Goal: Task Accomplishment & Management: Manage account settings

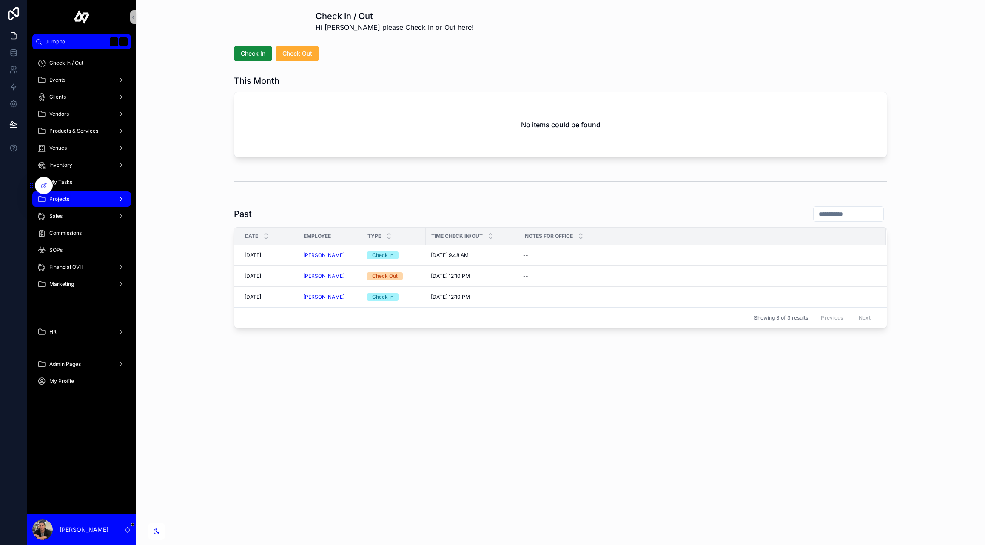
click at [78, 195] on div "Projects" at bounding box center [81, 199] width 88 height 14
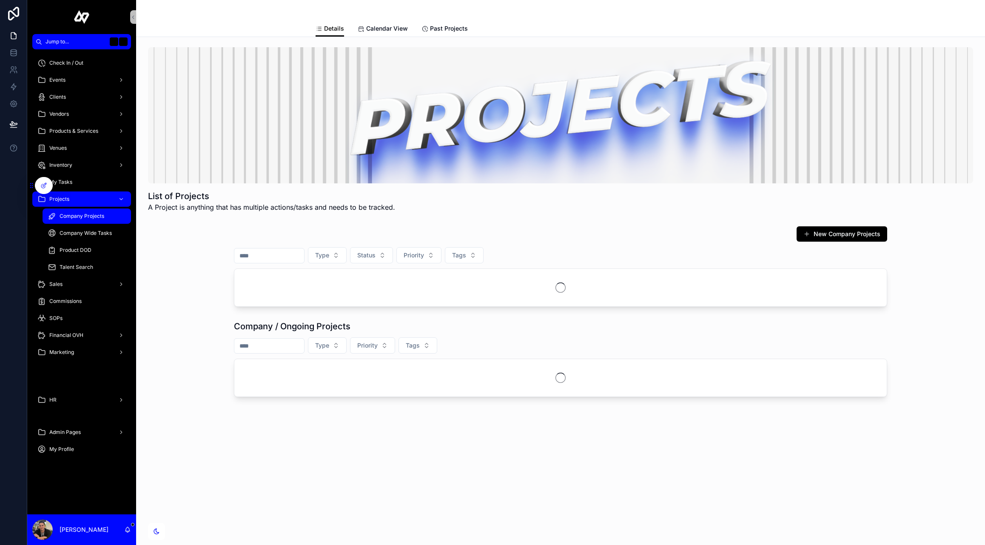
click at [91, 222] on div "Company Projects" at bounding box center [87, 216] width 78 height 14
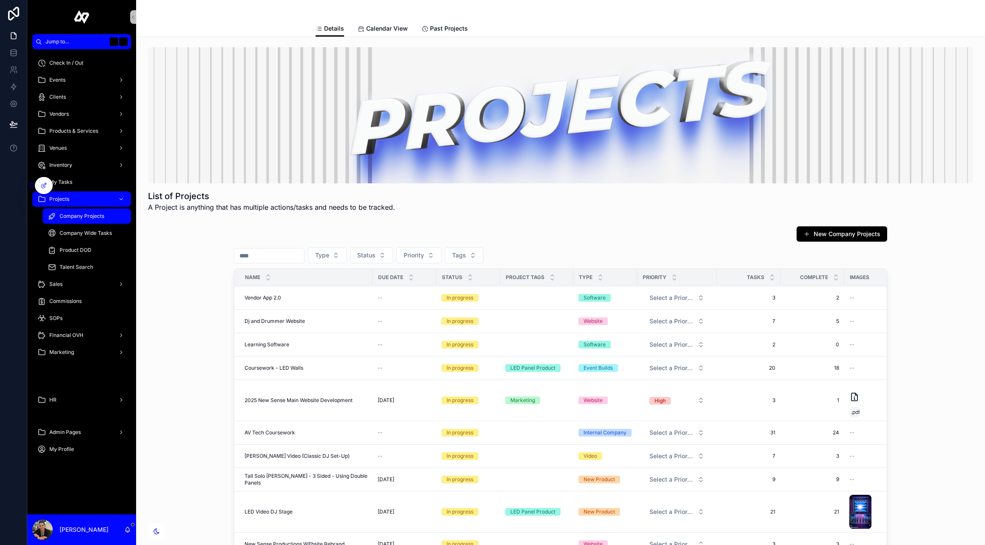
click at [280, 259] on input "text" at bounding box center [269, 256] width 70 height 12
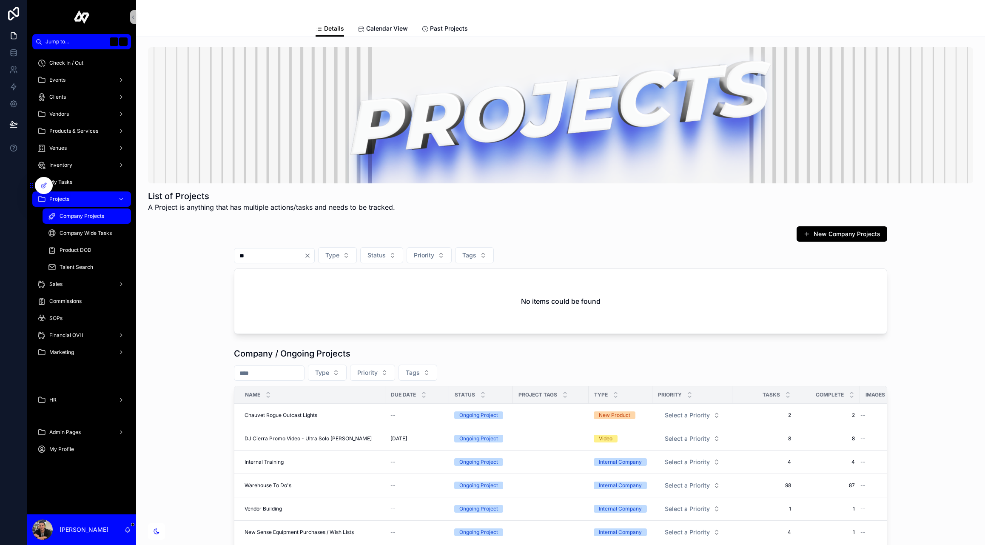
type input "*"
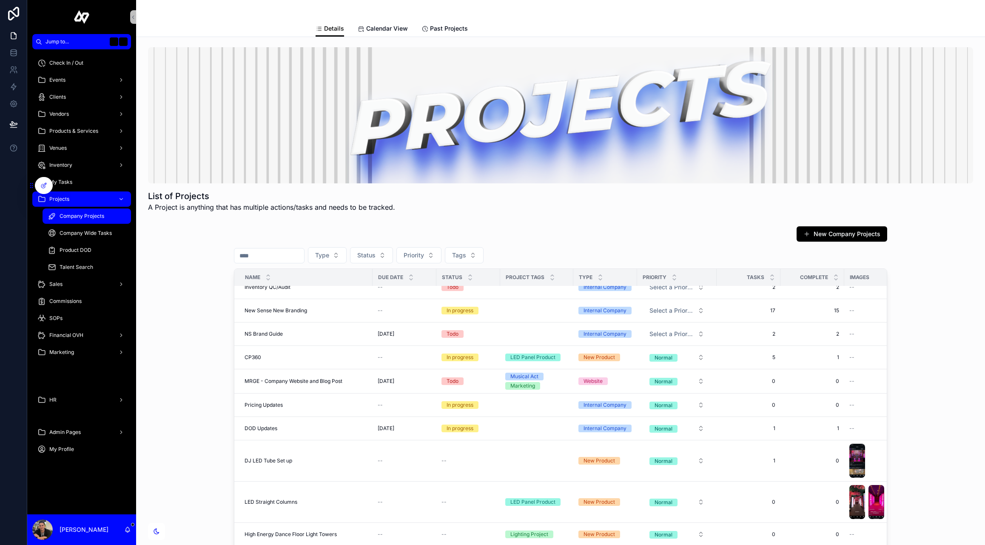
click at [289, 259] on input "text" at bounding box center [269, 256] width 70 height 12
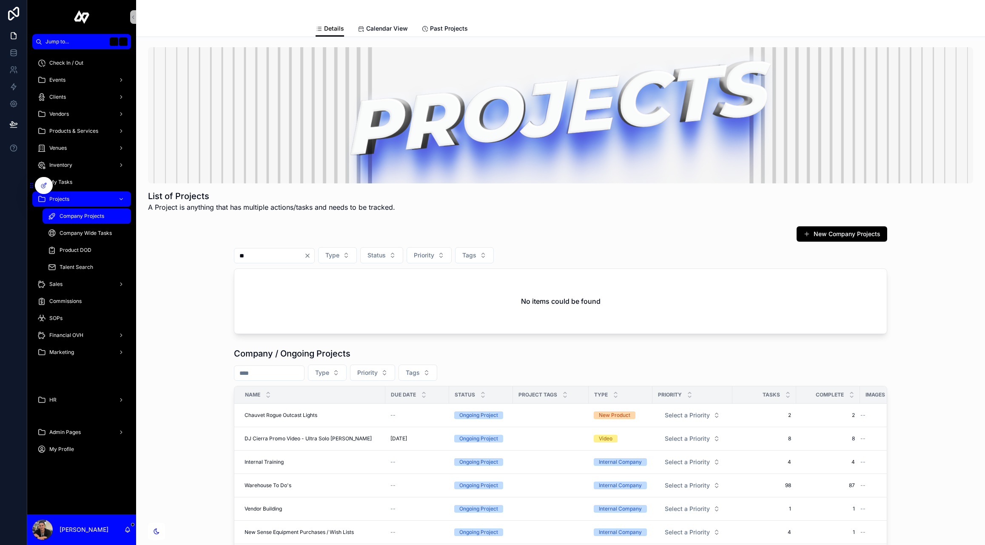
type input "*"
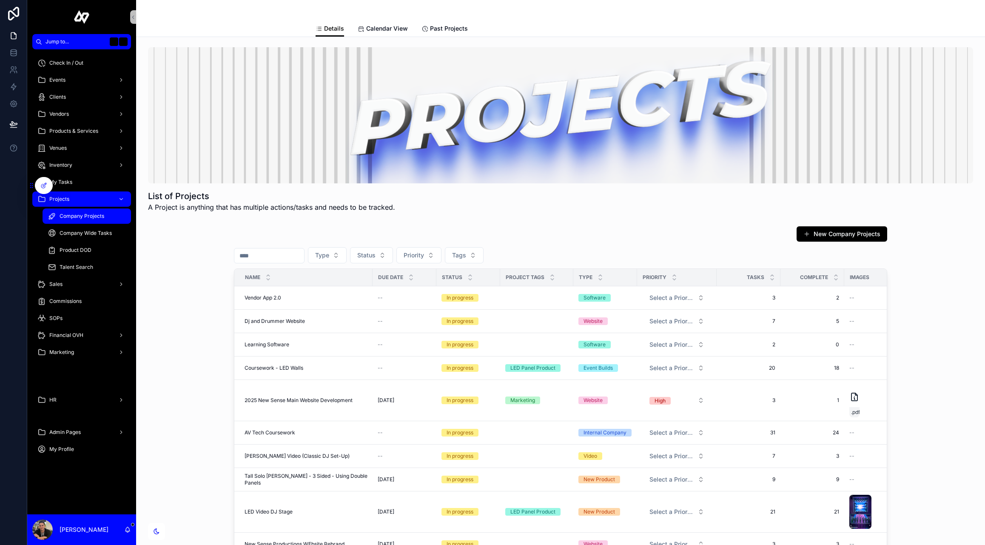
click at [534, 229] on div "New Company Projects" at bounding box center [560, 234] width 653 height 16
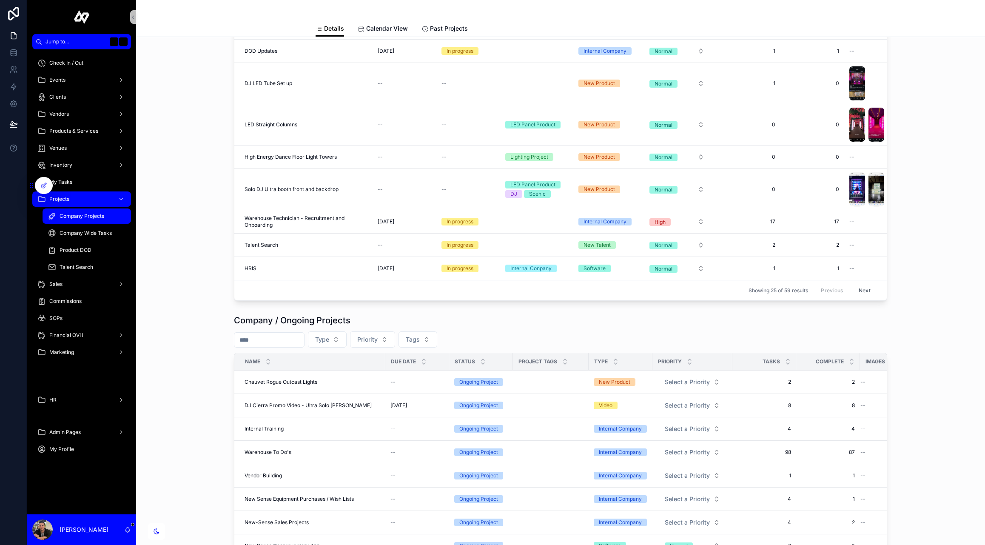
scroll to position [388, 0]
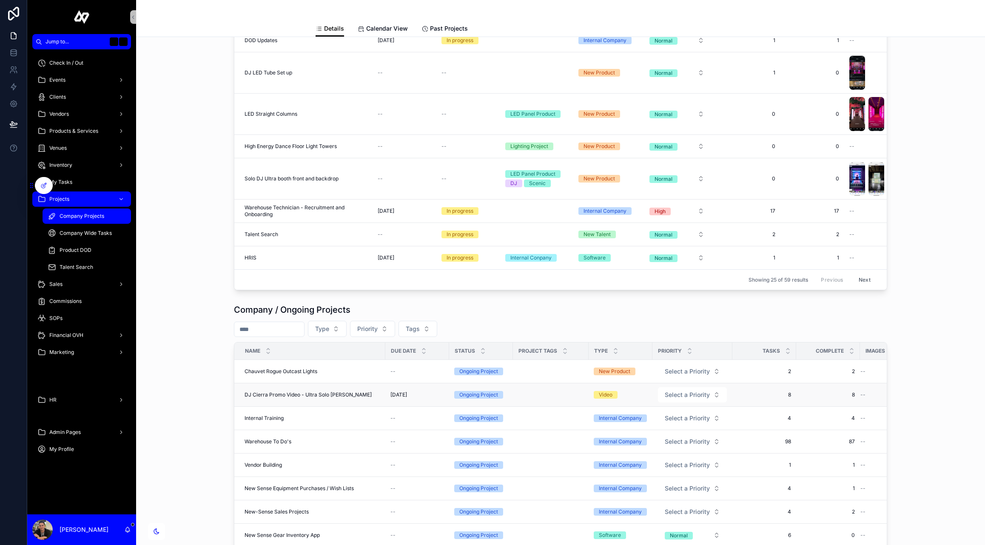
click at [269, 395] on span "DJ Cierra Promo Video - Ultra Solo DJ Booth" at bounding box center [308, 394] width 127 height 7
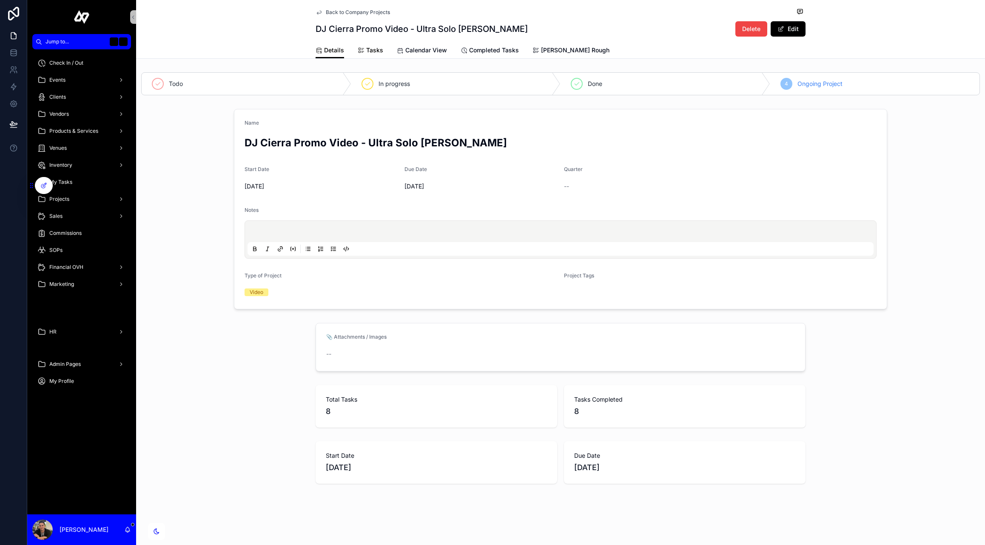
click at [370, 44] on link "Tasks" at bounding box center [371, 51] width 26 height 17
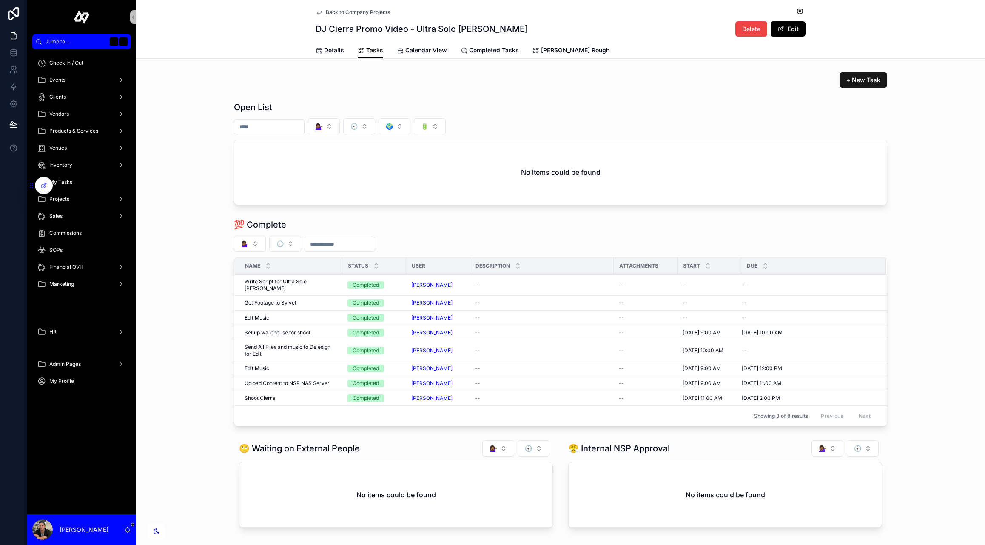
click at [860, 75] on button "+ New Task" at bounding box center [864, 79] width 48 height 15
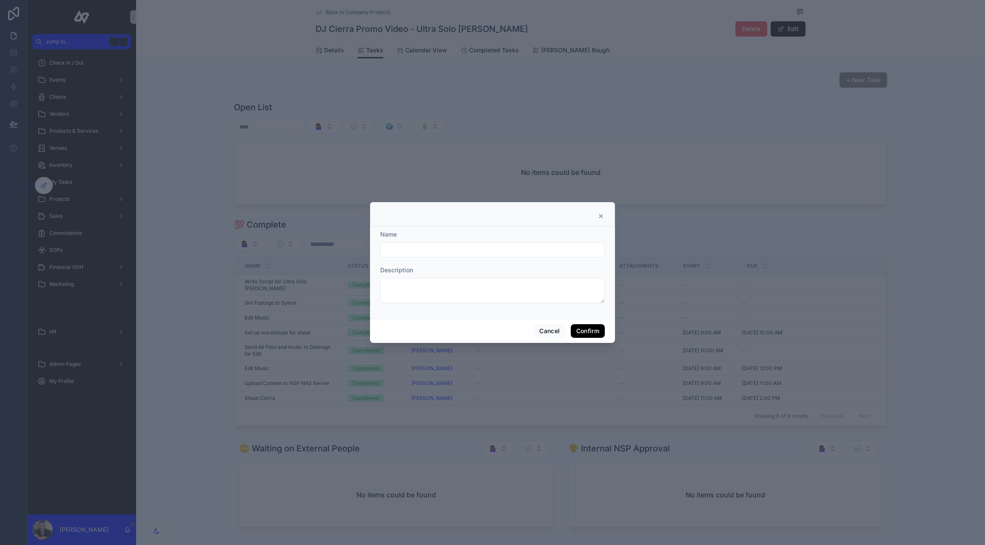
click at [447, 248] on input "text" at bounding box center [493, 250] width 224 height 12
type input "**********"
click at [590, 327] on button "Confirm" at bounding box center [588, 331] width 34 height 14
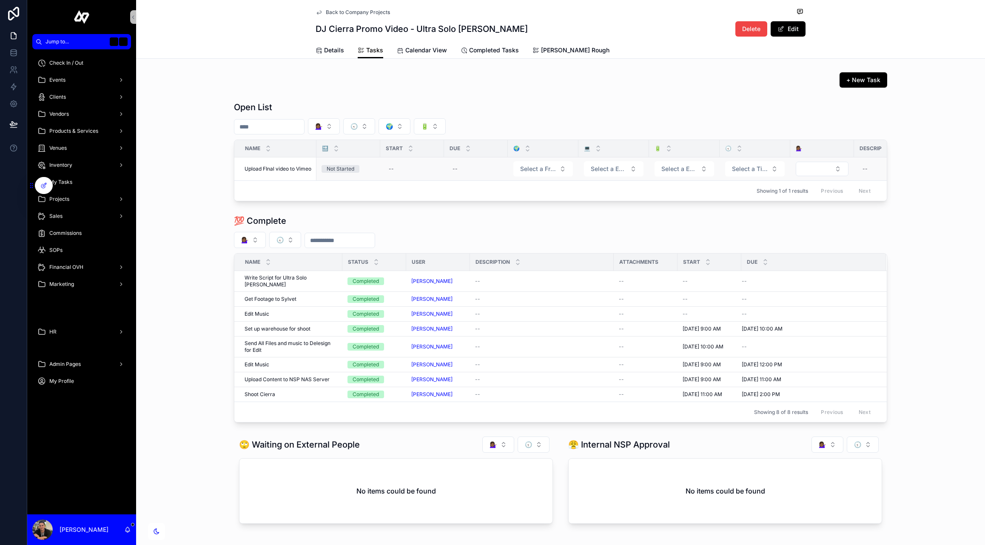
click at [276, 171] on span "Upload FInal video to Vimeo" at bounding box center [278, 168] width 67 height 7
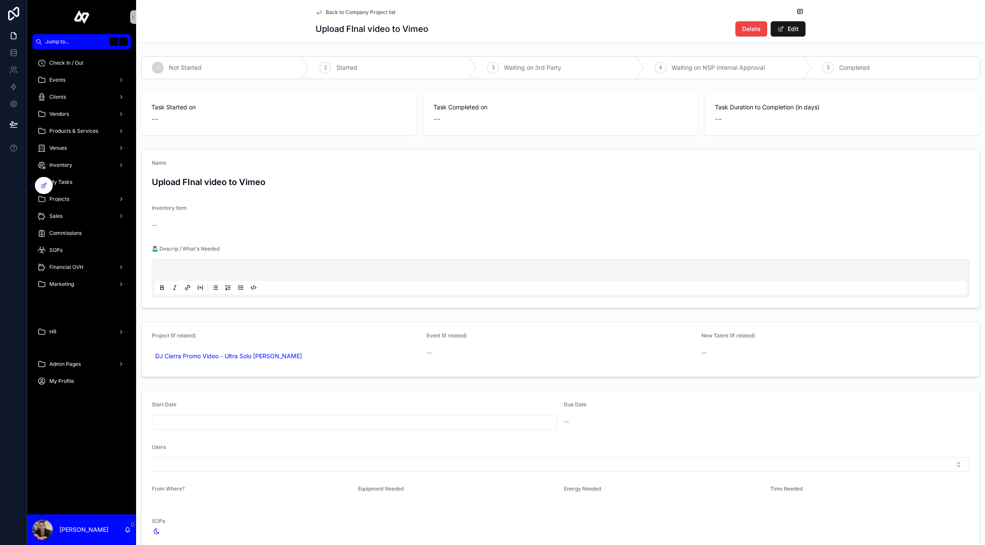
click at [800, 24] on button "Edit" at bounding box center [788, 28] width 35 height 15
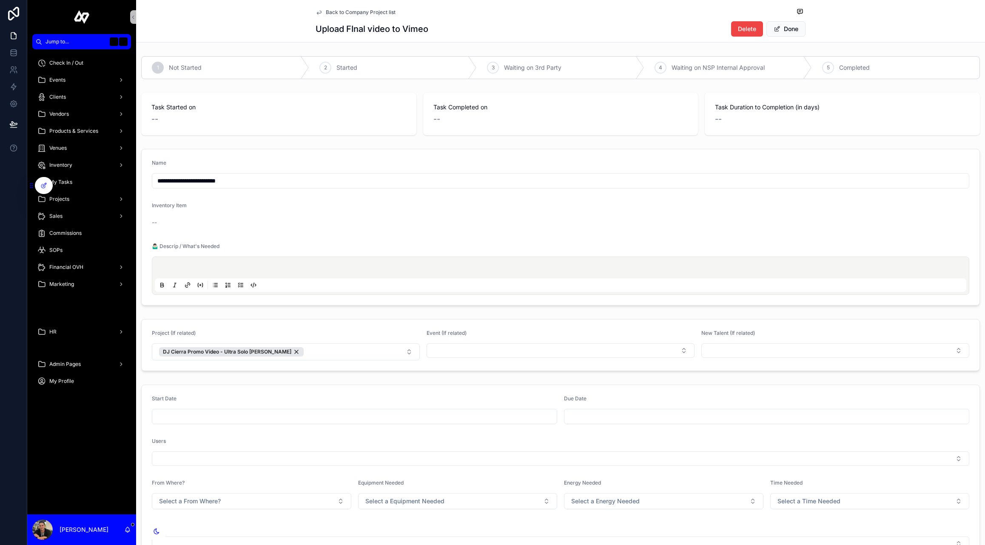
click at [180, 181] on input "**********" at bounding box center [560, 181] width 817 height 12
click at [217, 182] on input "**********" at bounding box center [560, 181] width 817 height 12
type input "**********"
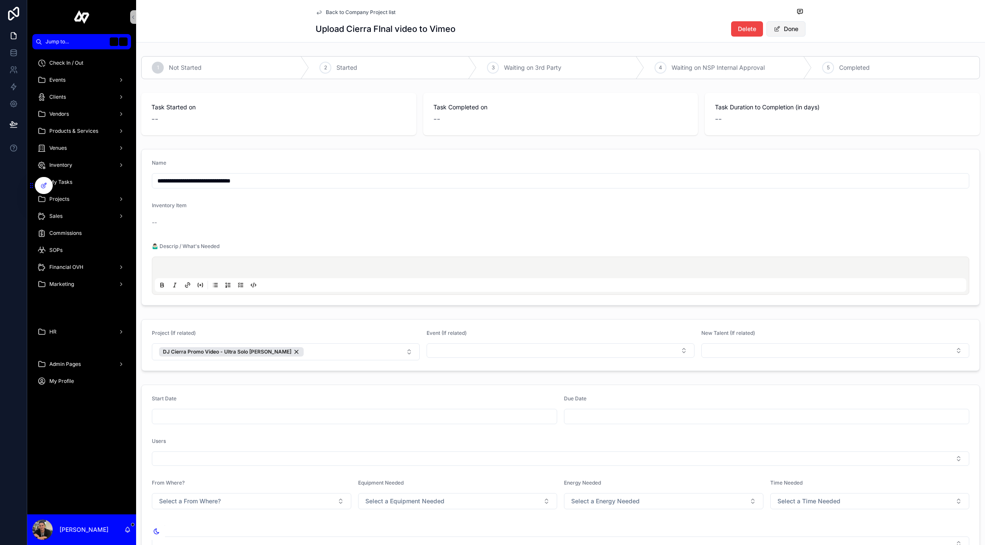
click at [797, 30] on button "Done" at bounding box center [786, 28] width 39 height 15
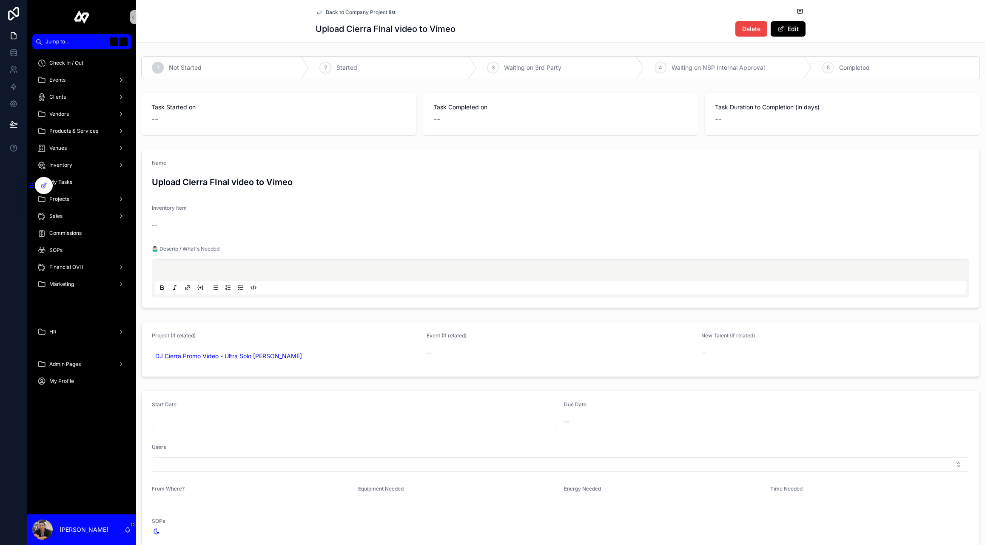
click at [360, 14] on span "Back to Company Project list" at bounding box center [361, 12] width 70 height 7
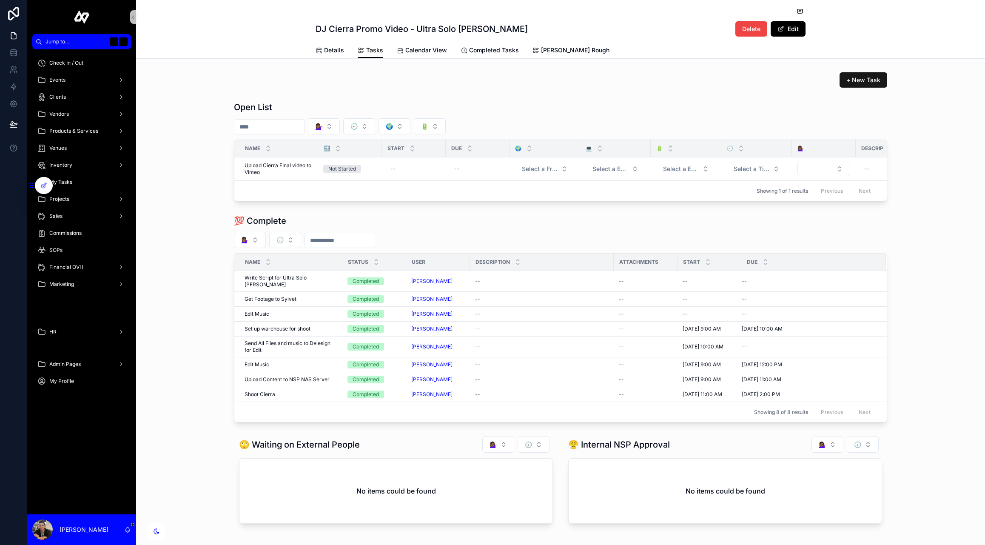
click at [867, 81] on span "+ New Task" at bounding box center [863, 80] width 34 height 9
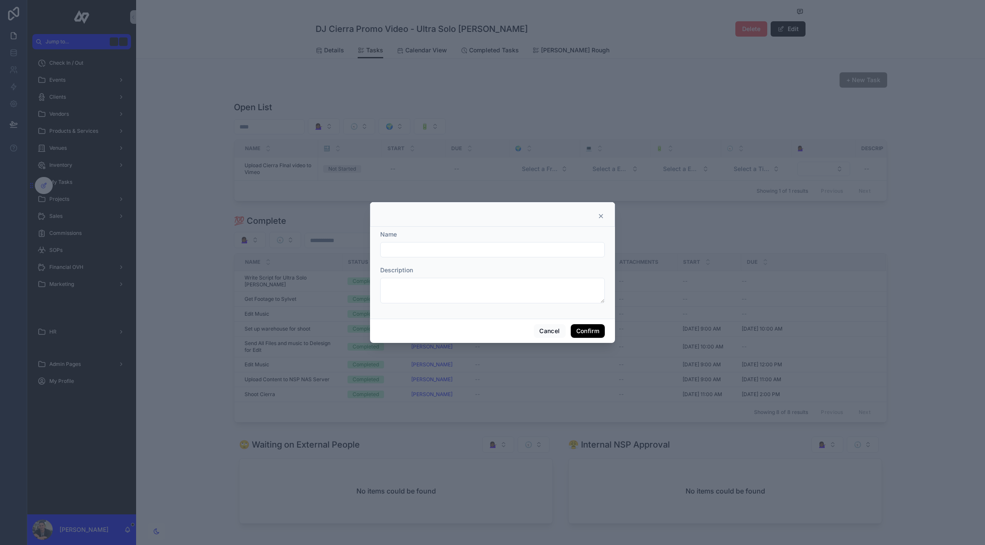
click at [392, 253] on input "text" at bounding box center [493, 250] width 224 height 12
paste input "**********"
drag, startPoint x: 441, startPoint y: 250, endPoint x: 408, endPoint y: 248, distance: 33.2
click at [408, 248] on input "**********" at bounding box center [493, 250] width 224 height 12
type input "**********"
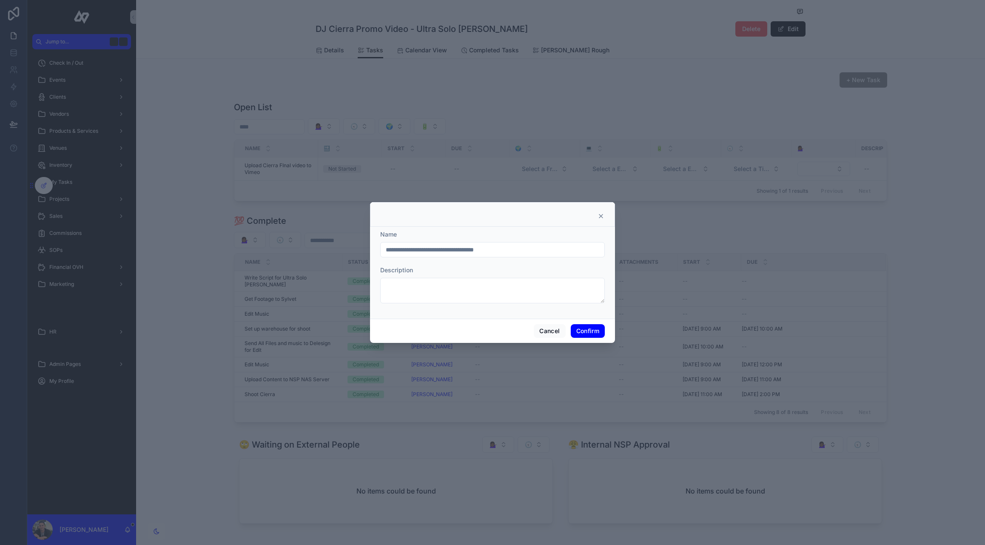
click at [584, 332] on button "Confirm" at bounding box center [588, 331] width 34 height 14
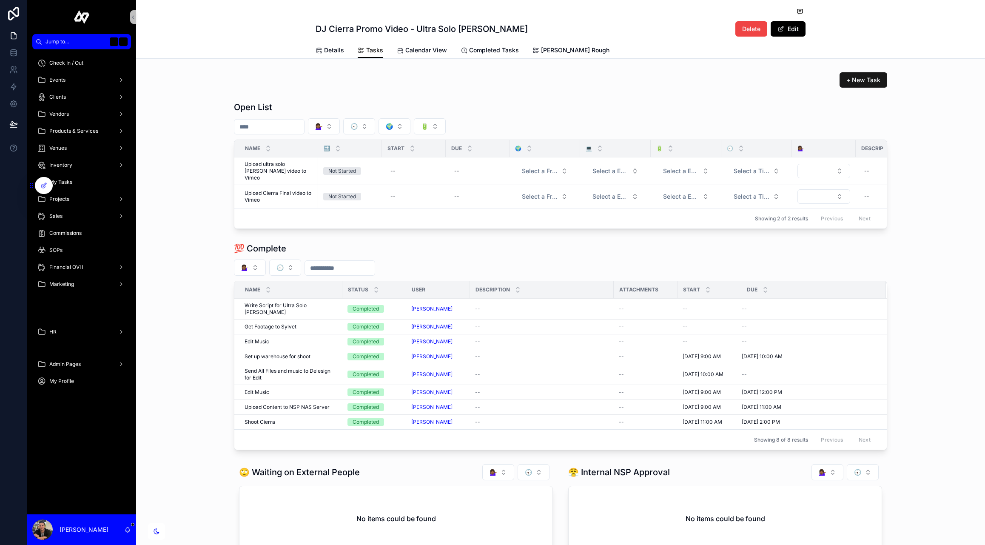
click at [865, 77] on span "+ New Task" at bounding box center [863, 80] width 34 height 9
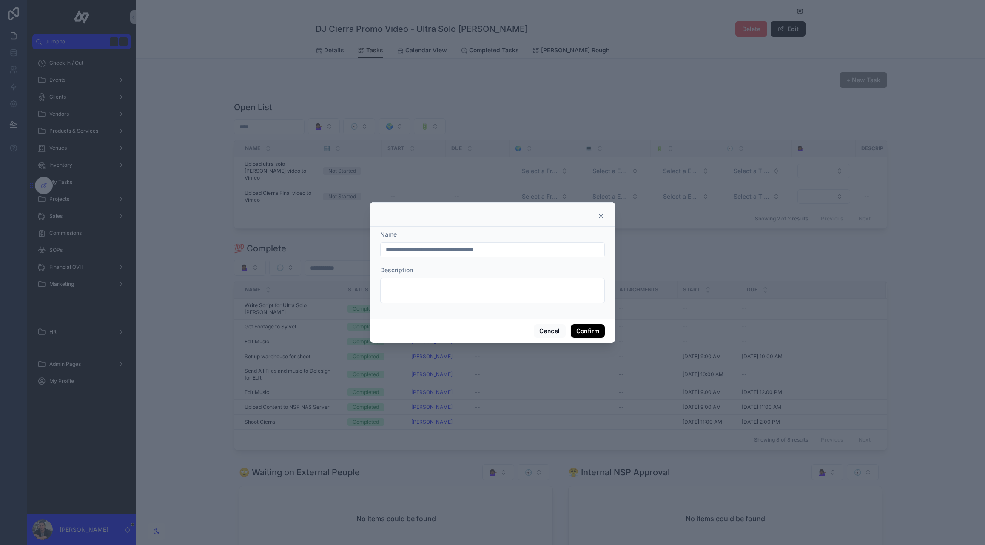
click at [436, 255] on input "**********" at bounding box center [493, 250] width 224 height 12
type input "**********"
click at [590, 328] on button "Confirm" at bounding box center [588, 331] width 34 height 14
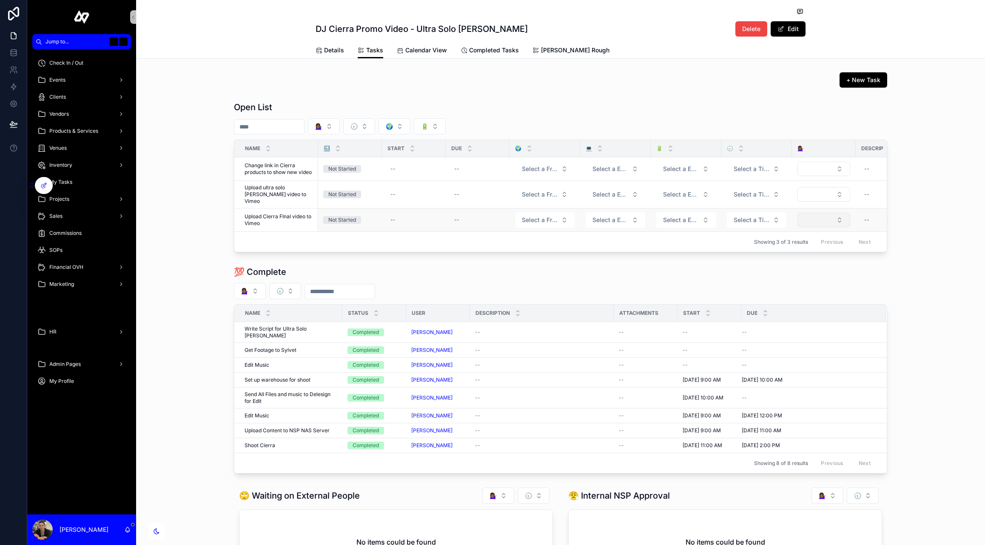
click at [812, 215] on button "Select Button" at bounding box center [824, 220] width 53 height 14
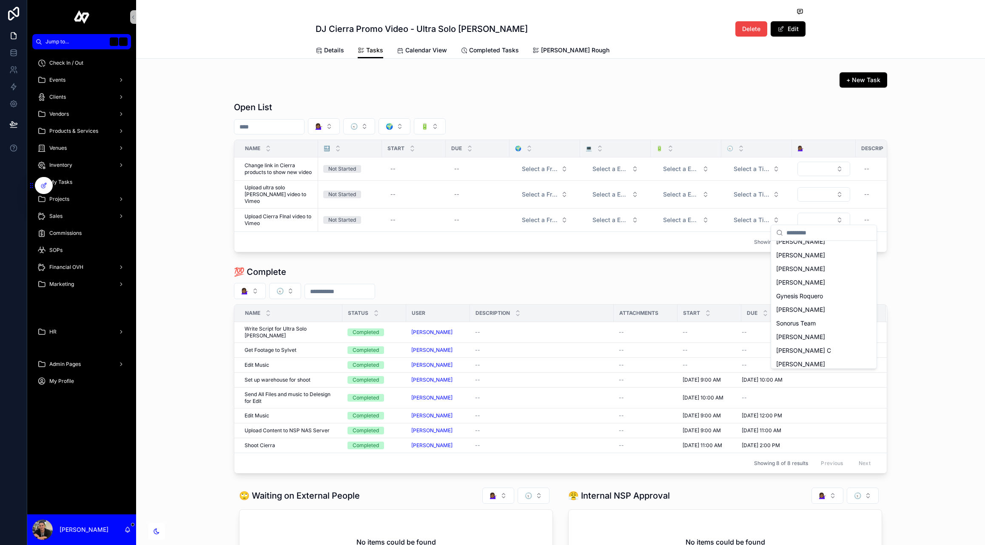
scroll to position [80, 0]
click at [782, 350] on span "[PERSON_NAME]" at bounding box center [800, 346] width 49 height 9
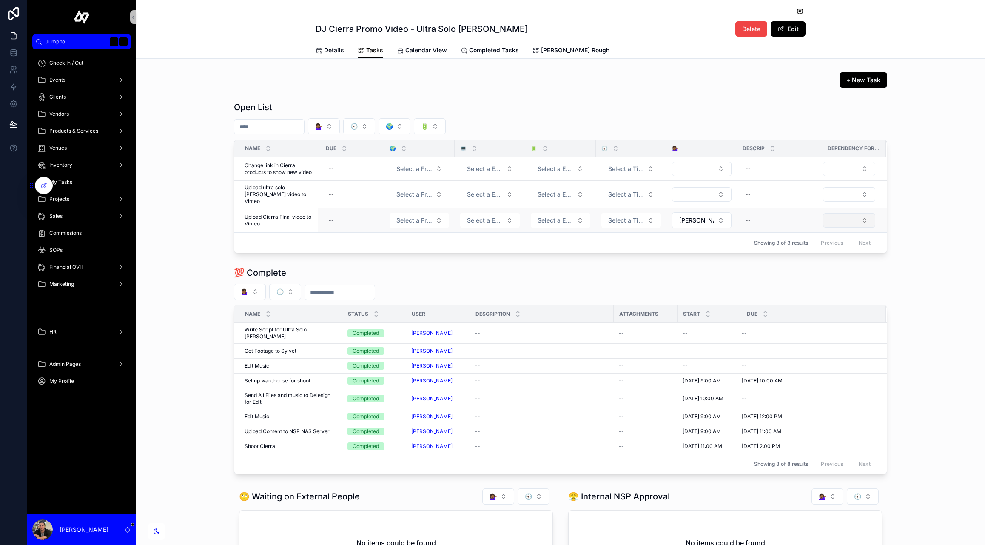
scroll to position [0, 0]
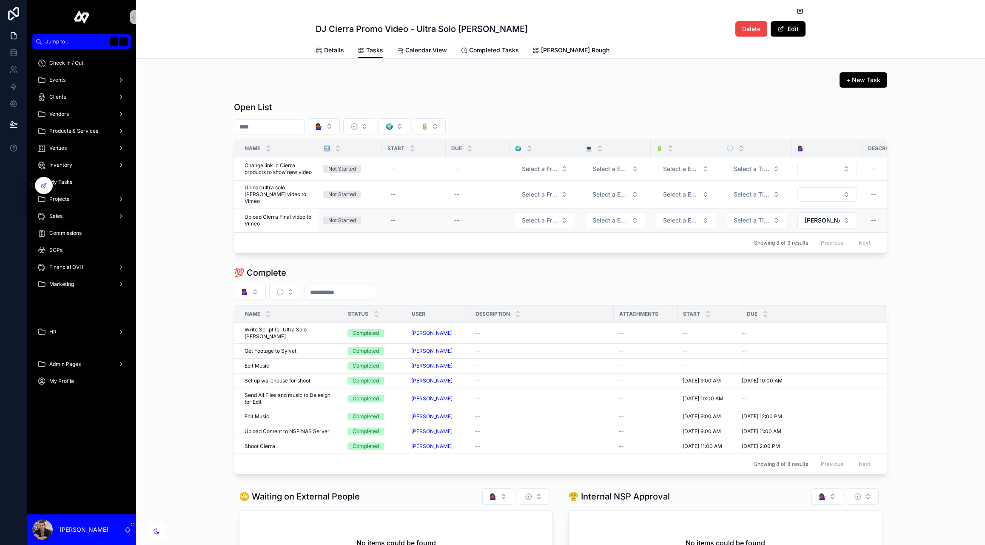
click at [265, 214] on span "Upload Cierra FInal video to Vimeo" at bounding box center [279, 221] width 68 height 14
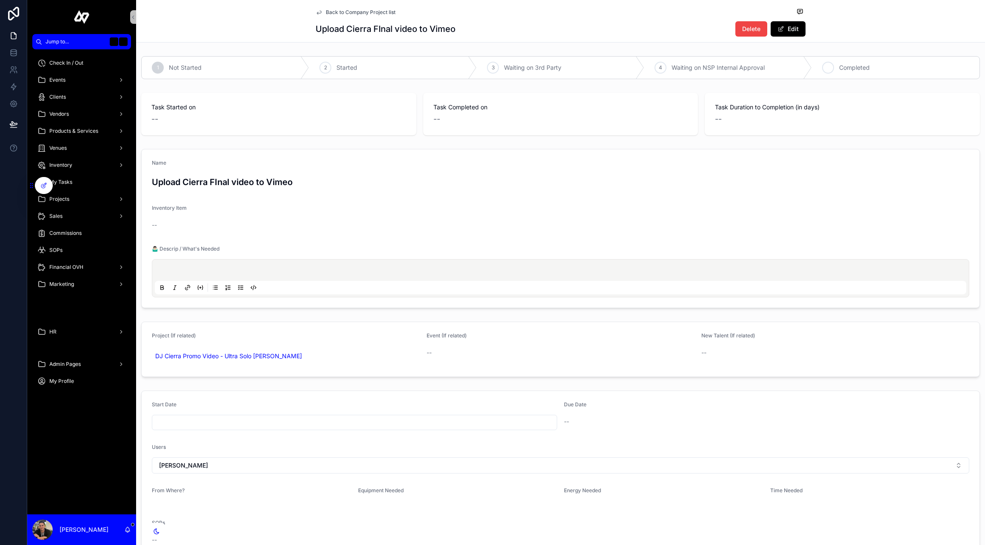
click at [835, 63] on div "5 Completed" at bounding box center [896, 68] width 168 height 22
click at [317, 11] on icon at bounding box center [319, 12] width 7 height 7
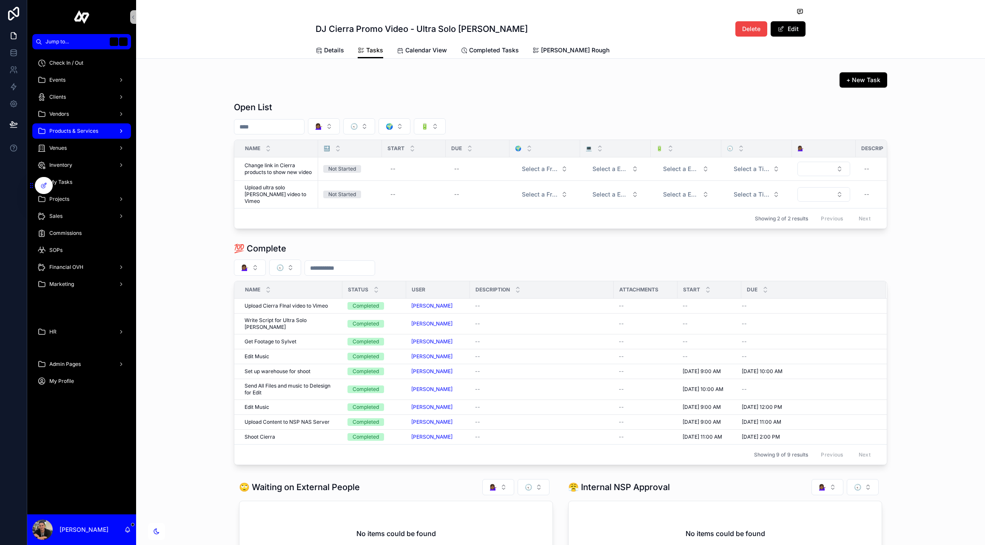
click at [76, 128] on span "Products & Services" at bounding box center [73, 131] width 49 height 7
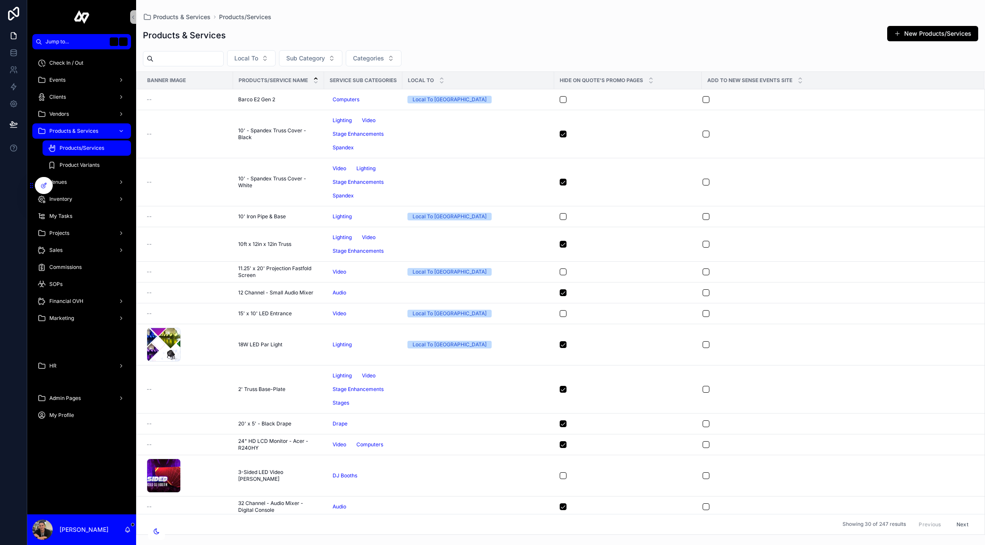
click at [91, 144] on div "Products/Services" at bounding box center [87, 148] width 78 height 14
click at [210, 60] on input "text" at bounding box center [189, 59] width 70 height 12
type input "******"
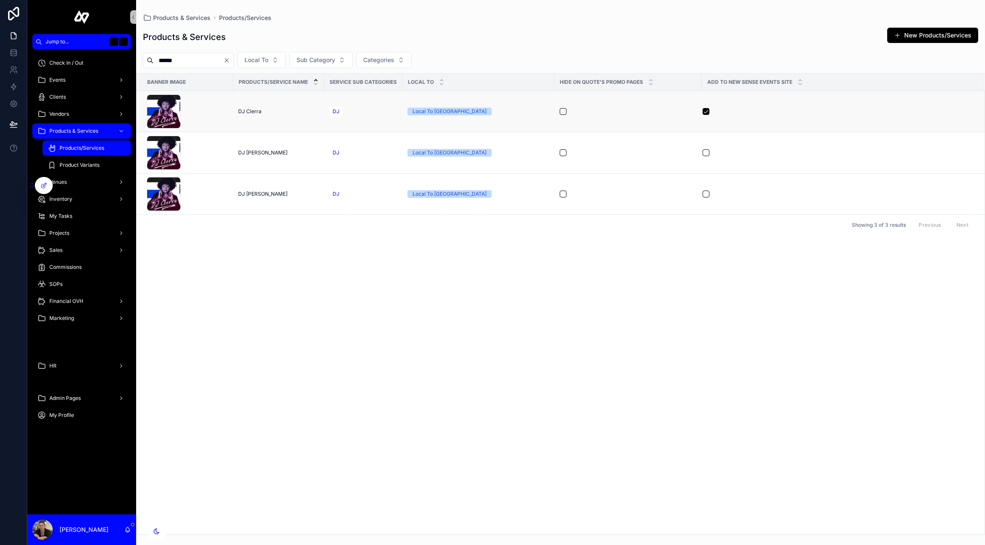
click at [238, 108] on span "DJ Cierra" at bounding box center [249, 111] width 23 height 7
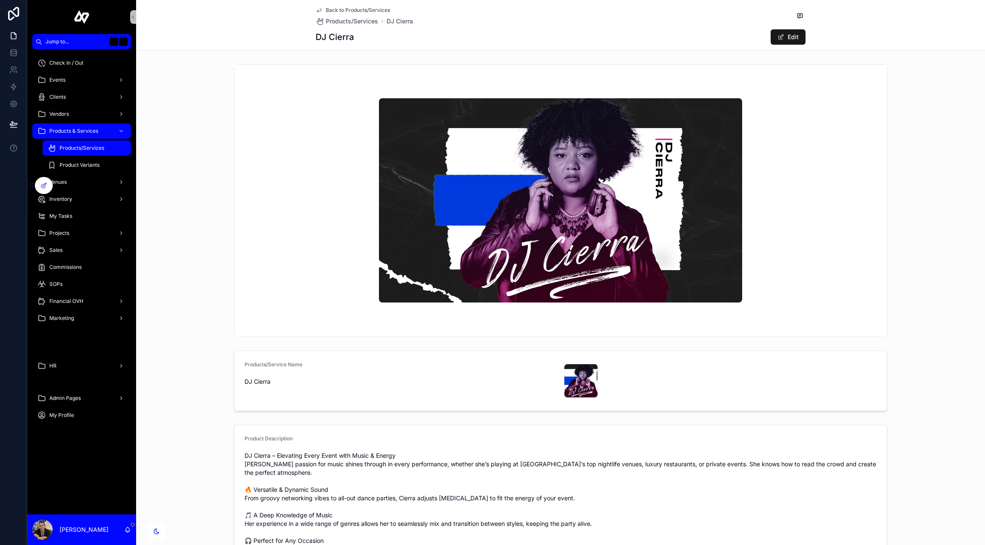
click at [789, 40] on button "Edit" at bounding box center [788, 36] width 35 height 15
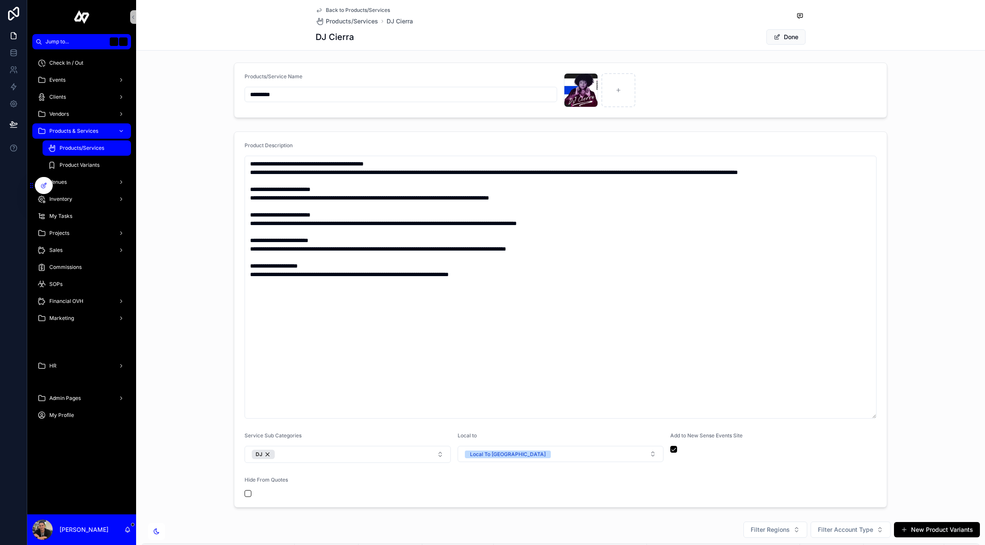
scroll to position [227, 0]
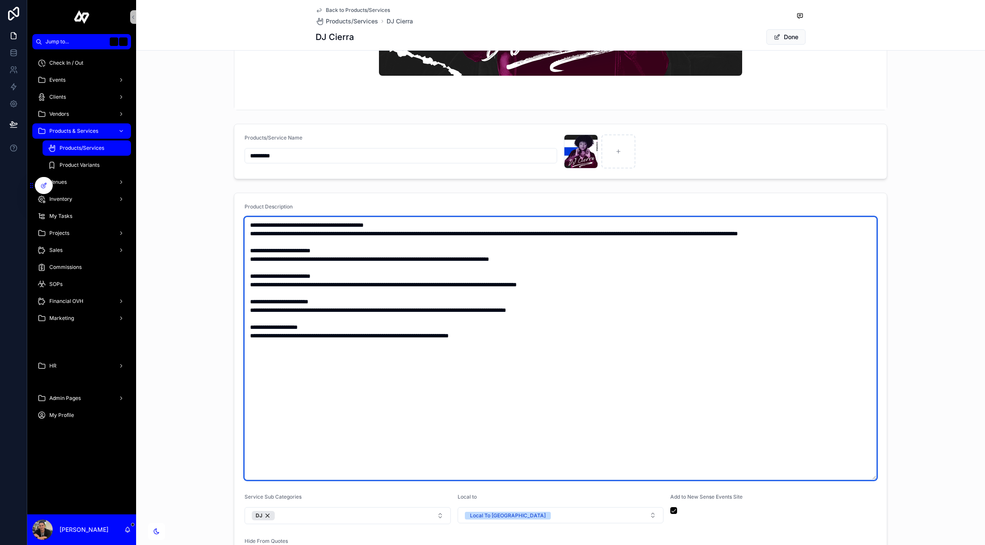
click at [319, 329] on textarea "**********" at bounding box center [561, 348] width 632 height 263
click at [279, 338] on textarea "**********" at bounding box center [561, 348] width 632 height 263
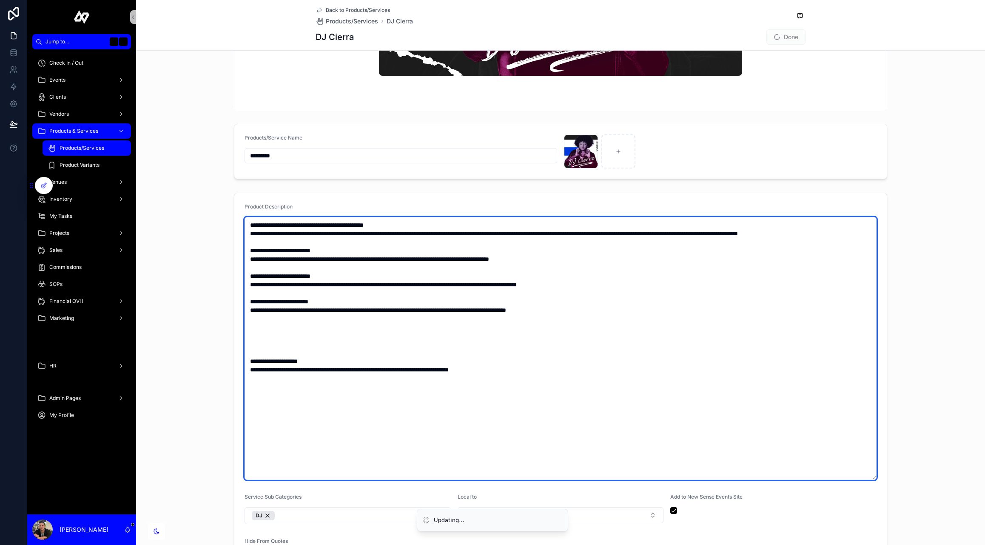
paste textarea "**********"
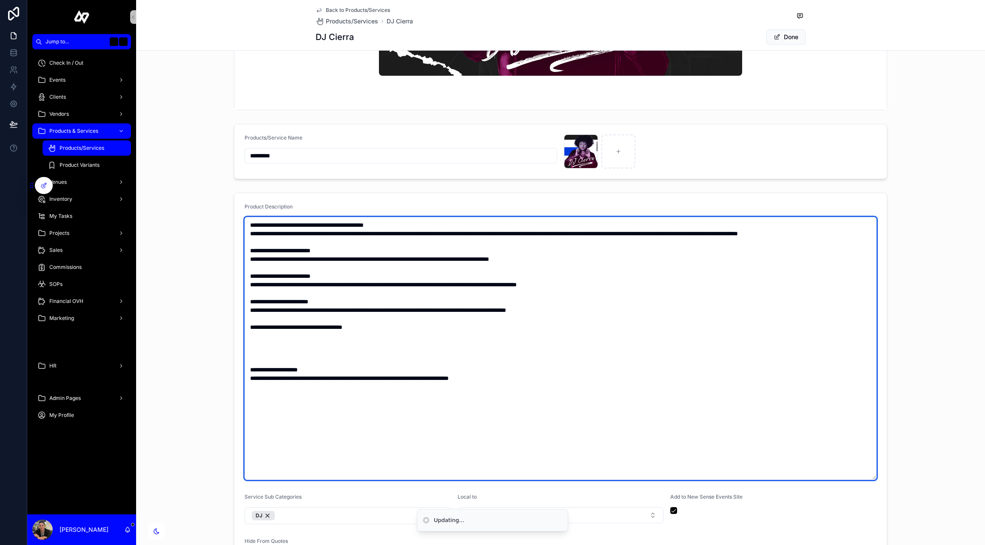
click at [251, 334] on textarea "**********" at bounding box center [561, 348] width 632 height 263
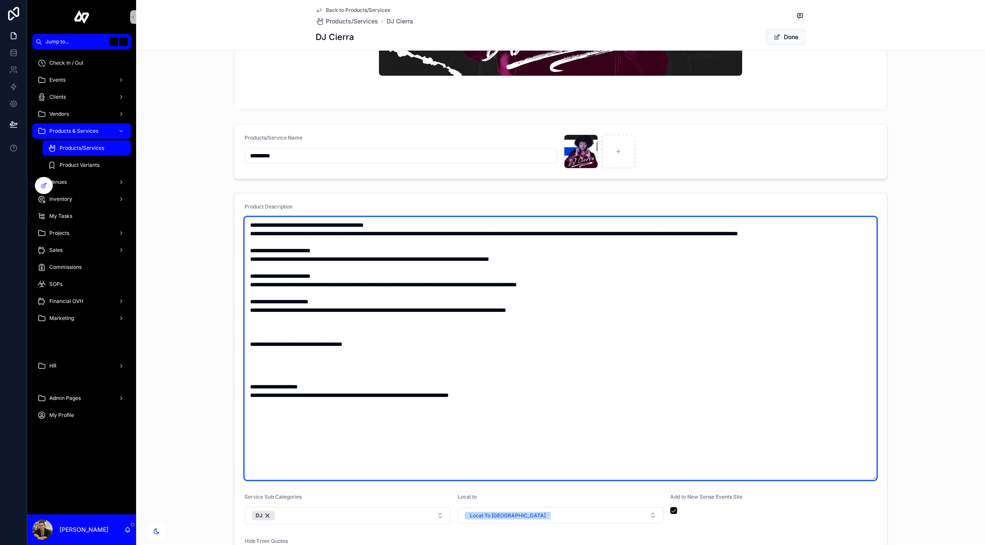
drag, startPoint x: 322, startPoint y: 396, endPoint x: 245, endPoint y: 396, distance: 76.6
click at [245, 396] on textarea "**********" at bounding box center [561, 348] width 632 height 263
click at [249, 344] on textarea "**********" at bounding box center [561, 348] width 632 height 263
click at [258, 344] on textarea "**********" at bounding box center [561, 348] width 632 height 263
paste textarea "**********"
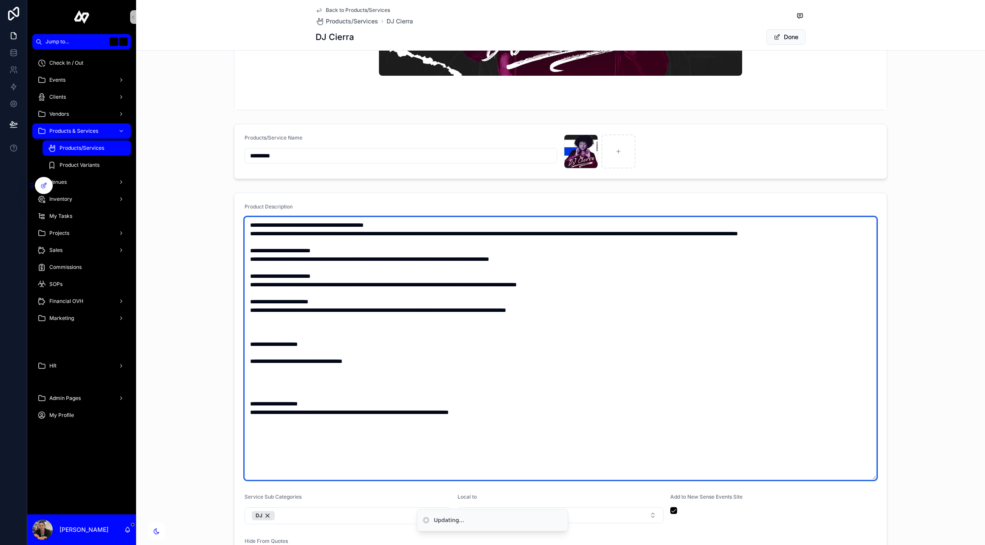
click at [254, 396] on textarea "**********" at bounding box center [561, 348] width 632 height 263
click at [261, 339] on textarea "**********" at bounding box center [561, 348] width 632 height 263
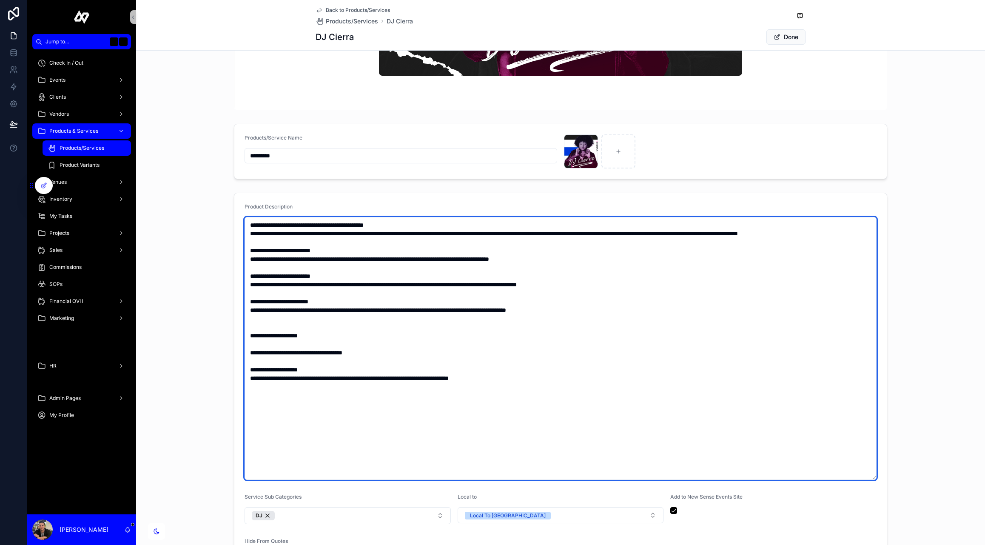
drag, startPoint x: 251, startPoint y: 334, endPoint x: 383, endPoint y: 364, distance: 135.1
click at [383, 364] on textarea "**********" at bounding box center [561, 348] width 632 height 263
type textarea "**********"
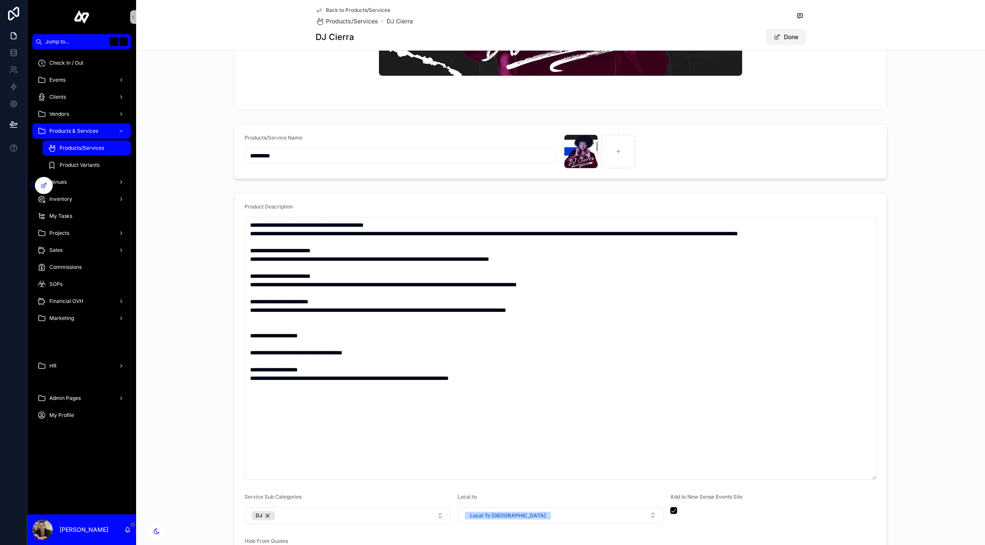
click at [778, 35] on span at bounding box center [777, 37] width 7 height 7
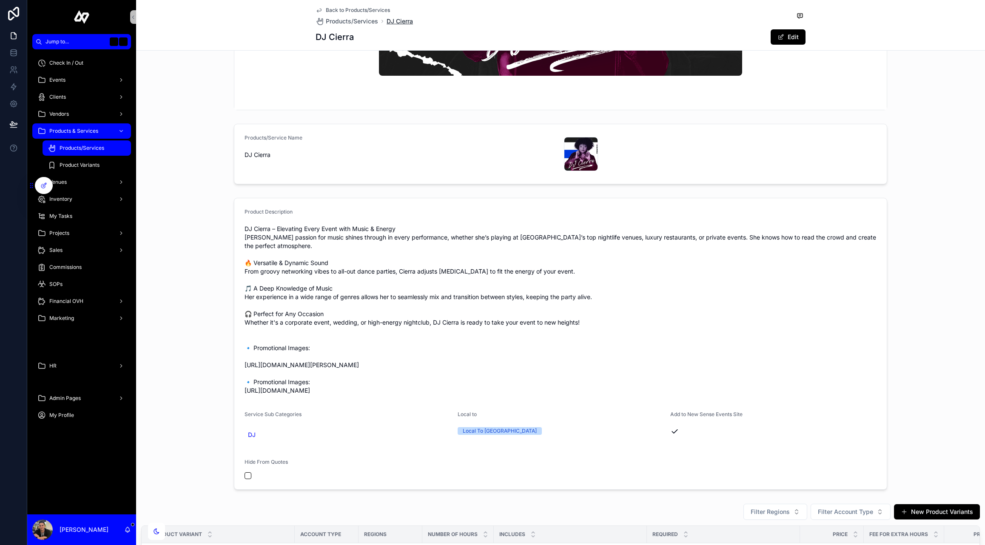
click at [402, 20] on span "DJ Cierra" at bounding box center [400, 21] width 26 height 9
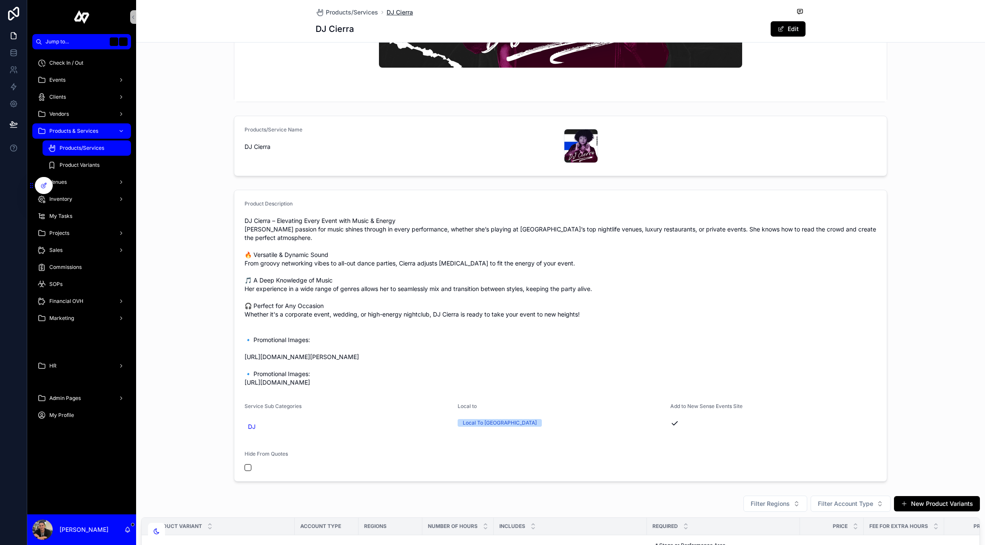
scroll to position [219, 0]
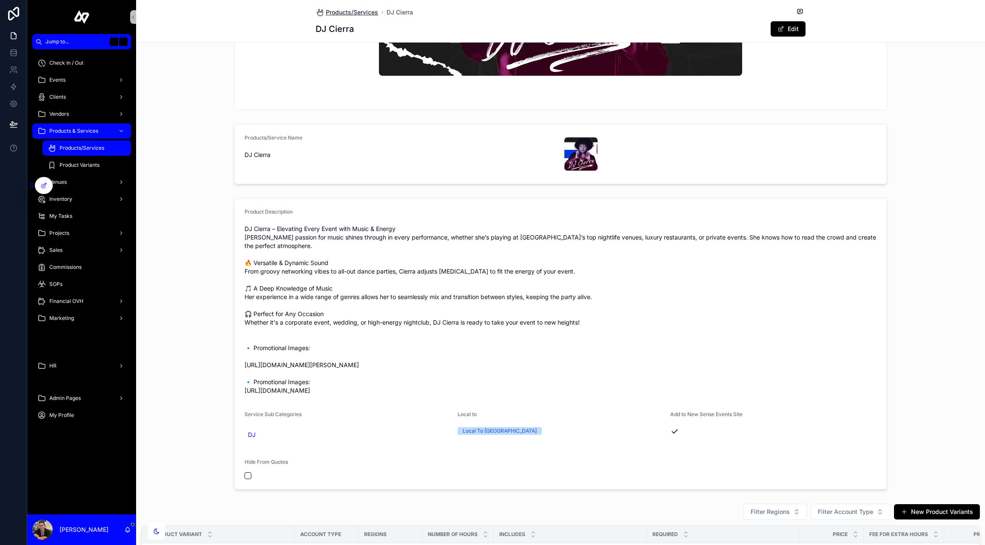
click at [359, 11] on span "Products/Services" at bounding box center [352, 12] width 52 height 9
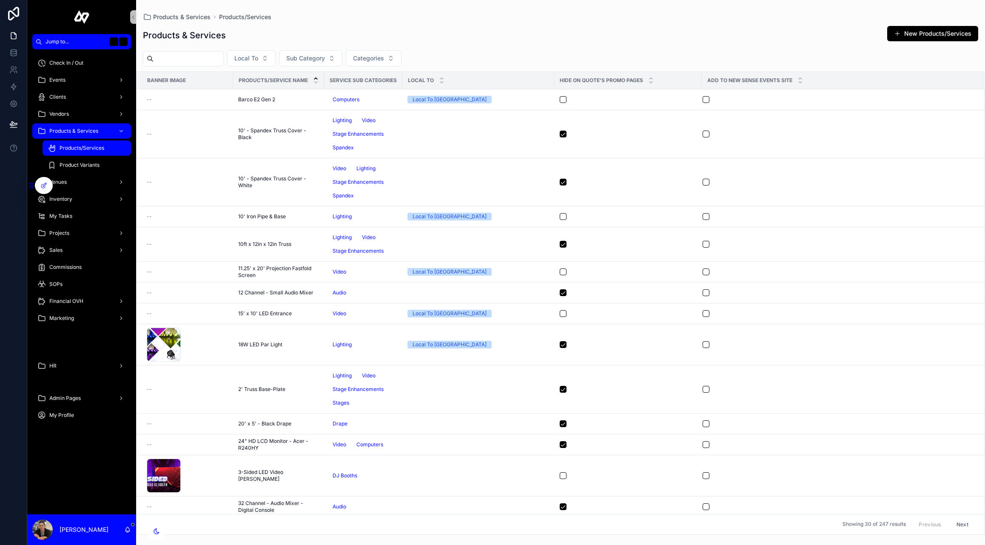
click at [220, 55] on input "text" at bounding box center [189, 59] width 70 height 12
type input "******"
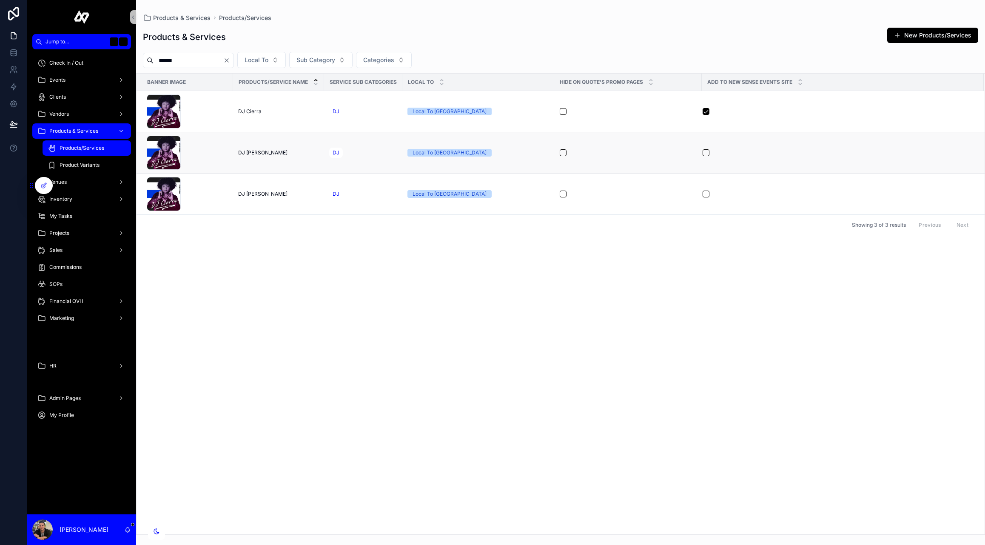
click at [257, 152] on span "DJ Cierra - PW" at bounding box center [262, 152] width 49 height 7
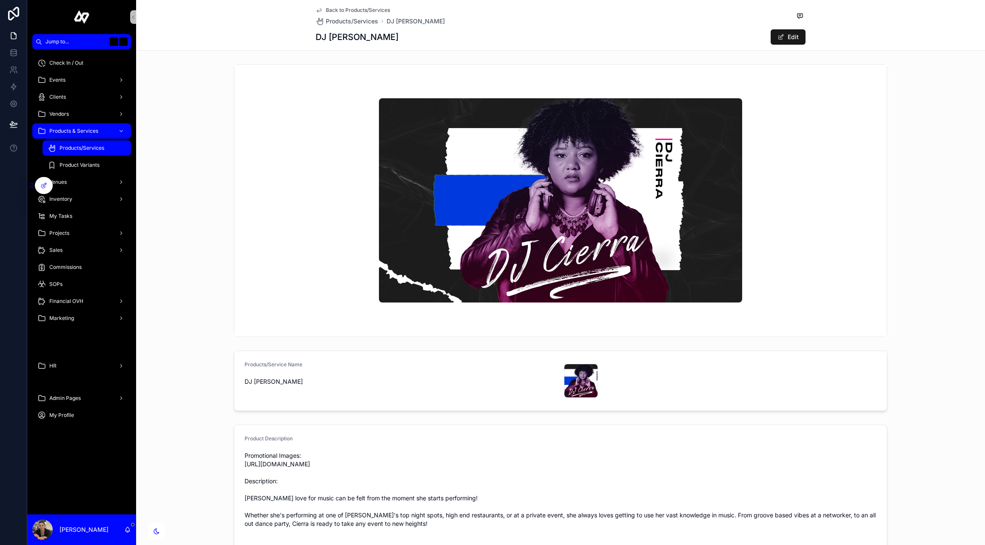
click at [800, 38] on button "Edit" at bounding box center [788, 36] width 35 height 15
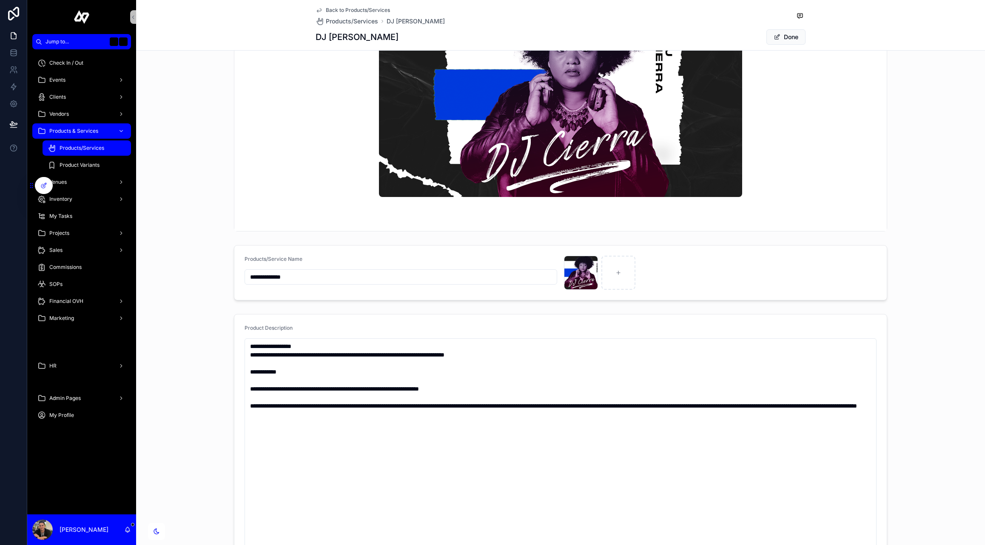
scroll to position [231, 0]
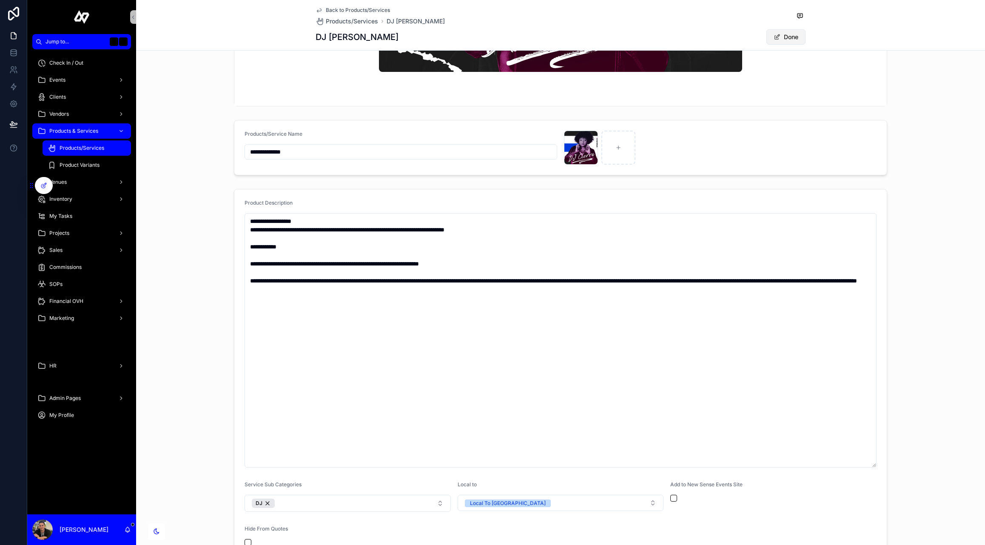
click at [784, 33] on button "Done" at bounding box center [786, 36] width 39 height 15
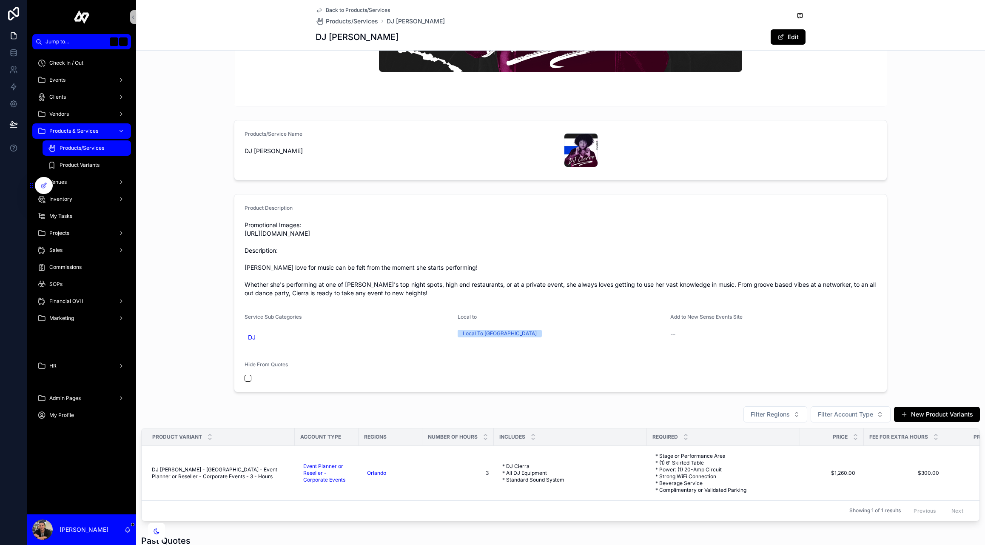
click at [320, 8] on icon at bounding box center [319, 10] width 7 height 7
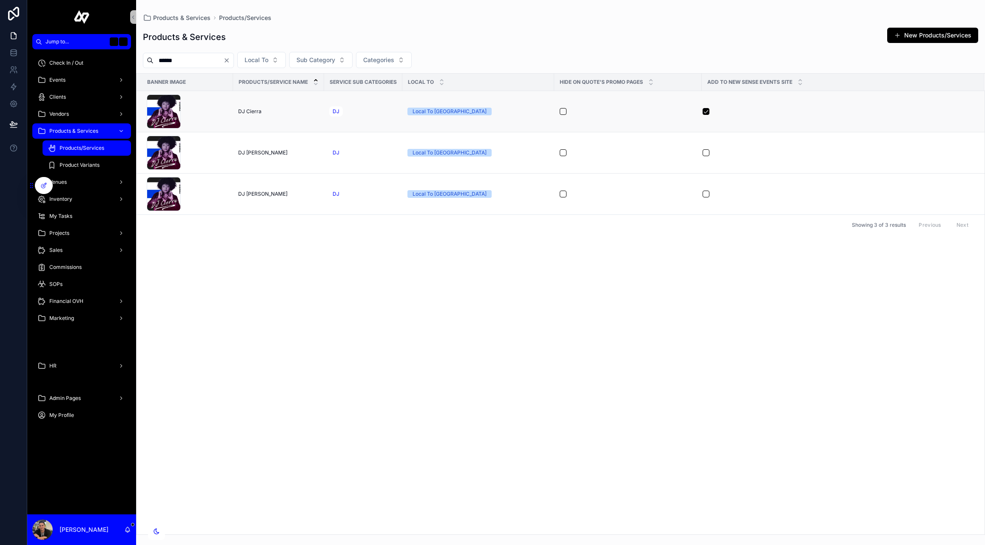
click at [254, 115] on td "DJ Cierra DJ Cierra" at bounding box center [278, 111] width 91 height 41
click at [251, 110] on span "DJ Cierra" at bounding box center [249, 111] width 23 height 7
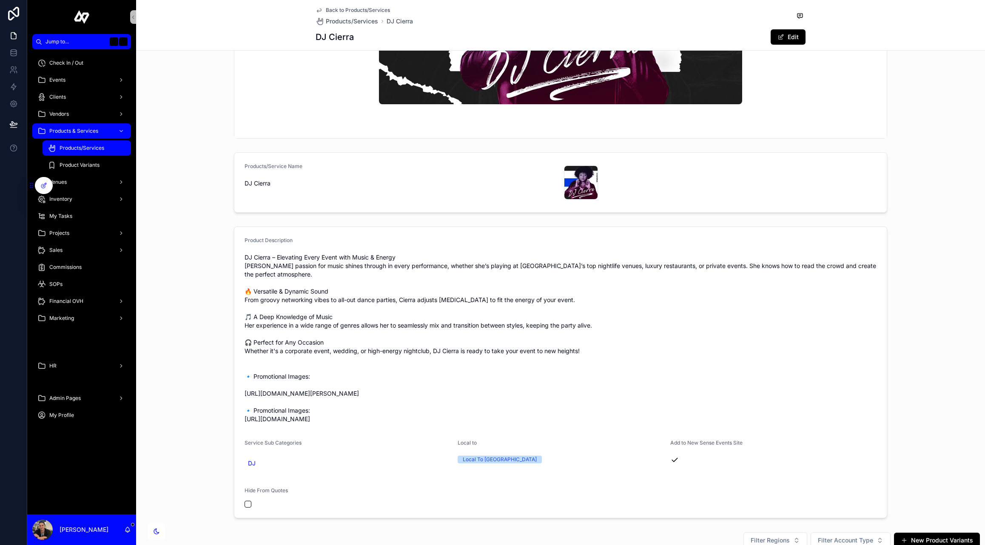
scroll to position [289, 0]
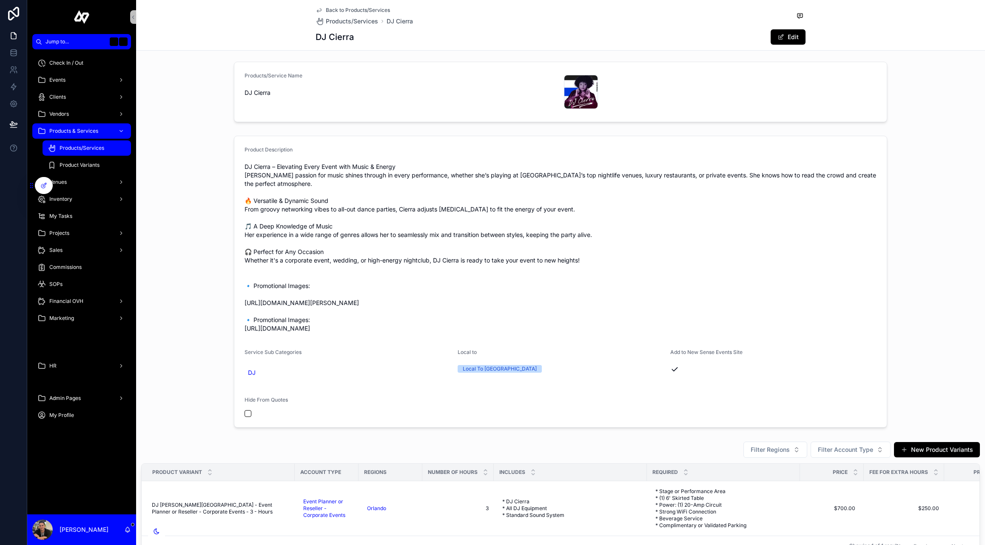
drag, startPoint x: 552, startPoint y: 330, endPoint x: 244, endPoint y: 160, distance: 351.3
click at [245, 160] on div "Product Description DJ Cierra – Elevating Every Event with Music & Energy DJ Ci…" at bounding box center [561, 240] width 632 height 189
copy span "DJ Cierra – Elevating Every Event with Music & Energy DJ Cierra’s passion for m…"
click at [323, 10] on link "Back to Products/Services" at bounding box center [353, 10] width 74 height 7
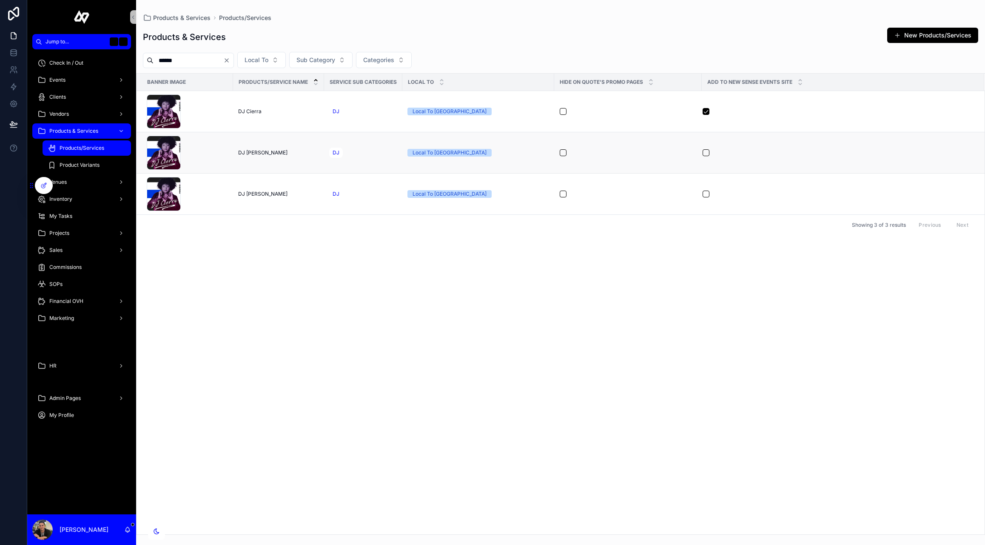
click at [230, 140] on td "attgOrmBGRl5HBICk5128-DJ-Cierra-(1) .png" at bounding box center [185, 152] width 97 height 41
click at [252, 151] on span "DJ Cierra - PW" at bounding box center [262, 152] width 49 height 7
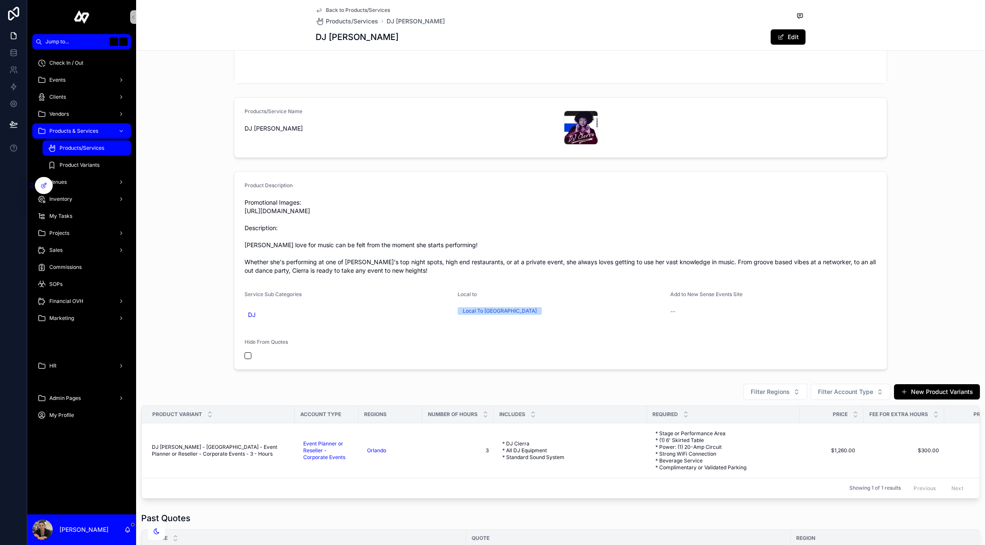
scroll to position [262, 0]
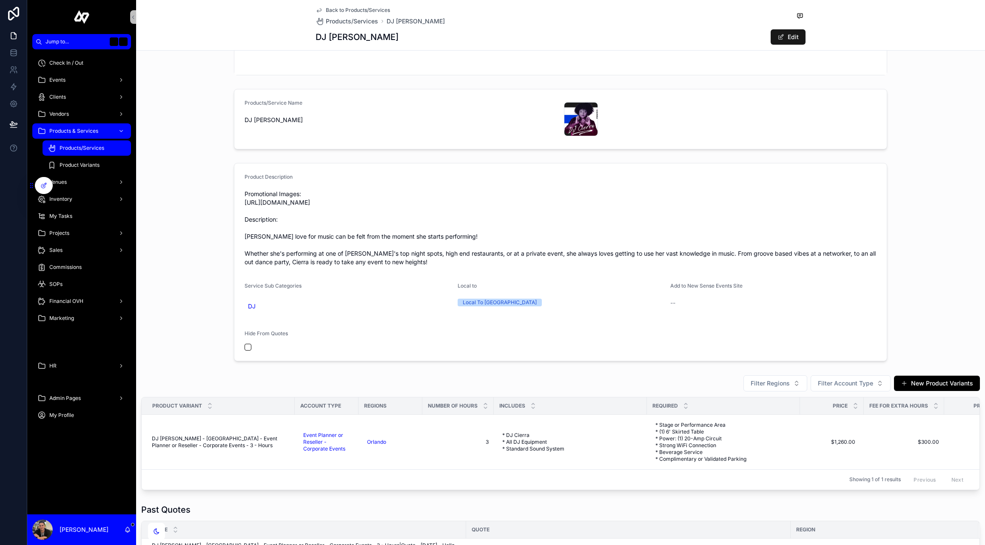
click at [782, 38] on span at bounding box center [781, 37] width 7 height 7
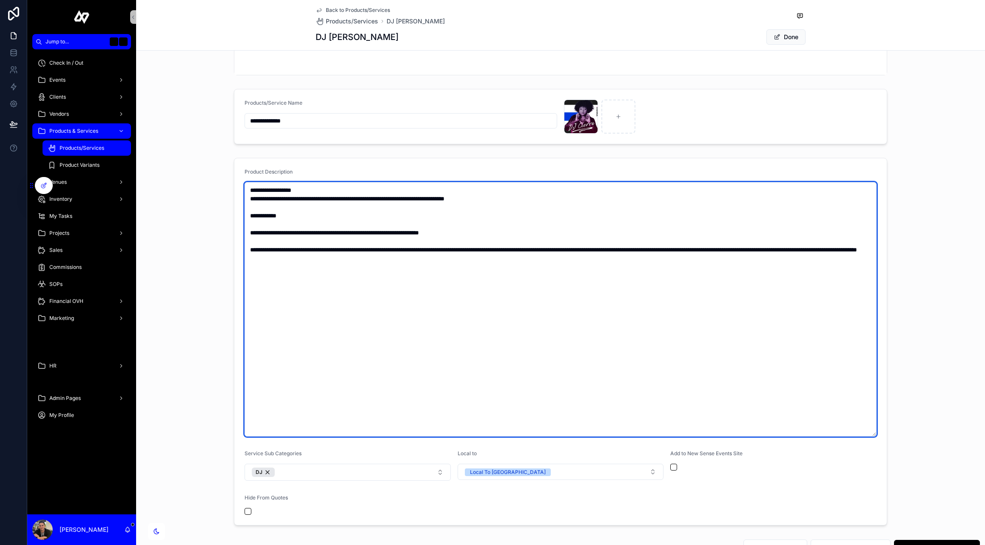
drag, startPoint x: 372, startPoint y: 319, endPoint x: 241, endPoint y: 188, distance: 185.6
click at [241, 188] on form "**********" at bounding box center [560, 341] width 653 height 367
paste textarea "**********"
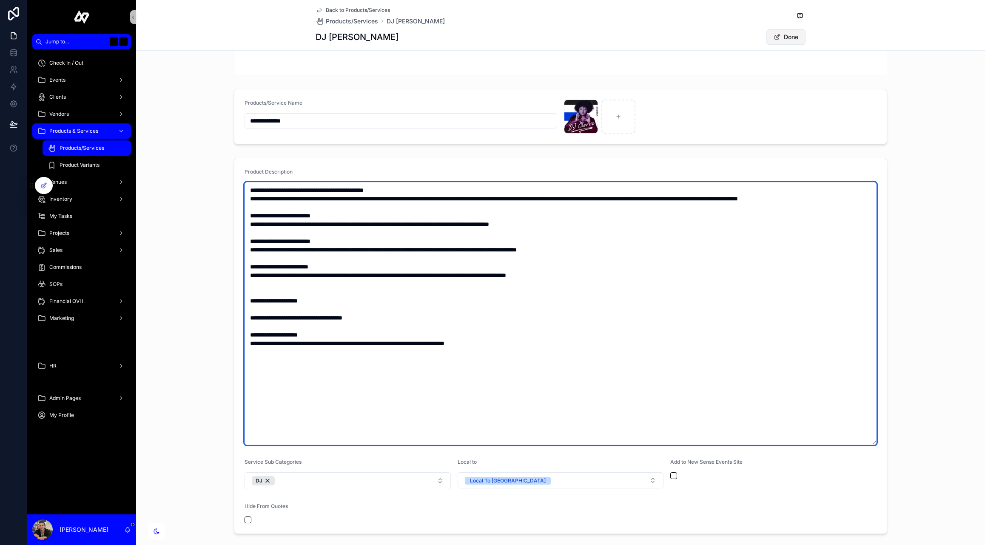
type textarea "**********"
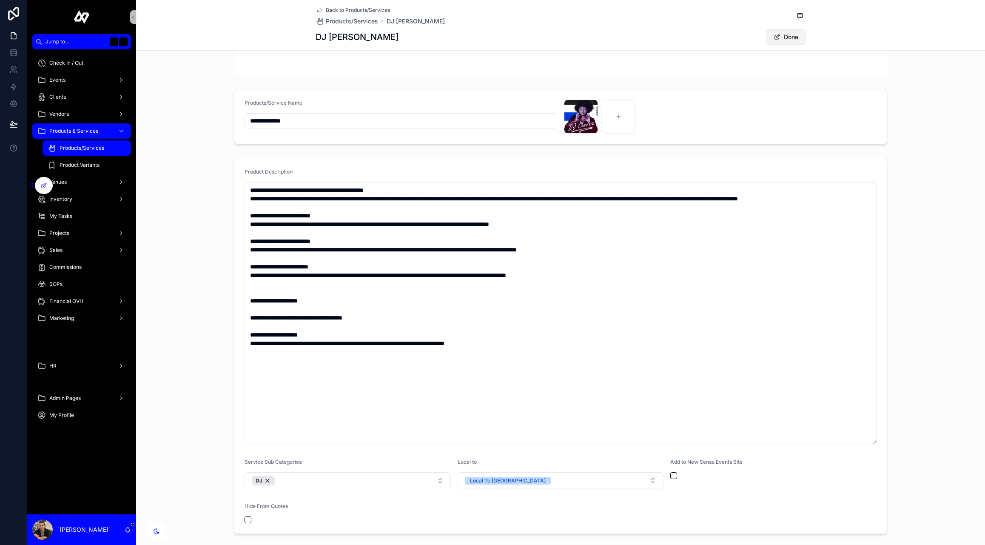
click at [789, 37] on button "Done" at bounding box center [786, 36] width 39 height 15
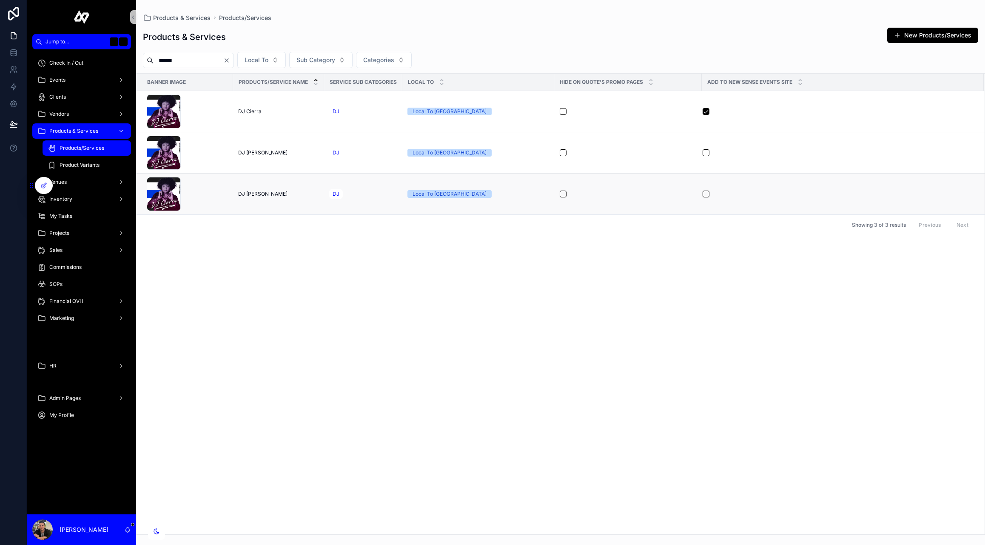
click at [254, 194] on span "DJ Cierra - RW" at bounding box center [262, 194] width 49 height 7
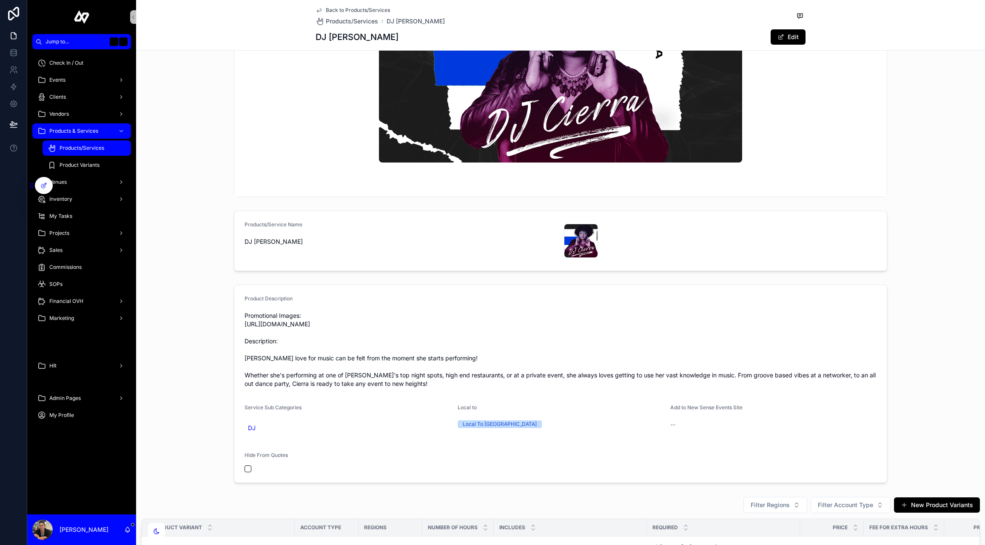
scroll to position [162, 0]
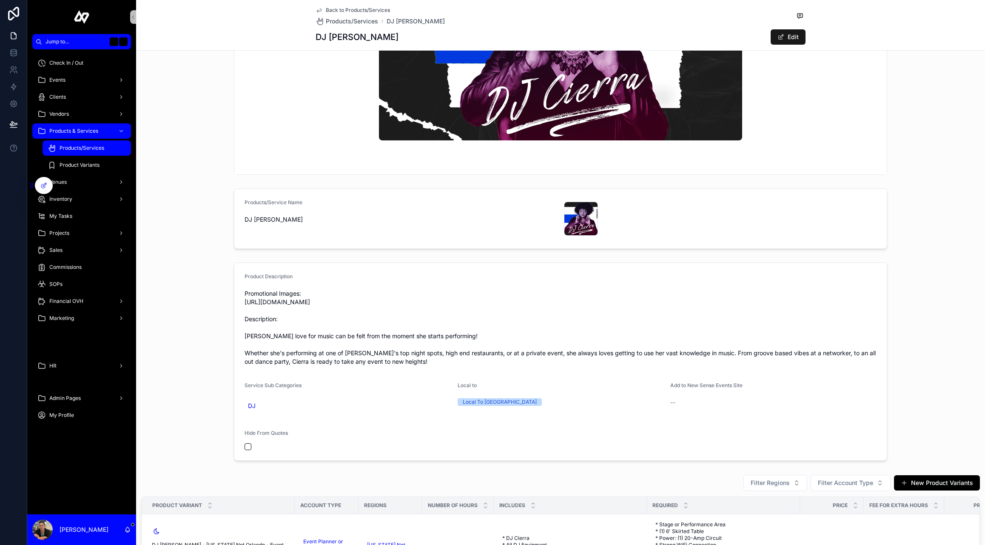
click at [781, 39] on span at bounding box center [781, 37] width 7 height 7
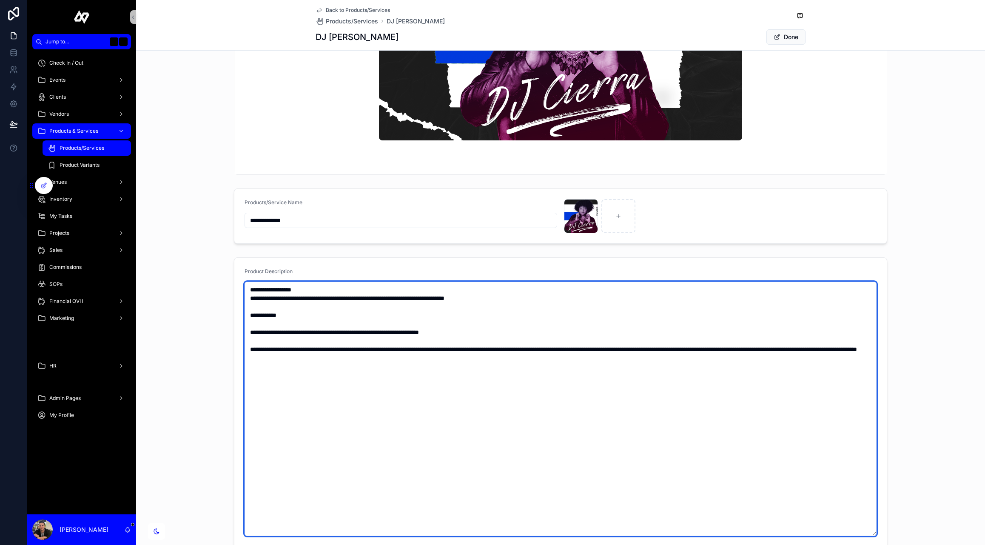
drag, startPoint x: 408, startPoint y: 399, endPoint x: 242, endPoint y: 282, distance: 203.7
click at [242, 282] on form "**********" at bounding box center [560, 441] width 653 height 367
paste textarea "**********"
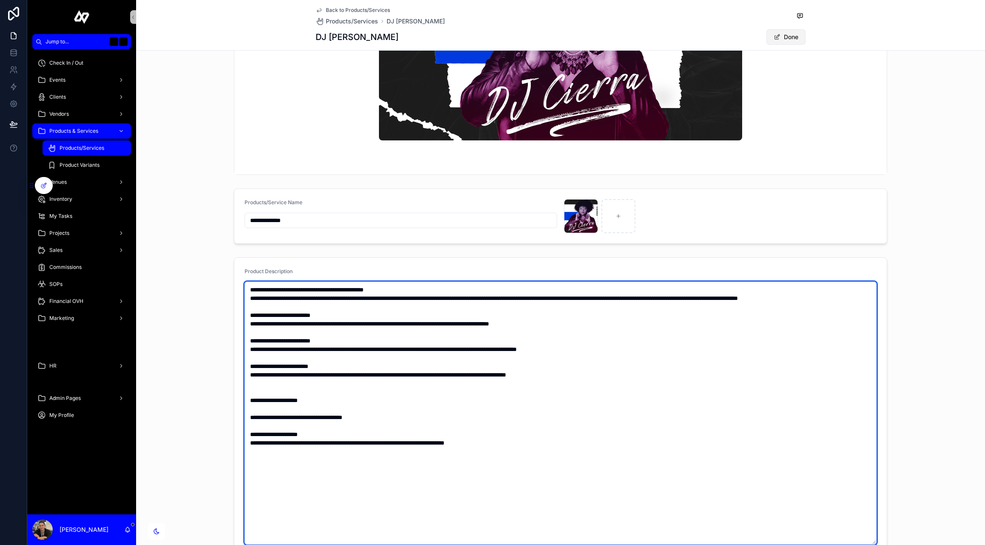
type textarea "**********"
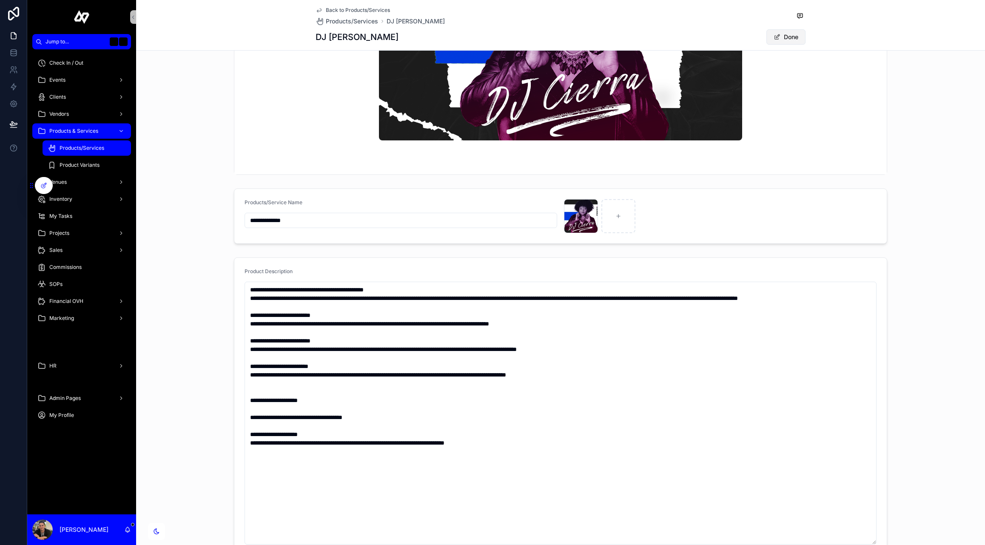
click at [785, 37] on button "Done" at bounding box center [786, 36] width 39 height 15
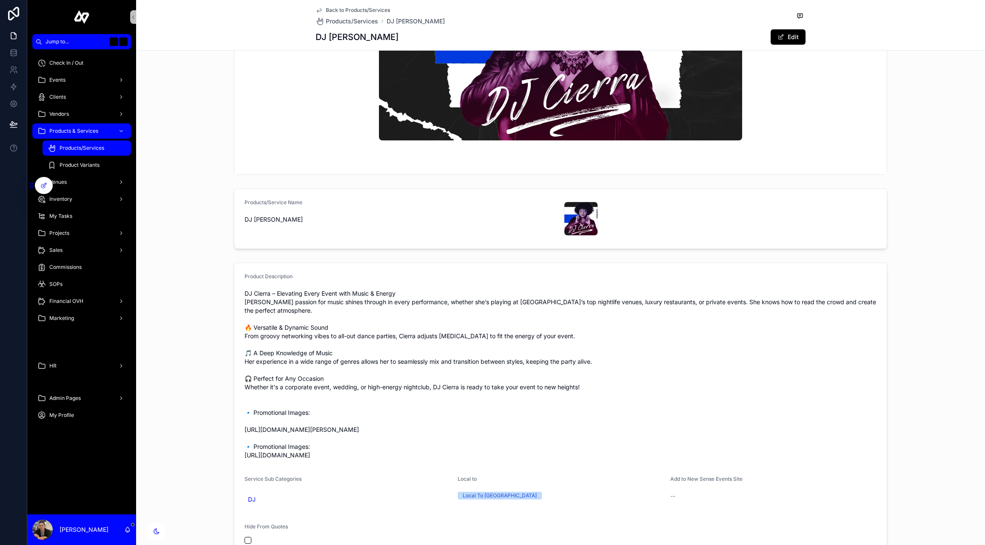
click at [85, 148] on span "Products/Services" at bounding box center [82, 148] width 45 height 7
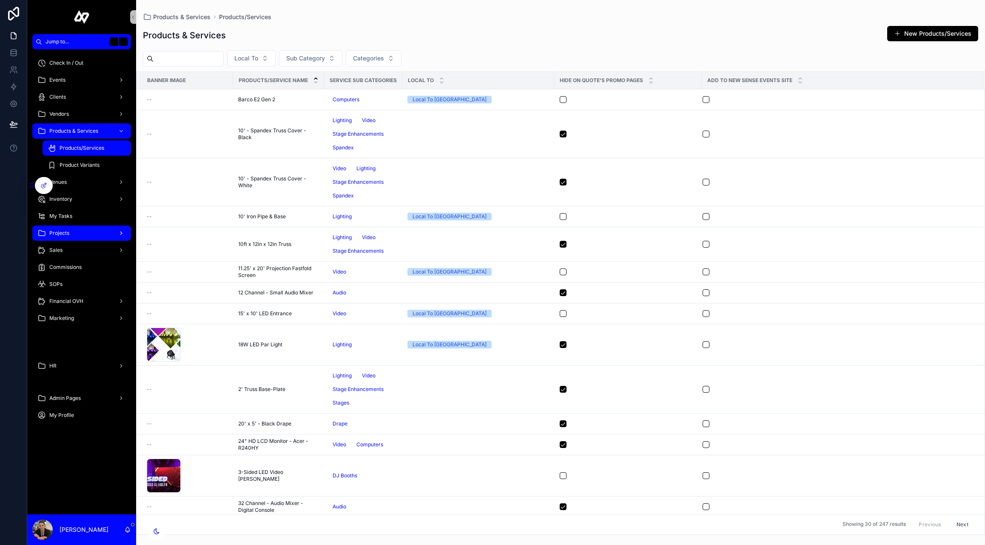
click at [74, 233] on div "Projects" at bounding box center [81, 233] width 88 height 14
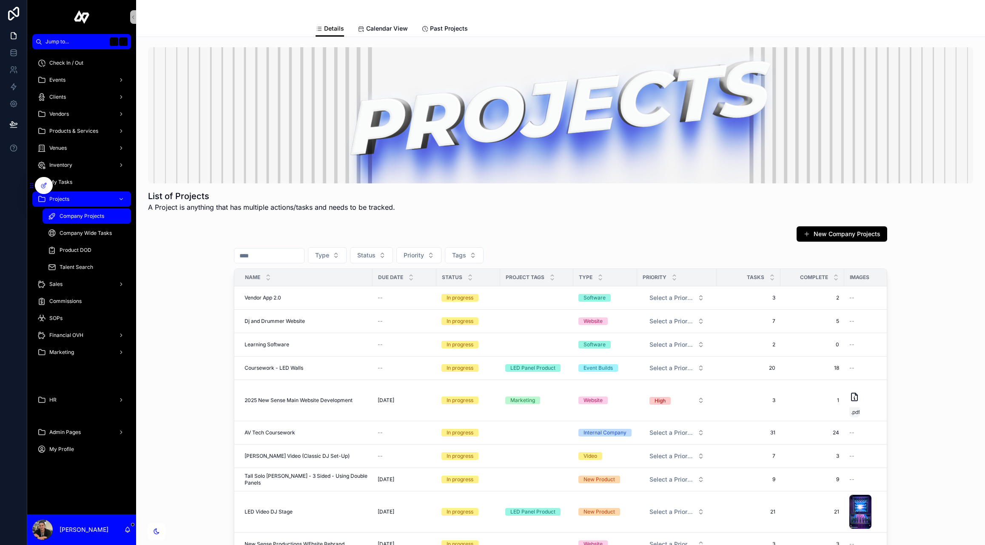
click at [103, 218] on span "Company Projects" at bounding box center [82, 216] width 45 height 7
click at [265, 253] on input "text" at bounding box center [269, 256] width 70 height 12
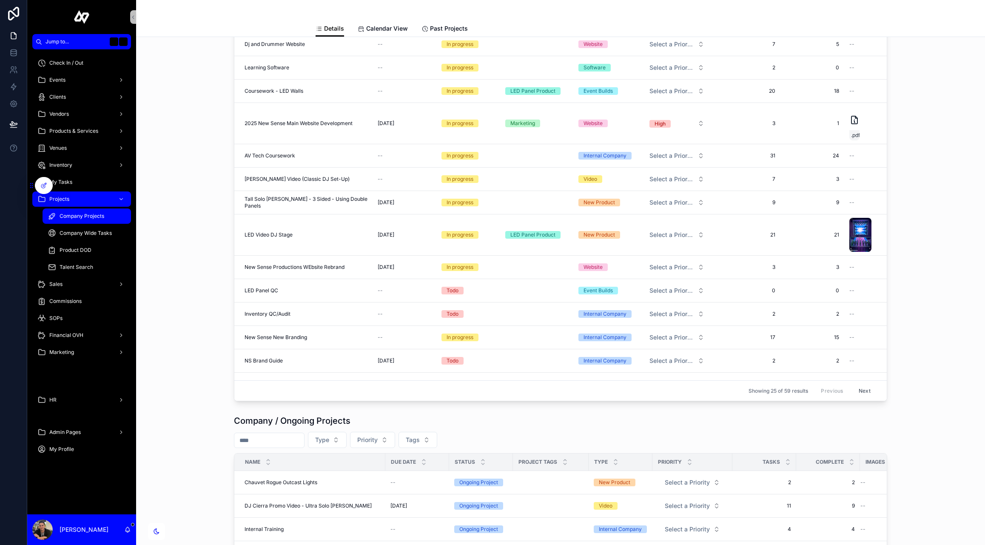
scroll to position [448, 0]
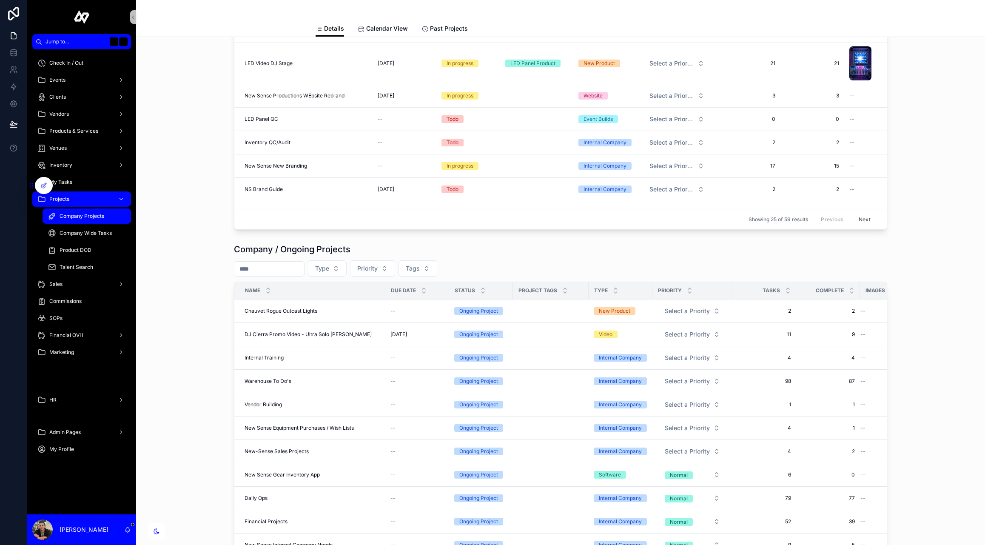
click at [254, 266] on input "text" at bounding box center [269, 269] width 70 height 12
click at [190, 283] on div "Company / Ongoing Projects Type Priority Tags Name Due Date Status Project Tags…" at bounding box center [560, 458] width 835 height 437
click at [280, 270] on input "text" at bounding box center [269, 269] width 70 height 12
type input "*****"
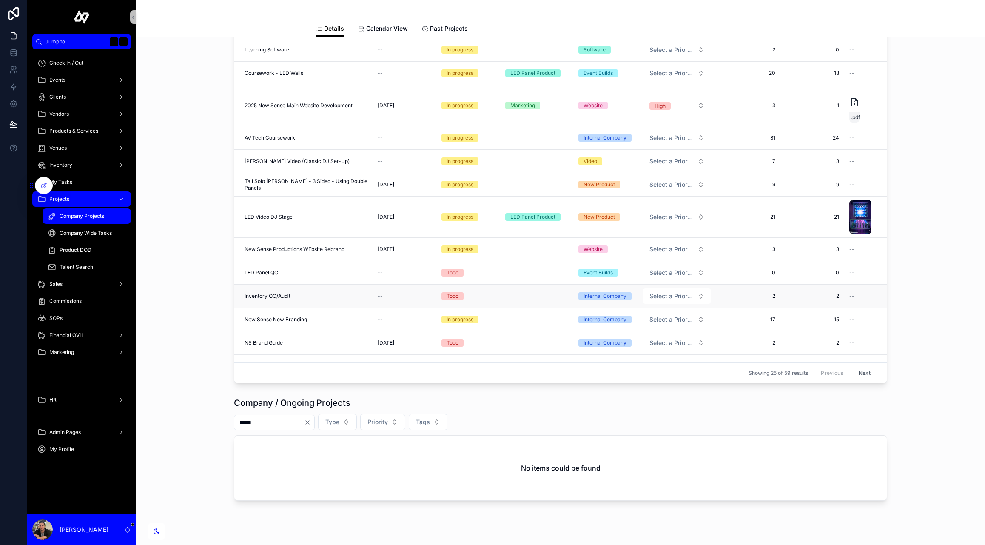
scroll to position [322, 0]
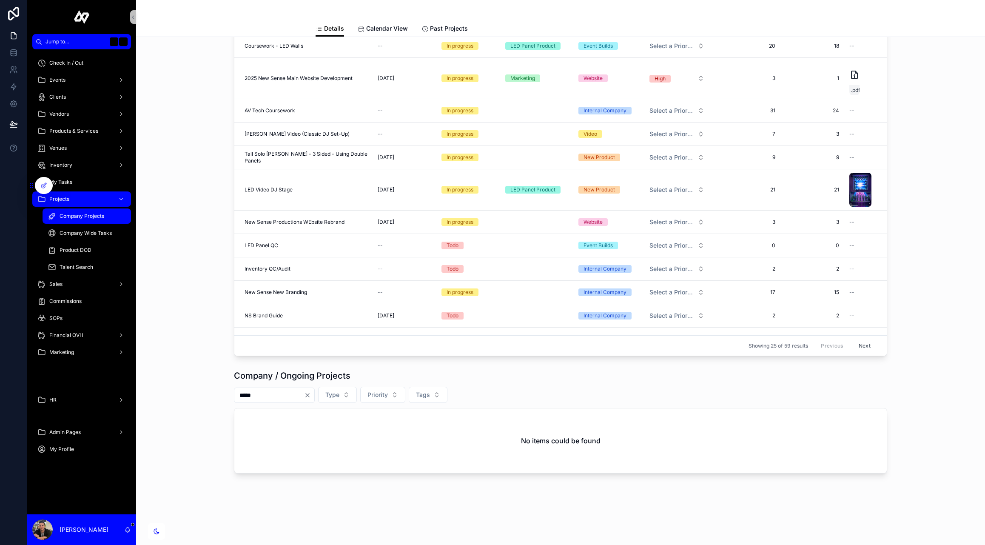
click at [314, 396] on div "*****" at bounding box center [274, 395] width 81 height 15
click at [288, 131] on span "DJ Scott Promo Video (Classic DJ Set-Up)" at bounding box center [297, 134] width 105 height 7
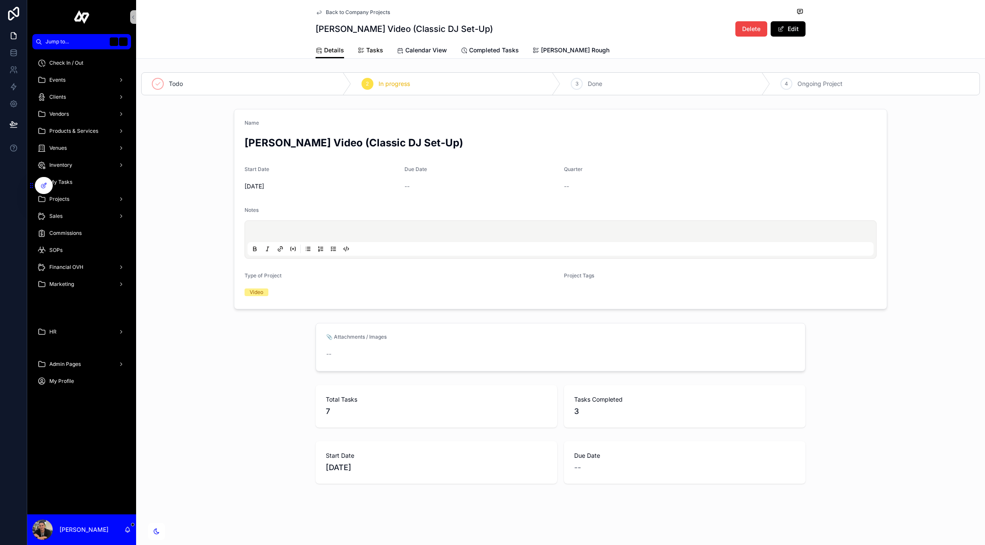
click at [376, 50] on span "Tasks" at bounding box center [374, 50] width 17 height 9
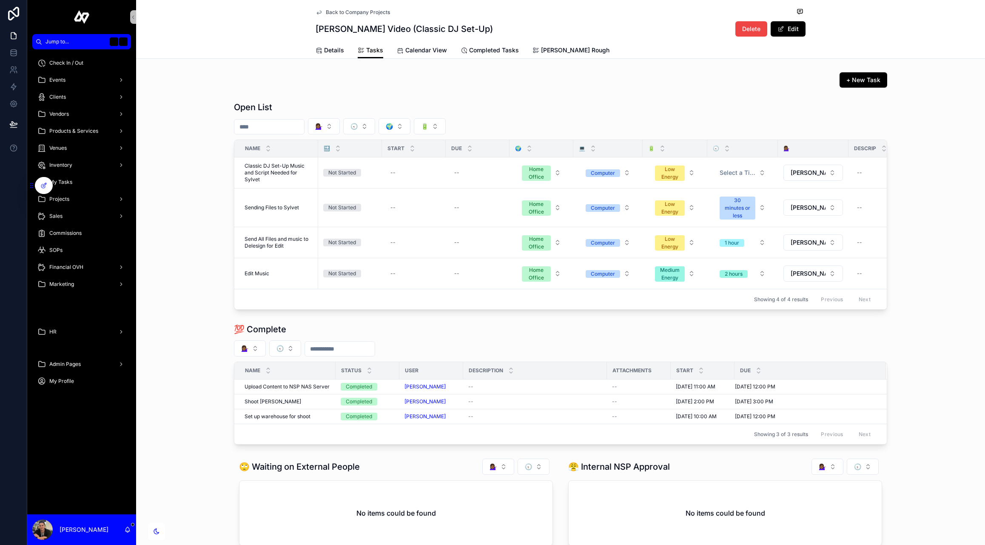
click at [977, 199] on div "Open List 💁🏾‍♀️ 🕣 🌍 🔋 Name 🔜 Start Due 🌍 💻 🔋 🕣 💁🏾‍♀️ Descrip Dependency for Tas…" at bounding box center [560, 205] width 849 height 215
click at [478, 88] on div "+ New Task" at bounding box center [560, 80] width 849 height 22
click at [89, 166] on div "Inventory" at bounding box center [81, 165] width 88 height 14
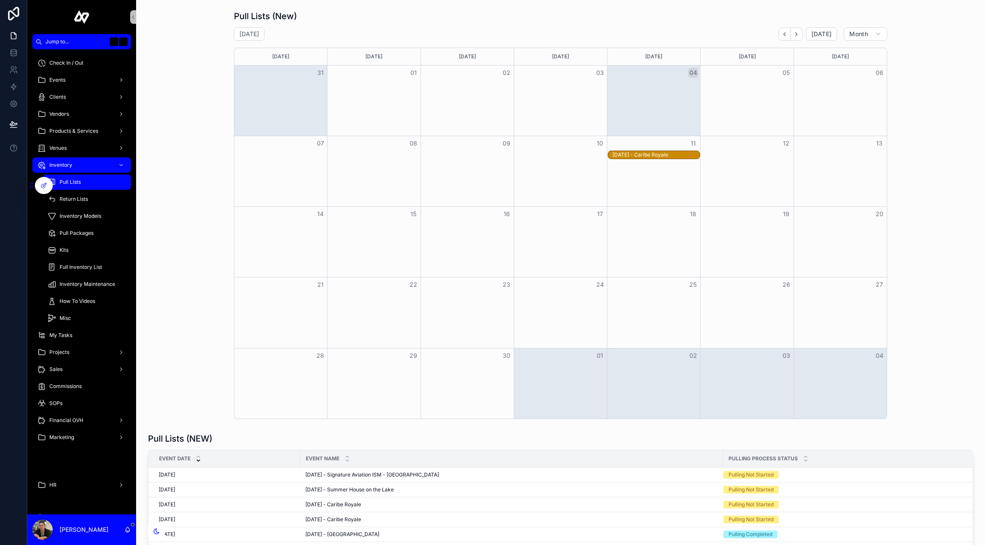
click at [672, 155] on div "[DATE] - Caribe Royale" at bounding box center [656, 154] width 87 height 7
click at [812, 129] on button "Open" at bounding box center [818, 134] width 33 height 14
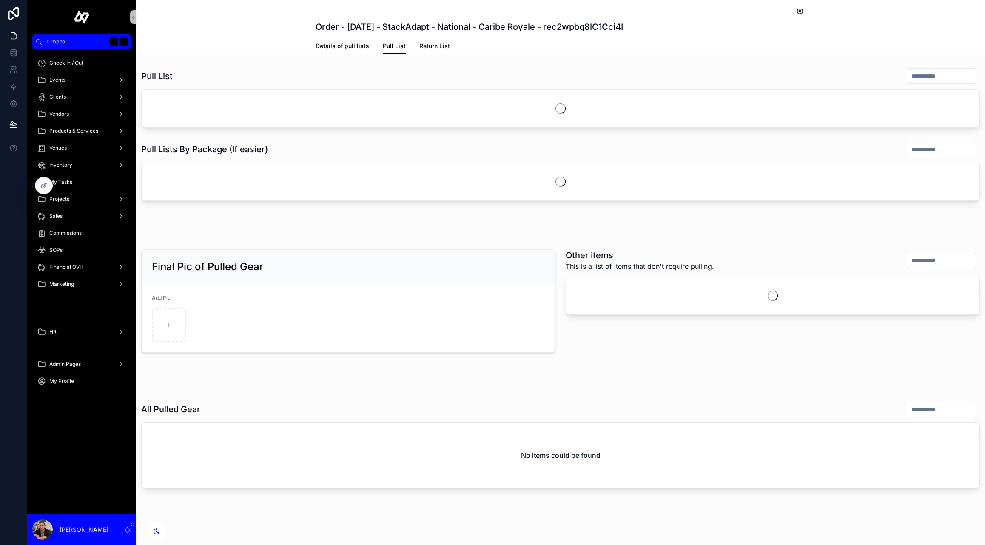
click at [348, 46] on span "Details of pull lists" at bounding box center [343, 46] width 54 height 9
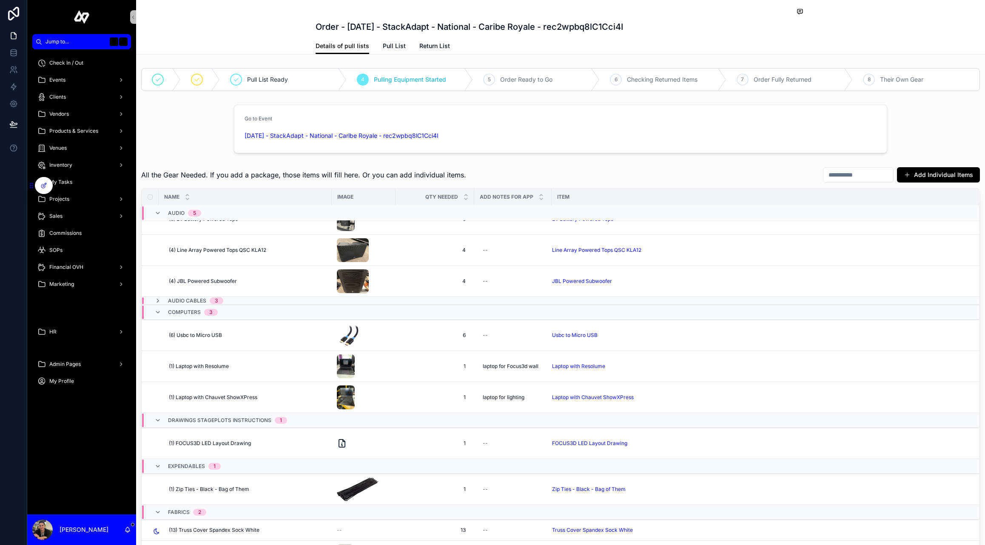
scroll to position [108, 0]
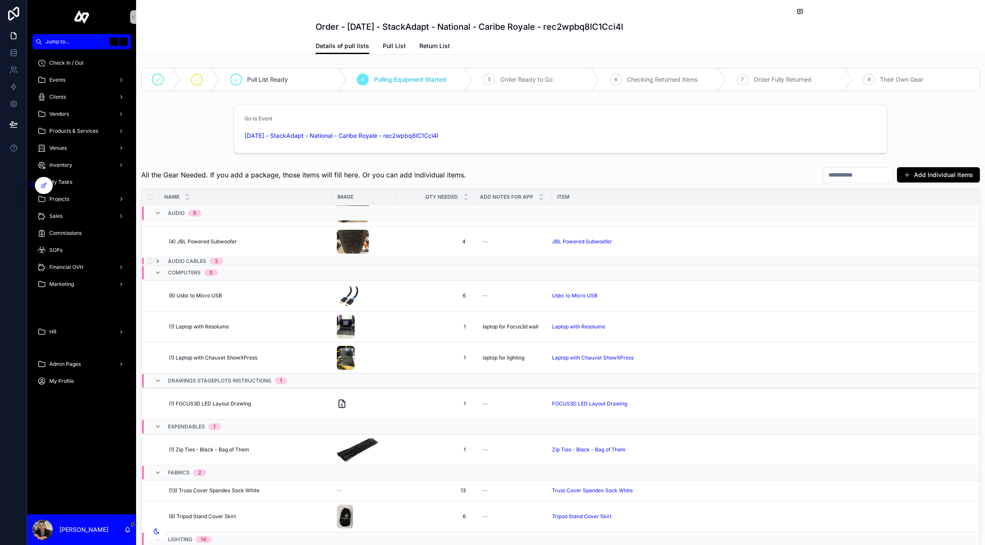
click at [158, 261] on icon at bounding box center [157, 261] width 7 height 7
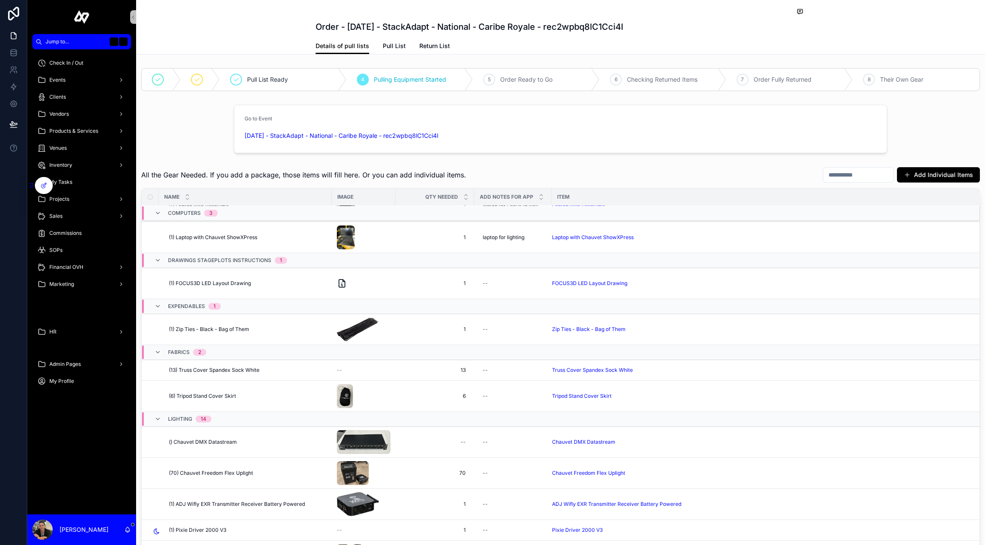
scroll to position [342, 0]
click at [344, 279] on icon at bounding box center [342, 282] width 6 height 8
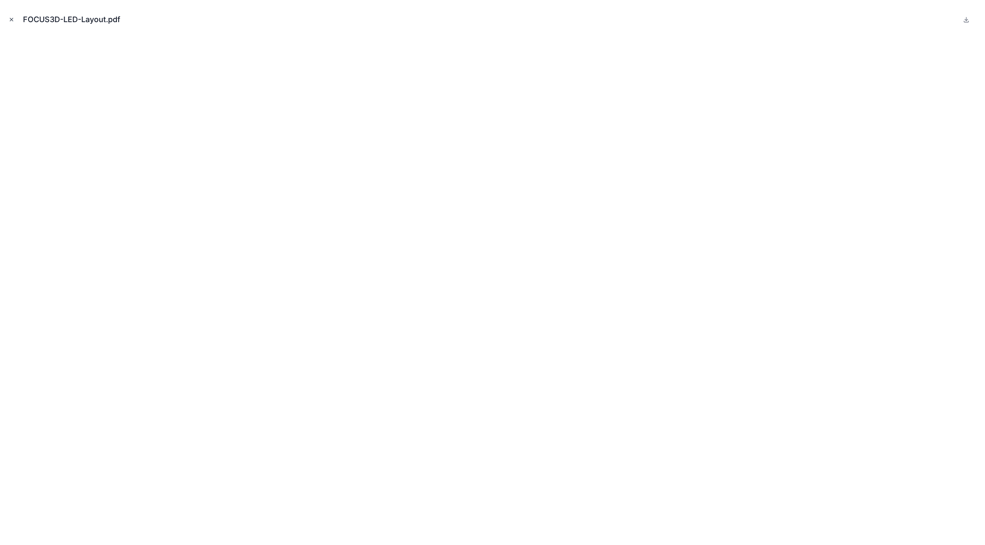
click at [10, 17] on icon "Close modal" at bounding box center [12, 20] width 6 height 6
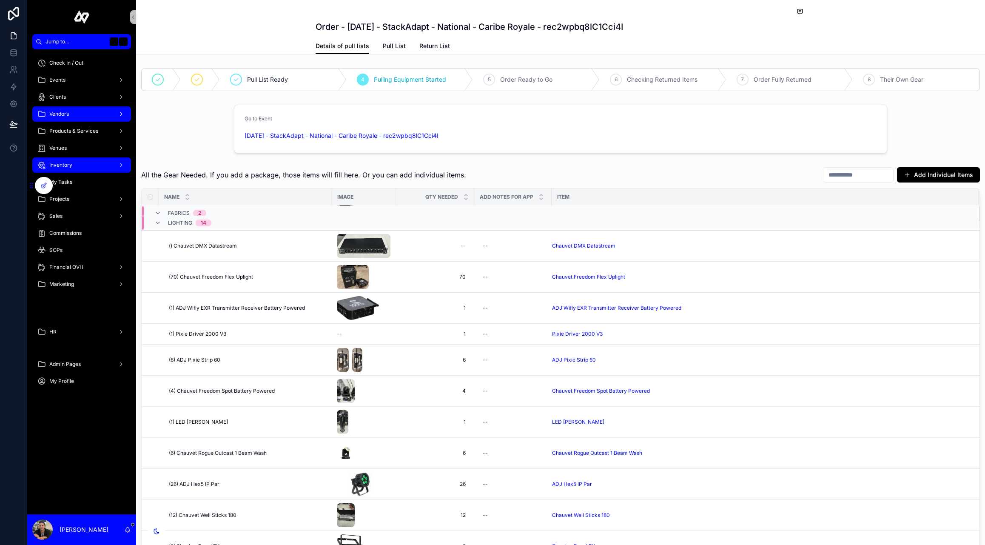
scroll to position [519, 0]
drag, startPoint x: 83, startPoint y: 158, endPoint x: 115, endPoint y: 107, distance: 60.4
click at [0, 0] on div "Jump to... K Check In / Out Events Clients Vendors Products & Services Venues I…" at bounding box center [492, 272] width 985 height 545
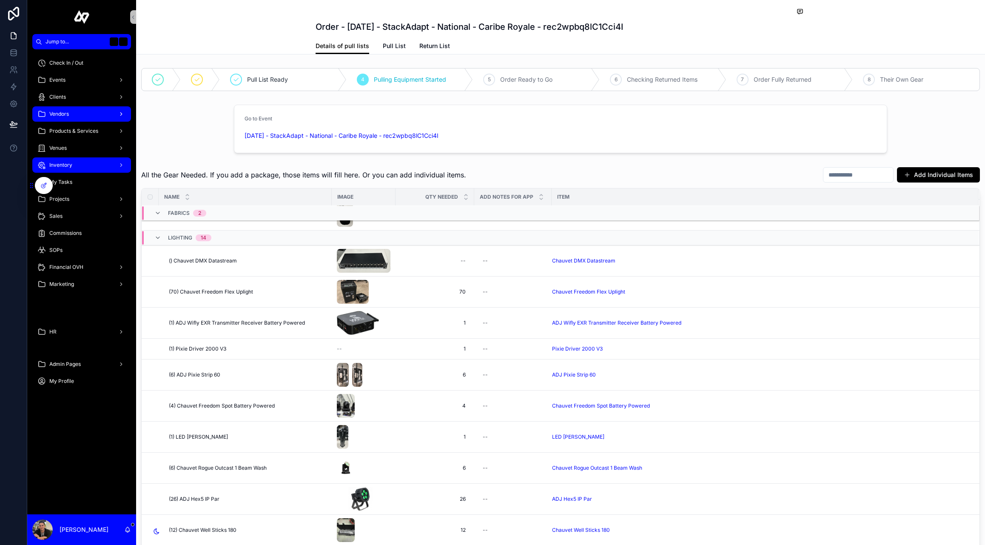
scroll to position [534, 0]
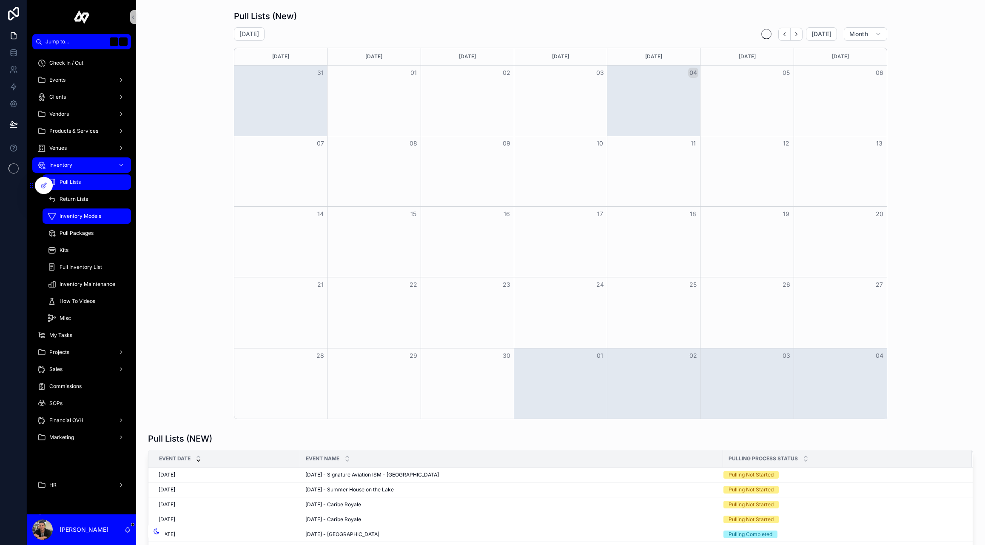
click at [85, 219] on span "Inventory Models" at bounding box center [81, 216] width 42 height 7
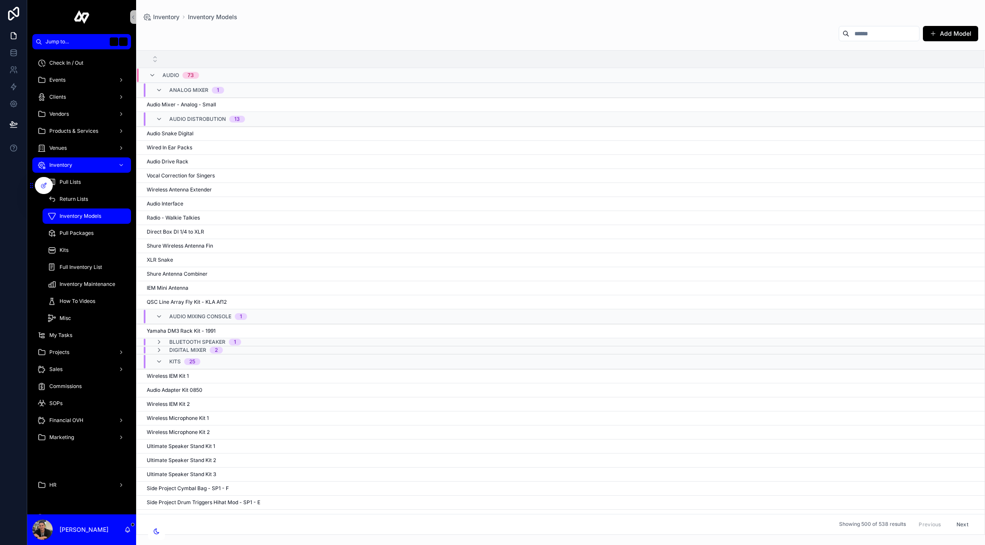
click at [858, 34] on input "text" at bounding box center [884, 34] width 70 height 12
type input "***"
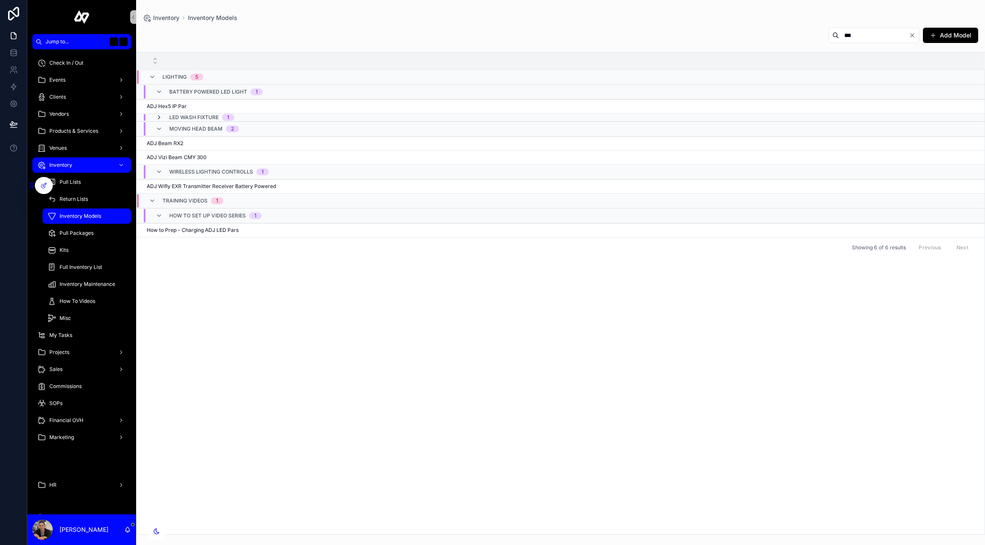
click at [158, 115] on icon at bounding box center [159, 117] width 7 height 7
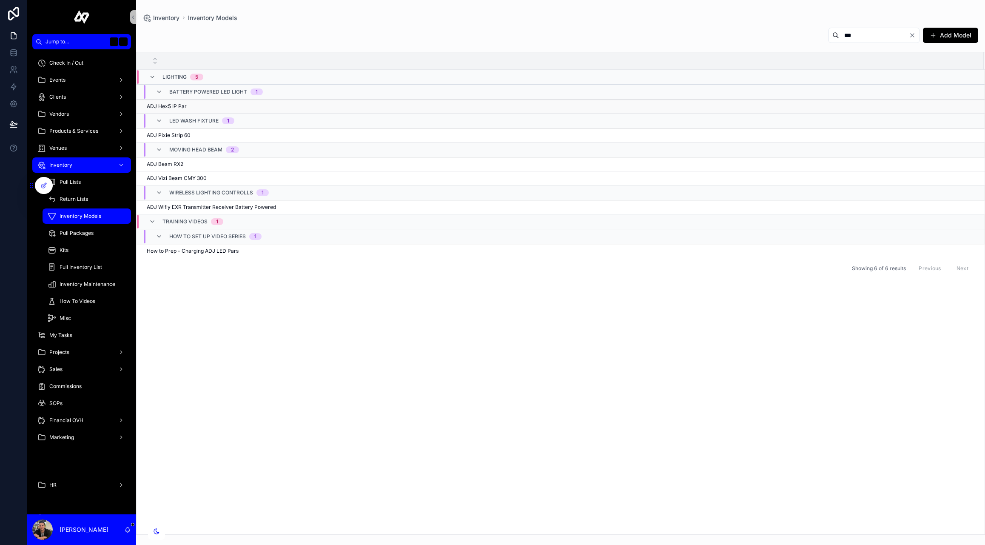
click at [196, 107] on div "ADJ Hex5 IP Par ADJ Hex5 IP Par" at bounding box center [560, 106] width 827 height 7
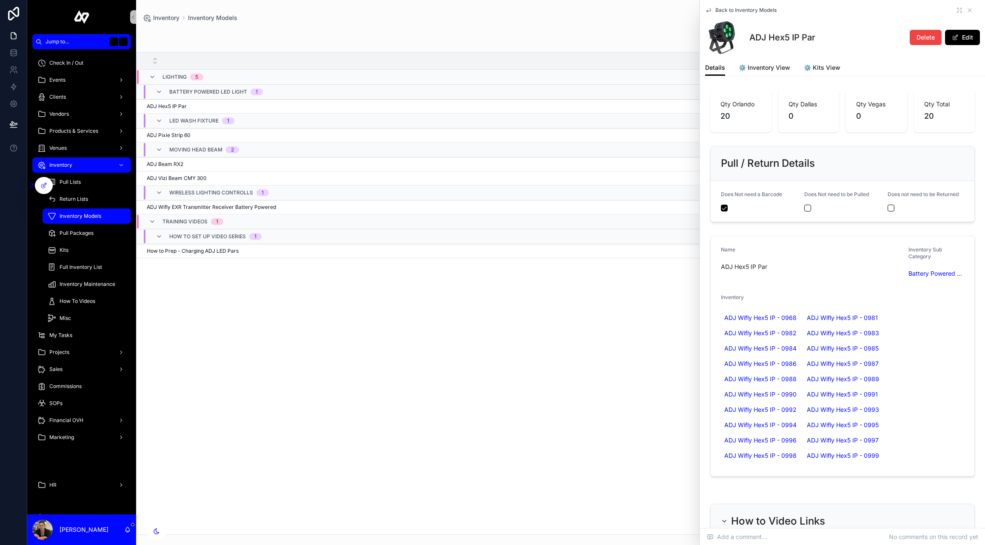
click at [450, 356] on div "Lighting 5 Battery Powered LED Light 1 ADJ Hex5 IP Par ADJ Hex5 IP Par LED Wash…" at bounding box center [561, 293] width 848 height 482
click at [970, 9] on icon at bounding box center [969, 10] width 7 height 7
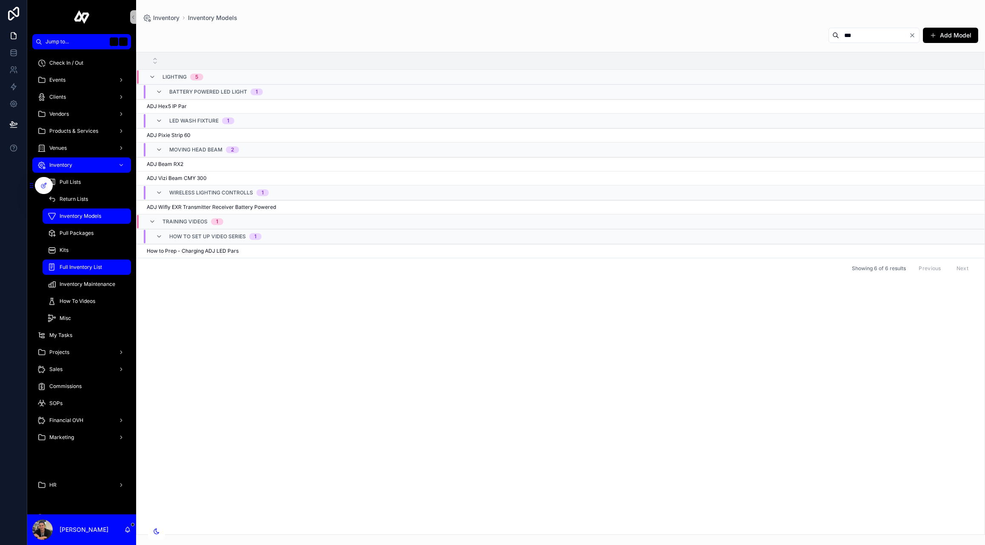
click at [74, 262] on div "Full Inventory List" at bounding box center [87, 267] width 78 height 14
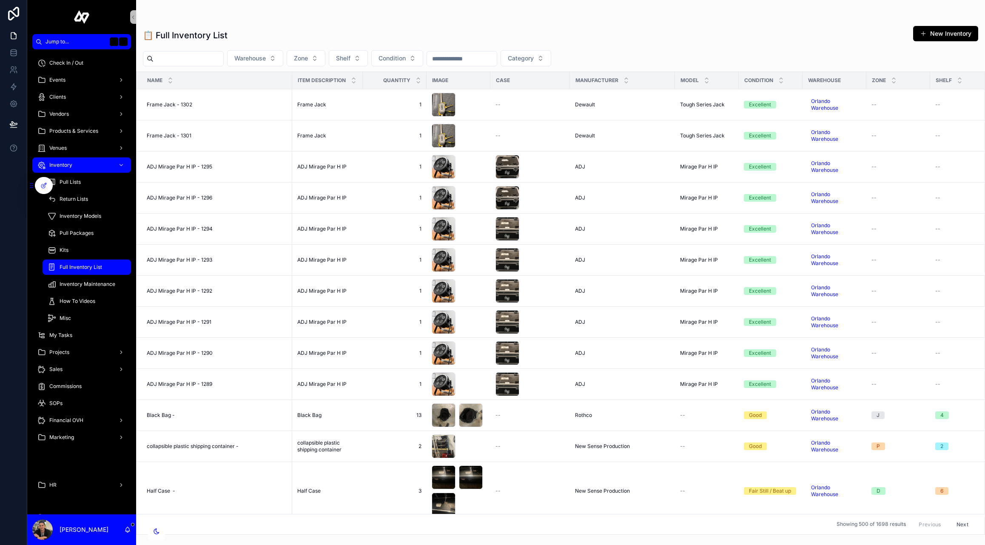
click at [187, 64] on input "text" at bounding box center [189, 59] width 70 height 12
type input "***"
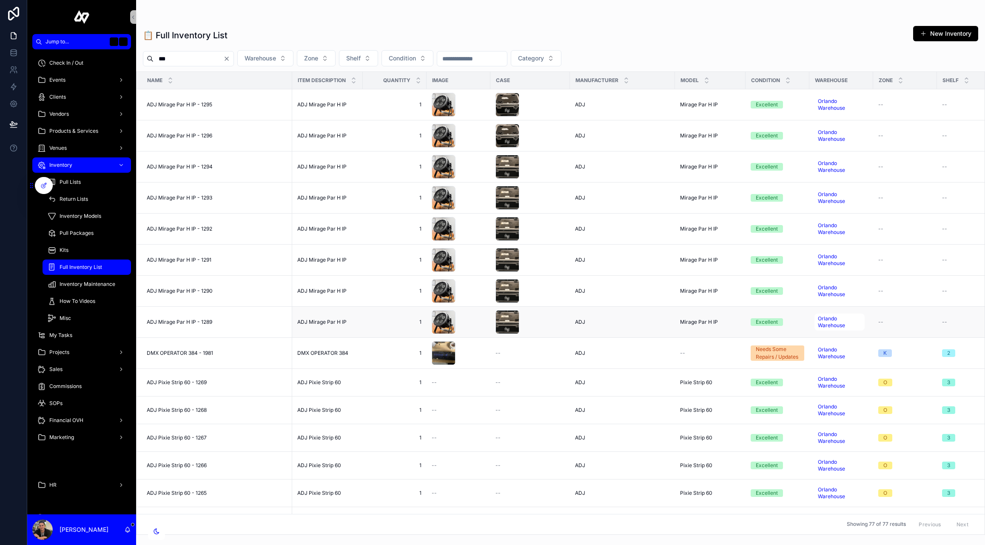
click at [198, 319] on span "ADJ Mirage Par H IP - 1289" at bounding box center [180, 322] width 66 height 7
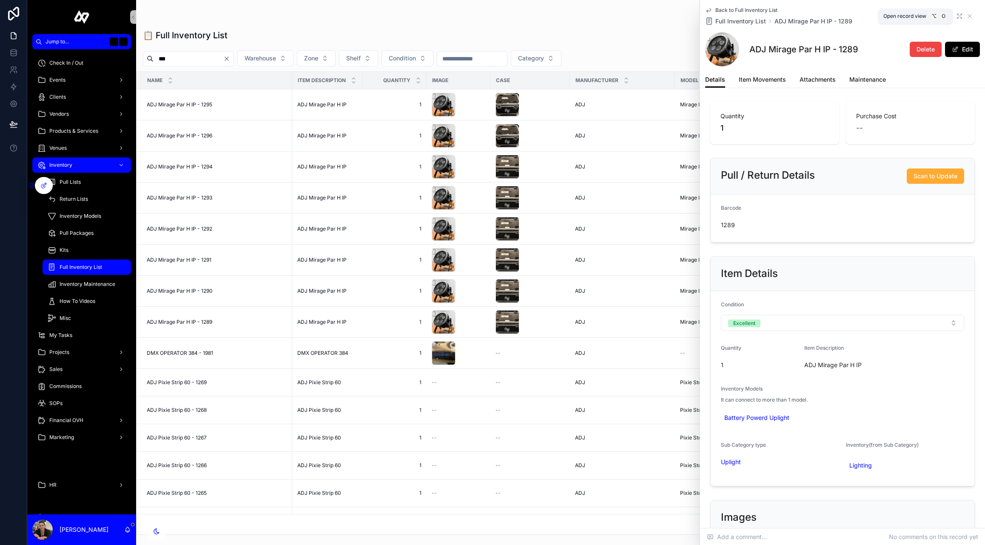
click at [957, 15] on icon at bounding box center [959, 16] width 7 height 7
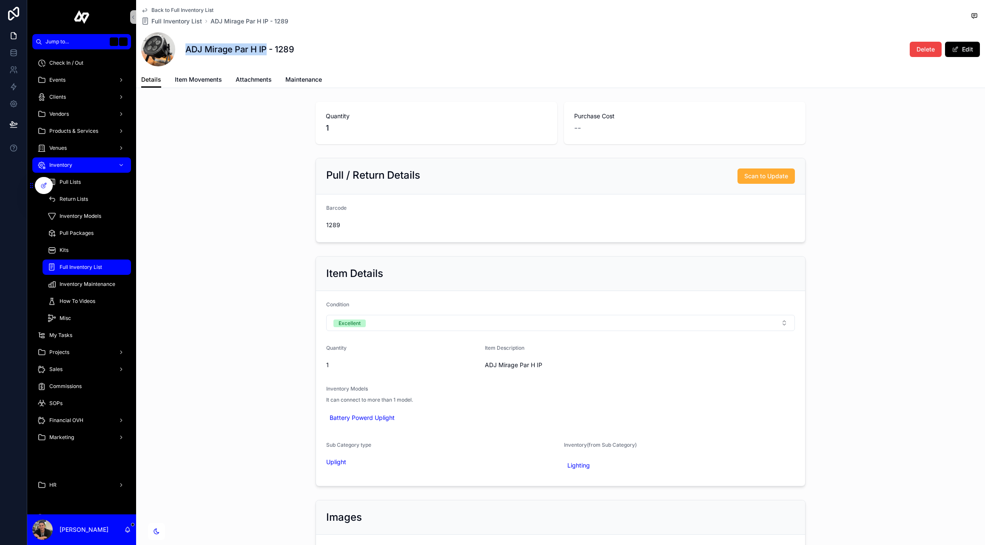
drag, startPoint x: 267, startPoint y: 48, endPoint x: 184, endPoint y: 50, distance: 82.5
click at [184, 50] on div "ADJ Mirage Par H IP - 1289 Delete Edit" at bounding box center [560, 49] width 839 height 34
copy h1 "ADJ Mirage Par H IP"
click at [422, 409] on div "Battery Powerd Uplight" at bounding box center [560, 417] width 469 height 20
click at [969, 44] on button "Edit" at bounding box center [962, 49] width 35 height 15
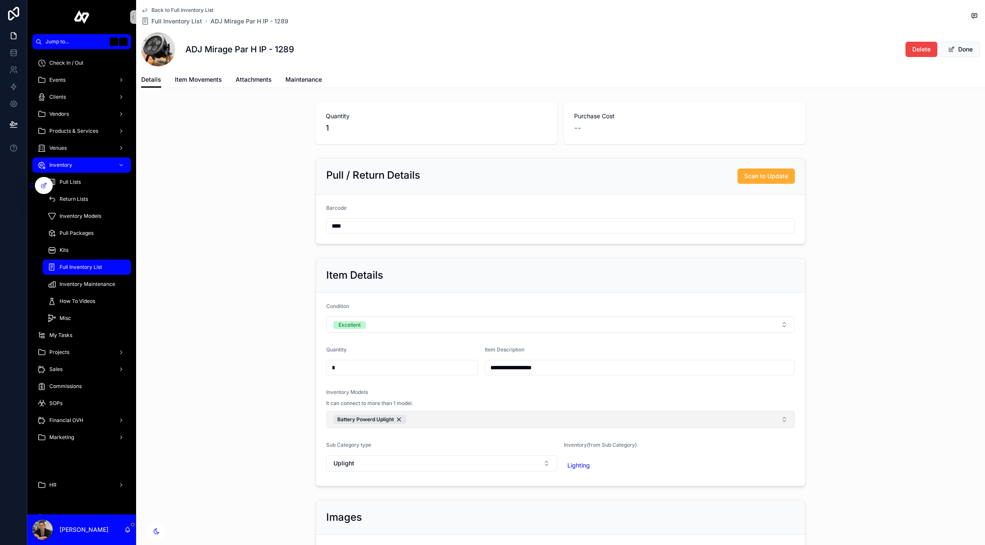
click at [438, 421] on button "Battery Powerd Uplight" at bounding box center [560, 419] width 469 height 17
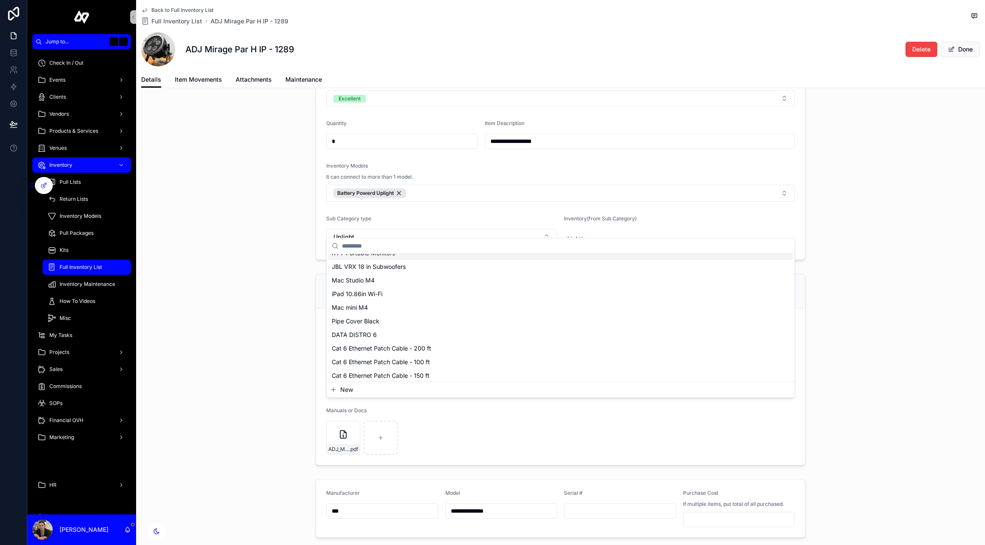
scroll to position [133, 0]
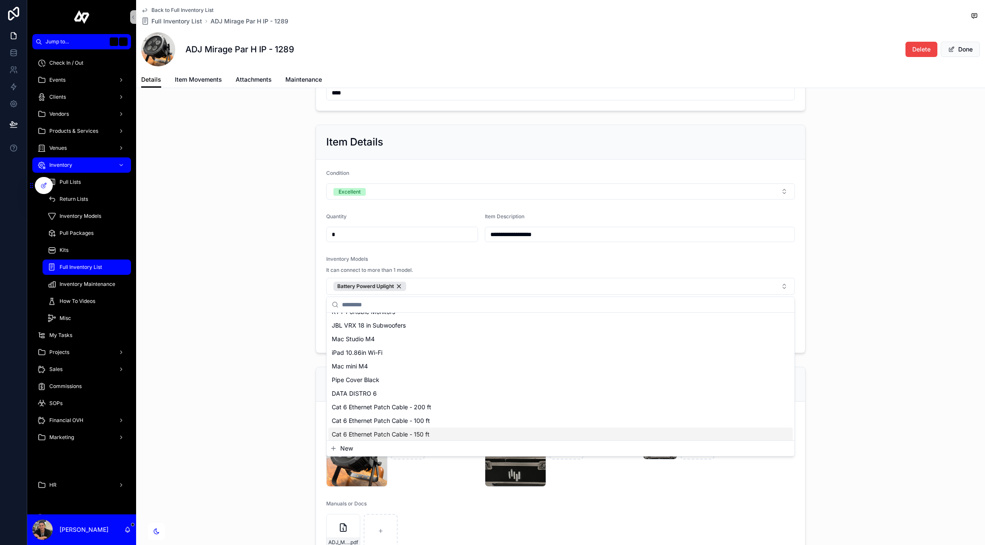
click at [344, 447] on span "New" at bounding box center [346, 448] width 13 height 9
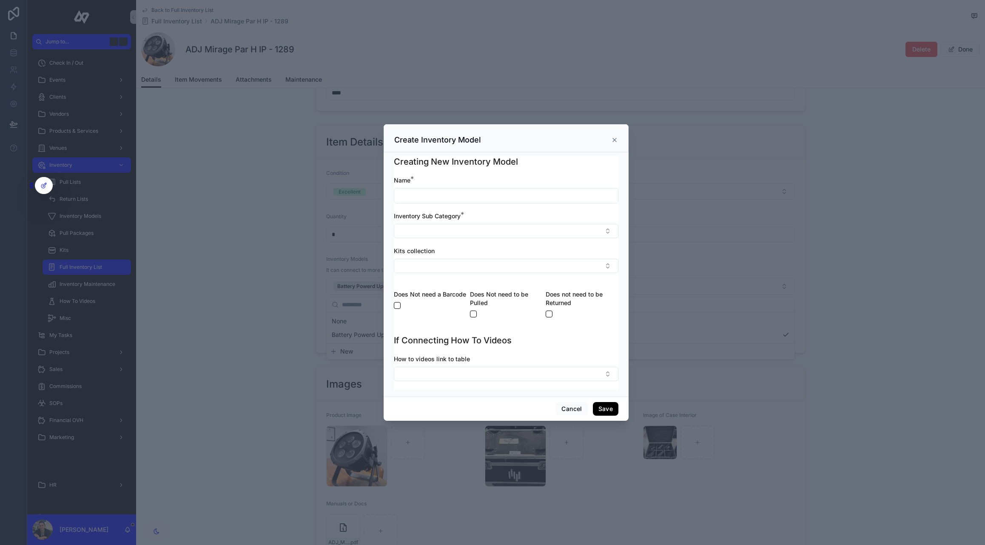
scroll to position [0, 0]
click at [464, 195] on input "text" at bounding box center [506, 196] width 224 height 12
paste input "**********"
type input "**********"
click at [422, 226] on button "Select Button" at bounding box center [506, 231] width 225 height 14
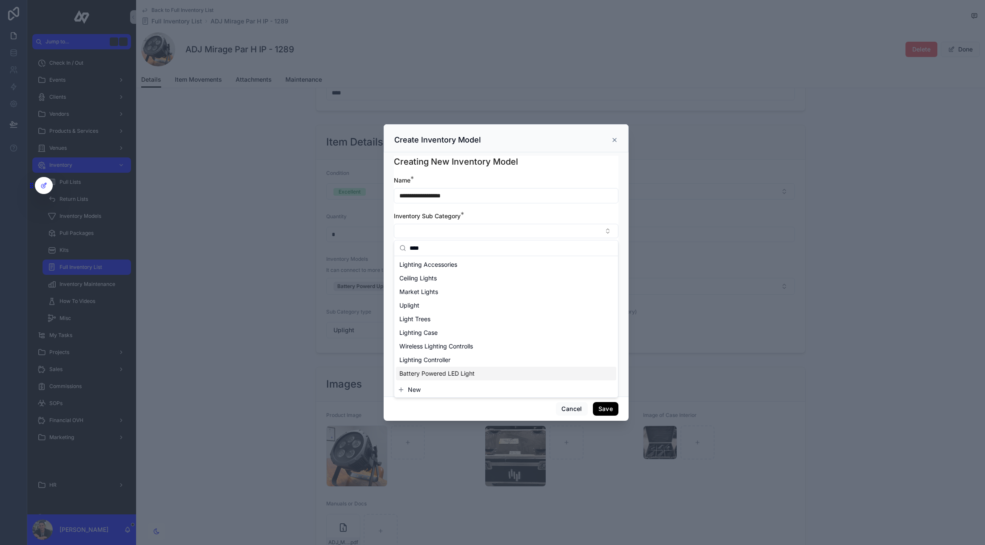
type input "****"
click at [439, 370] on span "Battery Powered LED Light" at bounding box center [436, 373] width 75 height 9
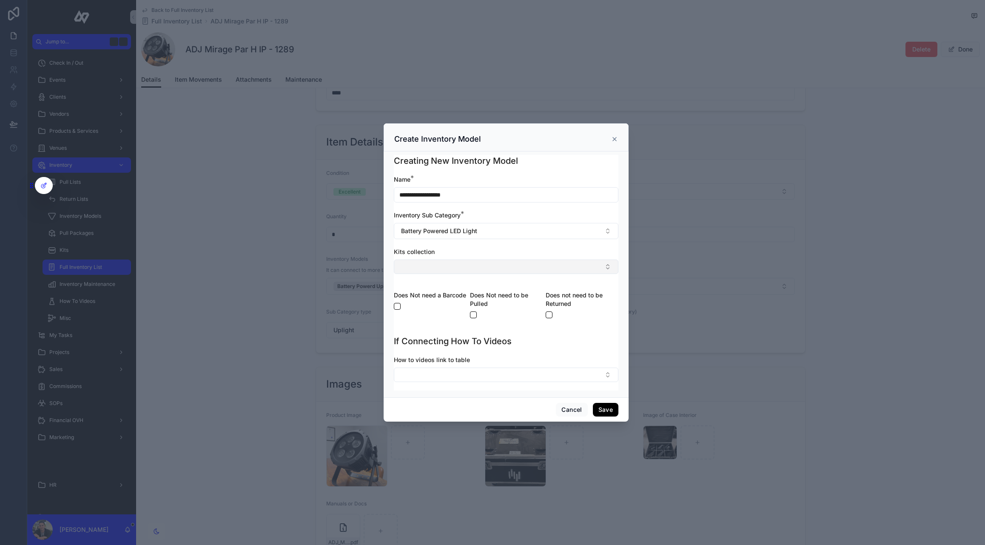
click at [433, 270] on button "Select Button" at bounding box center [506, 266] width 225 height 14
click at [564, 159] on div "Creating New Inventory Model" at bounding box center [506, 161] width 225 height 12
click at [610, 406] on button "Save" at bounding box center [606, 410] width 26 height 14
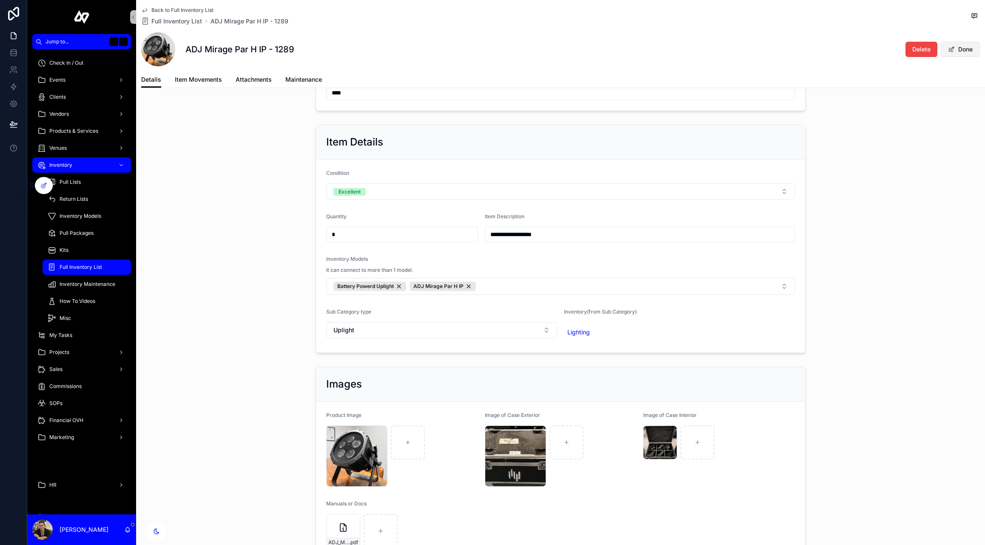
click at [956, 51] on button "Done" at bounding box center [960, 49] width 39 height 15
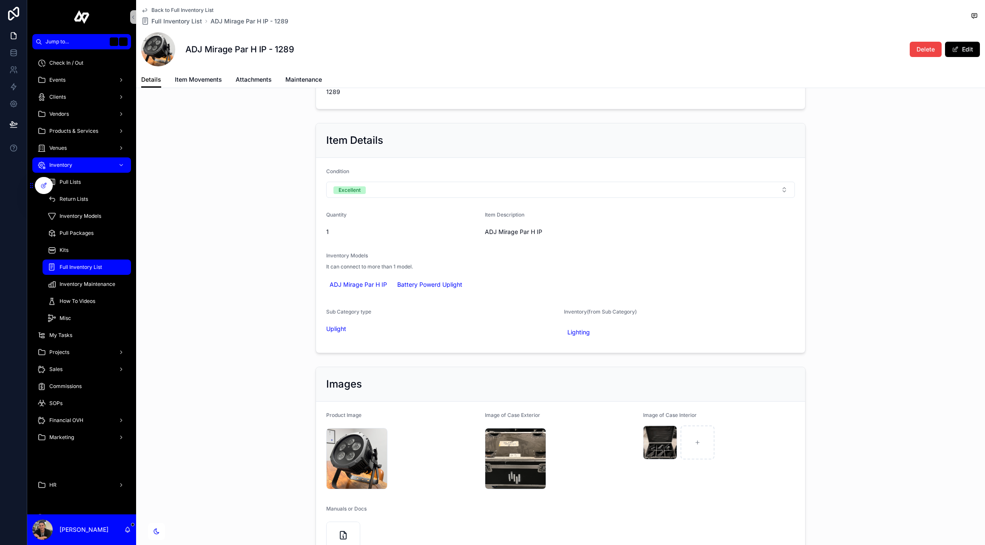
click at [185, 7] on span "Back to Full Inventory List" at bounding box center [182, 10] width 62 height 7
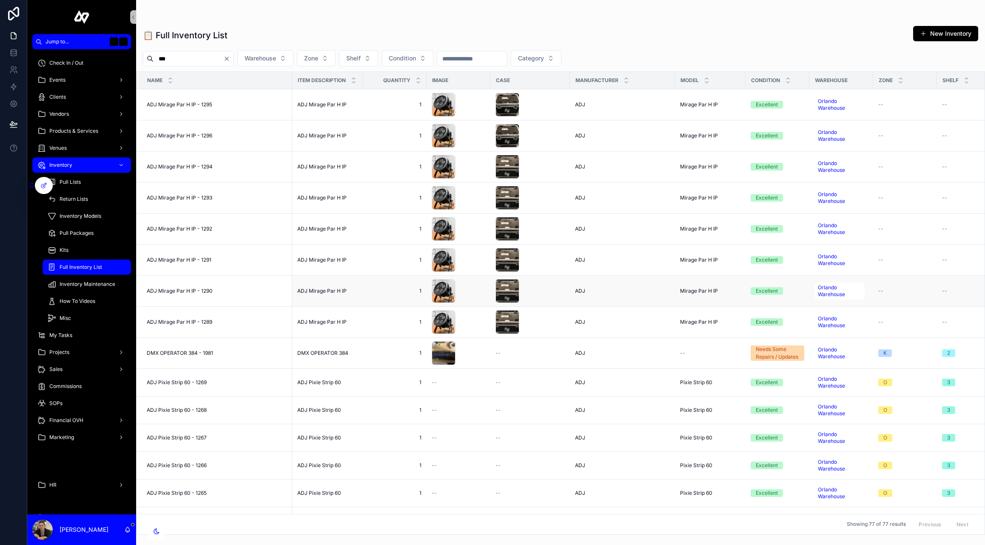
click at [170, 292] on span "ADJ Mirage Par H IP - 1290" at bounding box center [180, 291] width 66 height 7
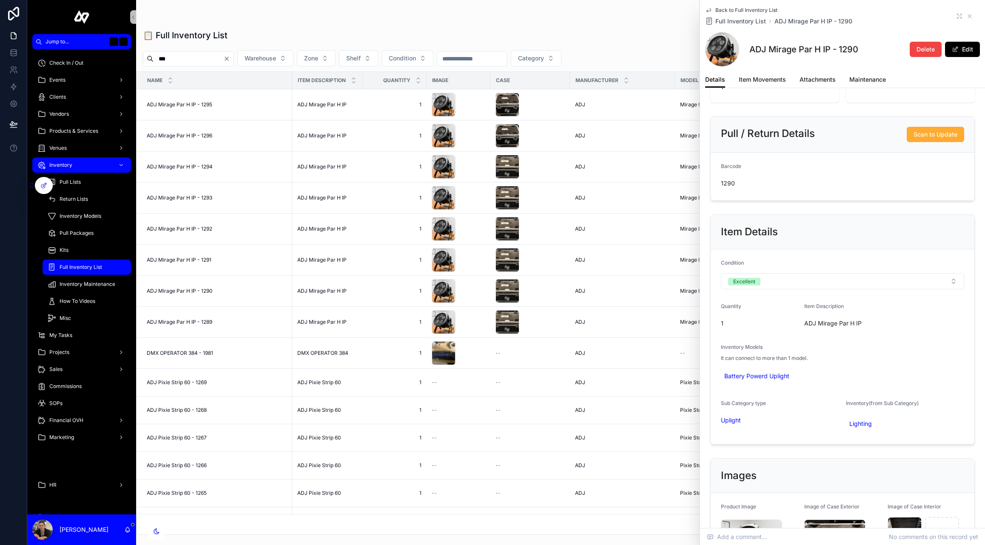
scroll to position [73, 0]
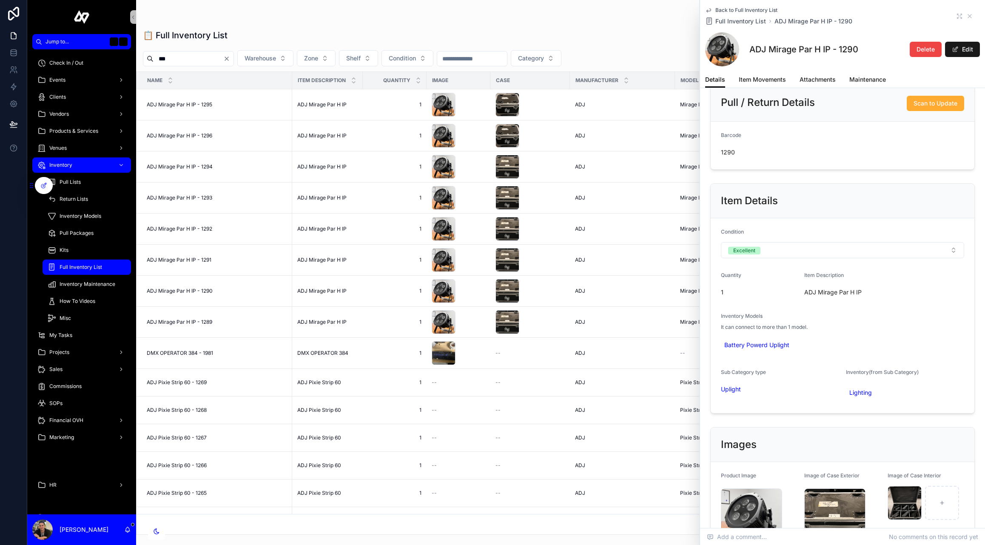
click at [970, 52] on button "Edit" at bounding box center [962, 49] width 35 height 15
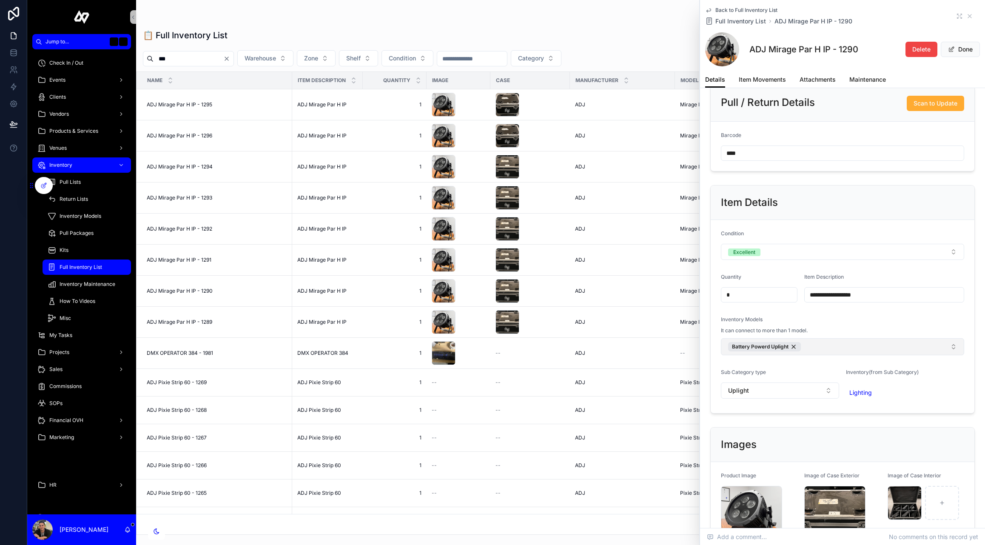
click at [843, 350] on button "Battery Powerd Uplight" at bounding box center [842, 346] width 243 height 17
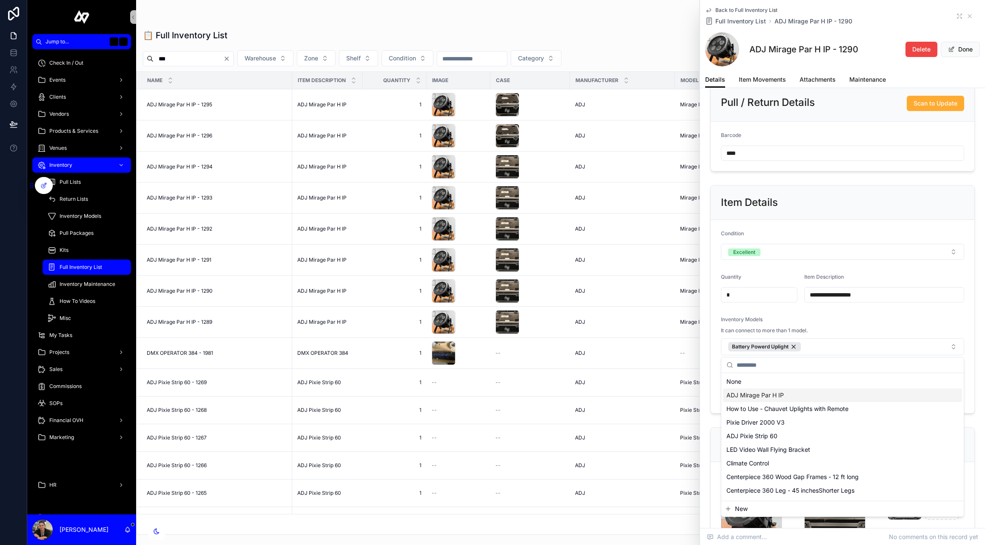
click at [794, 393] on div "ADJ Mirage Par H IP" at bounding box center [842, 395] width 239 height 14
click at [966, 50] on button "Done" at bounding box center [960, 49] width 39 height 15
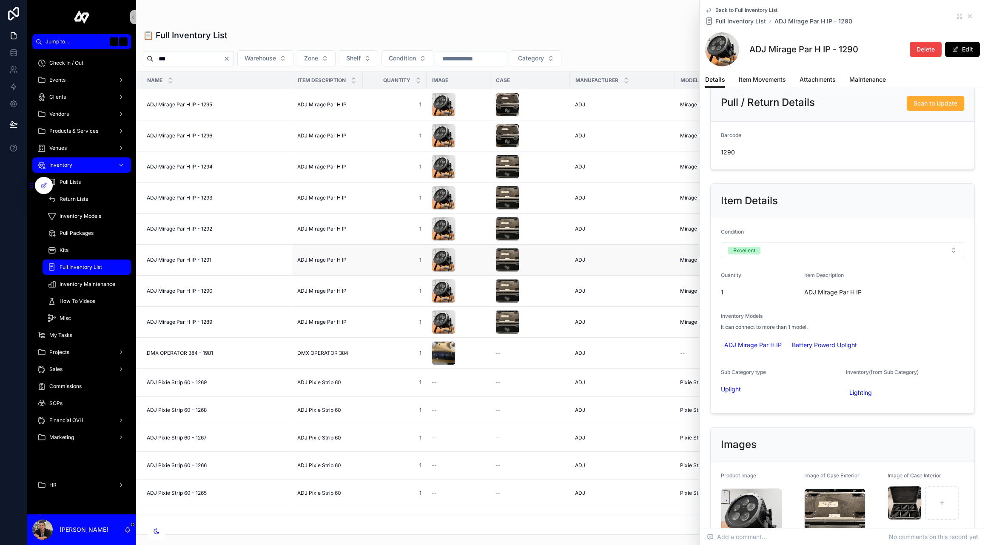
click at [181, 256] on span "ADJ Mirage Par H IP - 1291" at bounding box center [179, 259] width 65 height 7
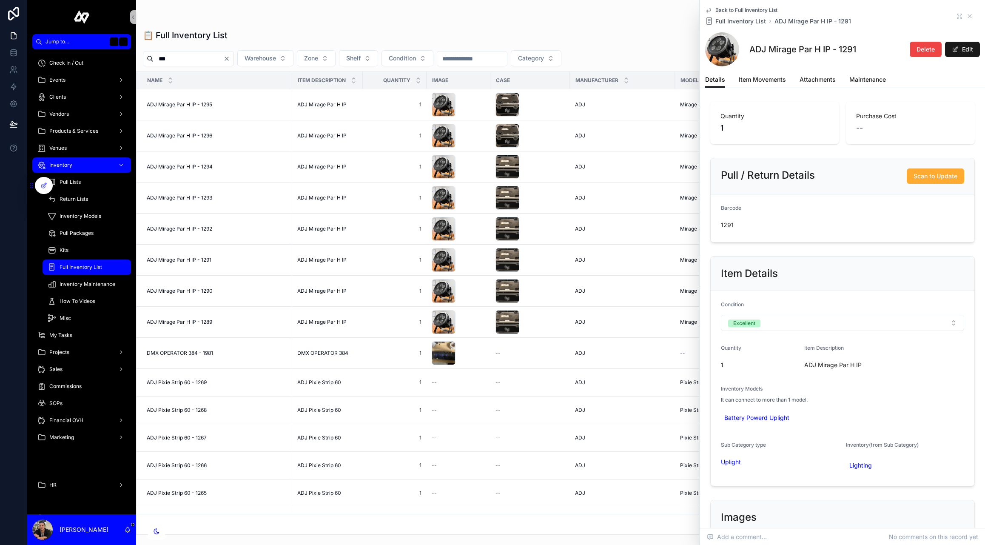
click at [965, 48] on button "Edit" at bounding box center [962, 49] width 35 height 15
click at [855, 418] on button "Battery Powerd Uplight" at bounding box center [842, 419] width 243 height 17
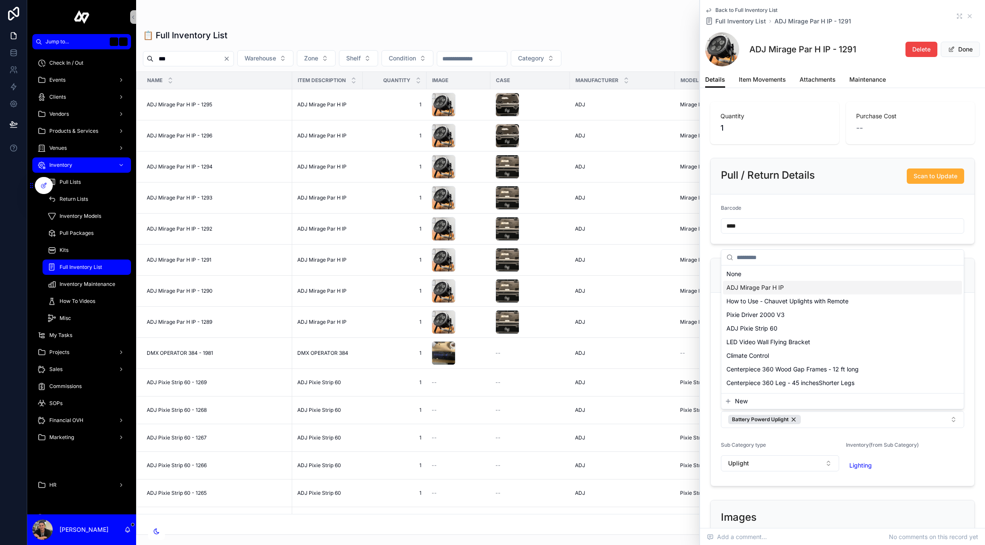
click at [803, 289] on div "ADJ Mirage Par H IP" at bounding box center [842, 288] width 239 height 14
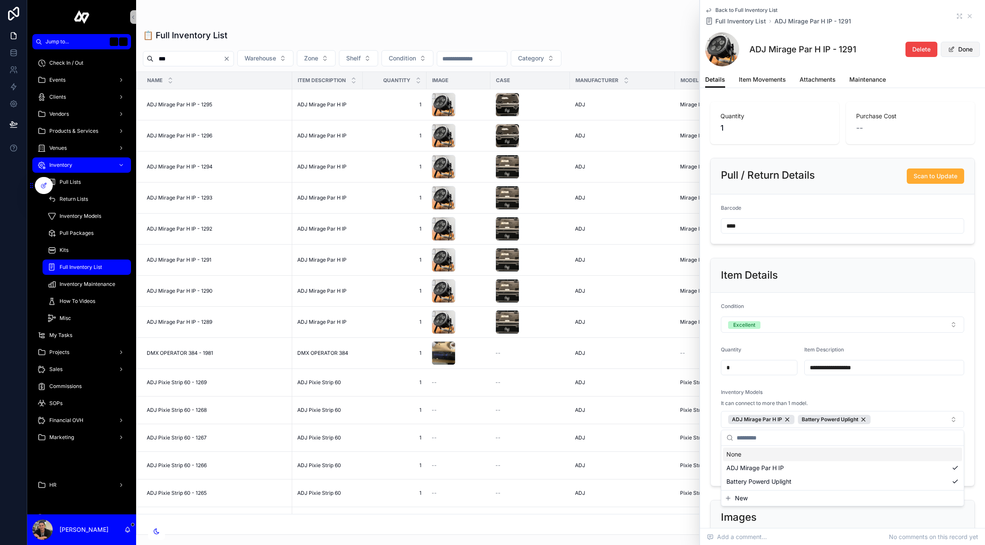
click at [964, 51] on button "Done" at bounding box center [960, 49] width 39 height 15
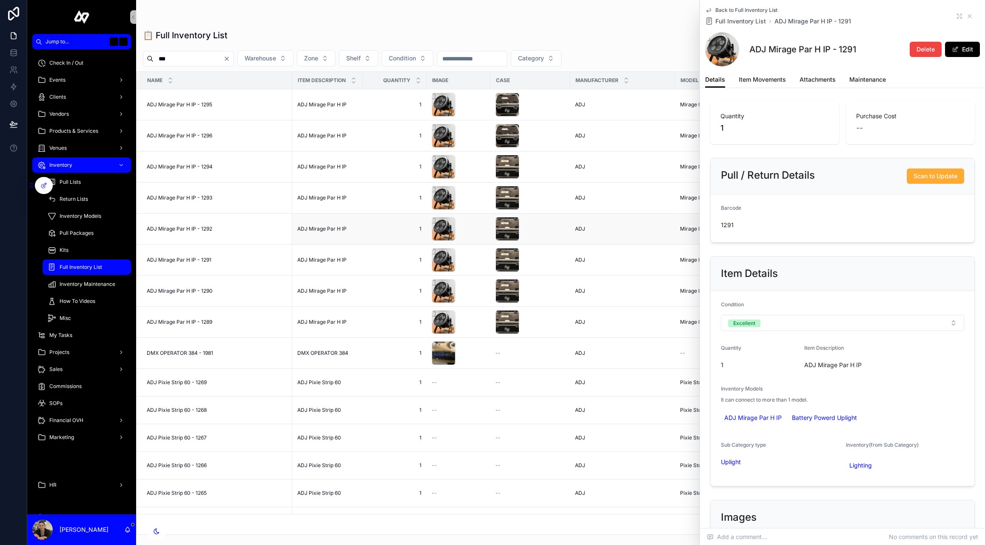
click at [208, 227] on span "ADJ Mirage Par H IP - 1292" at bounding box center [180, 228] width 66 height 7
click at [966, 52] on button "Edit" at bounding box center [962, 49] width 35 height 15
click at [879, 417] on button "Battery Powerd Uplight" at bounding box center [842, 419] width 243 height 17
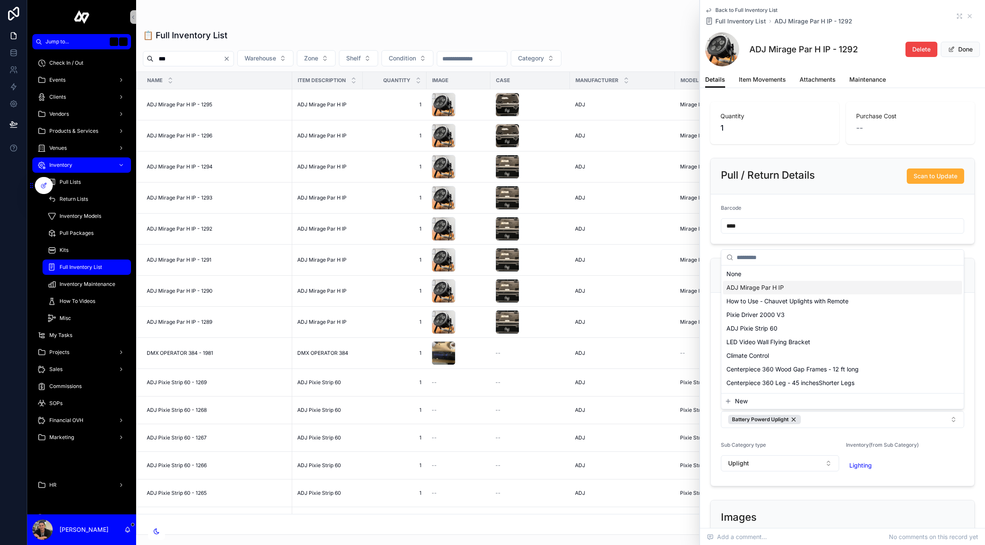
click at [803, 286] on div "ADJ Mirage Par H IP" at bounding box center [842, 288] width 239 height 14
click at [966, 51] on button "Done" at bounding box center [960, 49] width 39 height 15
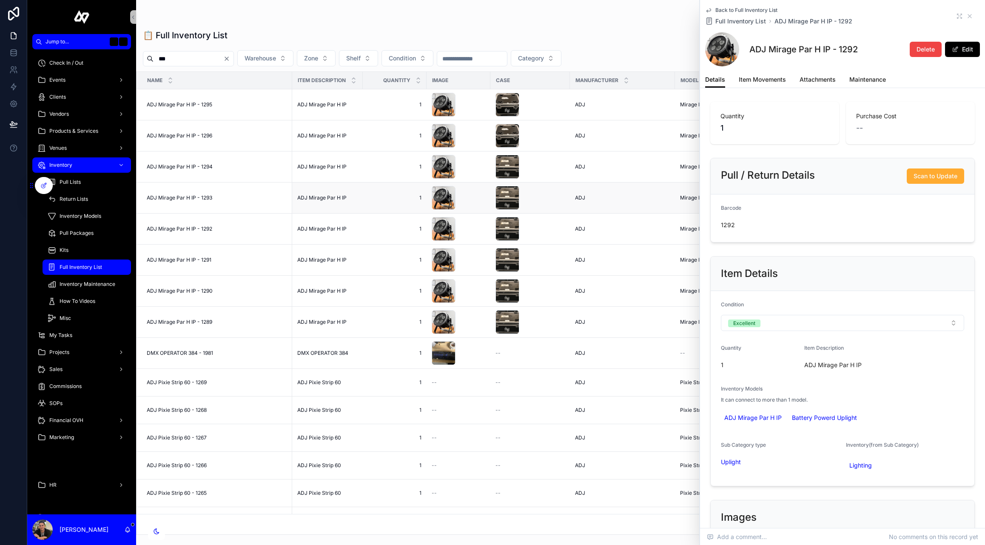
click at [181, 200] on span "ADJ Mirage Par H IP - 1293" at bounding box center [180, 197] width 66 height 7
click at [959, 44] on button "Edit" at bounding box center [962, 49] width 35 height 15
click at [890, 419] on button "Battery Powerd Uplight" at bounding box center [842, 419] width 243 height 17
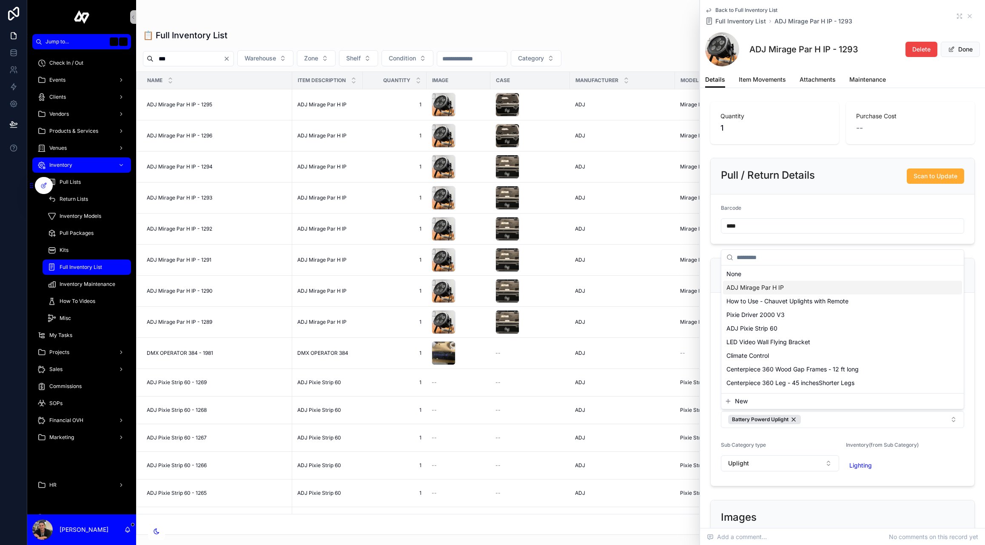
click at [814, 292] on div "ADJ Mirage Par H IP" at bounding box center [842, 288] width 239 height 14
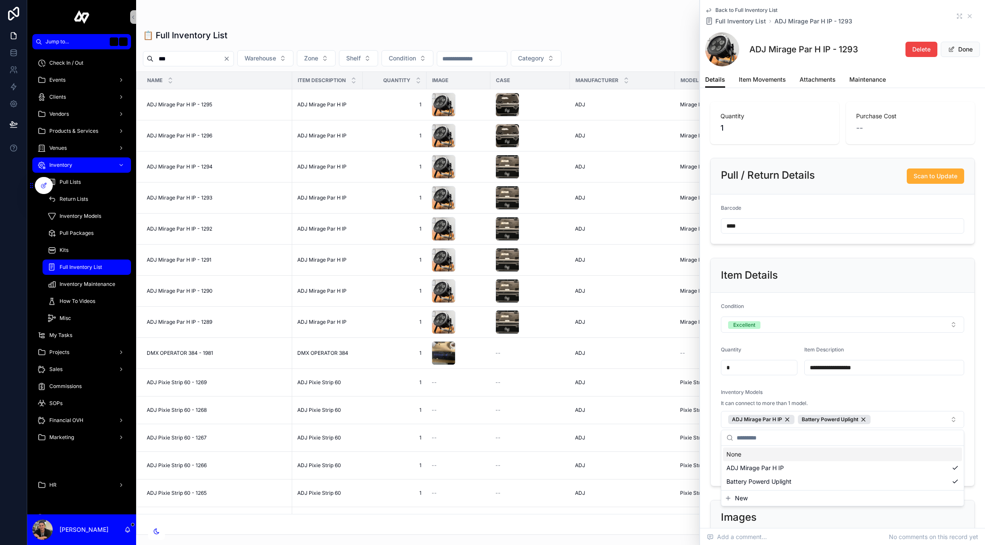
click at [963, 46] on button "Done" at bounding box center [960, 49] width 39 height 15
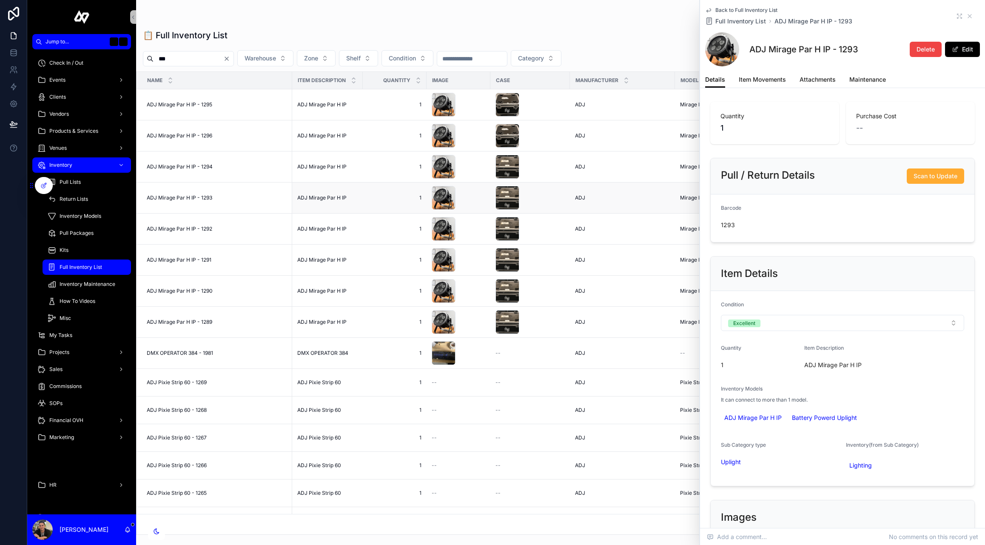
click at [212, 198] on span "ADJ Mirage Par H IP - 1293" at bounding box center [180, 197] width 66 height 7
click at [198, 165] on span "ADJ Mirage Par H IP - 1294" at bounding box center [180, 166] width 66 height 7
click at [971, 51] on button "Edit" at bounding box center [962, 49] width 35 height 15
click at [865, 424] on button "Battery Powerd Uplight" at bounding box center [842, 419] width 243 height 17
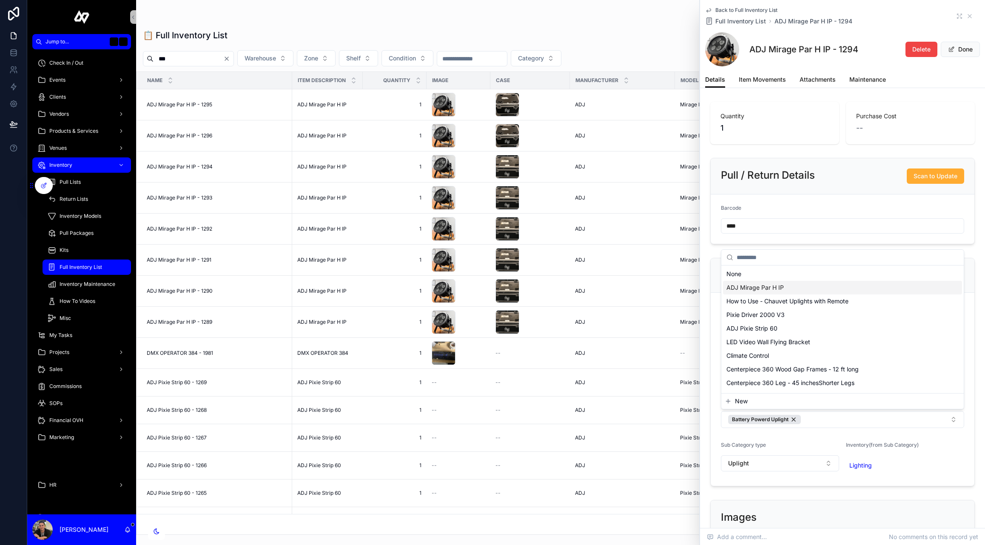
click at [788, 291] on div "ADJ Mirage Par H IP" at bounding box center [842, 288] width 239 height 14
click at [950, 77] on div "Details Item Movements Attachments Maintenance" at bounding box center [842, 79] width 275 height 16
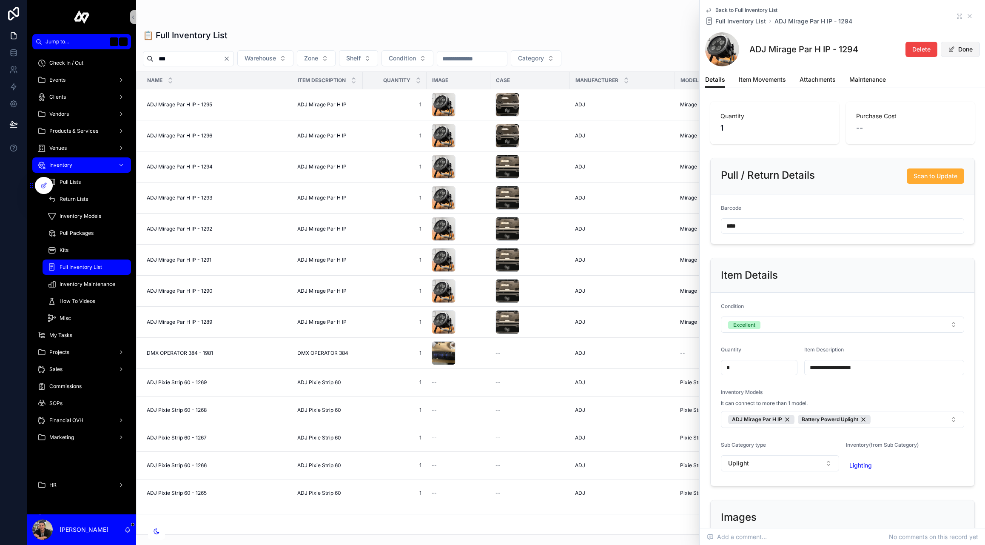
click at [957, 45] on button "Done" at bounding box center [960, 49] width 39 height 15
click at [198, 169] on span "ADJ Mirage Par H IP - 1294" at bounding box center [180, 166] width 66 height 7
click at [191, 132] on span "ADJ Mirage Par H IP - 1296" at bounding box center [180, 135] width 66 height 7
click at [961, 48] on button "Edit" at bounding box center [962, 49] width 35 height 15
click at [856, 420] on button "Battery Powerd Uplight" at bounding box center [842, 419] width 243 height 17
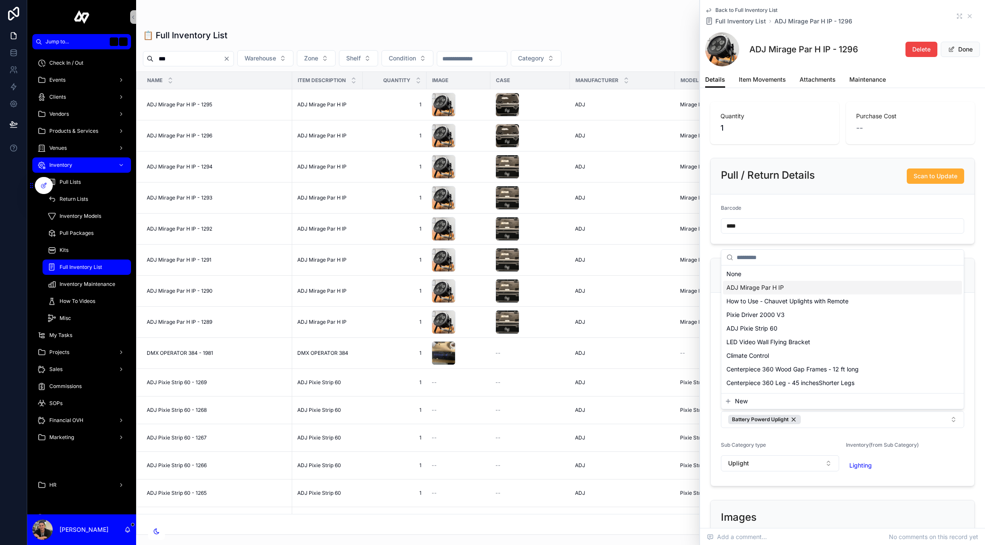
click at [798, 290] on div "ADJ Mirage Par H IP" at bounding box center [842, 288] width 239 height 14
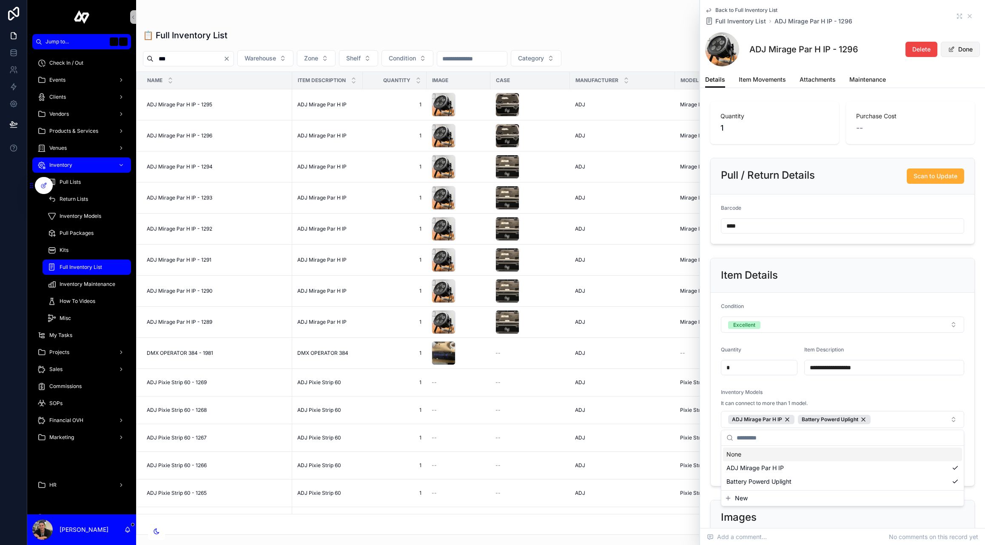
click at [960, 54] on button "Done" at bounding box center [960, 49] width 39 height 15
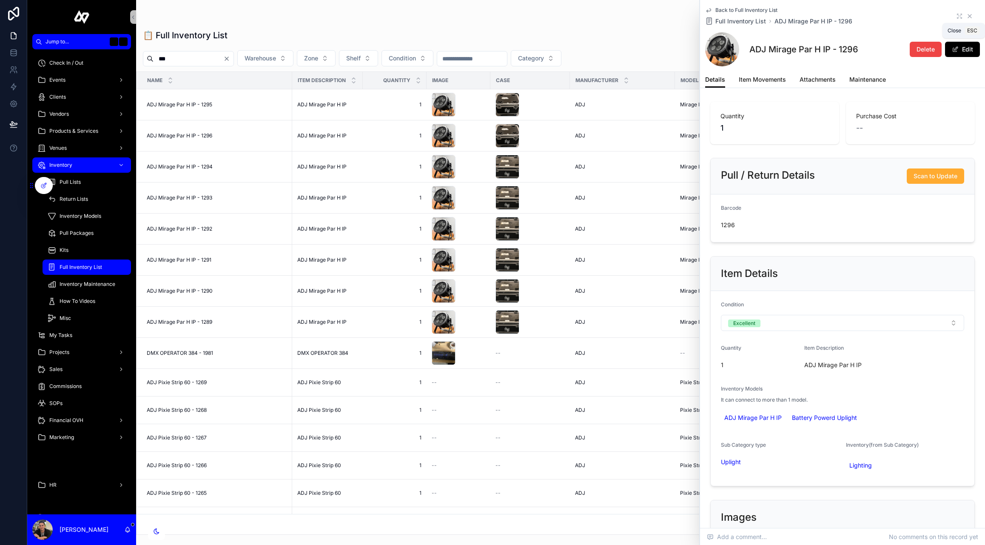
click at [970, 17] on icon at bounding box center [969, 16] width 7 height 7
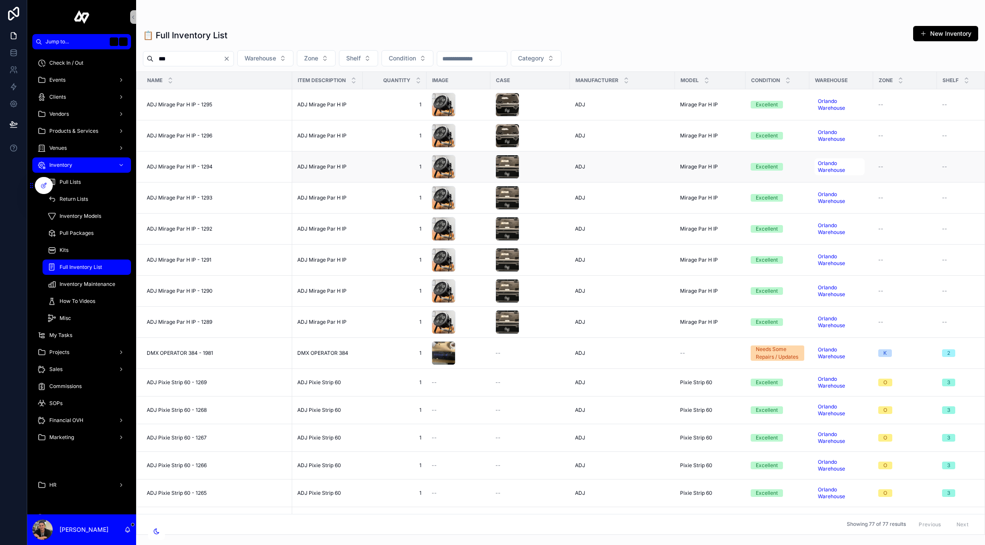
click at [188, 165] on span "ADJ Mirage Par H IP - 1294" at bounding box center [180, 166] width 66 height 7
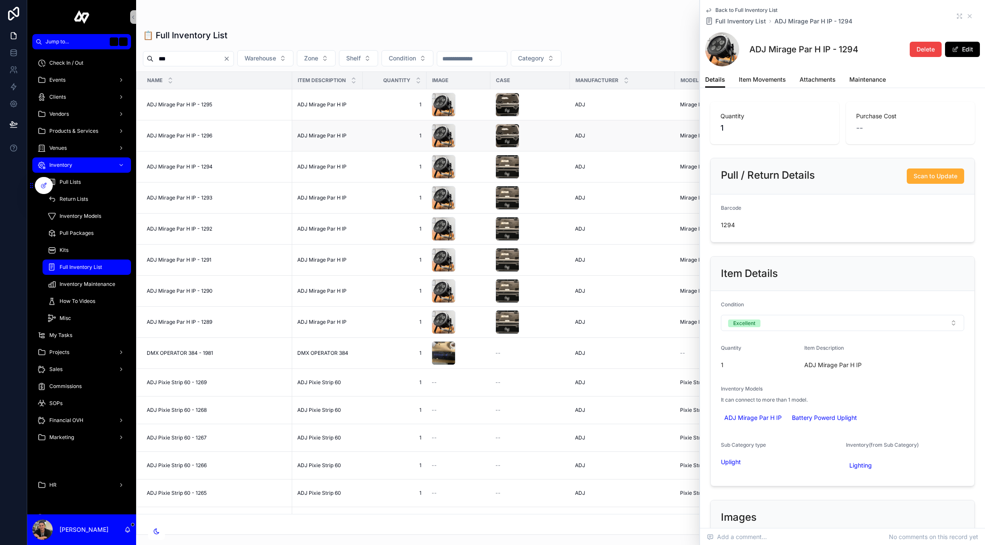
click at [181, 132] on span "ADJ Mirage Par H IP - 1296" at bounding box center [180, 135] width 66 height 7
click at [175, 105] on span "ADJ Mirage Par H IP - 1295" at bounding box center [180, 104] width 66 height 7
click at [970, 51] on button "Edit" at bounding box center [962, 49] width 35 height 15
click at [827, 415] on button "Battery Powerd Uplight" at bounding box center [842, 419] width 243 height 17
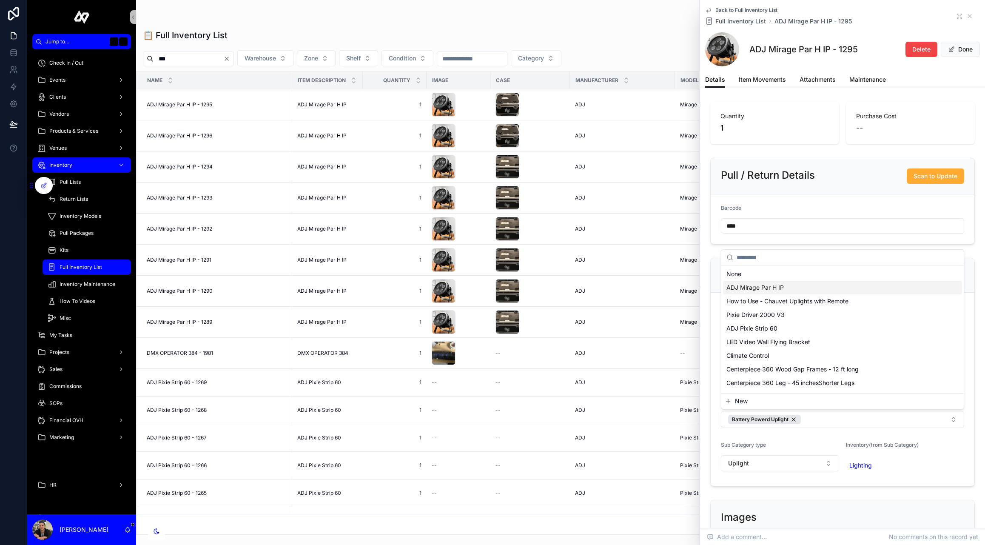
click at [789, 290] on div "ADJ Mirage Par H IP" at bounding box center [842, 288] width 239 height 14
click at [961, 47] on button "Done" at bounding box center [960, 49] width 39 height 15
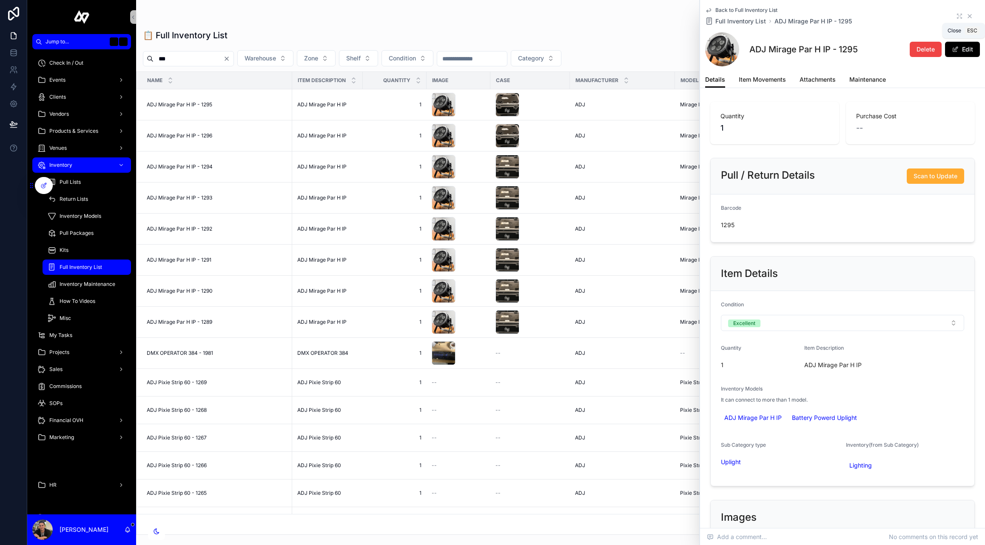
click at [972, 14] on icon at bounding box center [969, 16] width 7 height 7
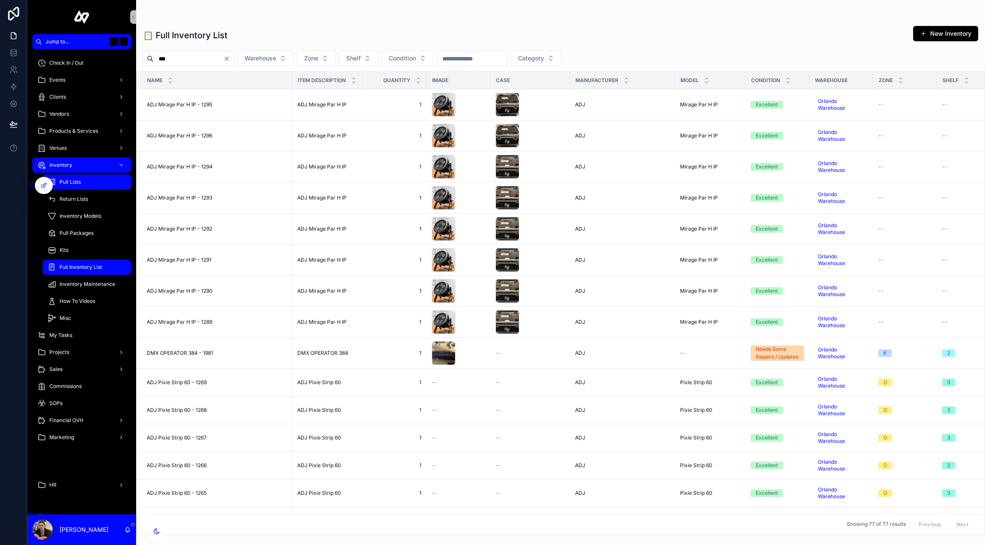
click at [75, 188] on div "Pull Lists" at bounding box center [87, 182] width 78 height 14
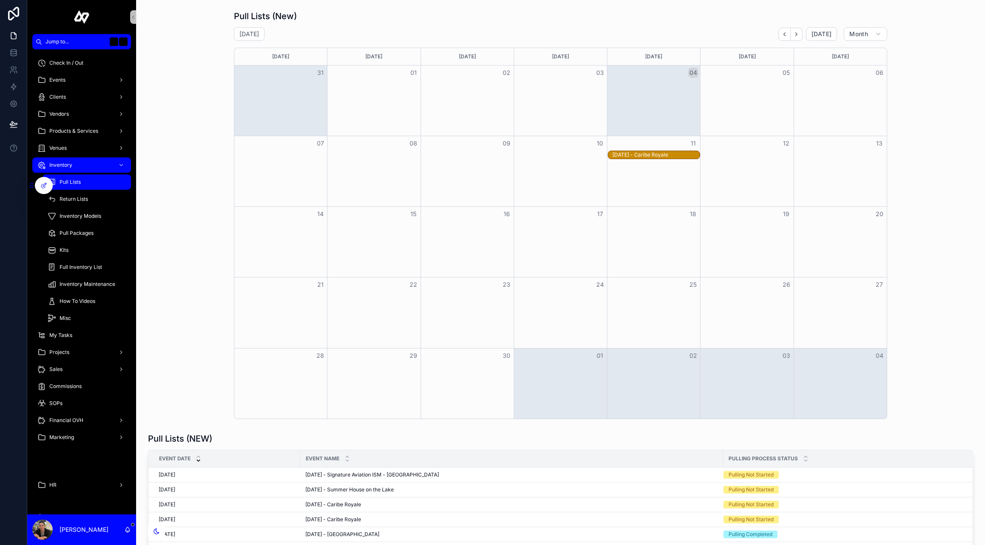
click at [622, 155] on div "[DATE] - Caribe Royale" at bounding box center [656, 154] width 87 height 7
click at [819, 129] on button "Open" at bounding box center [818, 134] width 33 height 14
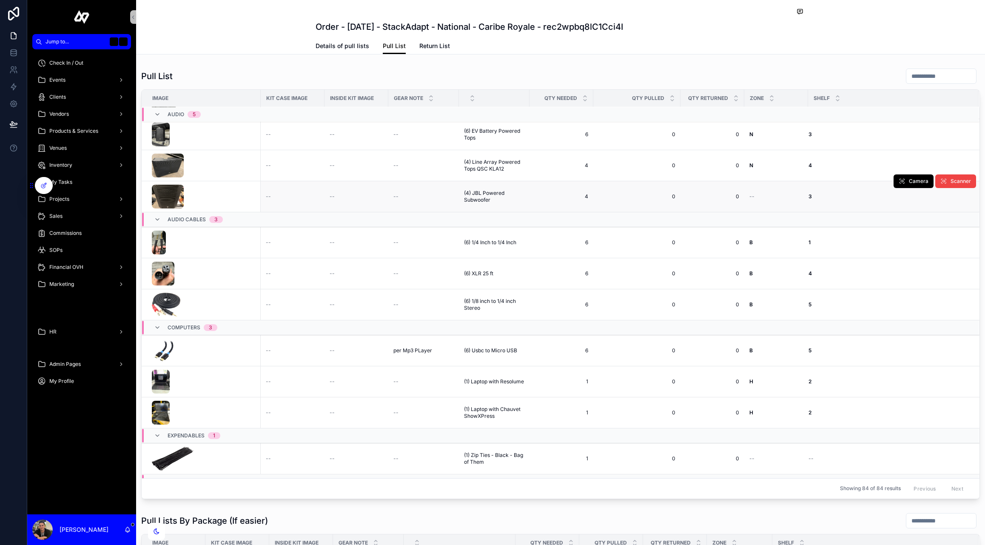
scroll to position [77, 0]
click at [346, 49] on span "Details of pull lists" at bounding box center [343, 46] width 54 height 9
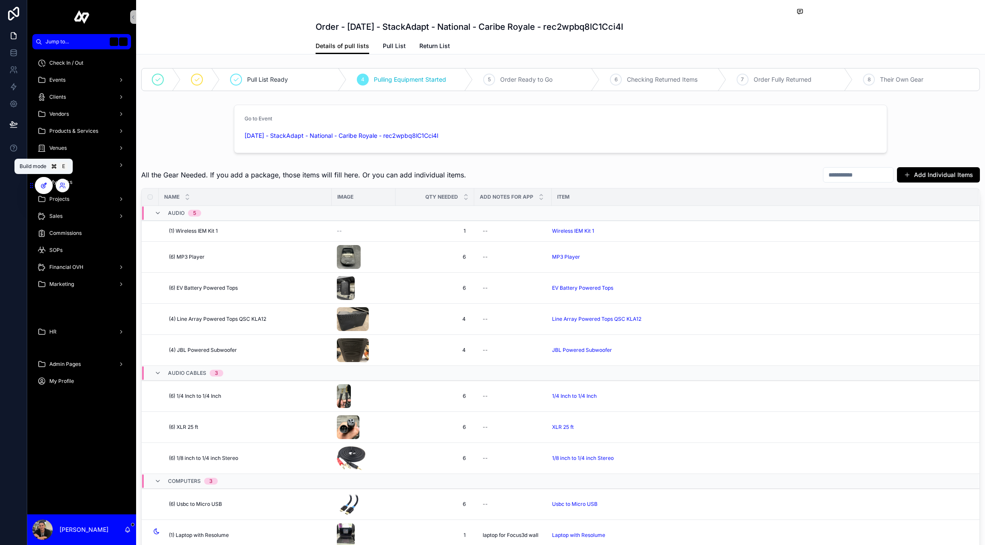
click at [43, 183] on icon at bounding box center [43, 185] width 7 height 7
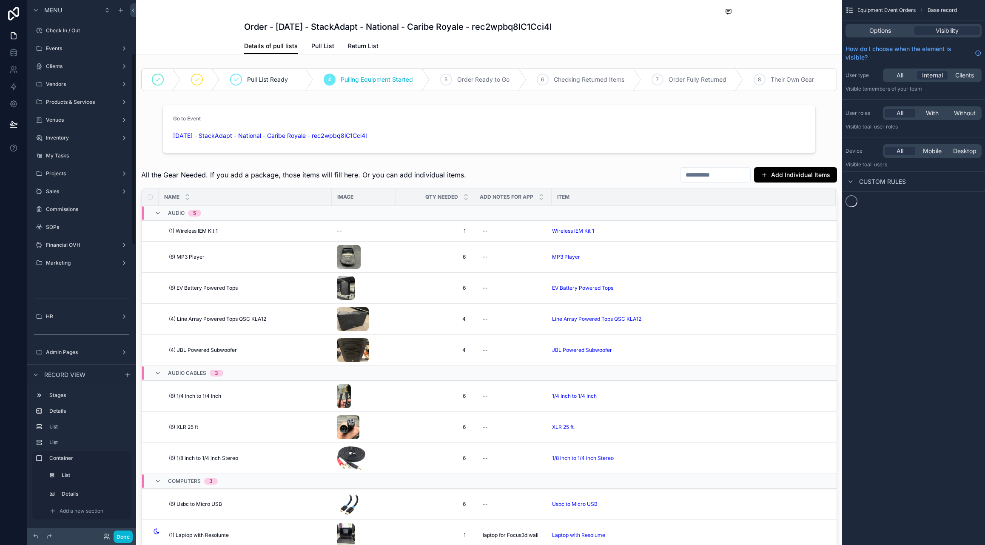
scroll to position [149, 0]
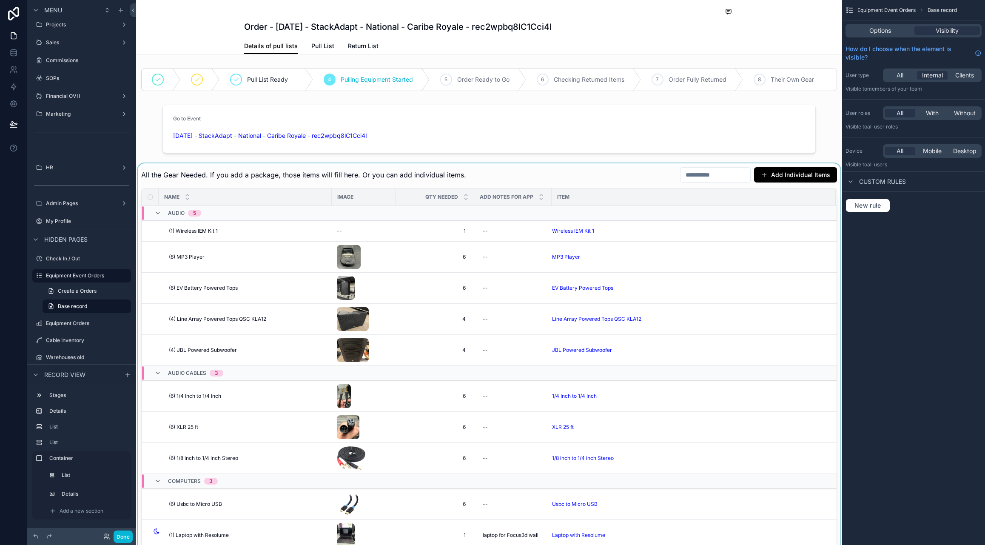
click at [343, 173] on div at bounding box center [489, 382] width 706 height 438
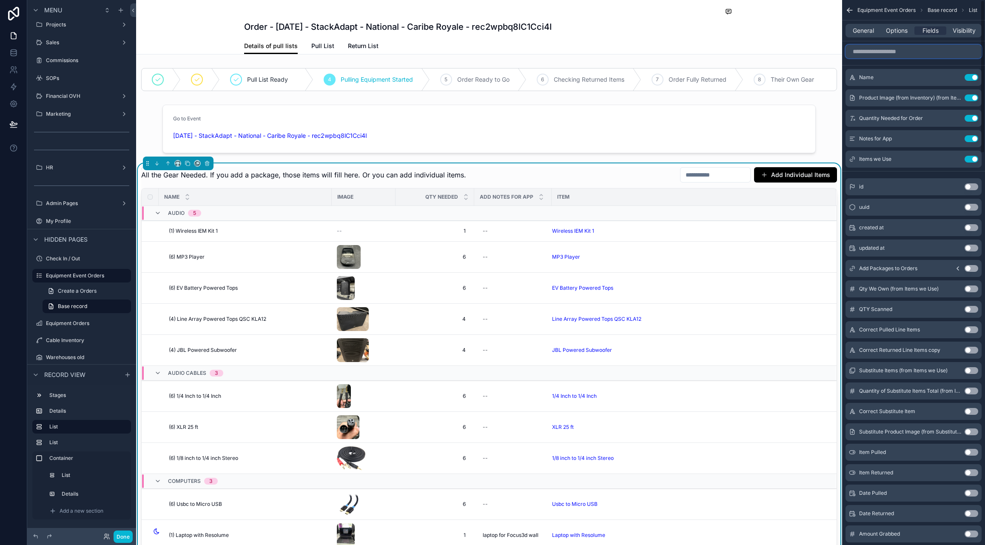
click at [896, 49] on input "scrollable content" at bounding box center [914, 52] width 136 height 14
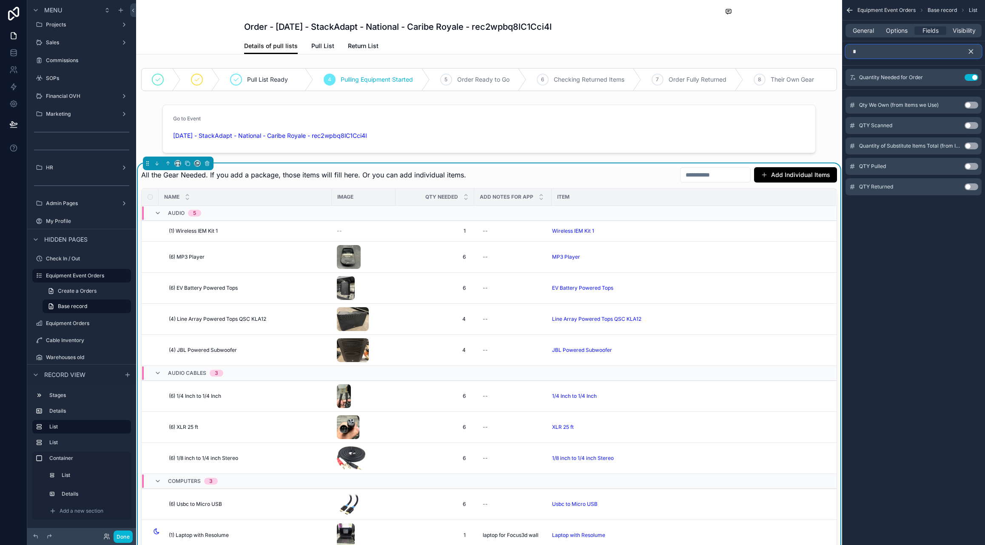
type input "*"
click at [967, 103] on button "Use setting" at bounding box center [972, 105] width 14 height 7
click at [971, 51] on icon "scrollable content" at bounding box center [971, 52] width 4 height 4
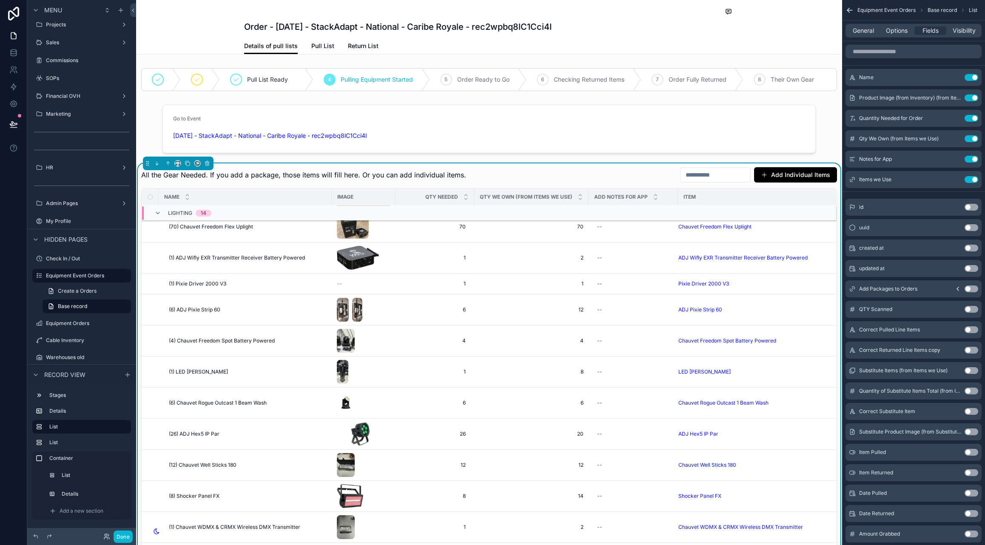
scroll to position [581, 0]
click at [952, 135] on icon "scrollable content" at bounding box center [954, 138] width 7 height 7
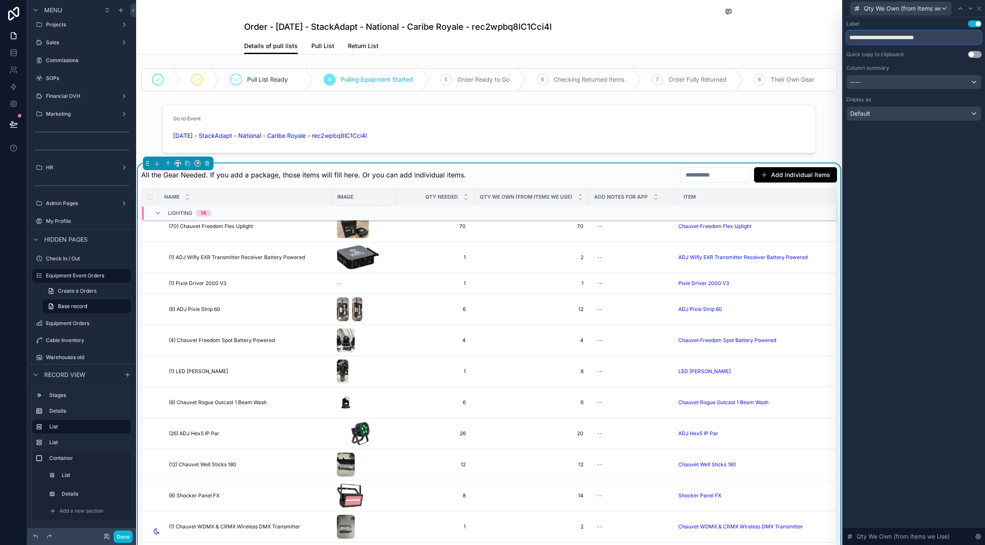
click at [873, 37] on input "**********" at bounding box center [913, 38] width 135 height 14
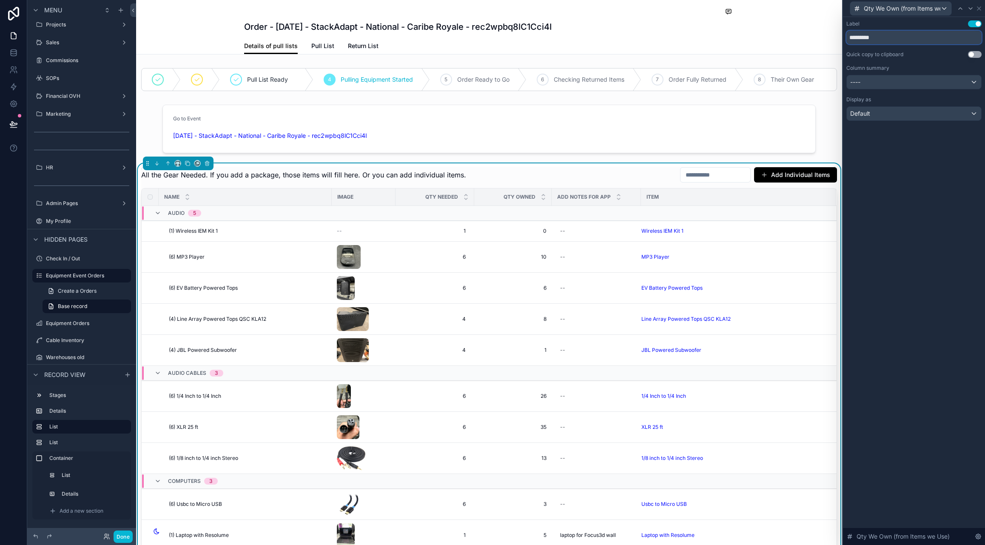
type input "*********"
click at [917, 114] on div "Default" at bounding box center [914, 114] width 134 height 14
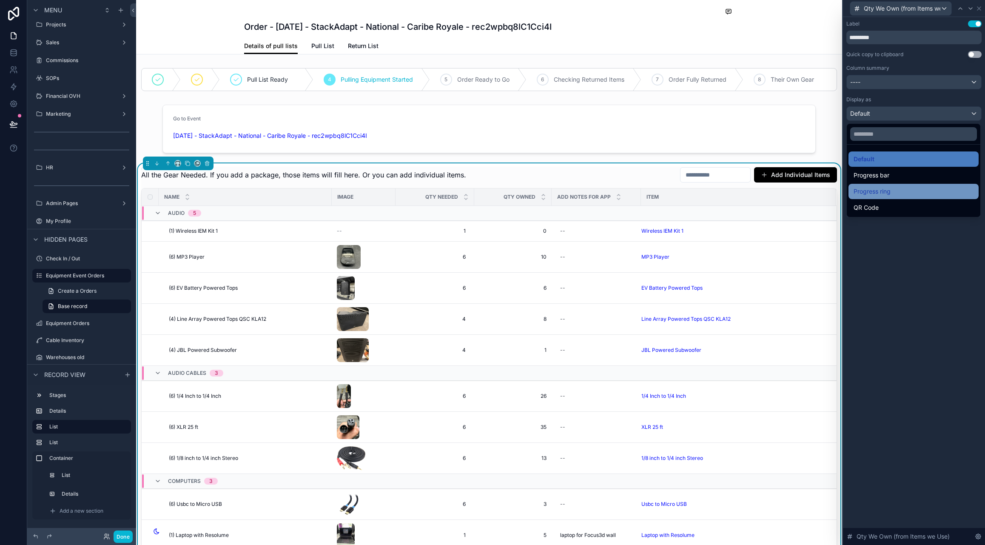
click at [889, 184] on div "Progress ring" at bounding box center [914, 191] width 130 height 15
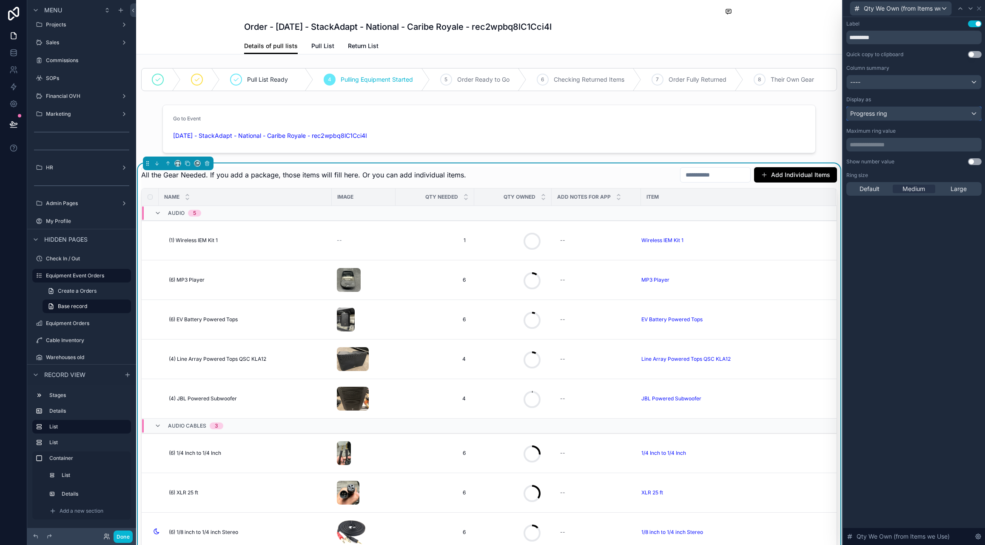
click at [900, 117] on div "Progress ring" at bounding box center [914, 114] width 134 height 14
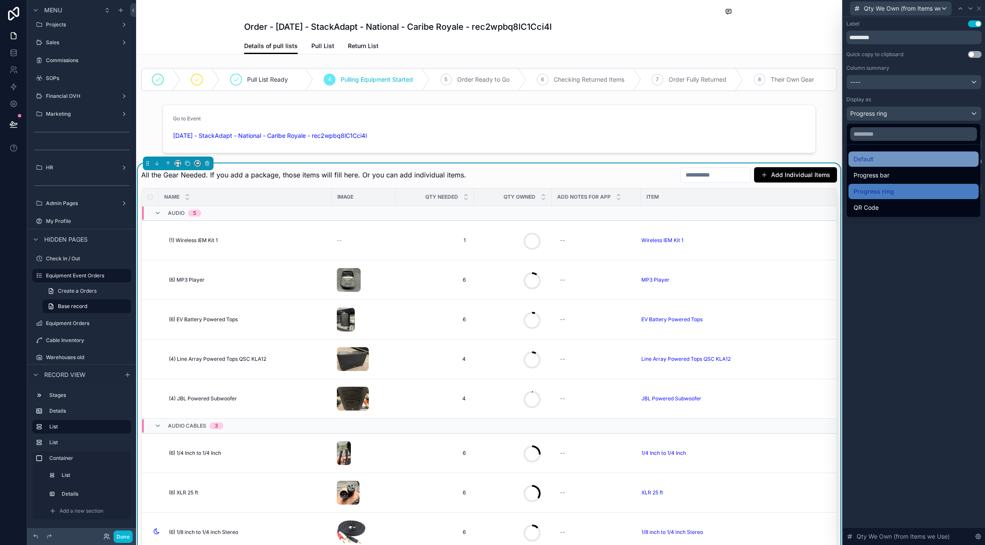
click at [892, 164] on div "Default" at bounding box center [914, 158] width 130 height 15
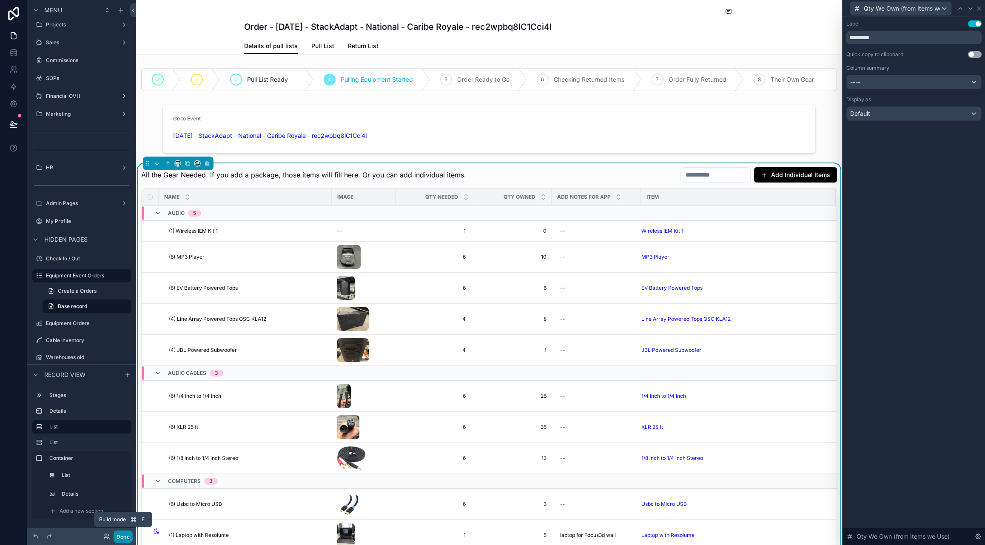
click at [122, 534] on button "Done" at bounding box center [123, 536] width 19 height 12
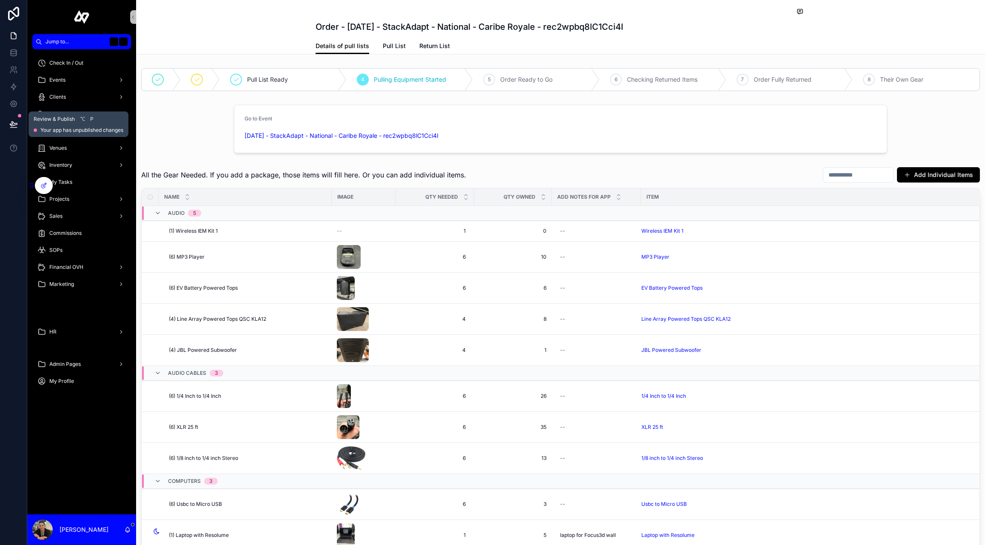
click at [11, 121] on icon at bounding box center [13, 124] width 9 height 9
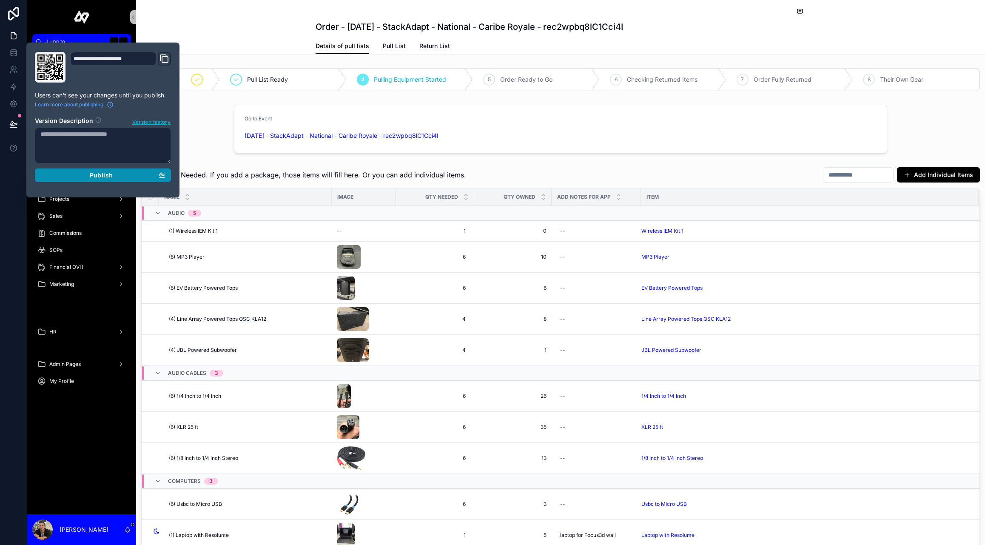
click at [122, 176] on div "Publish" at bounding box center [102, 175] width 125 height 8
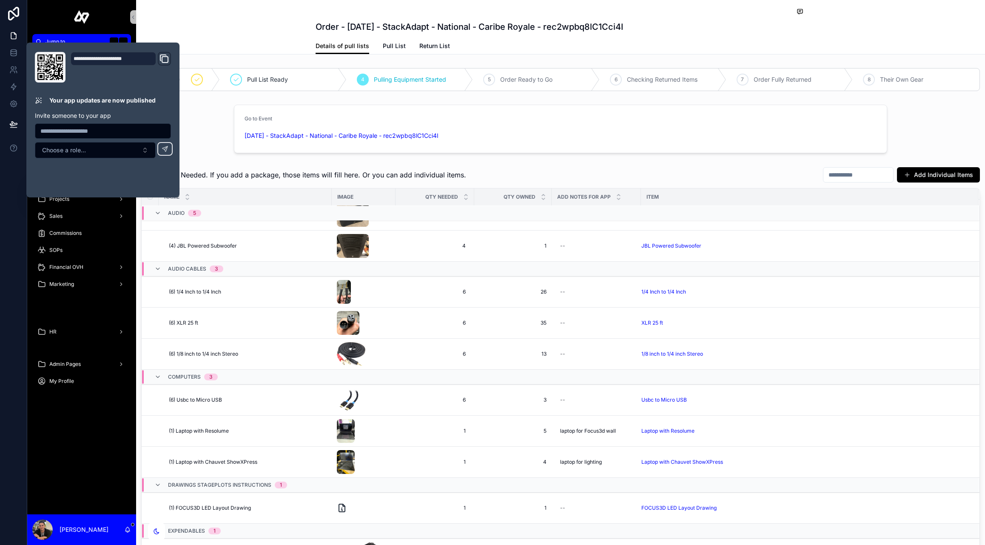
scroll to position [105, 0]
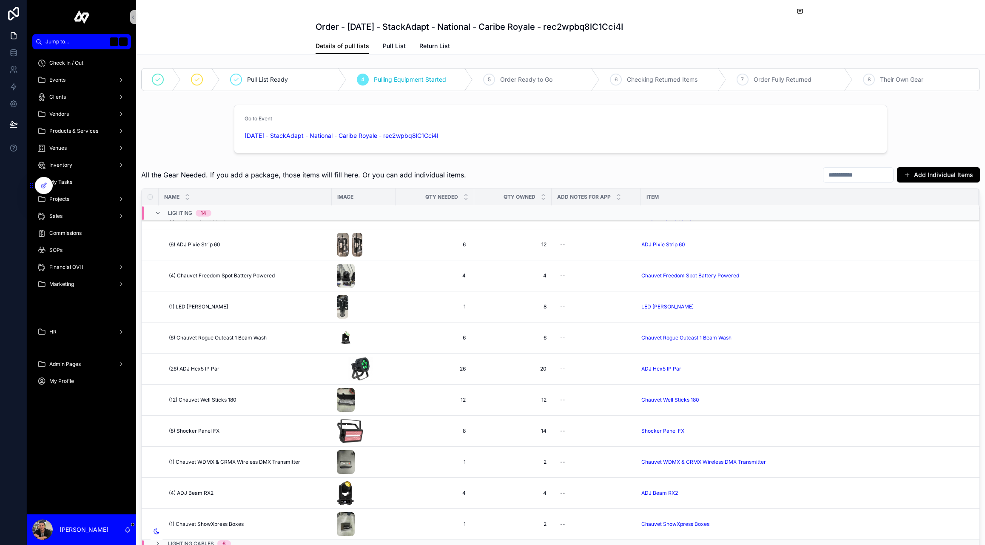
scroll to position [643, 0]
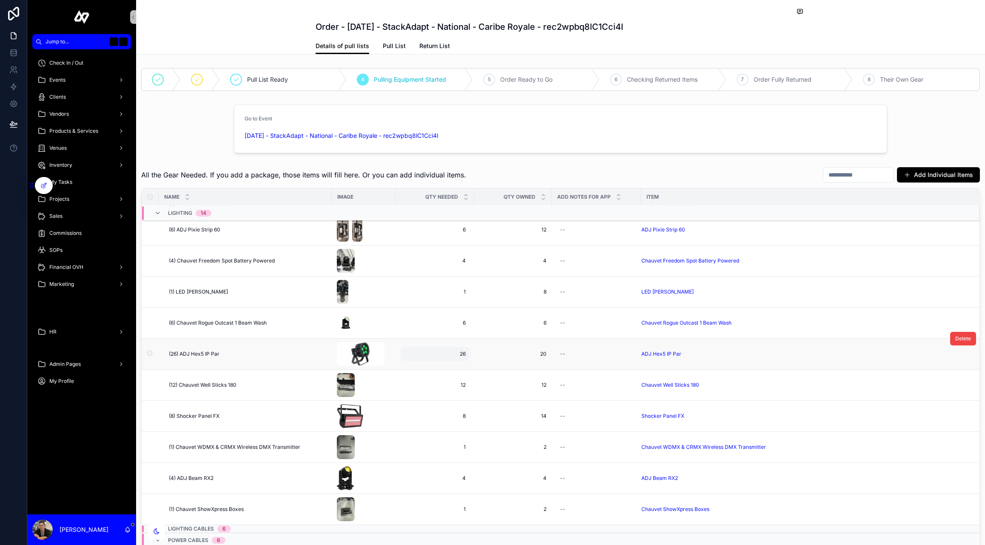
click at [453, 352] on span "26" at bounding box center [435, 353] width 62 height 7
type input "**"
click at [504, 365] on button "submit" at bounding box center [508, 365] width 10 height 10
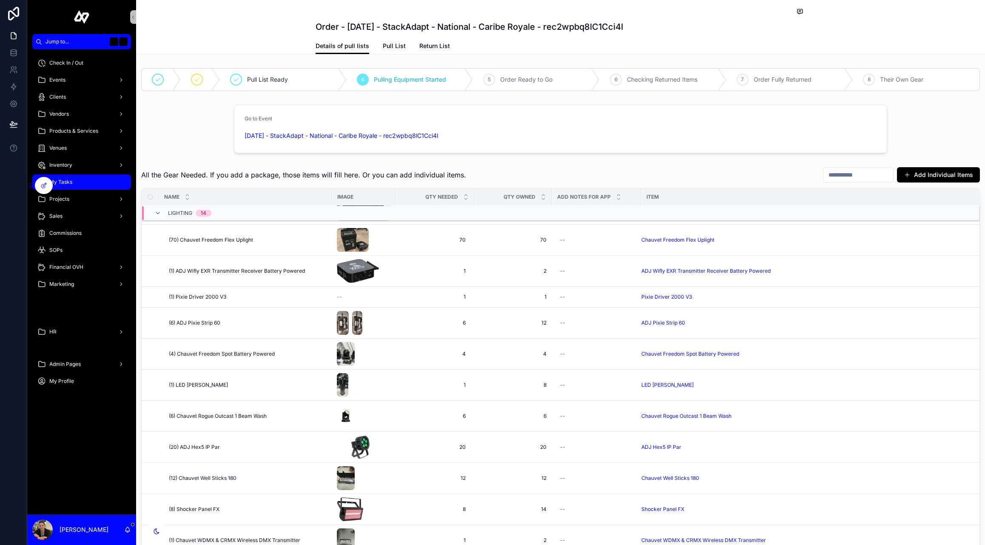
scroll to position [652, 0]
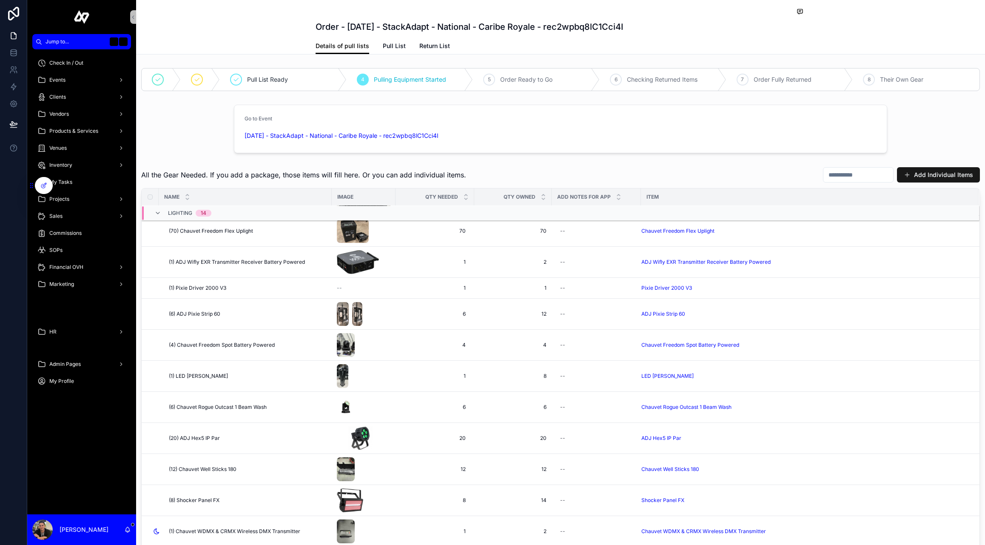
click at [959, 180] on button "Add Individual Items" at bounding box center [938, 174] width 83 height 15
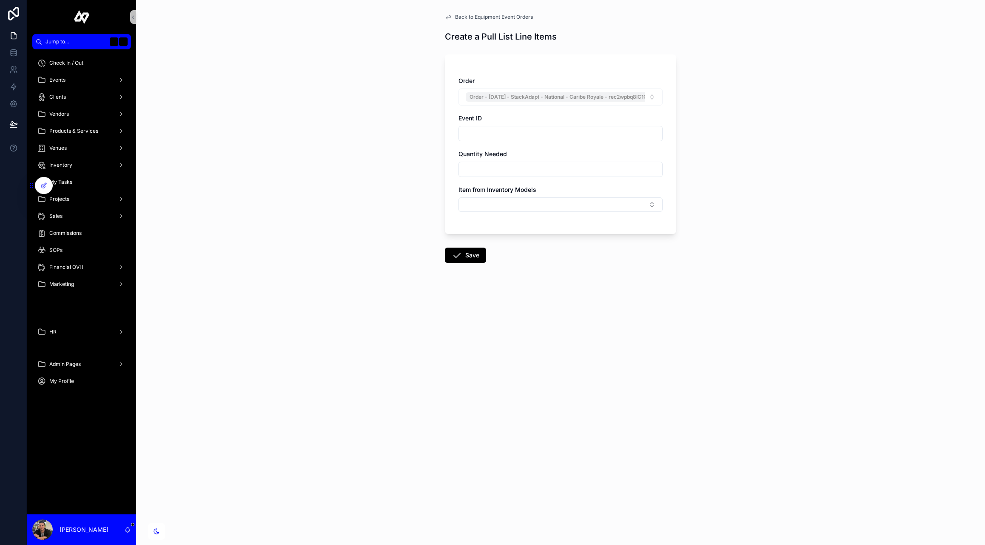
click at [569, 171] on input "text" at bounding box center [560, 169] width 203 height 12
type input "*"
click at [576, 201] on button "Select Button" at bounding box center [561, 204] width 204 height 14
type input "**********"
click at [520, 237] on span "ADJ Mirage Par H IP" at bounding box center [492, 238] width 57 height 9
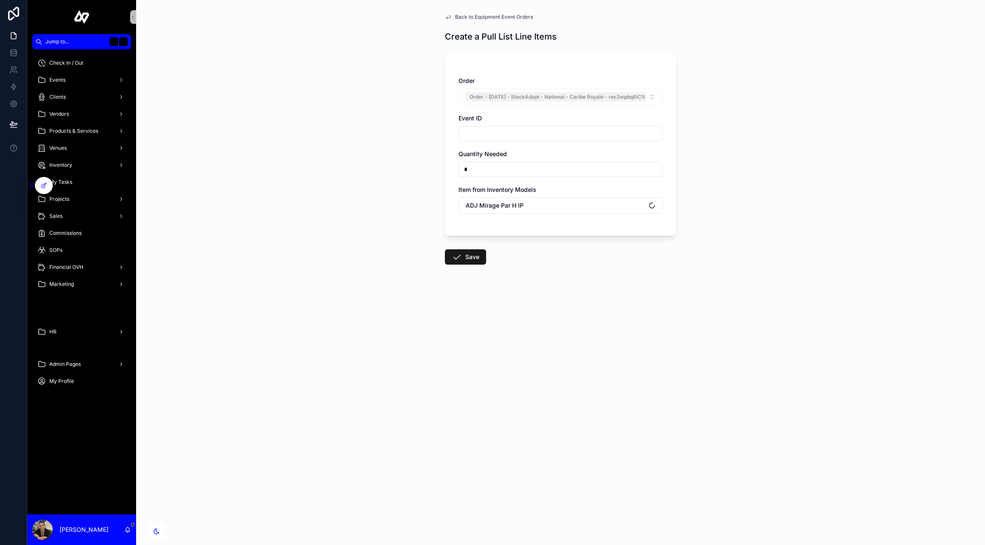
click at [464, 254] on button "Save" at bounding box center [465, 256] width 41 height 15
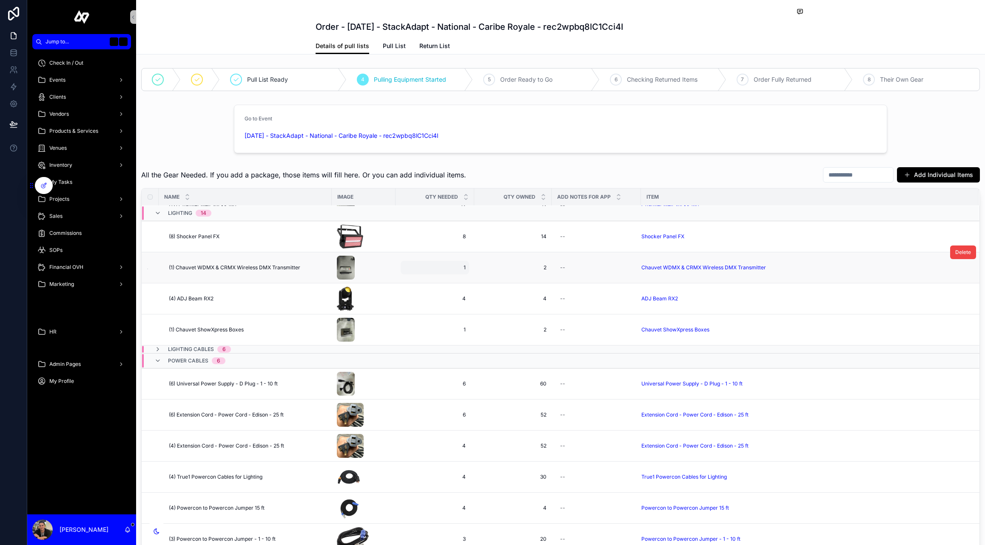
scroll to position [877, 0]
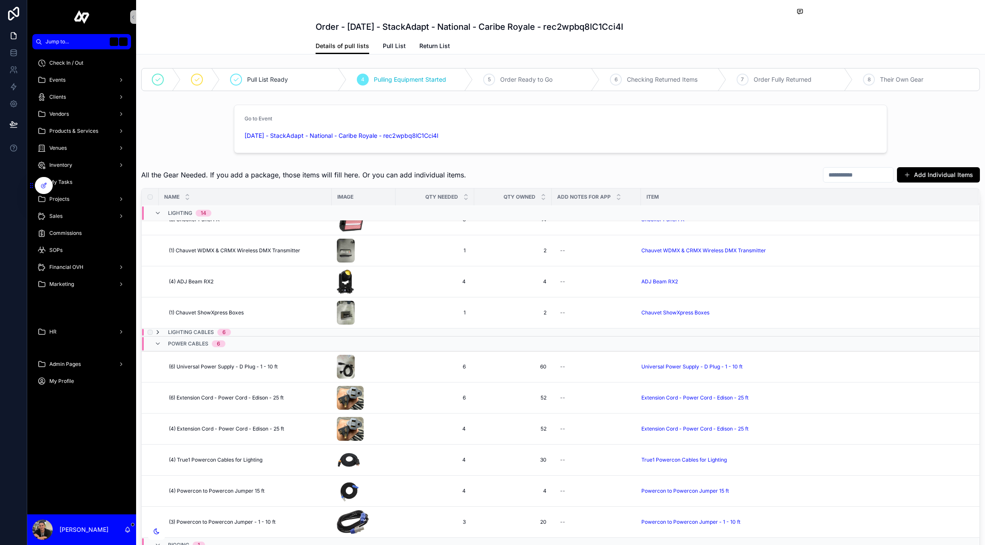
click at [159, 332] on icon at bounding box center [157, 332] width 7 height 7
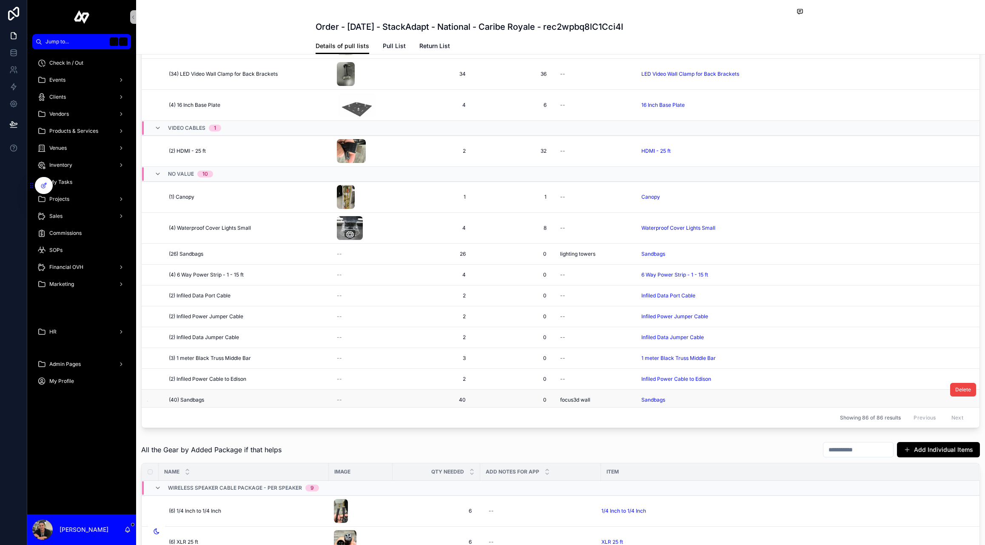
scroll to position [2203, 0]
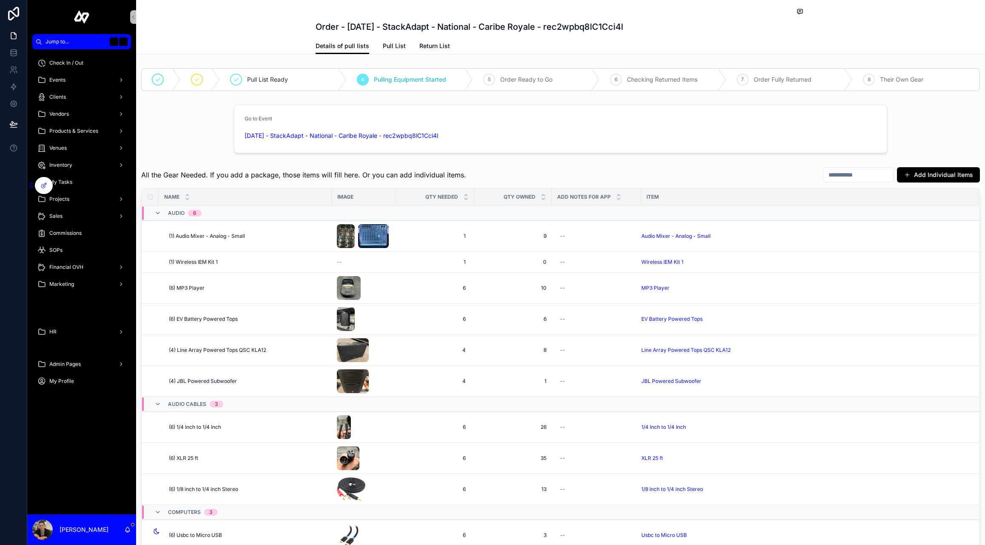
click at [834, 173] on input "text" at bounding box center [859, 175] width 70 height 12
type input "***"
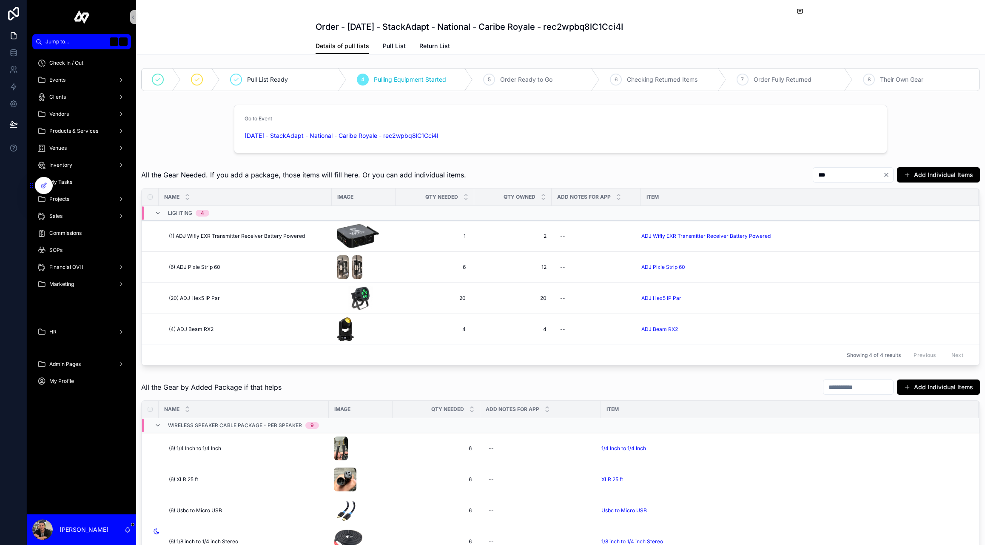
click at [888, 172] on icon "Clear" at bounding box center [886, 174] width 7 height 7
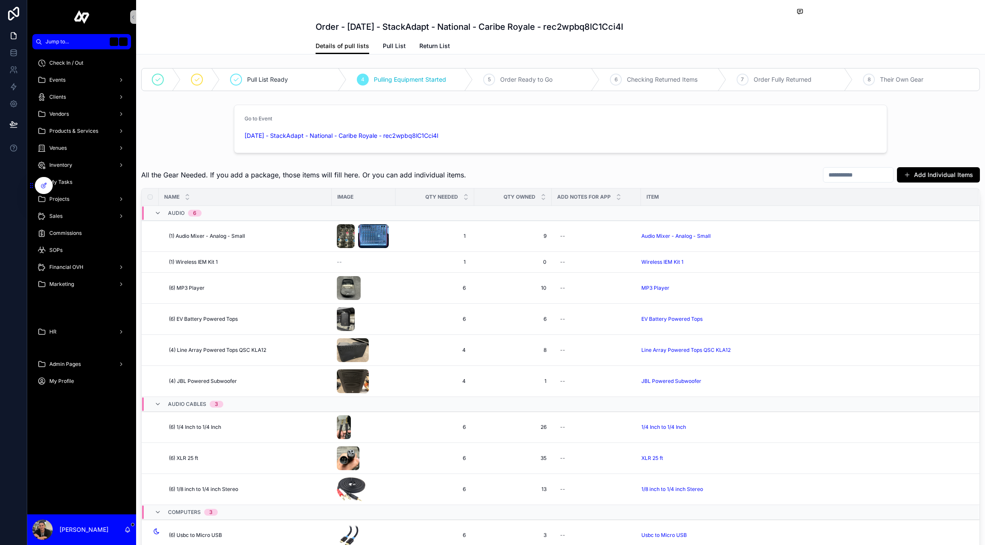
click at [856, 172] on input "text" at bounding box center [859, 175] width 70 height 12
click at [924, 175] on button "Add Individual Items" at bounding box center [938, 174] width 83 height 15
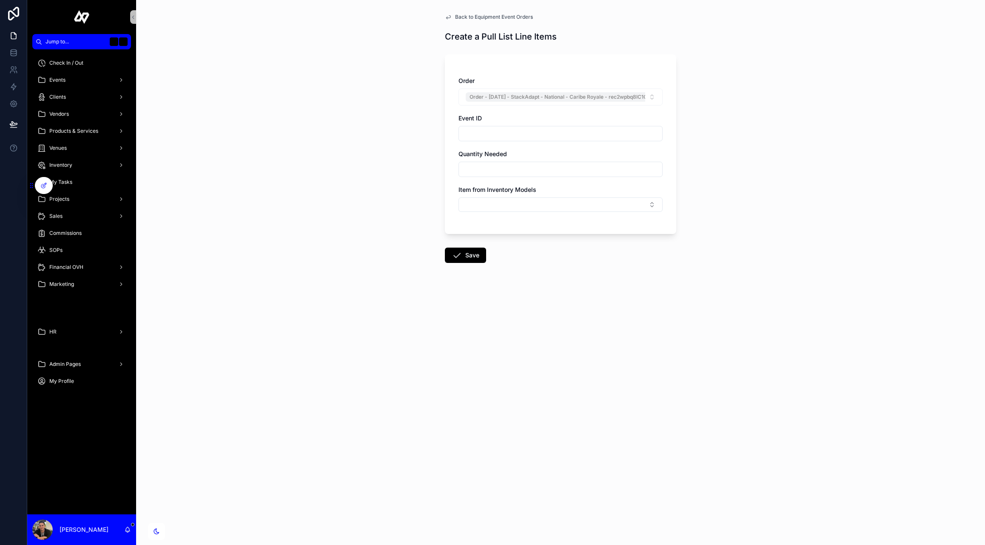
click at [520, 170] on input "text" at bounding box center [560, 169] width 203 height 12
type input "*"
click at [482, 202] on button "Select Button" at bounding box center [561, 204] width 204 height 14
type input "**********"
click at [499, 240] on span "ADJ Mirage Par H IP" at bounding box center [492, 238] width 57 height 9
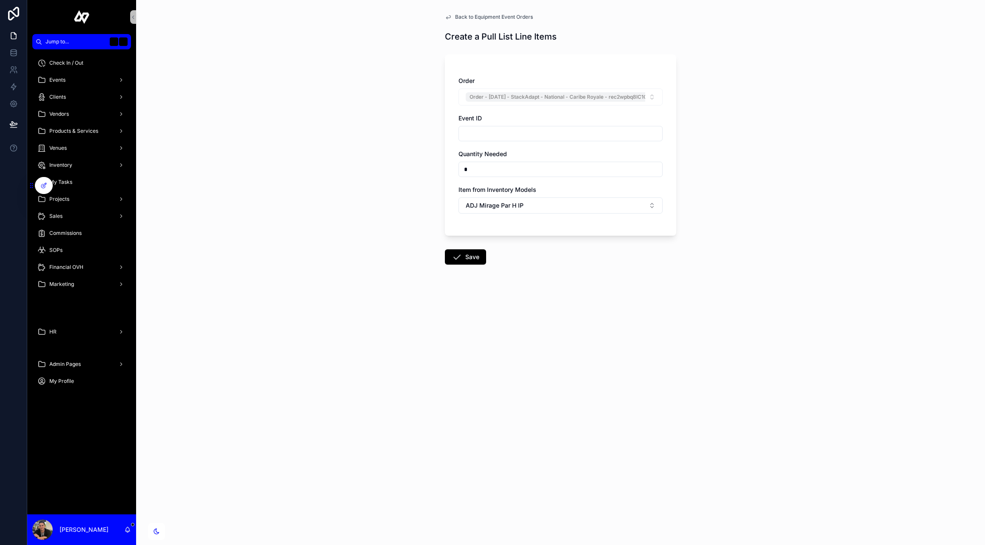
click at [593, 272] on form "Order Order - 9/11/2025 - StackAdapt - National - Caribe Royale - rec2wpbq8lC1C…" at bounding box center [560, 184] width 231 height 270
click at [472, 257] on button "Save" at bounding box center [465, 256] width 41 height 15
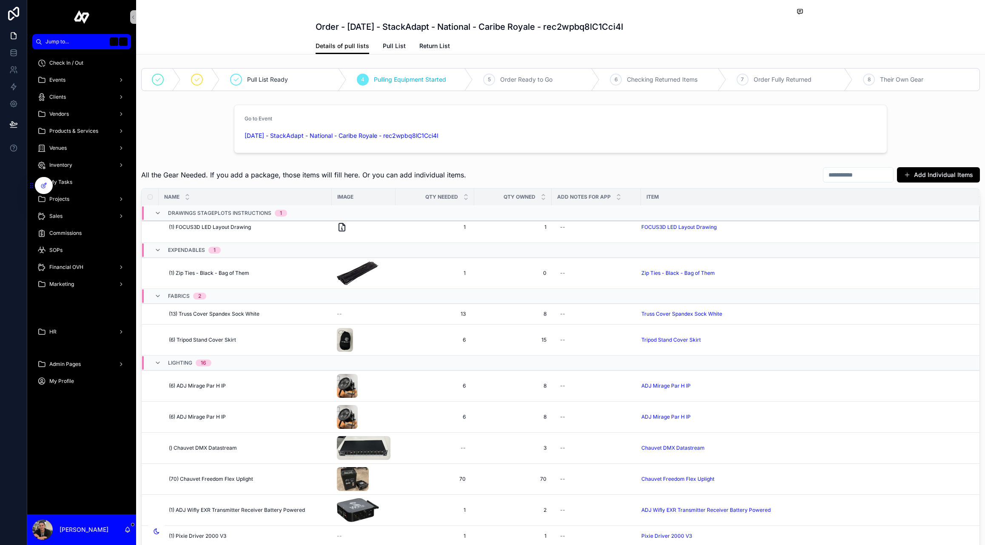
scroll to position [429, 0]
click at [964, 370] on span "Delete" at bounding box center [963, 369] width 16 height 7
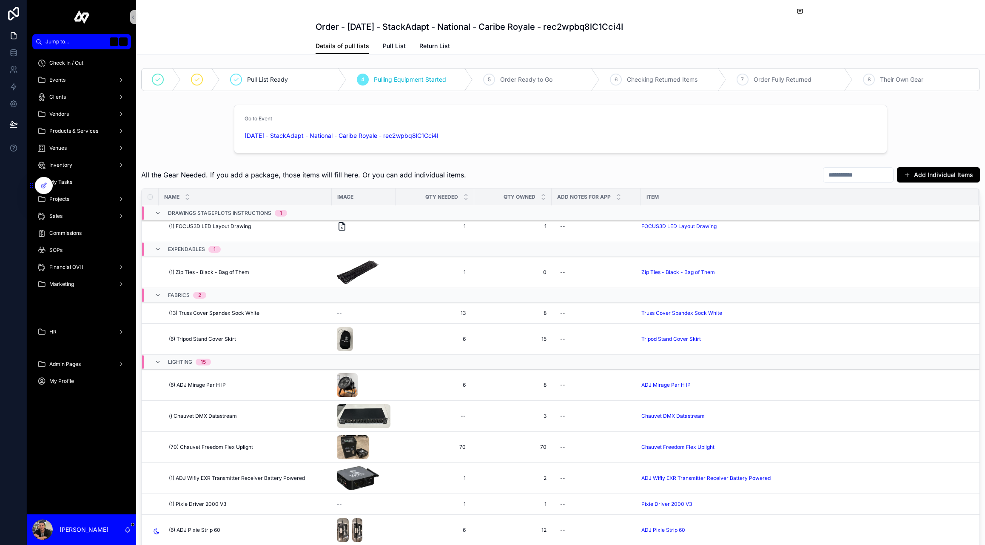
drag, startPoint x: 66, startPoint y: 162, endPoint x: 186, endPoint y: 1, distance: 201.2
click at [0, 0] on div "Jump to... K Check In / Out Events Clients Vendors Products & Services Venues I…" at bounding box center [492, 272] width 985 height 545
click at [462, 382] on span "6" at bounding box center [435, 385] width 62 height 7
click at [450, 394] on input "*" at bounding box center [446, 397] width 80 height 12
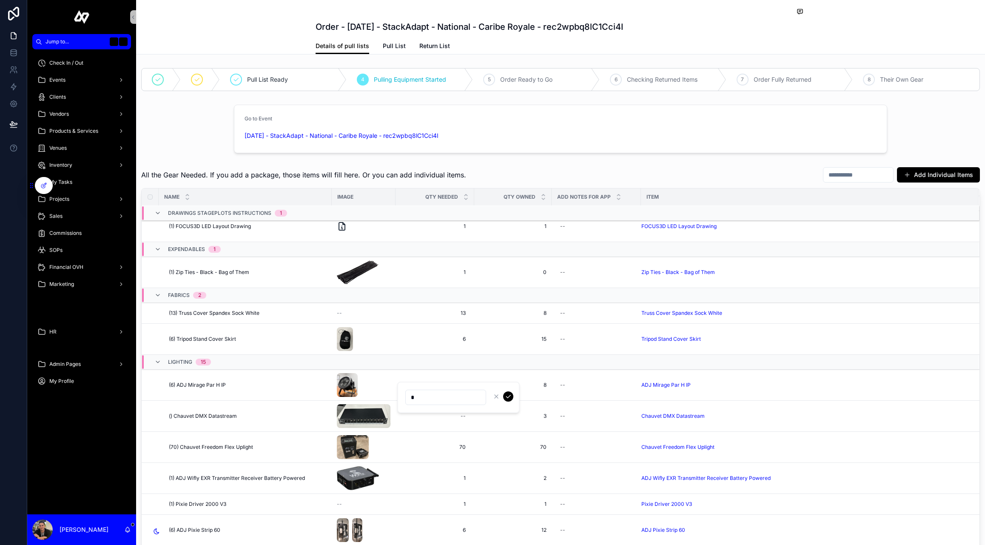
click at [450, 394] on input "*" at bounding box center [446, 397] width 80 height 12
type input "*"
click at [507, 396] on icon "submit" at bounding box center [508, 396] width 7 height 7
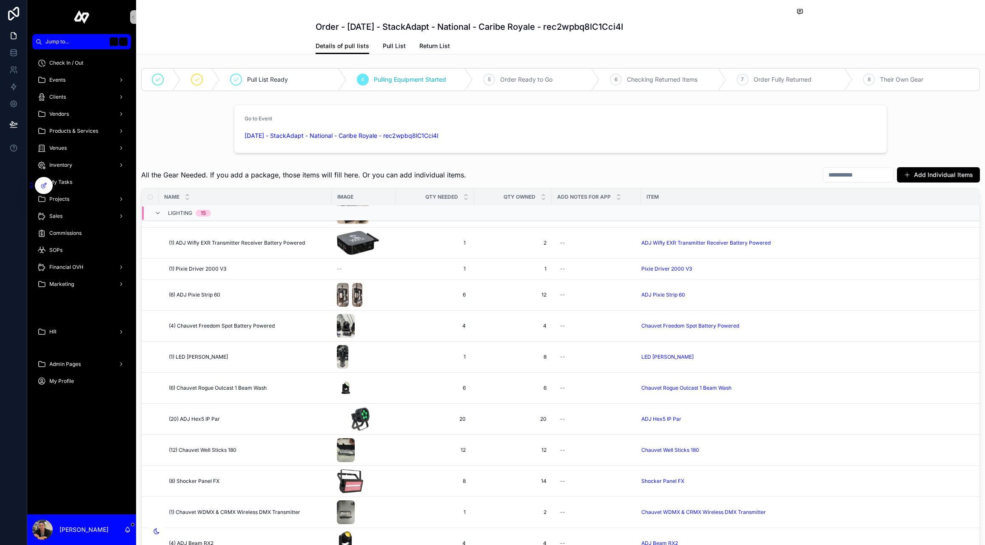
scroll to position [749, 0]
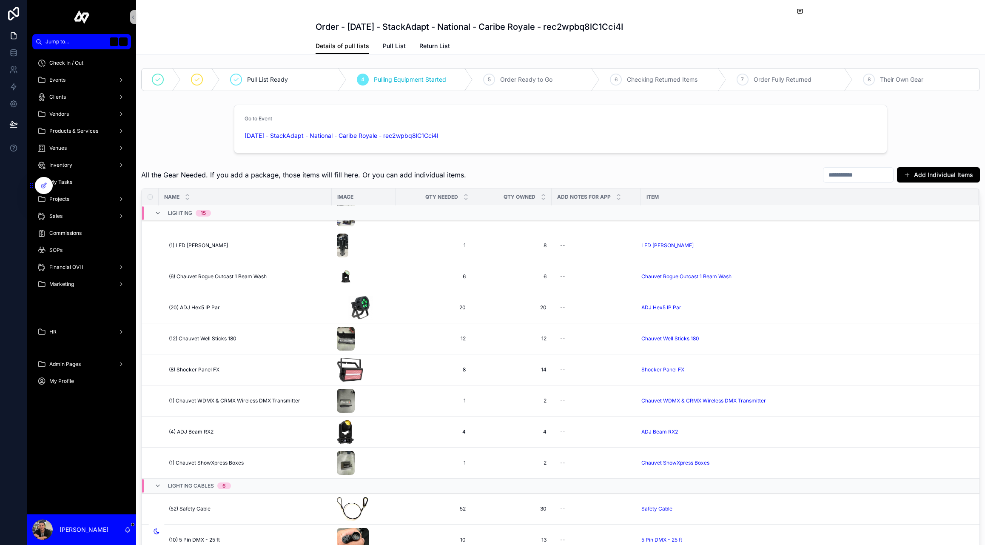
click at [856, 174] on input "text" at bounding box center [859, 175] width 70 height 12
type input "******"
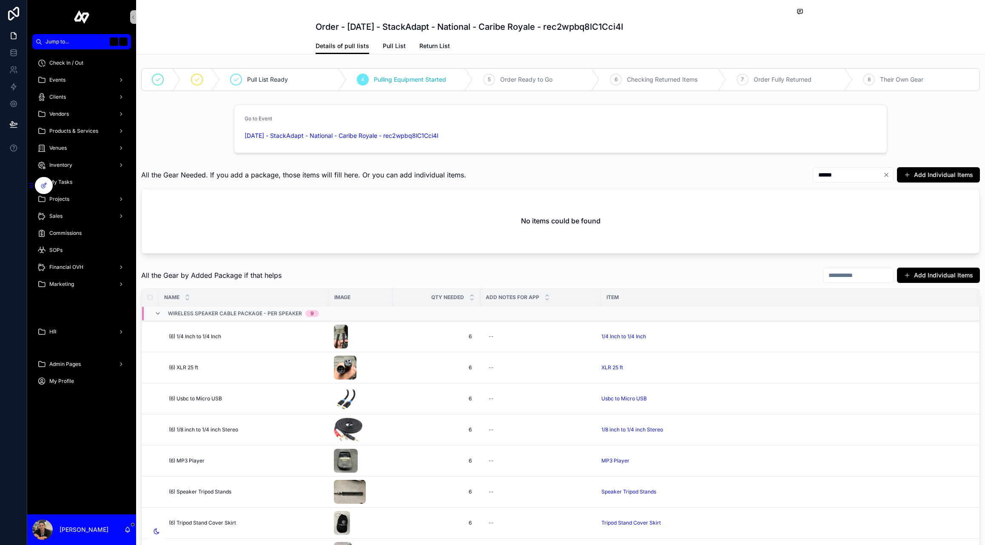
click at [889, 174] on icon "Clear" at bounding box center [886, 174] width 7 height 7
click at [924, 177] on button "Add Individual Items" at bounding box center [938, 174] width 83 height 15
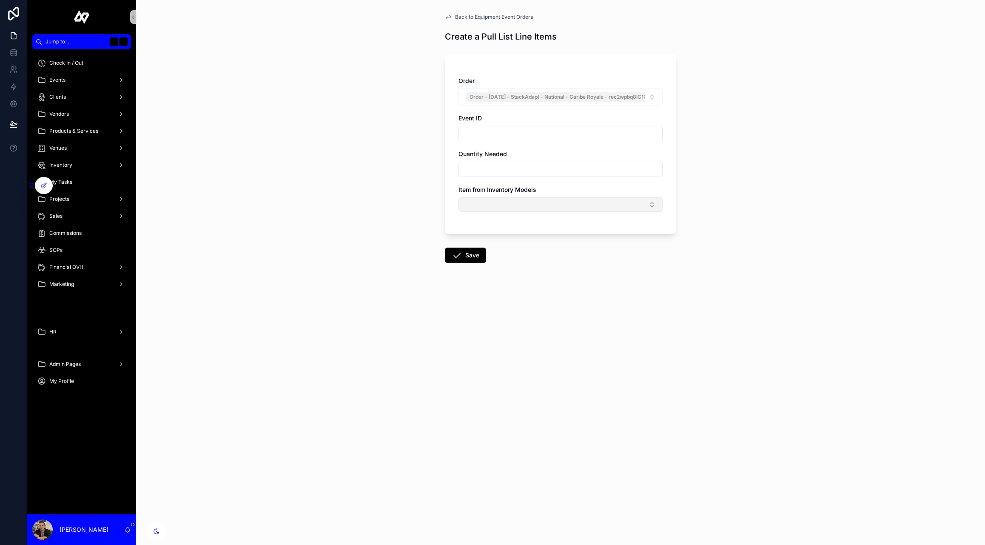
click at [473, 205] on button "Select Button" at bounding box center [561, 204] width 204 height 14
type input "******"
click at [521, 255] on span "Donner Wireless Transmitter" at bounding box center [517, 252] width 107 height 9
click at [507, 168] on input "text" at bounding box center [560, 169] width 203 height 12
type input "*"
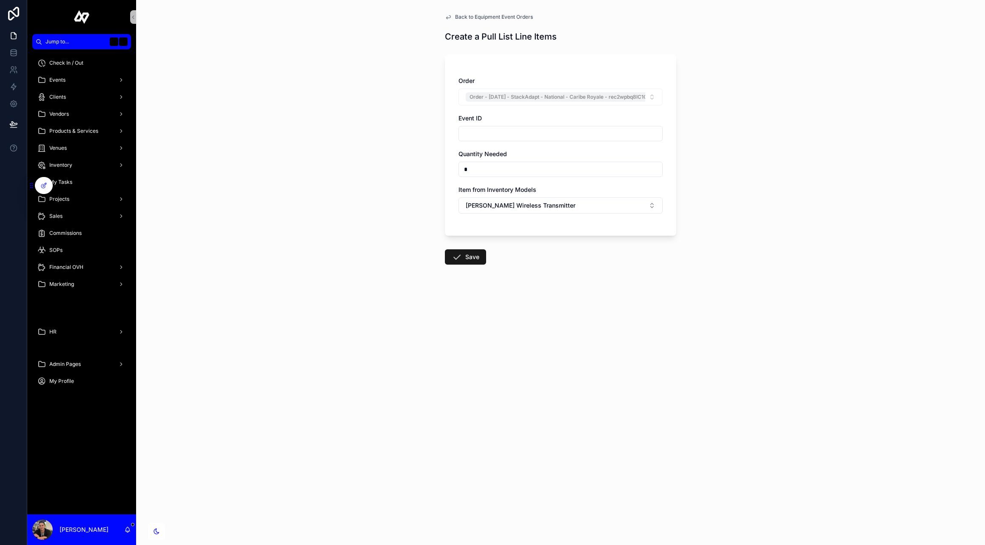
click at [453, 258] on icon at bounding box center [457, 257] width 10 height 10
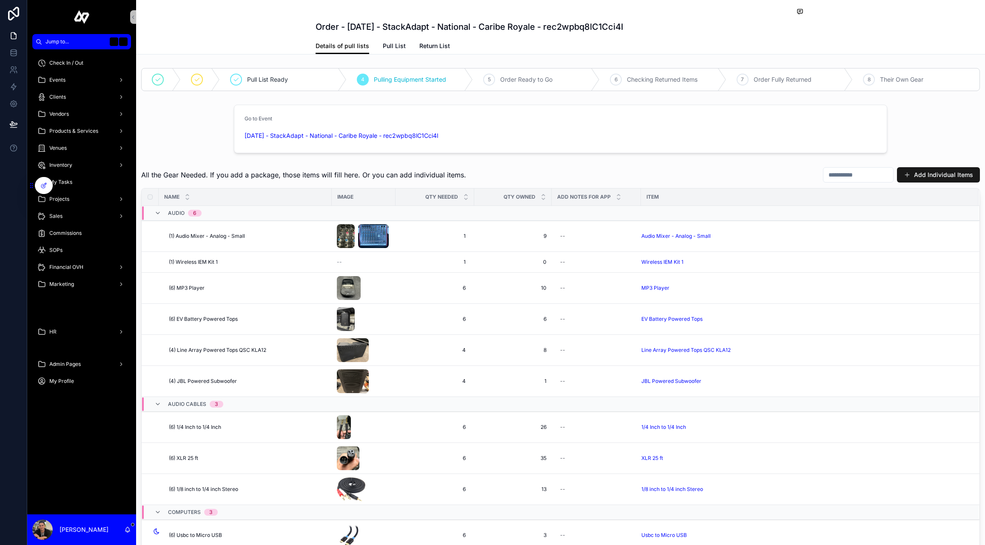
click at [920, 179] on button "Add Individual Items" at bounding box center [938, 174] width 83 height 15
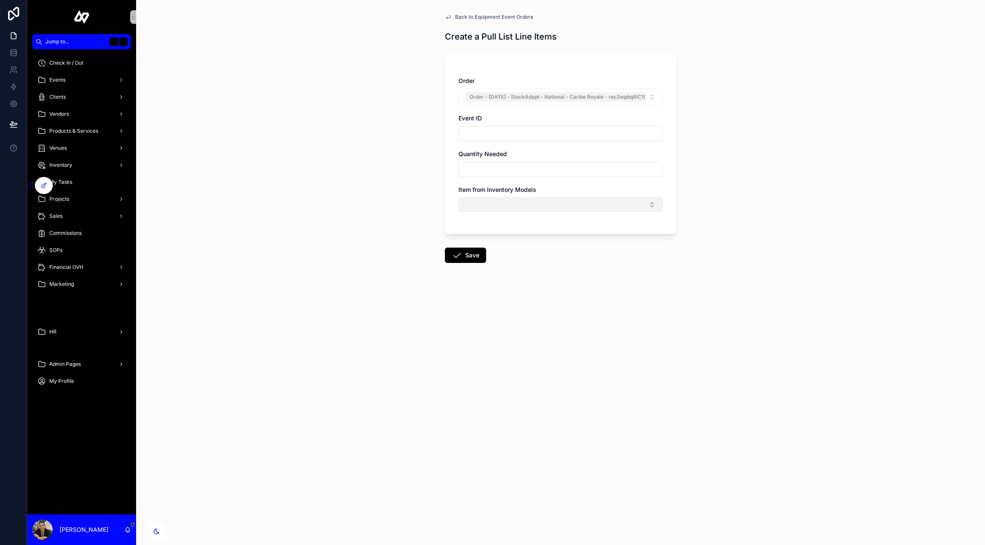
click at [536, 205] on button "Select Button" at bounding box center [561, 204] width 204 height 14
type input "****"
click at [520, 253] on span "Donner Wireless Receiver" at bounding box center [514, 252] width 100 height 9
click at [504, 167] on input "text" at bounding box center [560, 169] width 203 height 12
type input "*"
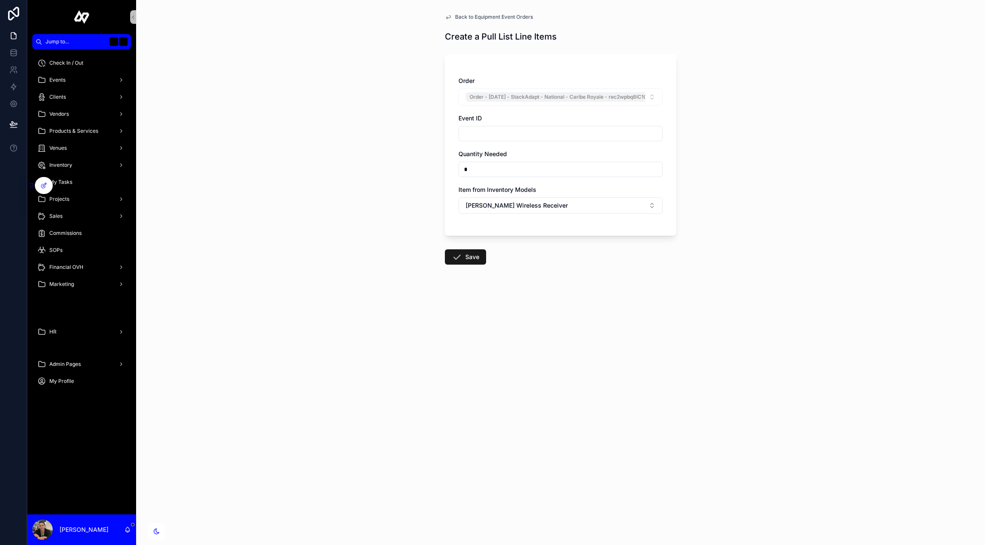
click at [459, 253] on icon at bounding box center [457, 257] width 10 height 10
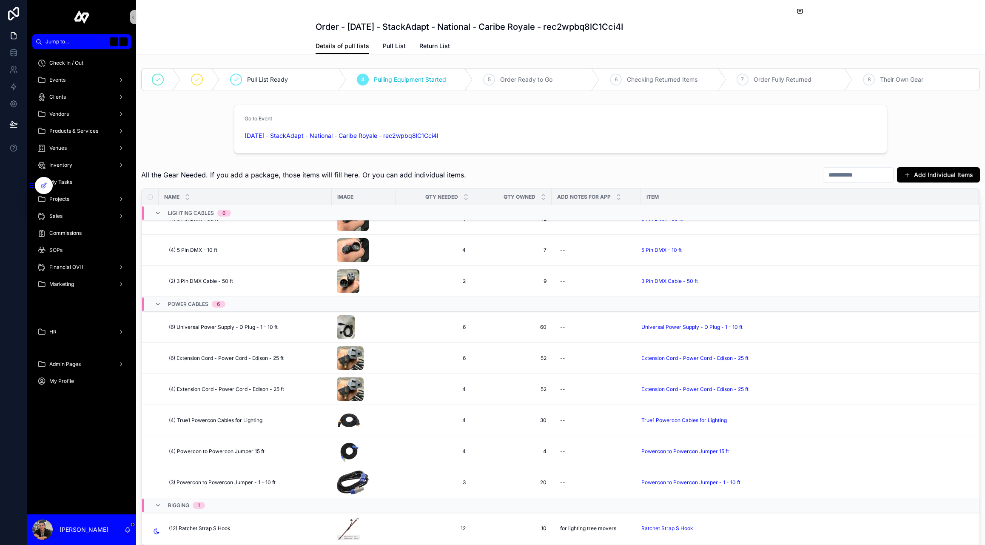
scroll to position [1262, 0]
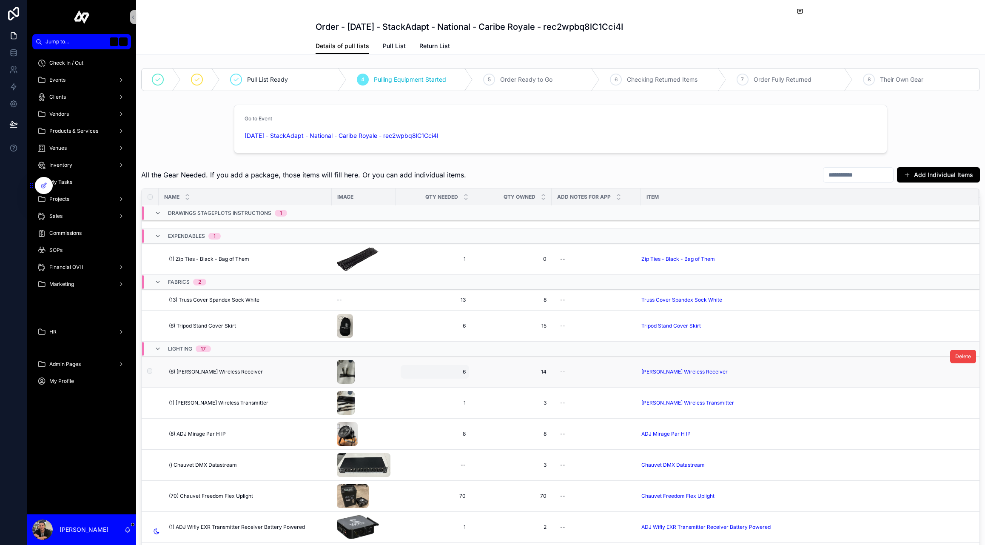
click at [463, 374] on span "6" at bounding box center [435, 371] width 62 height 7
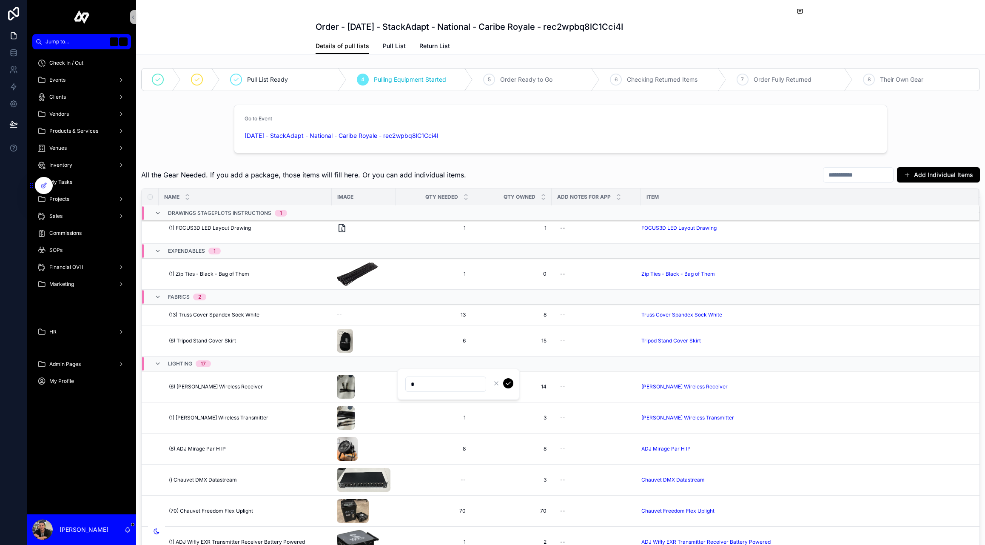
click at [458, 385] on input "*" at bounding box center [446, 384] width 80 height 12
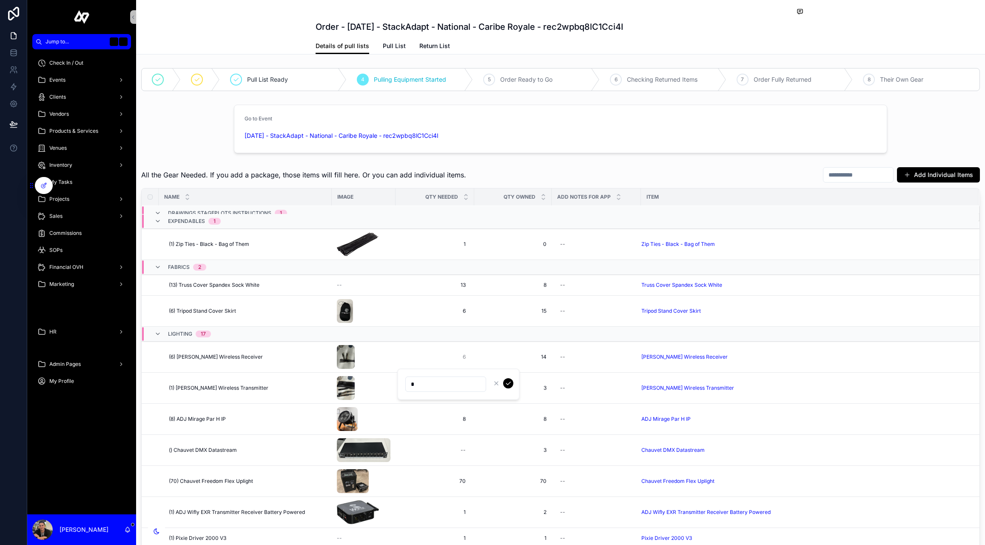
click at [458, 385] on input "*" at bounding box center [446, 384] width 80 height 12
type input "**"
click at [509, 383] on icon "submit" at bounding box center [508, 383] width 4 height 3
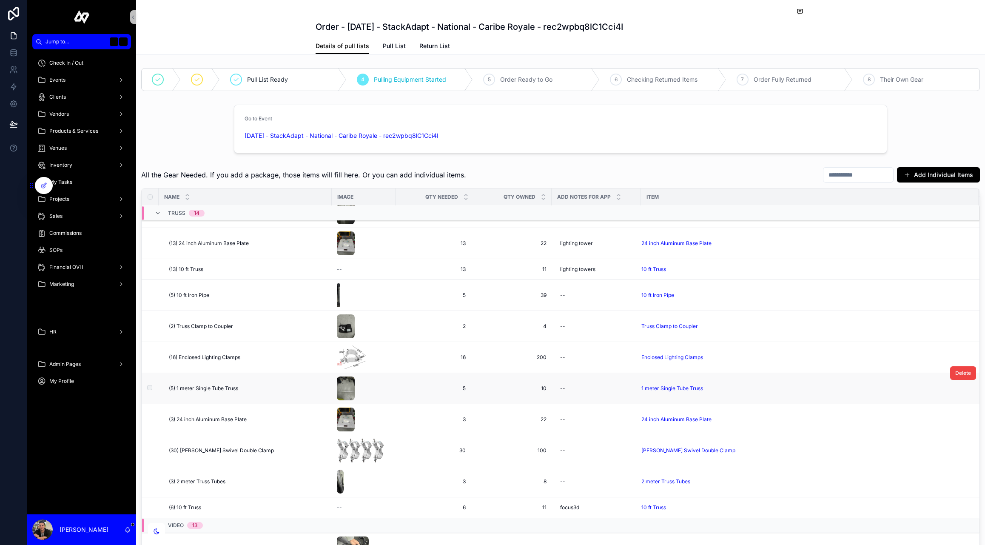
scroll to position [1959, 0]
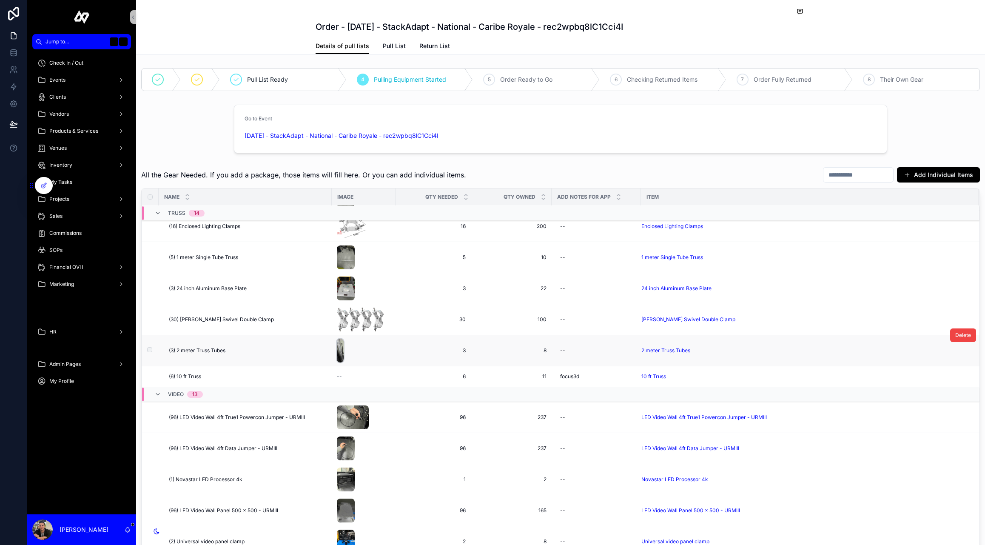
click at [341, 349] on img at bounding box center [340, 351] width 7 height 24
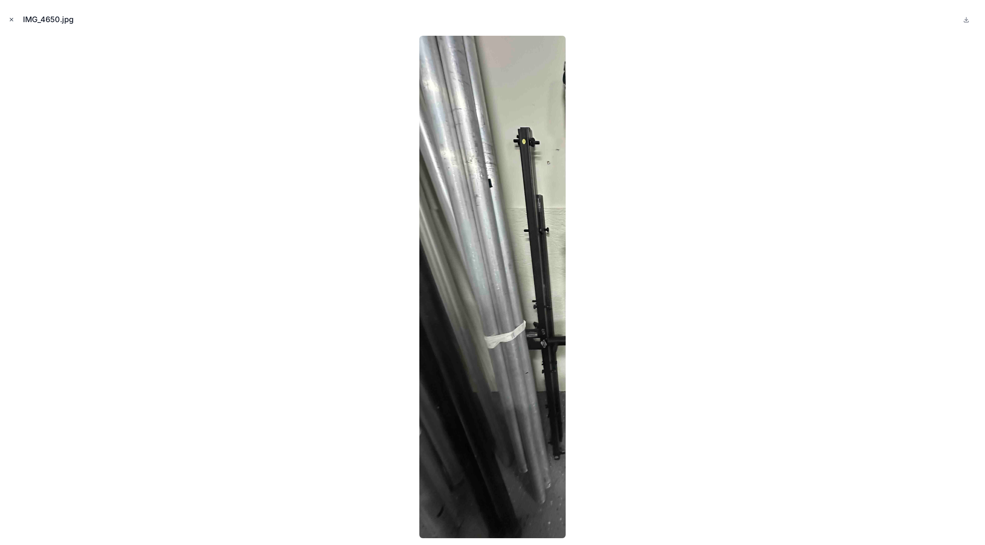
click at [9, 17] on icon "Close modal" at bounding box center [12, 20] width 6 height 6
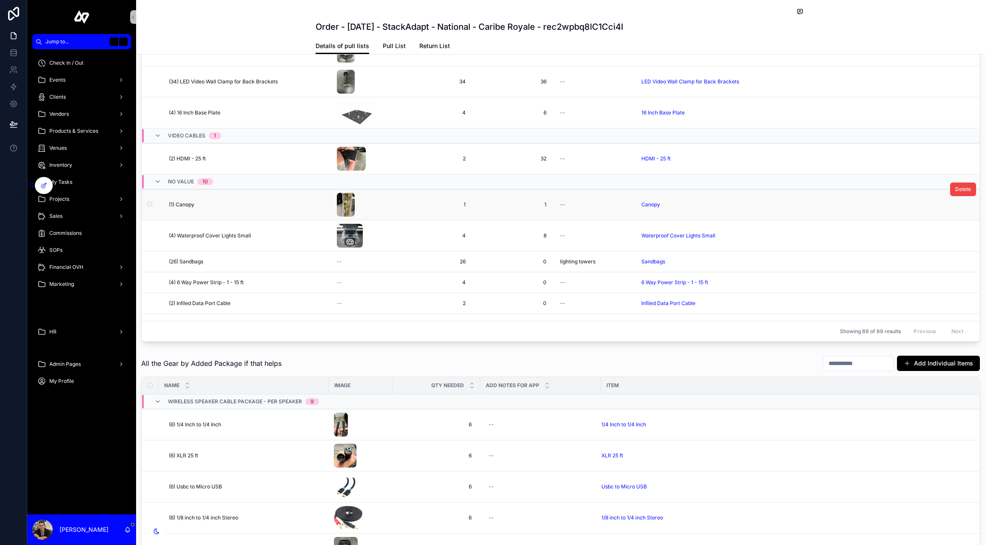
click at [191, 205] on span "(1) Canopy" at bounding box center [182, 204] width 26 height 7
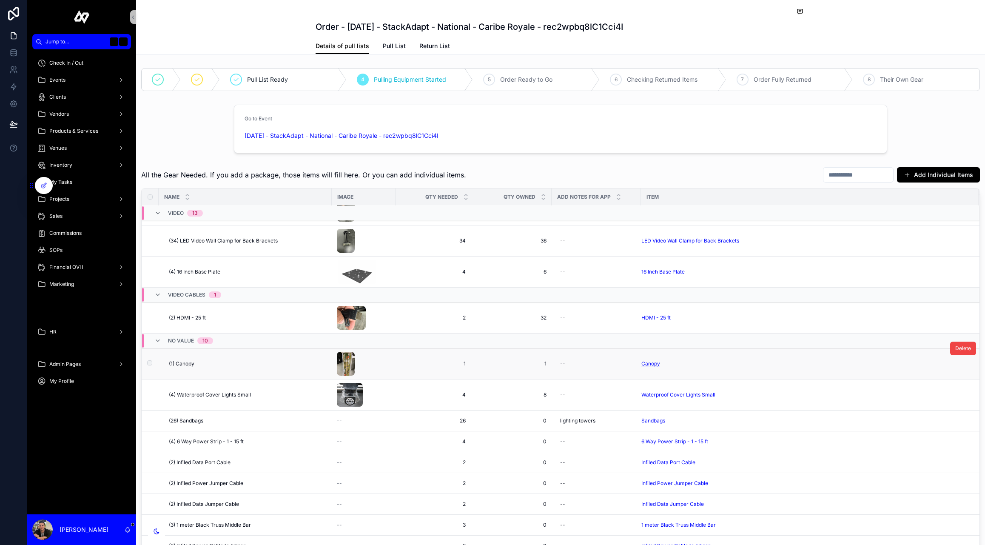
click at [653, 365] on span "Canopy" at bounding box center [650, 363] width 19 height 7
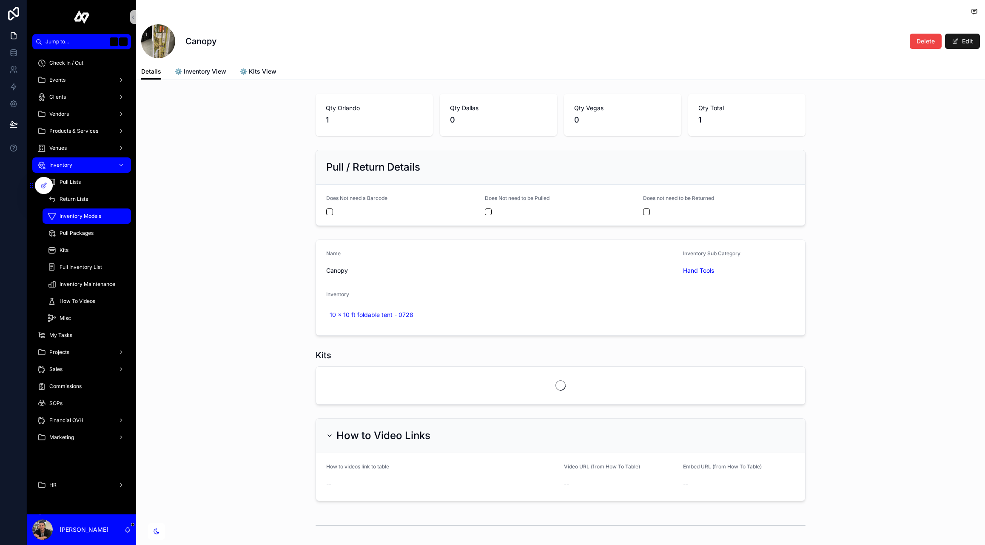
click at [966, 36] on button "Edit" at bounding box center [962, 41] width 35 height 15
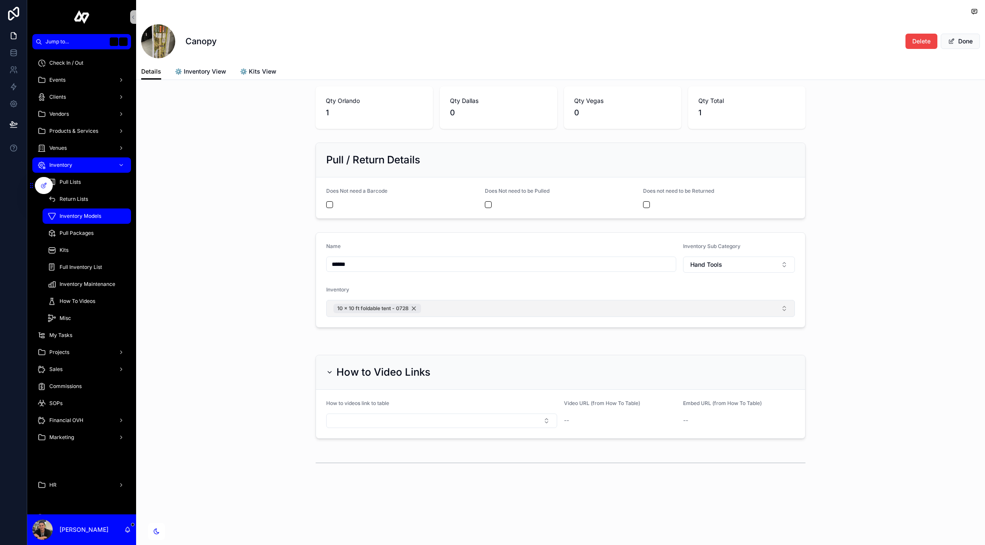
click at [384, 309] on span "10 x 10 ft foldable tent - 0728" at bounding box center [372, 308] width 71 height 7
click at [384, 309] on button "Select Button" at bounding box center [560, 309] width 469 height 14
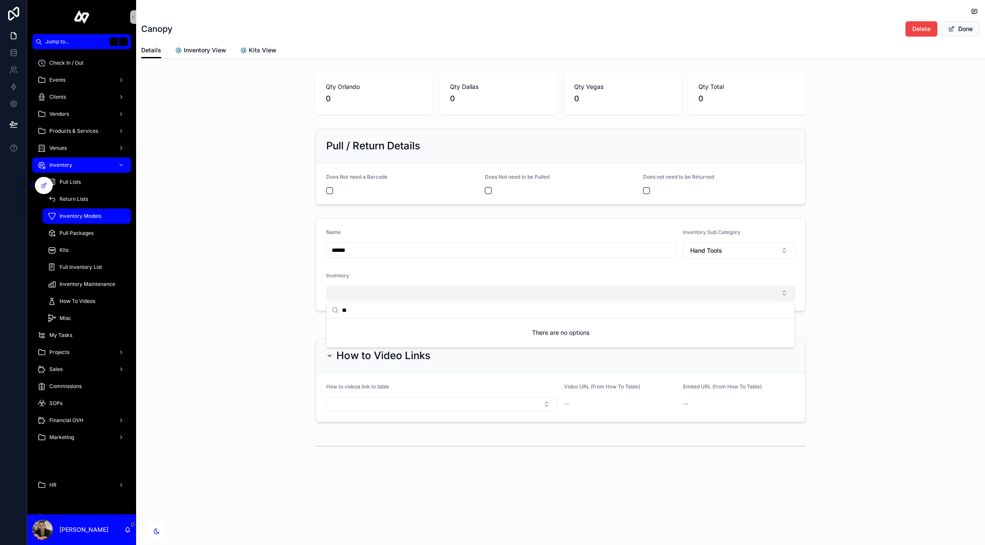
type input "*"
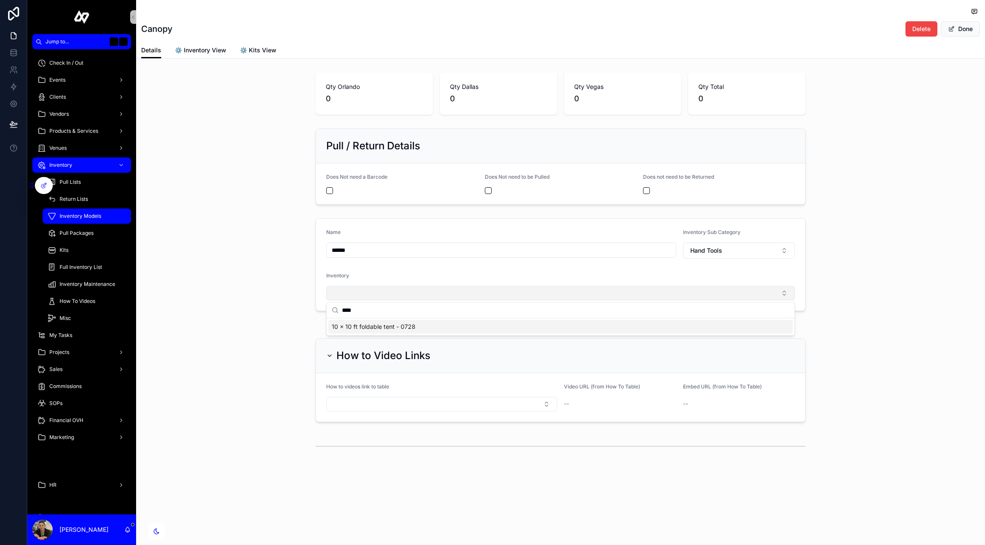
type input "****"
click at [364, 328] on span "10 x 10 ft foldable tent - 0728" at bounding box center [374, 326] width 84 height 9
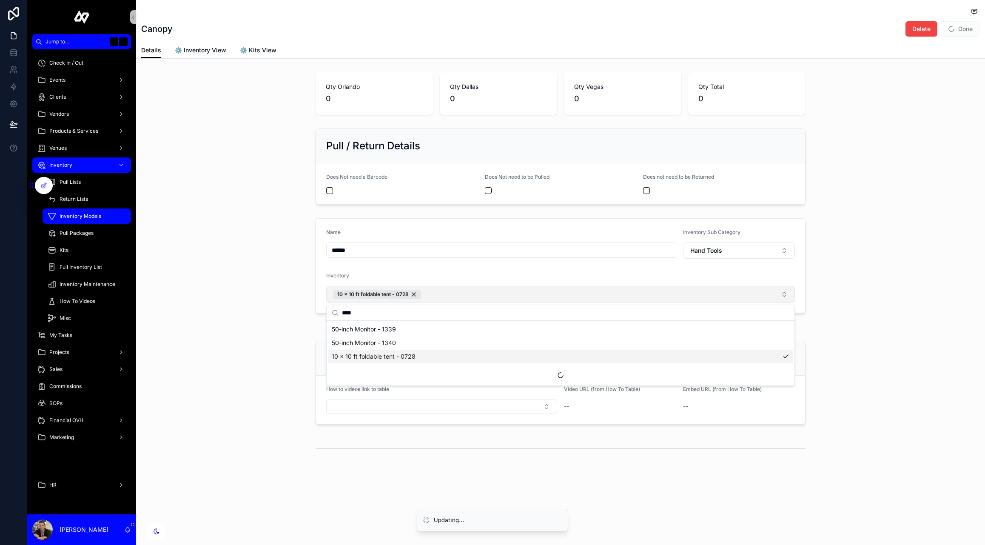
click at [269, 299] on div "Name ****** Inventory Sub Category Hand Tools Inventory 10 x 10 ft foldable ten…" at bounding box center [560, 266] width 849 height 102
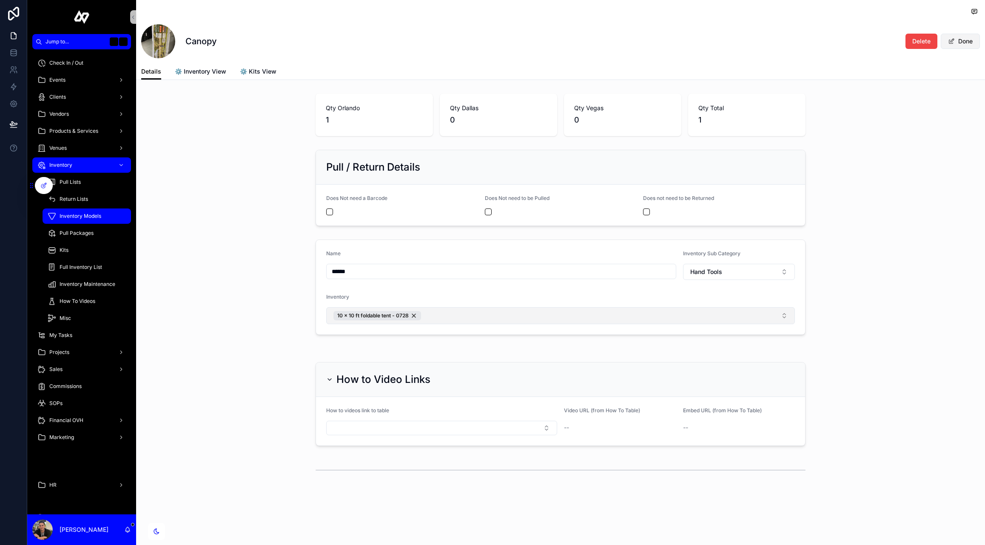
click at [954, 39] on span at bounding box center [951, 41] width 7 height 7
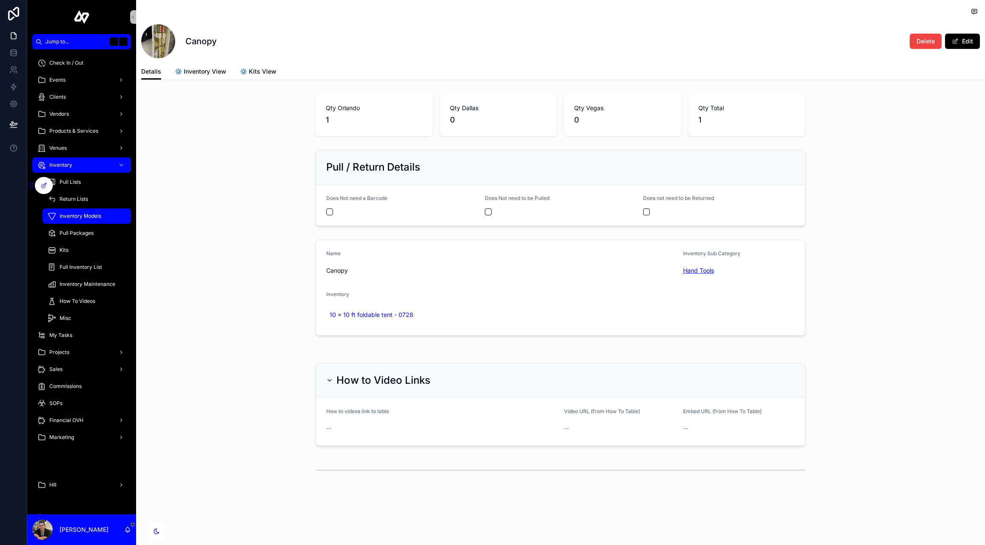
click at [706, 268] on span "Hand Tools" at bounding box center [698, 270] width 31 height 9
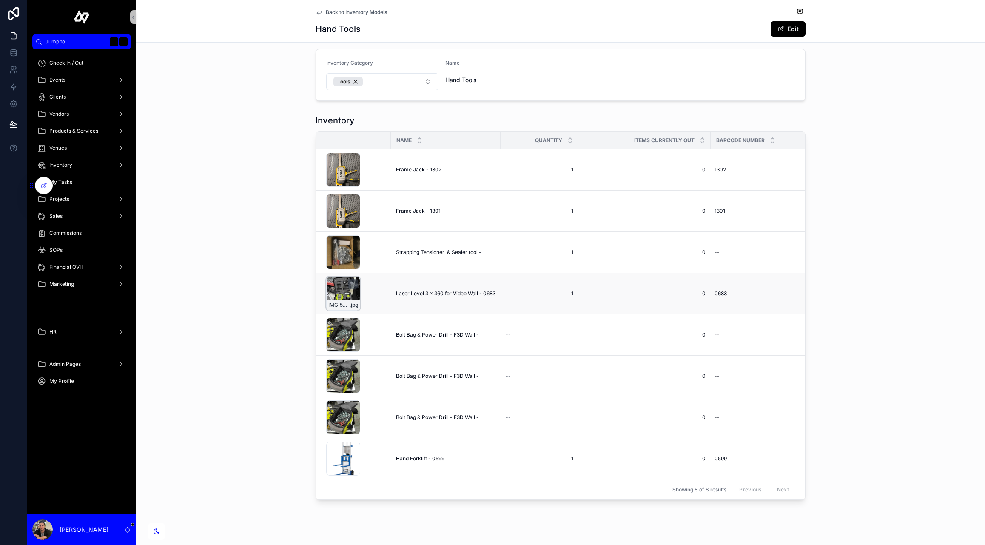
scroll to position [76, 0]
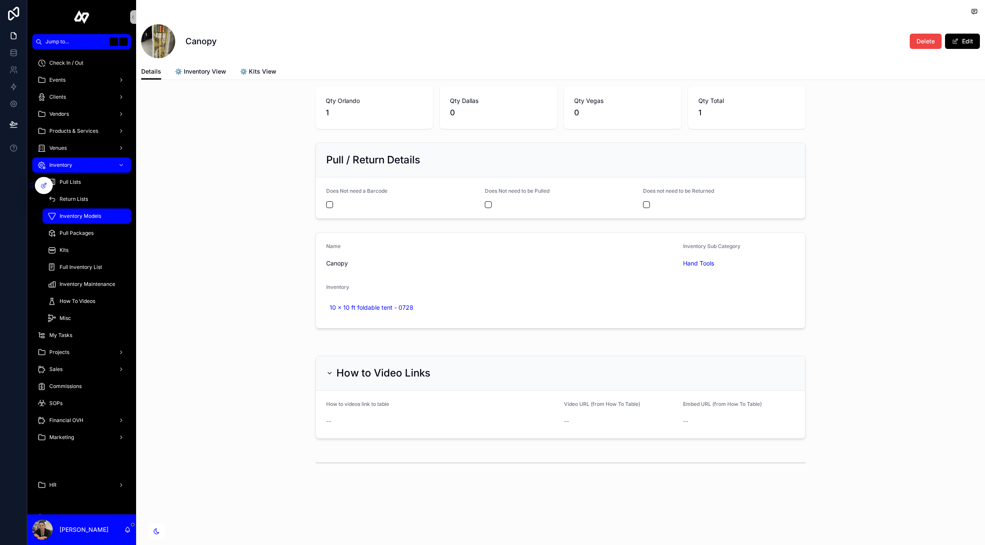
scroll to position [7, 0]
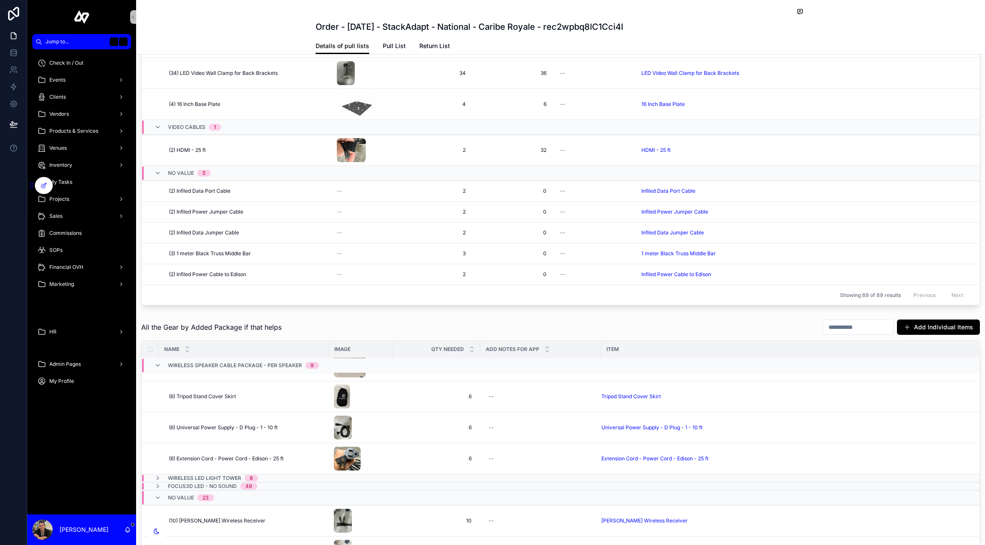
scroll to position [188, 0]
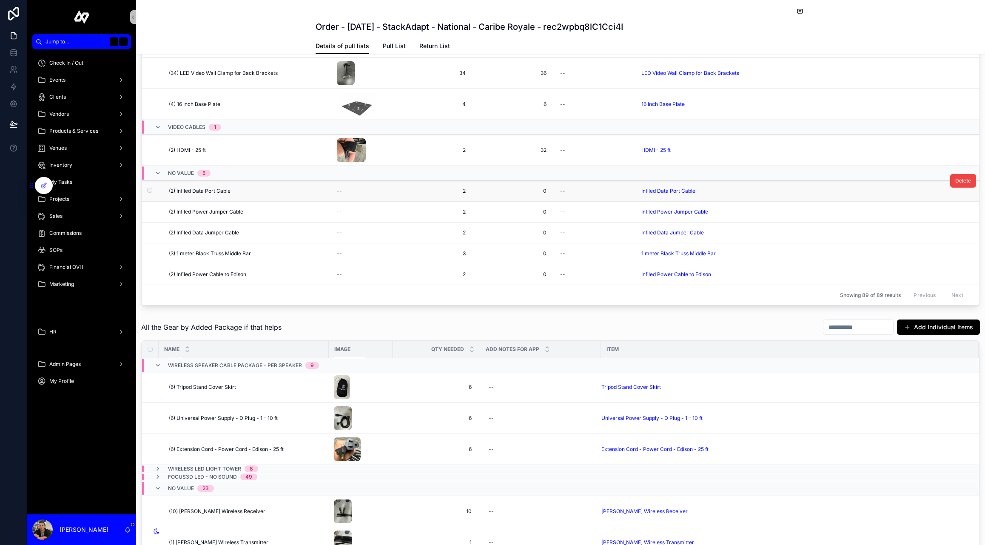
click at [701, 189] on div "Infiled Data Port Cable" at bounding box center [804, 191] width 327 height 7
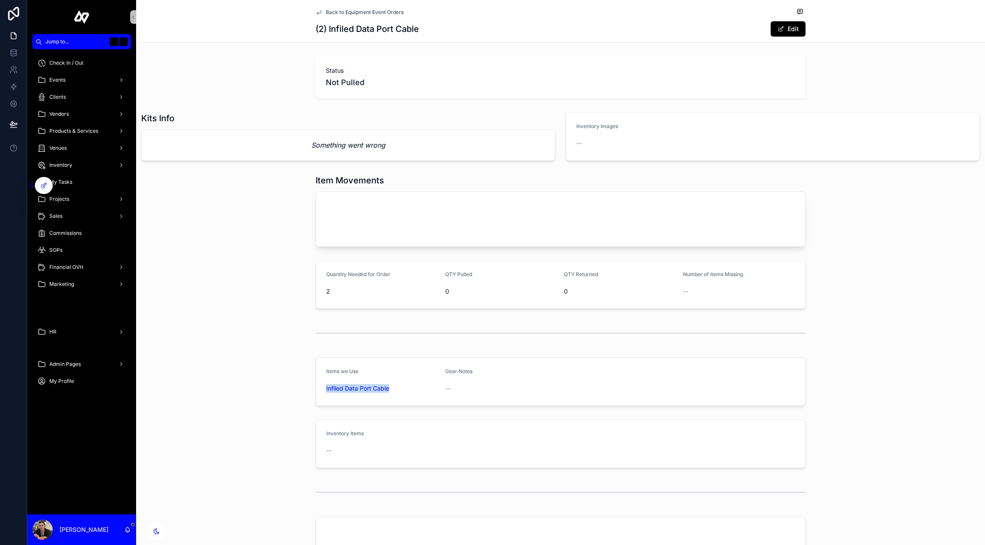
drag, startPoint x: 391, startPoint y: 389, endPoint x: 324, endPoint y: 384, distance: 67.0
click at [324, 384] on form "Items we Use Infiled Data Port Cable Gear Notes --" at bounding box center [560, 382] width 489 height 48
copy span "Infiled Data Port Cable"
click at [342, 387] on span "Infiled Data Port Cable" at bounding box center [357, 388] width 63 height 9
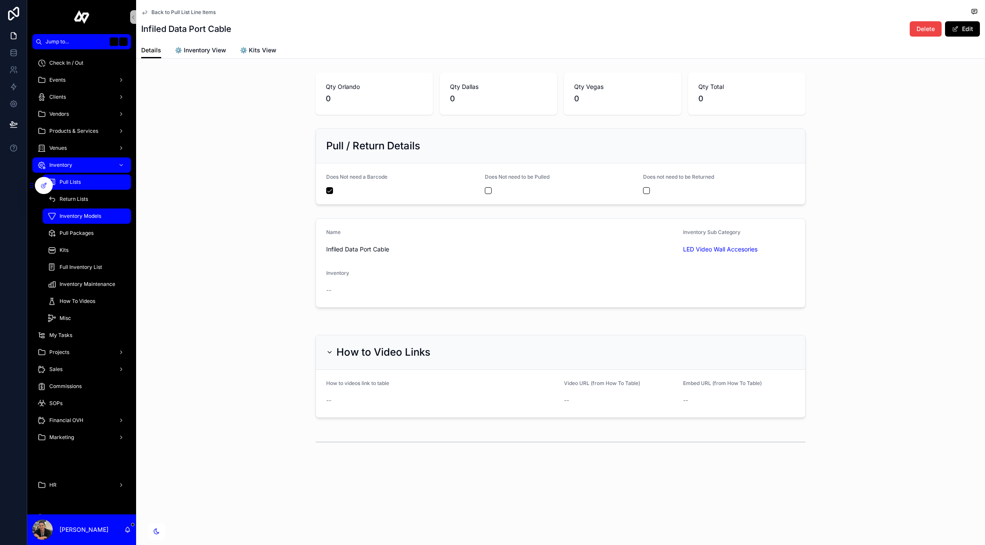
click at [75, 180] on span "Pull Lists" at bounding box center [70, 182] width 21 height 7
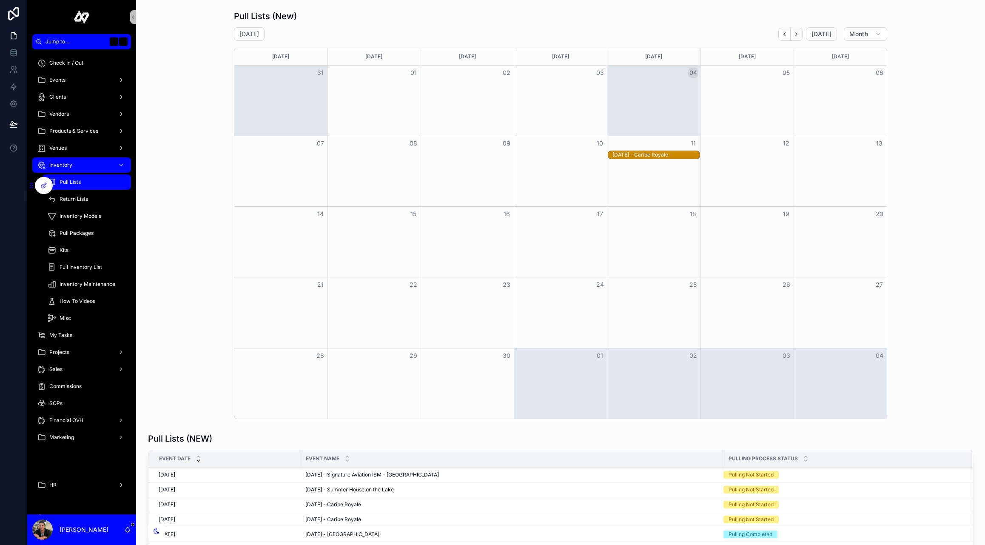
click at [660, 155] on div "[DATE] - Caribe Royale" at bounding box center [656, 154] width 87 height 7
click at [822, 131] on span "Open" at bounding box center [823, 134] width 13 height 7
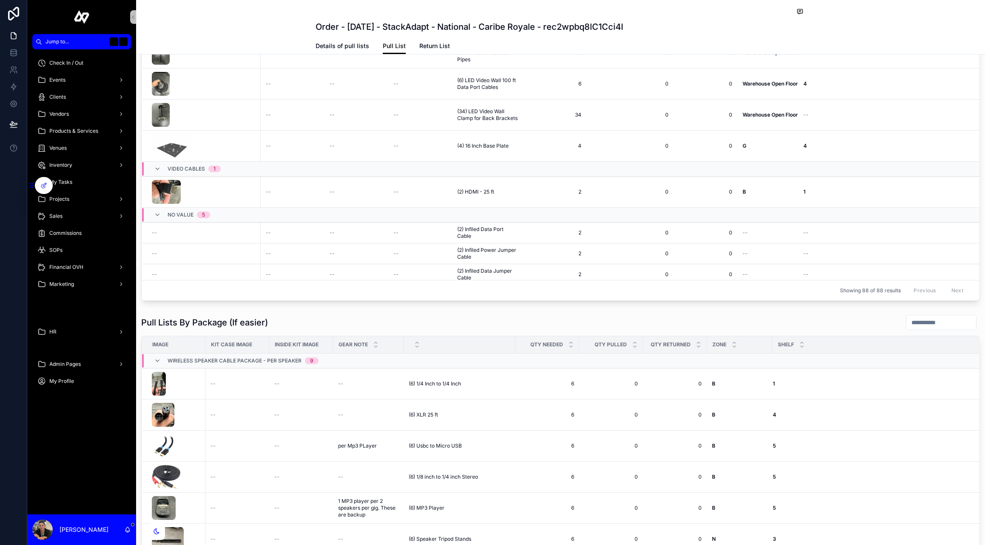
scroll to position [2473, 0]
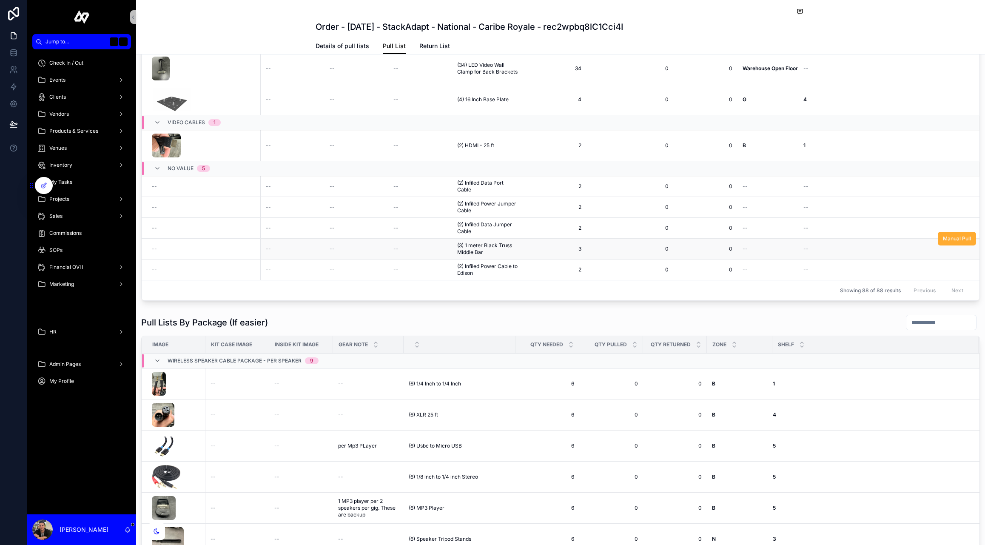
click at [474, 243] on span "(3) 1 meter Black Truss Middle Bar" at bounding box center [487, 249] width 60 height 14
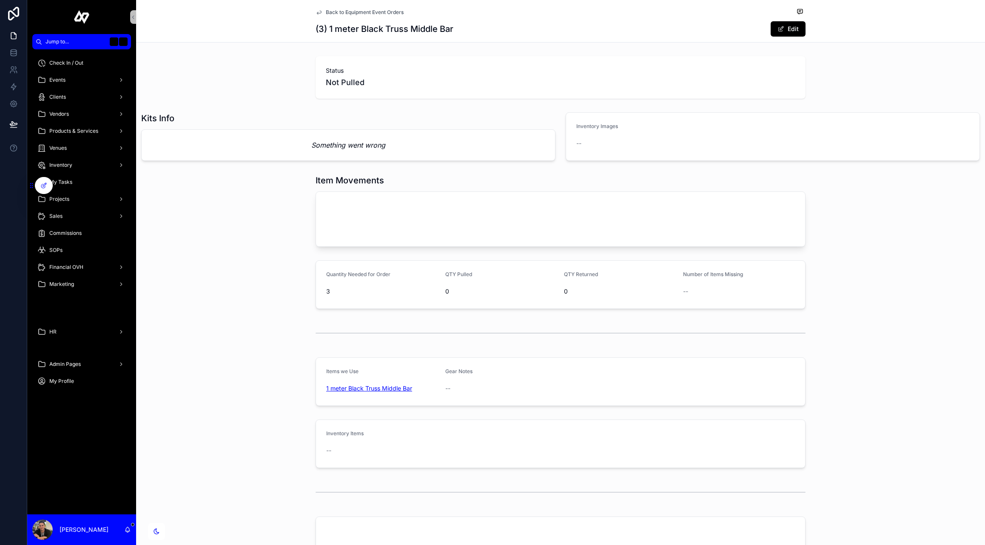
click at [385, 388] on span "1 meter Black Truss Middle Bar" at bounding box center [369, 388] width 86 height 9
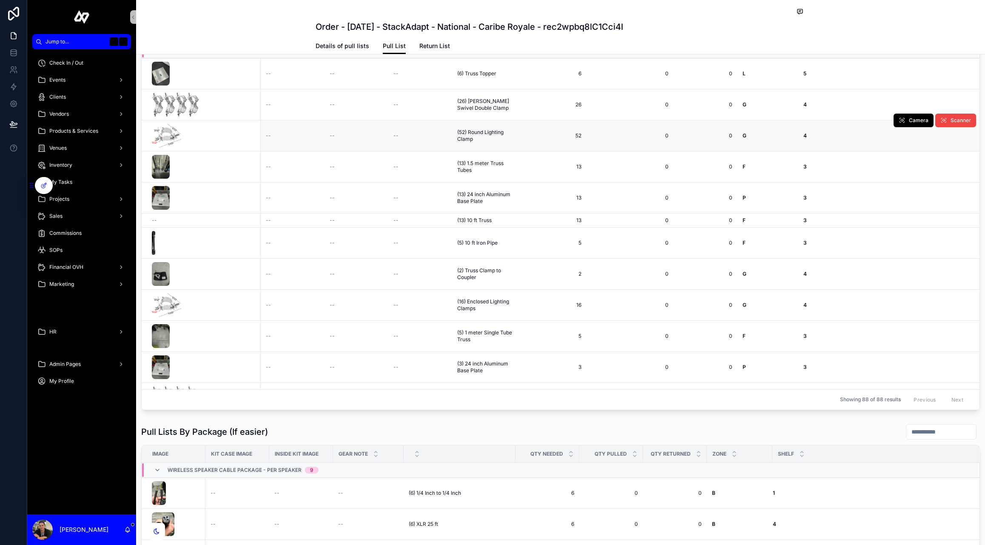
scroll to position [1852, 0]
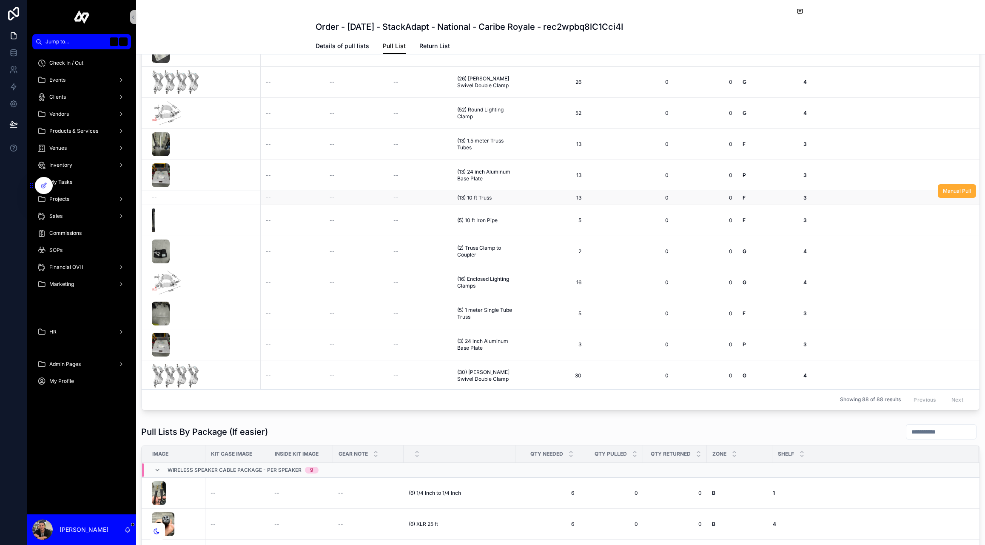
click at [472, 196] on span "(13) 10 ft Truss" at bounding box center [474, 197] width 34 height 7
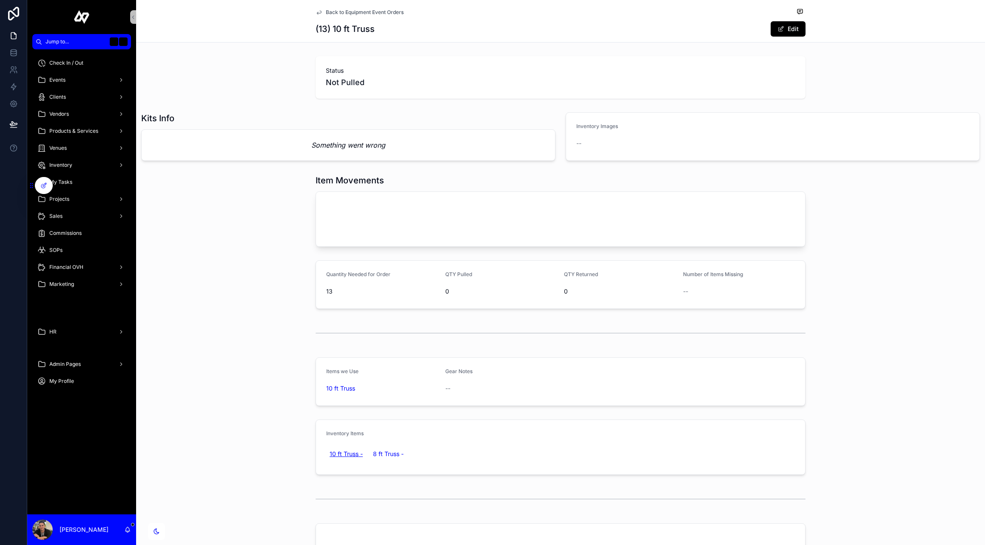
click at [338, 451] on span "10 ft Truss -" at bounding box center [346, 454] width 33 height 9
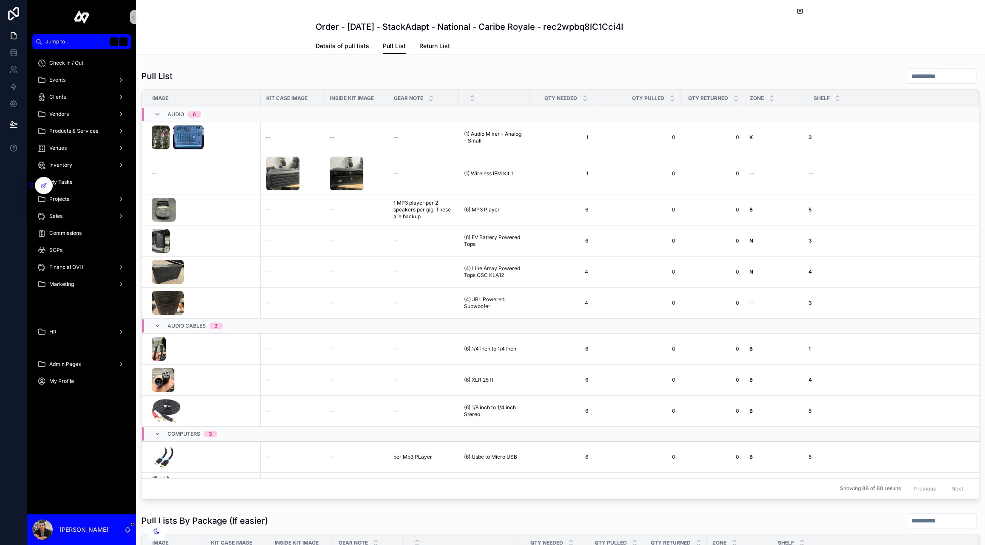
click at [328, 42] on span "Details of pull lists" at bounding box center [343, 46] width 54 height 9
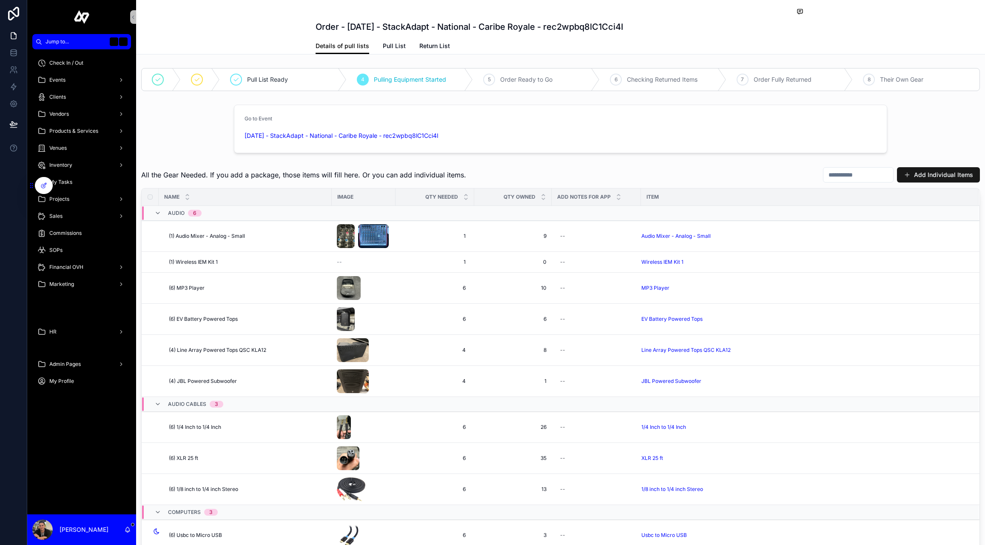
click at [926, 176] on button "Add Individual Items" at bounding box center [938, 174] width 83 height 15
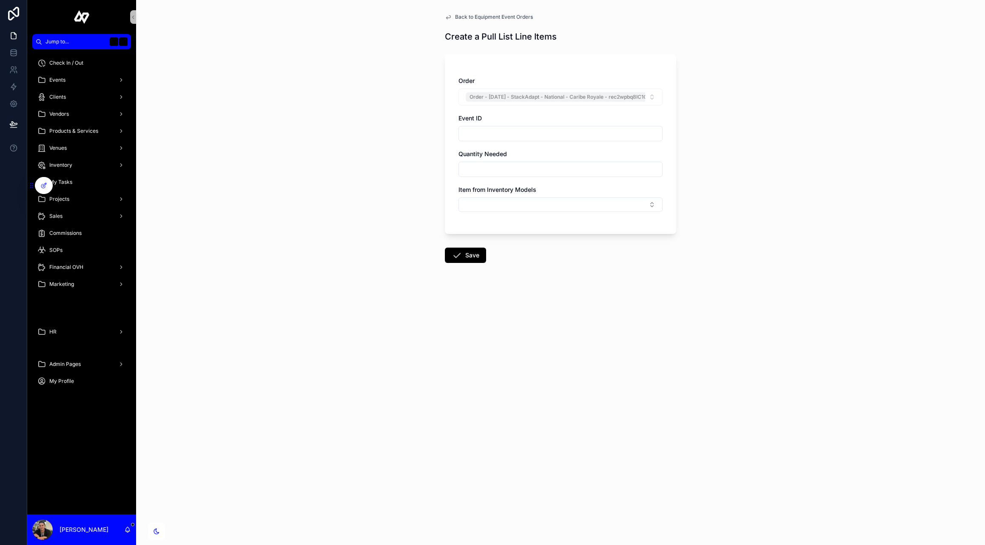
click at [528, 170] on input "text" at bounding box center [560, 169] width 203 height 12
type input "**"
click at [501, 205] on button "Select Button" at bounding box center [561, 204] width 204 height 14
type input "****"
click at [520, 239] on span "Lighting Clamp 12mm Bolt" at bounding box center [500, 238] width 73 height 9
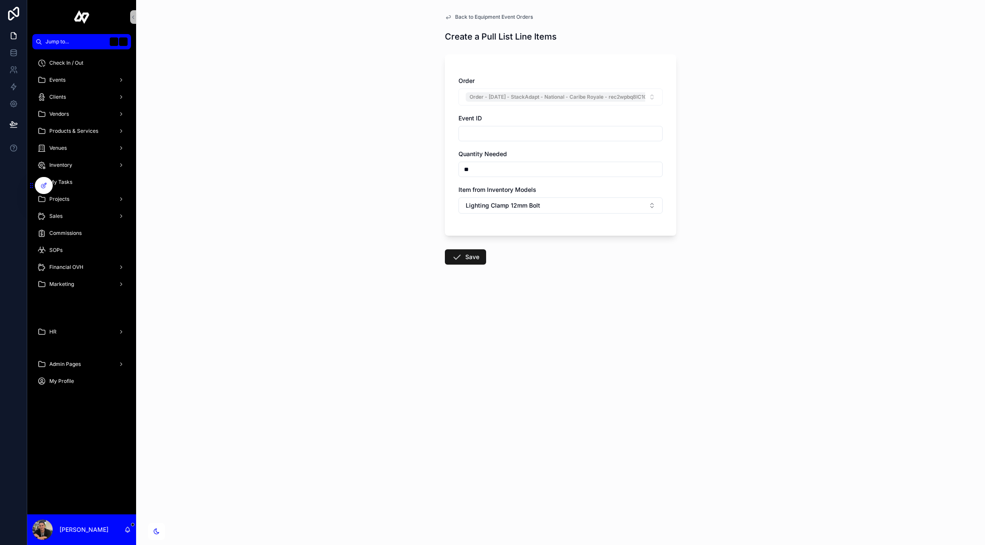
click at [473, 259] on button "Save" at bounding box center [465, 256] width 41 height 15
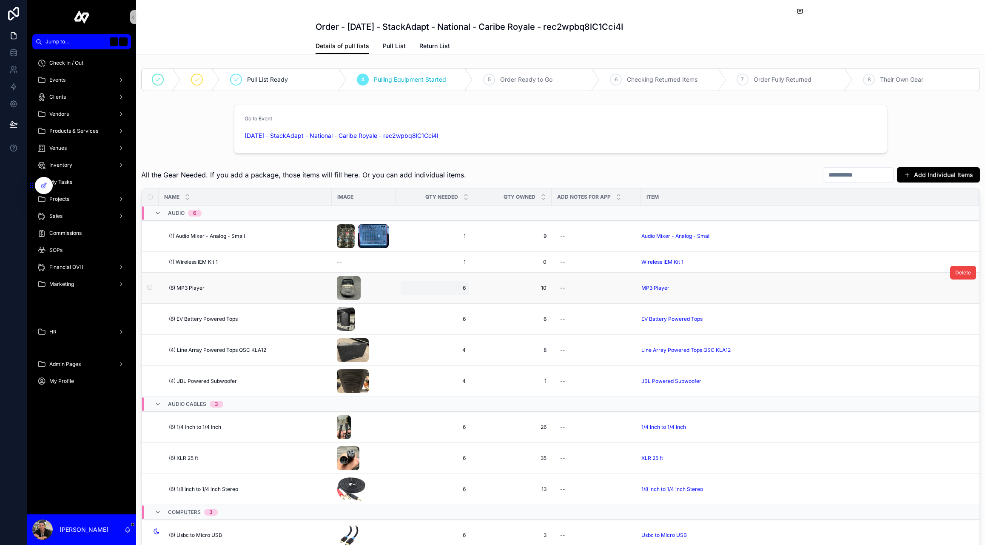
click at [462, 285] on span "6" at bounding box center [435, 288] width 62 height 7
click at [445, 301] on input "*" at bounding box center [446, 300] width 80 height 12
type input "*"
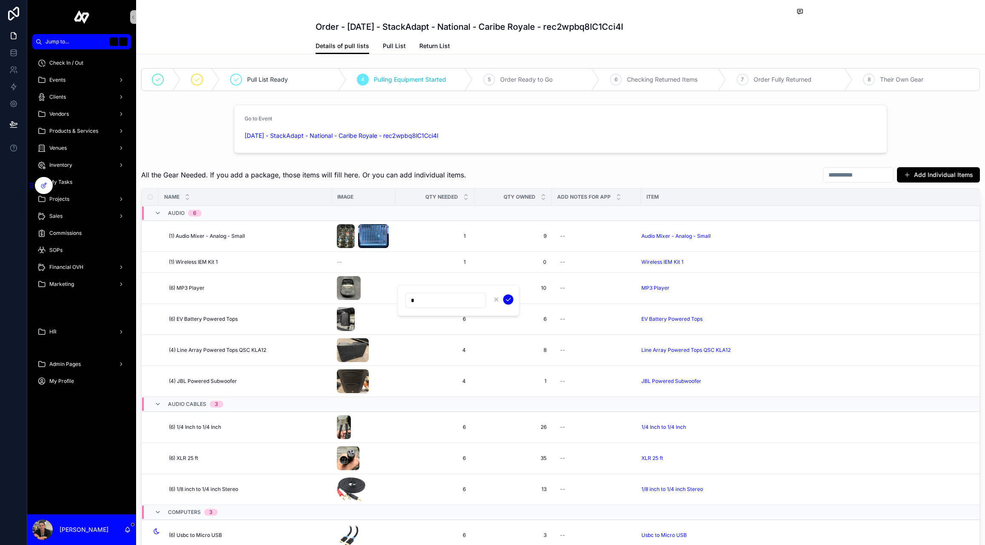
click at [510, 299] on icon "submit" at bounding box center [508, 299] width 7 height 7
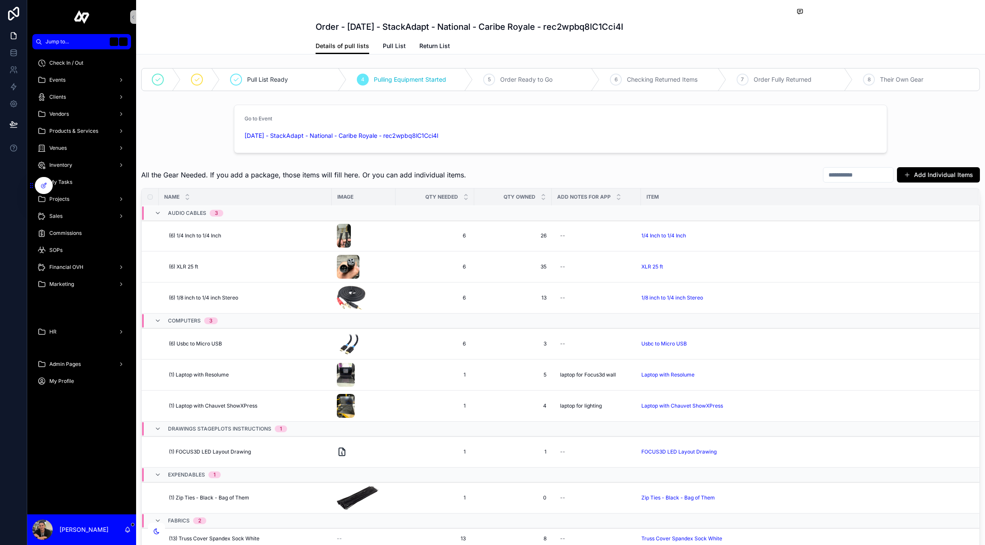
scroll to position [193, 0]
click at [457, 341] on span "6" at bounding box center [435, 342] width 62 height 7
click at [457, 341] on div "*" at bounding box center [458, 354] width 123 height 31
click at [449, 356] on input "*" at bounding box center [446, 355] width 80 height 12
drag, startPoint x: 449, startPoint y: 356, endPoint x: 396, endPoint y: 354, distance: 52.8
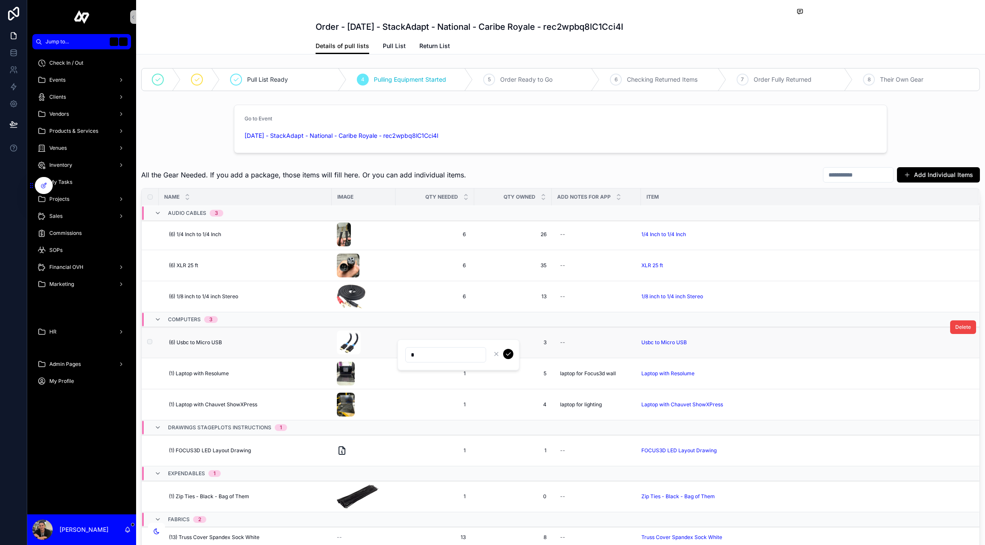
click at [396, 354] on div "Jump to... K Check In / Out Events Clients Vendors Products & Services Venues I…" at bounding box center [506, 272] width 958 height 545
drag, startPoint x: 419, startPoint y: 355, endPoint x: 407, endPoint y: 353, distance: 11.6
click at [407, 353] on input "**" at bounding box center [446, 355] width 80 height 12
type input "*"
click at [505, 353] on icon "submit" at bounding box center [508, 353] width 7 height 7
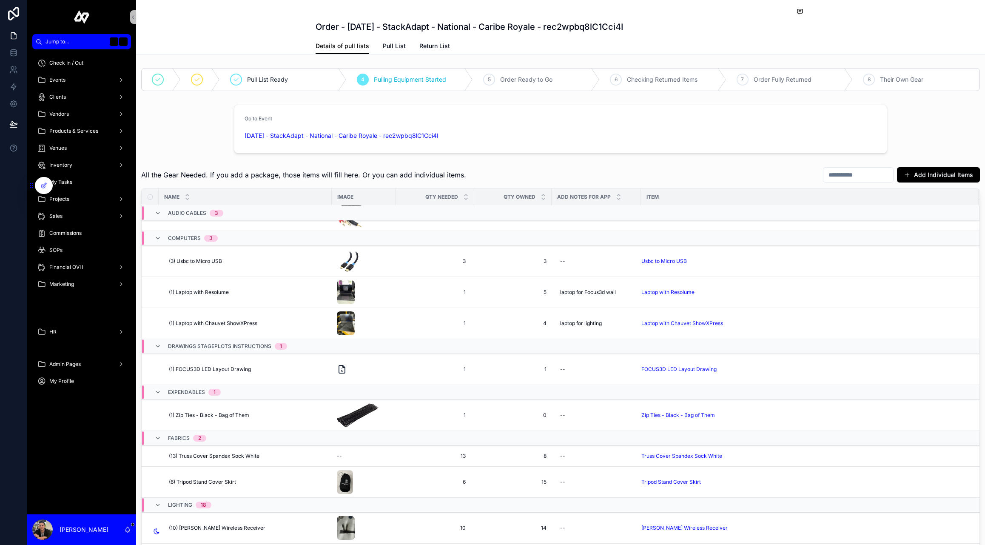
scroll to position [281, 0]
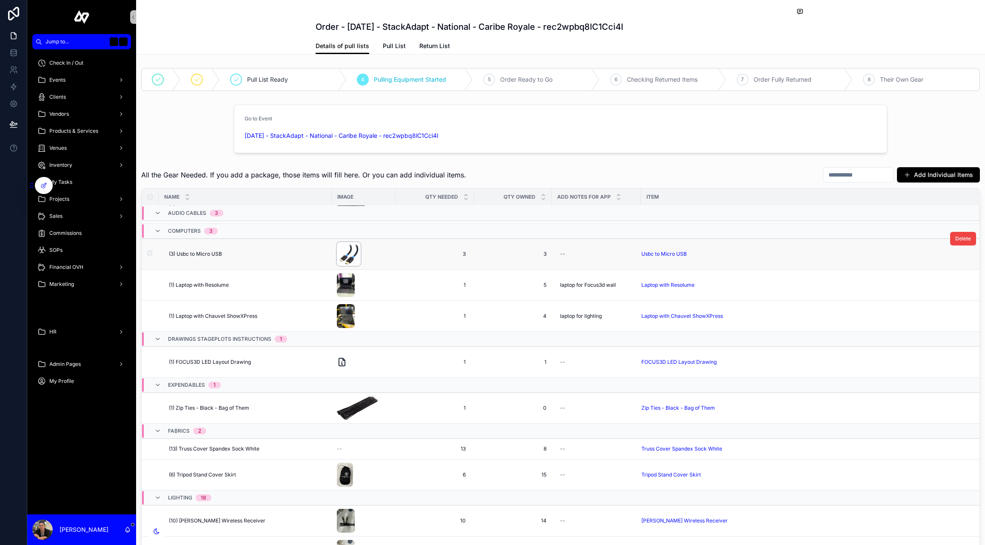
click at [353, 250] on img at bounding box center [349, 254] width 24 height 24
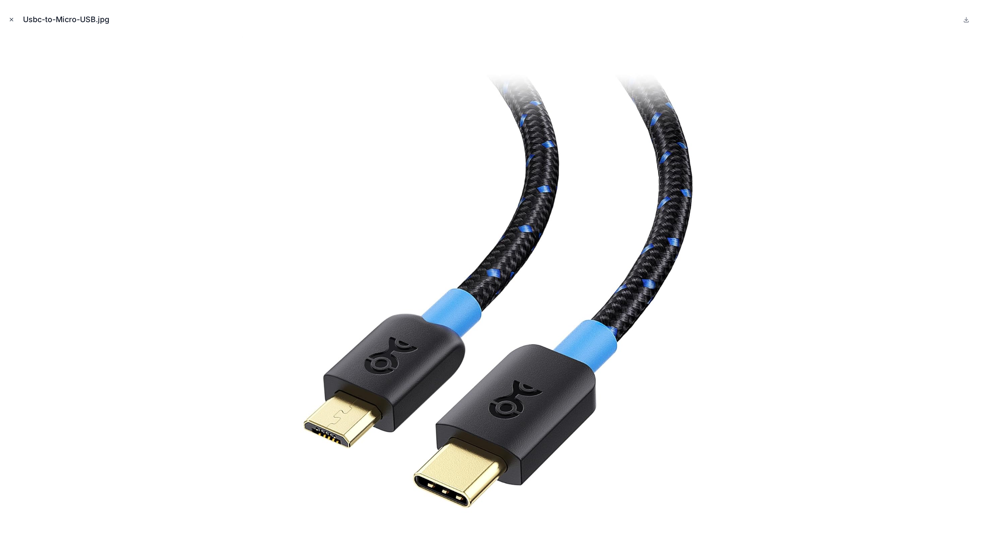
click at [13, 20] on icon "Close modal" at bounding box center [12, 20] width 6 height 6
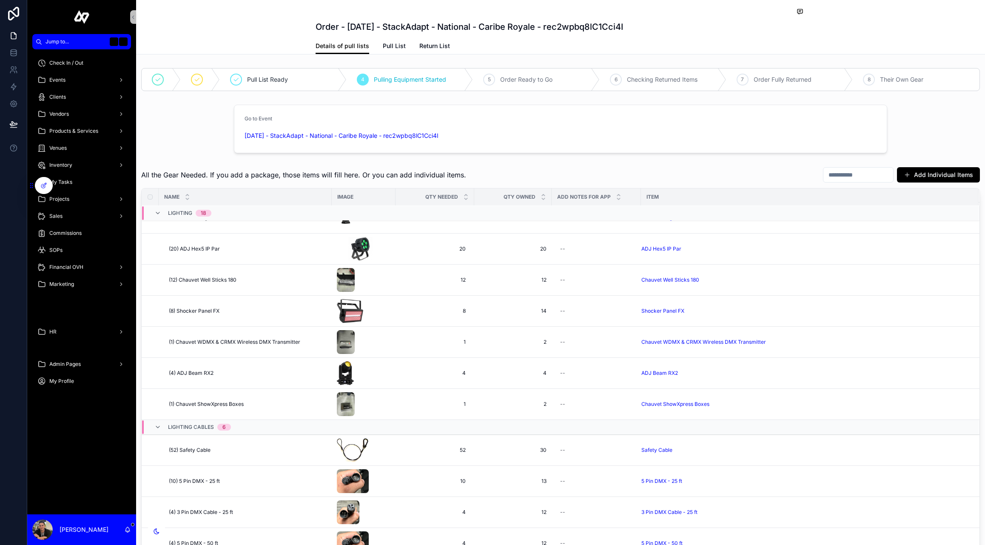
scroll to position [911, 0]
click at [345, 402] on img at bounding box center [346, 402] width 18 height 24
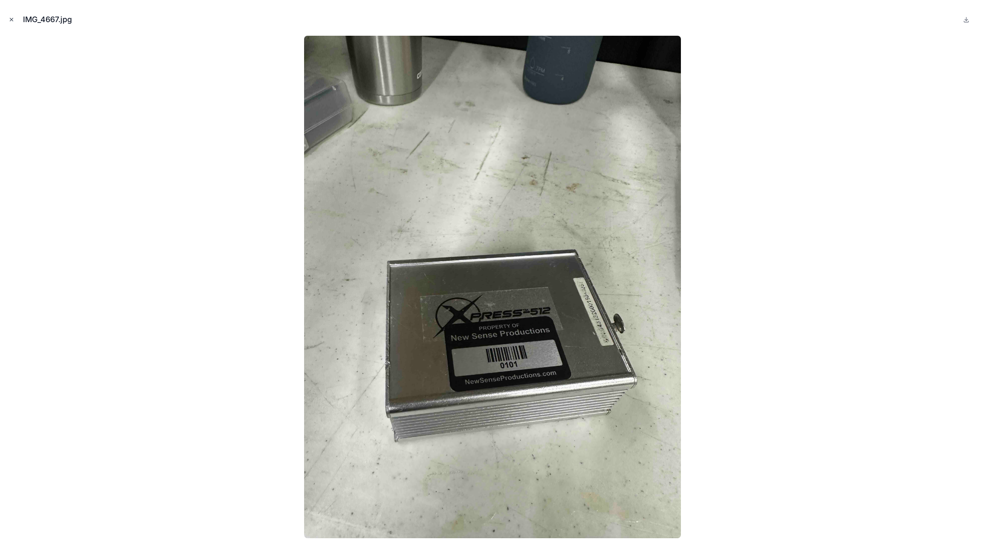
click at [14, 19] on icon "Close modal" at bounding box center [12, 20] width 6 height 6
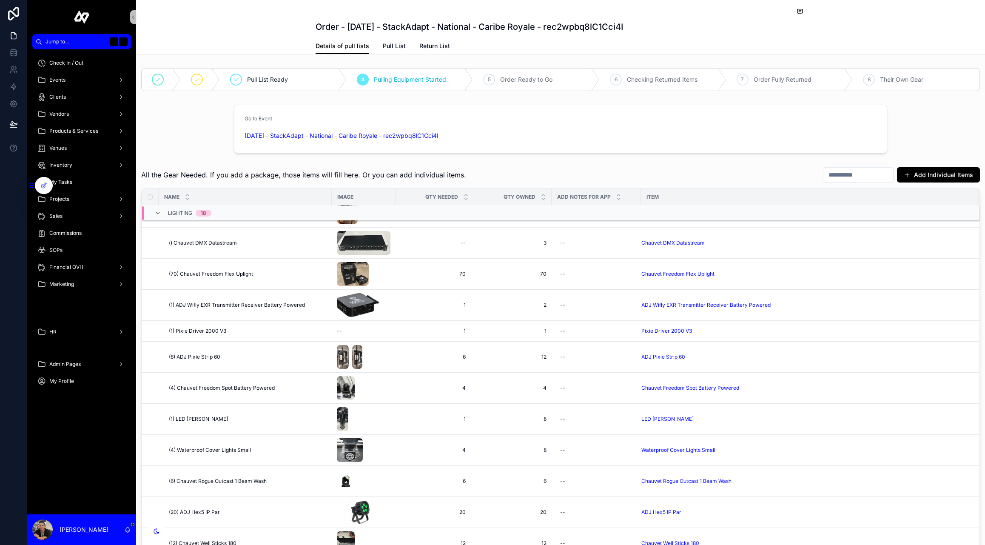
scroll to position [588, 0]
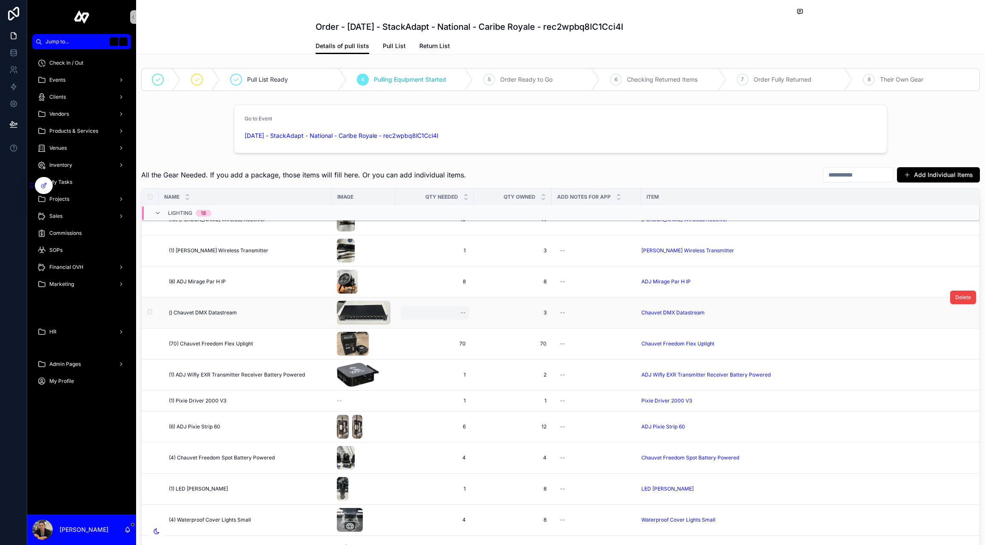
click at [456, 314] on div "--" at bounding box center [435, 313] width 68 height 14
click at [502, 325] on input "**" at bounding box center [503, 325] width 80 height 12
type input "*"
click at [563, 325] on icon "submit" at bounding box center [565, 324] width 7 height 7
click at [68, 185] on div "My Tasks" at bounding box center [81, 182] width 88 height 14
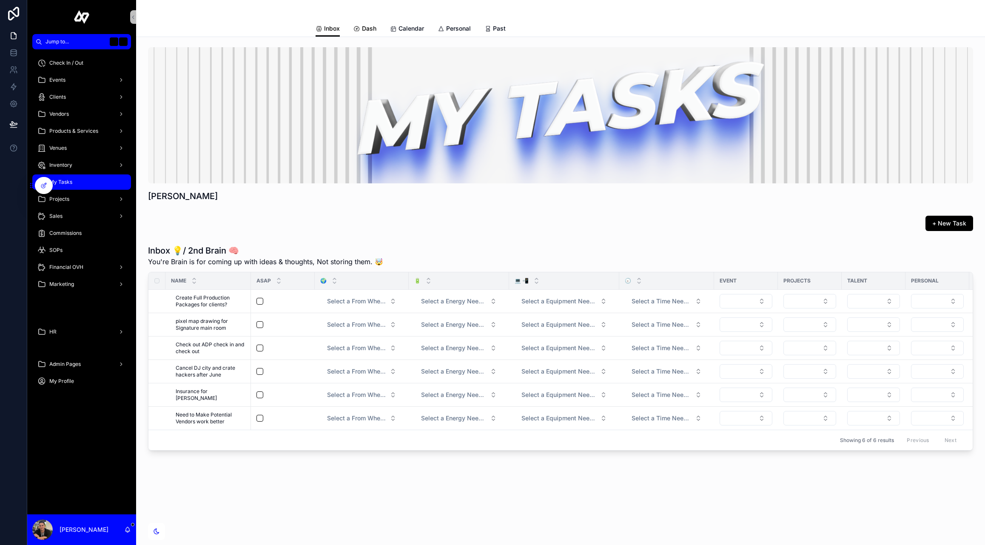
click at [369, 28] on span "Dash" at bounding box center [369, 28] width 14 height 9
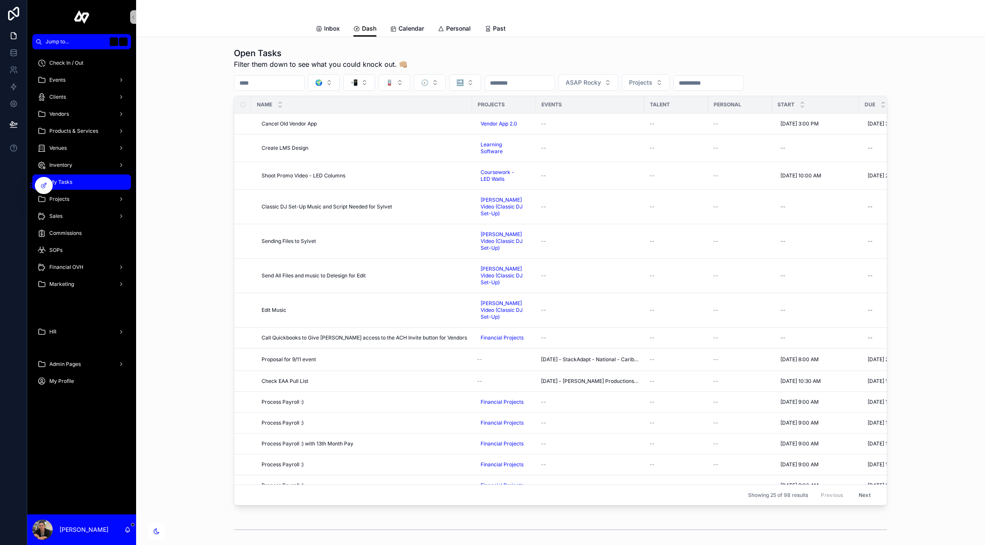
click at [296, 86] on input "text" at bounding box center [269, 83] width 70 height 12
type input "****"
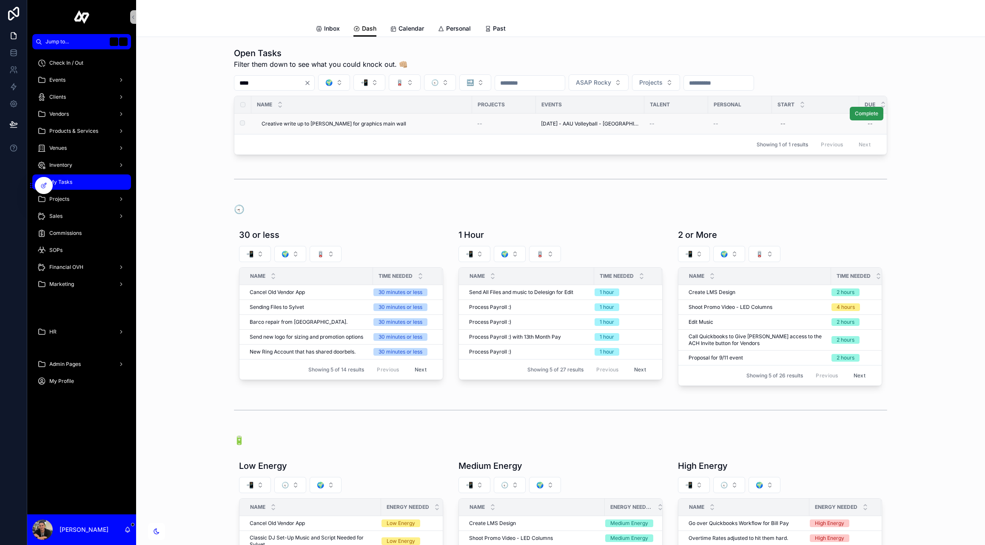
click at [861, 113] on span "Complete" at bounding box center [866, 113] width 23 height 7
click at [311, 83] on icon "Clear" at bounding box center [307, 83] width 7 height 7
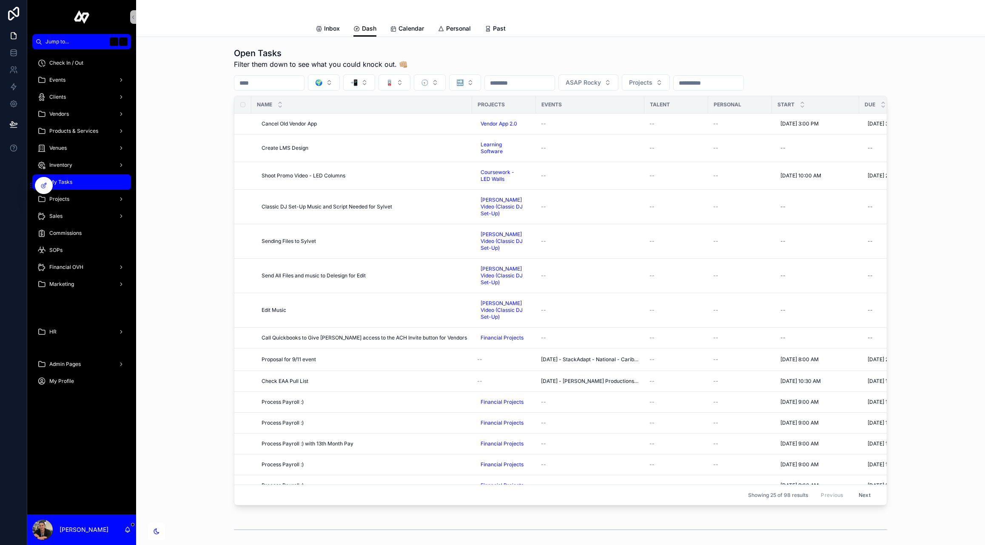
click at [301, 85] on input "text" at bounding box center [269, 83] width 70 height 12
click at [390, 27] on icon at bounding box center [393, 29] width 7 height 7
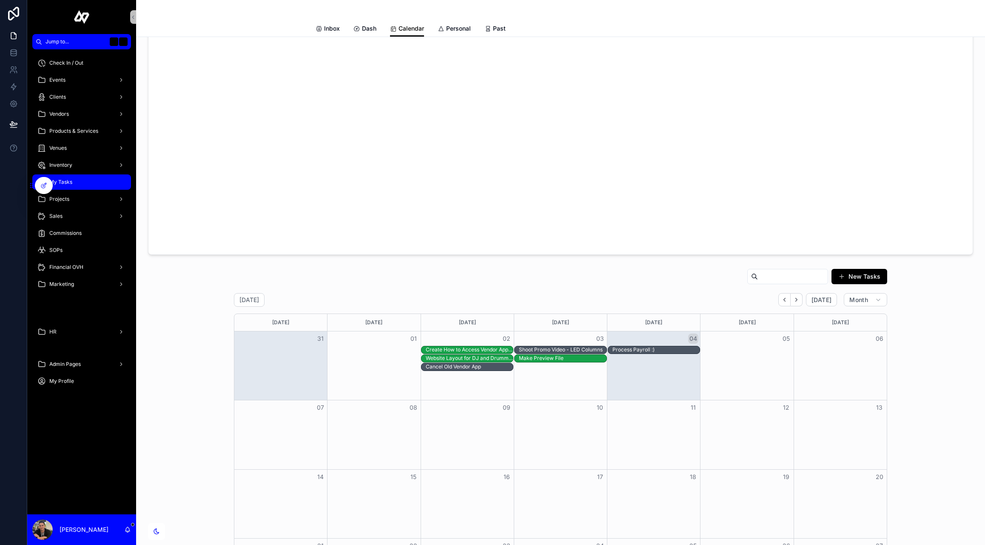
scroll to position [94, 0]
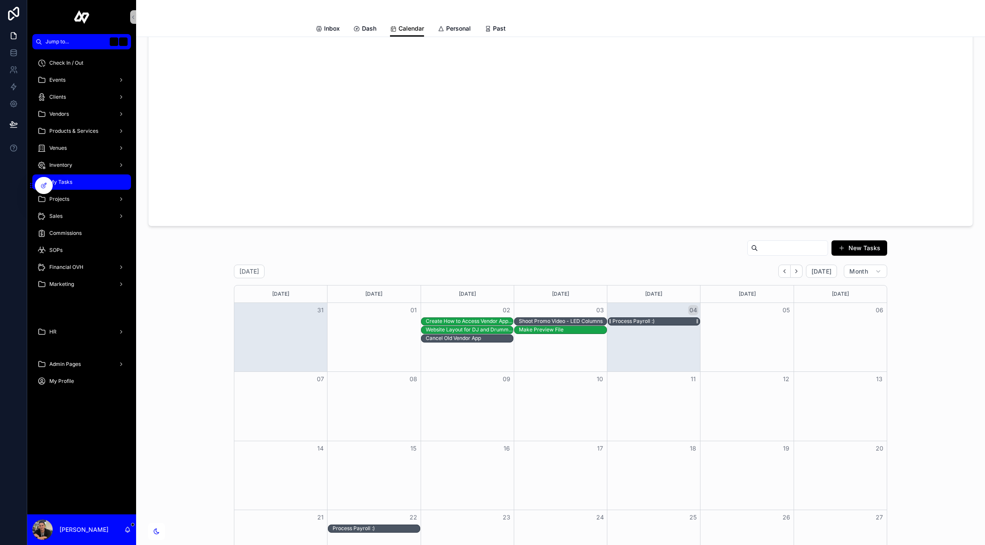
click at [638, 324] on div "Process Payroll :)" at bounding box center [634, 321] width 42 height 7
click at [817, 380] on button "Open" at bounding box center [813, 382] width 37 height 14
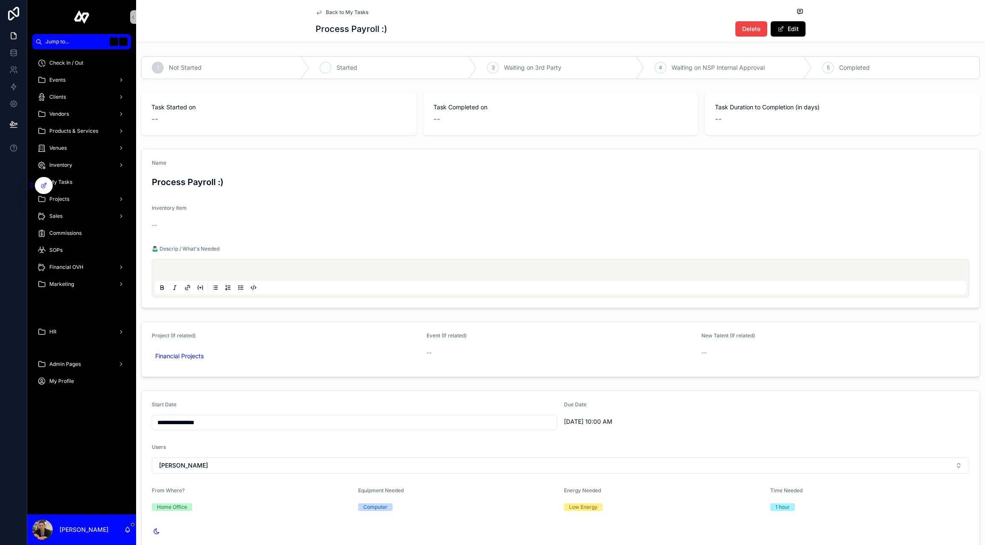
click at [380, 64] on div "2 Started" at bounding box center [393, 68] width 168 height 22
click at [66, 74] on div "Events" at bounding box center [81, 80] width 88 height 14
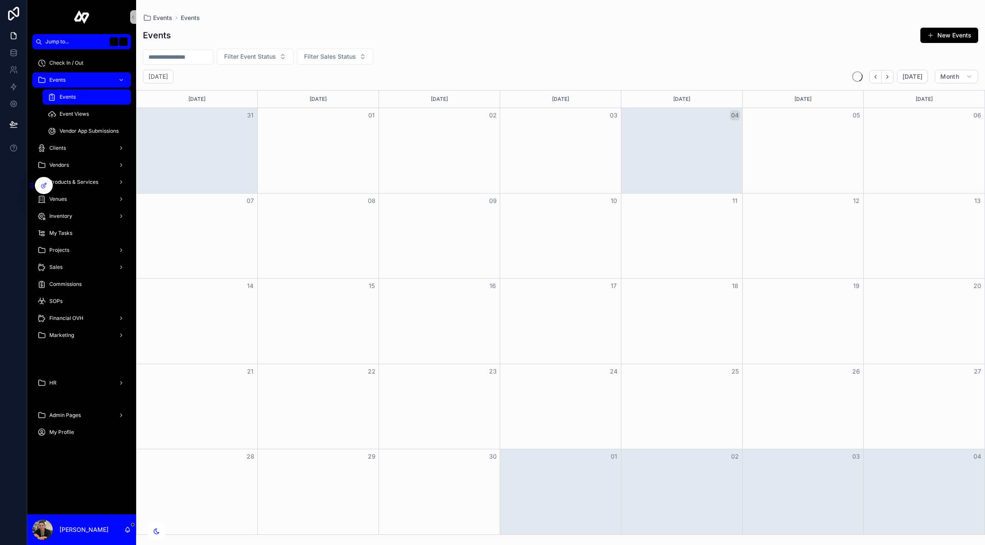
click at [480, 68] on div "Events New Events Filter Event Status Filter Sales Status September 2025 Today …" at bounding box center [560, 278] width 849 height 513
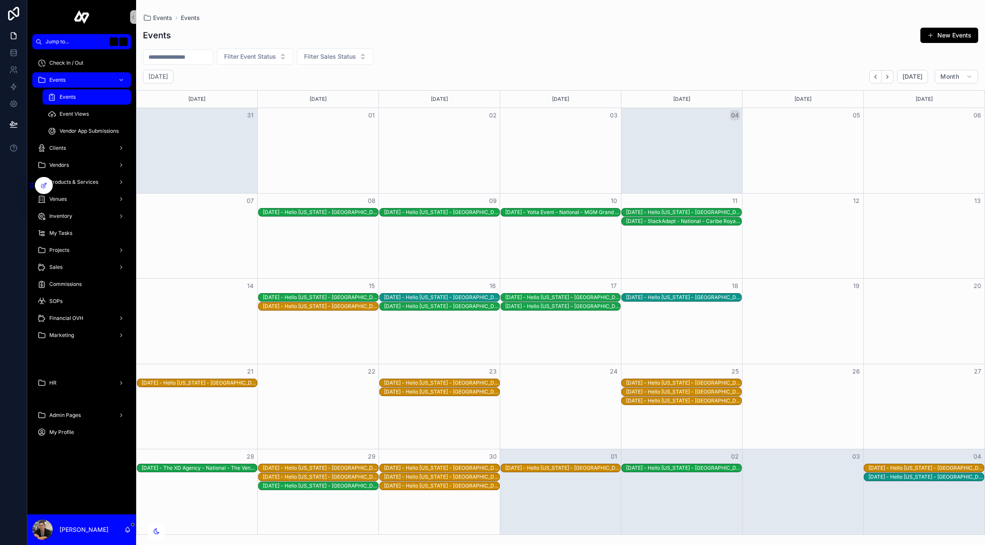
click at [658, 48] on div "Events New Events Filter Event Status Filter Sales Status September 2025 Today …" at bounding box center [560, 278] width 849 height 513
click at [890, 74] on icon "Next" at bounding box center [887, 77] width 6 height 6
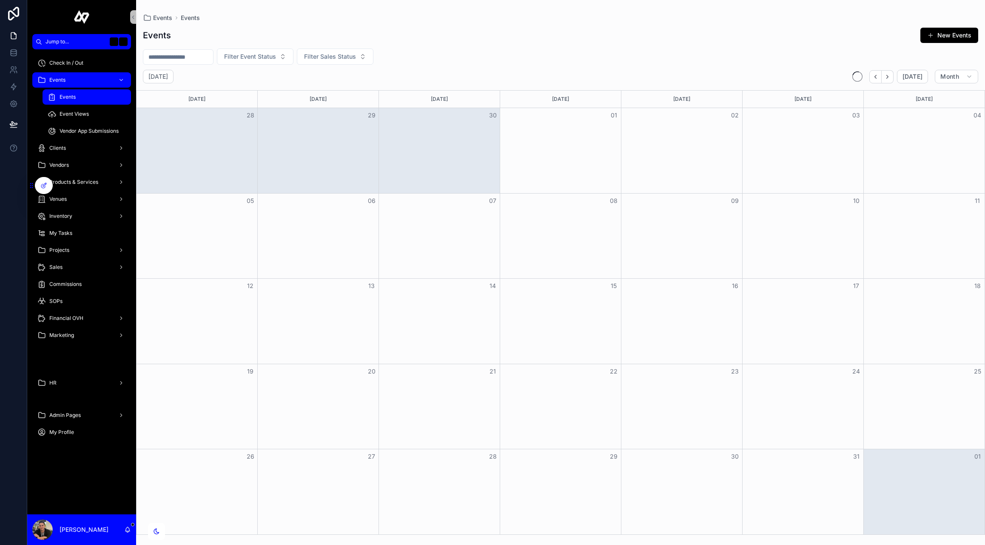
click at [890, 74] on icon "Next" at bounding box center [887, 77] width 6 height 6
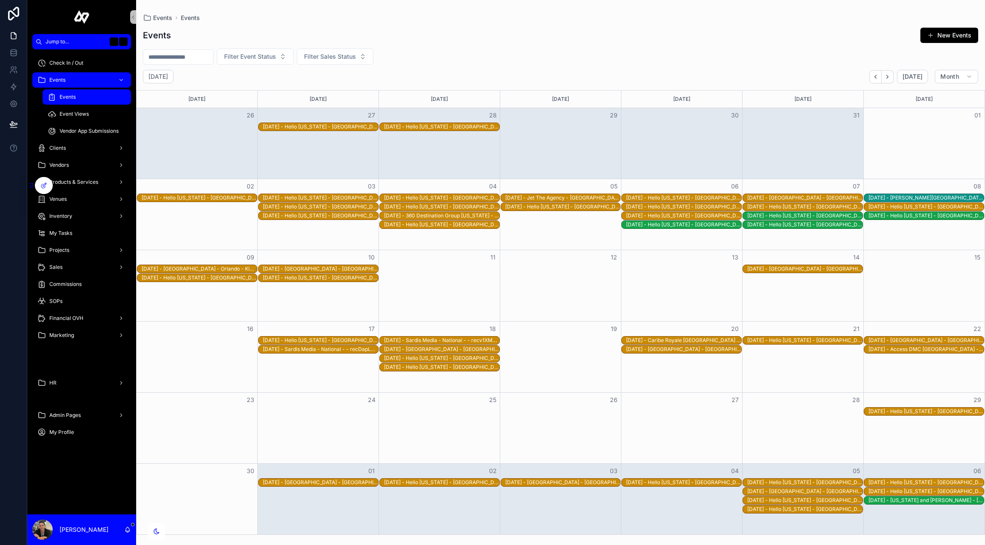
click at [916, 197] on div "11/8/2025 - Bishop Moore Catholic High School - Orlando - Rosen Shingle Creek -…" at bounding box center [926, 197] width 115 height 7
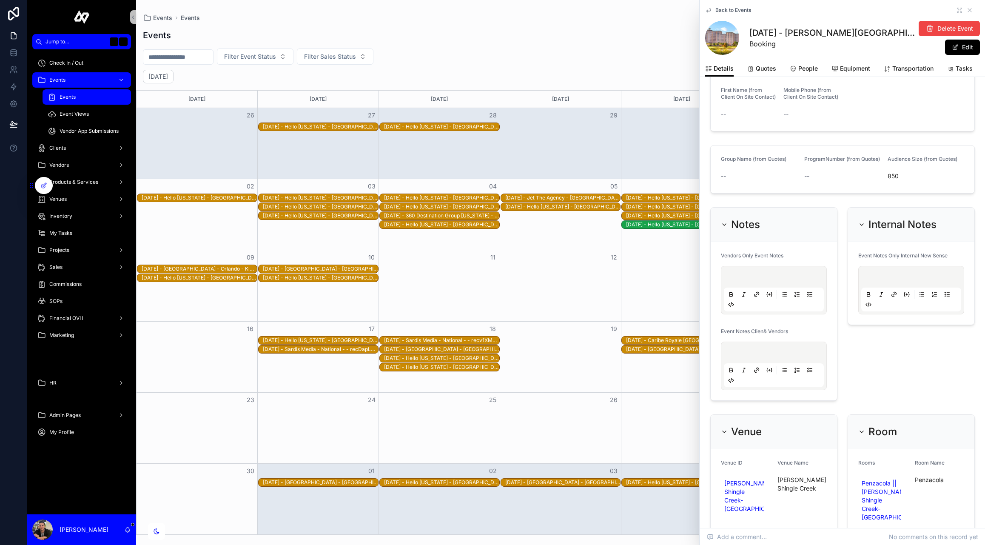
scroll to position [544, 0]
click at [879, 272] on p at bounding box center [913, 276] width 100 height 9
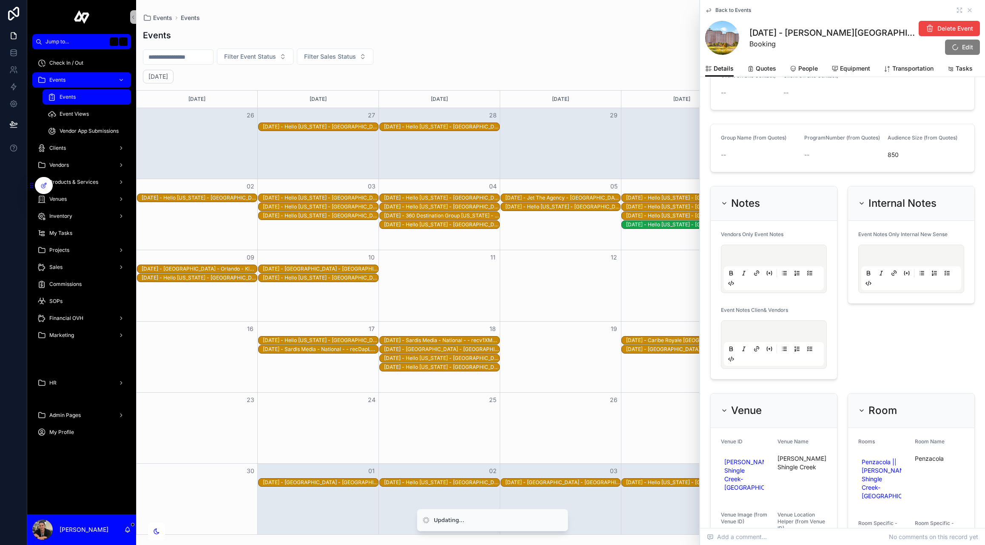
scroll to position [564, 0]
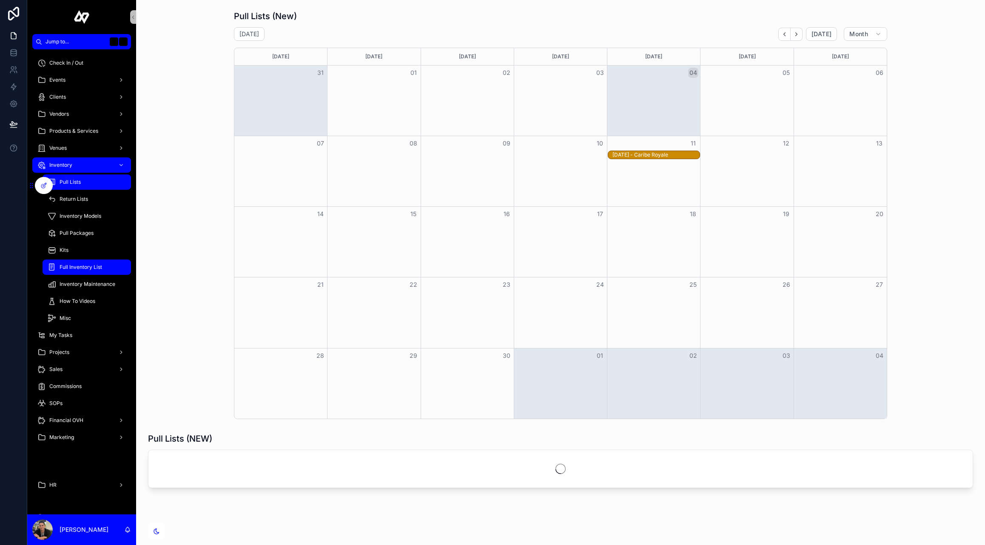
click at [90, 265] on span "Full Inventory List" at bounding box center [81, 267] width 43 height 7
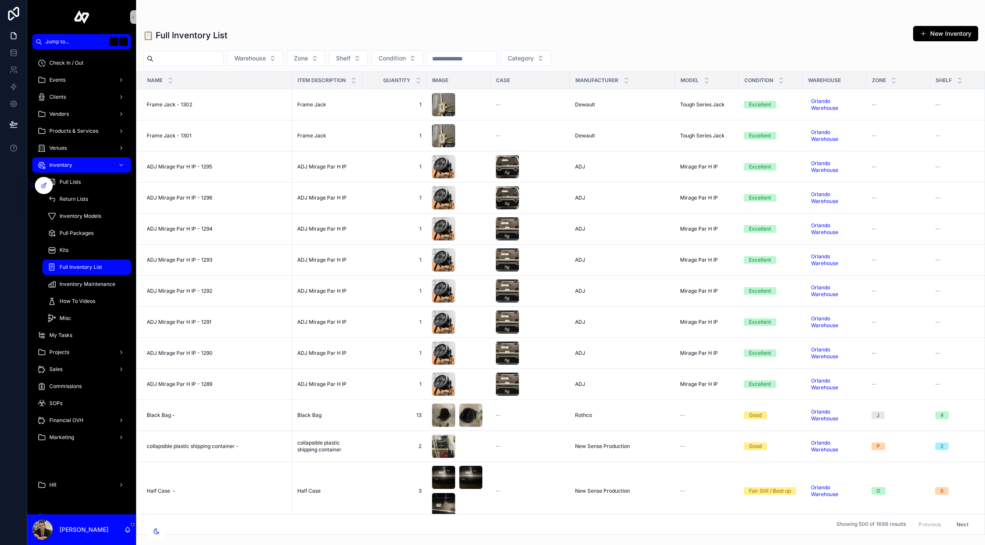
click at [188, 61] on input "text" at bounding box center [189, 59] width 70 height 12
type input "****"
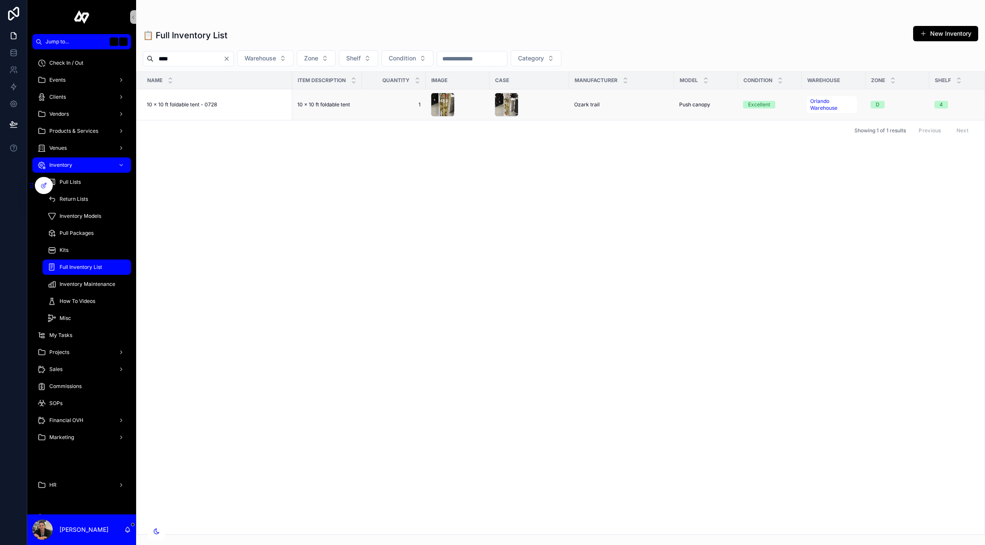
click at [188, 106] on span "10 x 10 ft foldable tent - 0728" at bounding box center [182, 104] width 70 height 7
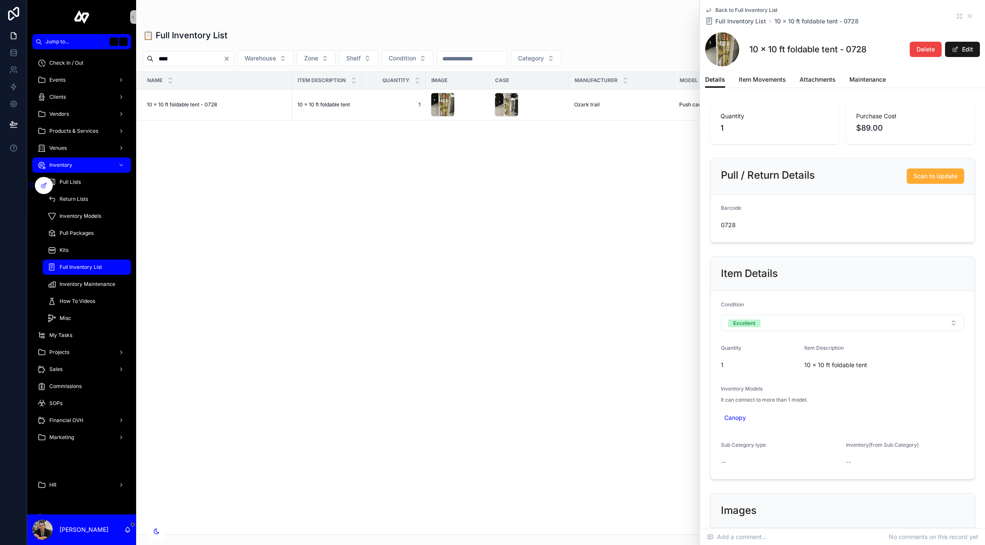
click at [958, 51] on span at bounding box center [955, 49] width 7 height 7
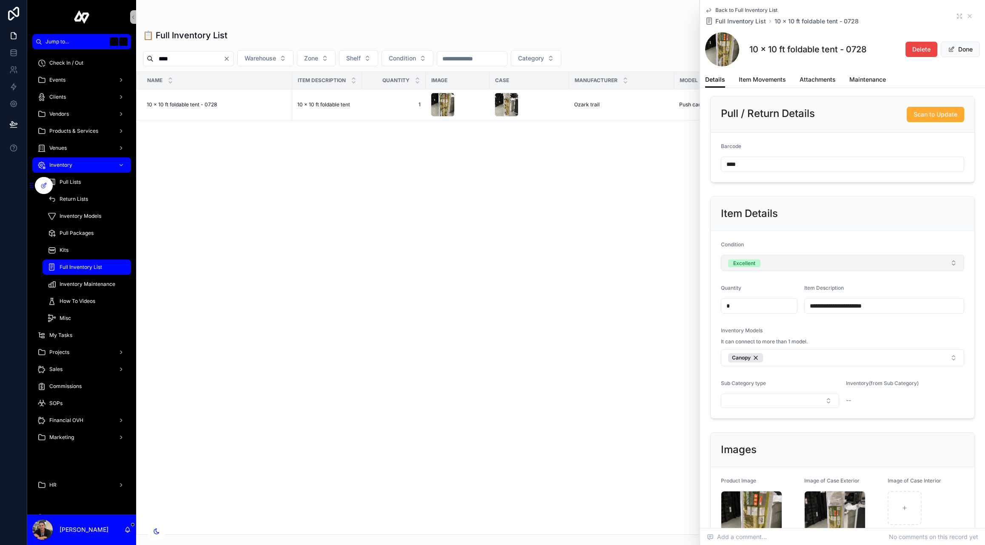
scroll to position [92, 0]
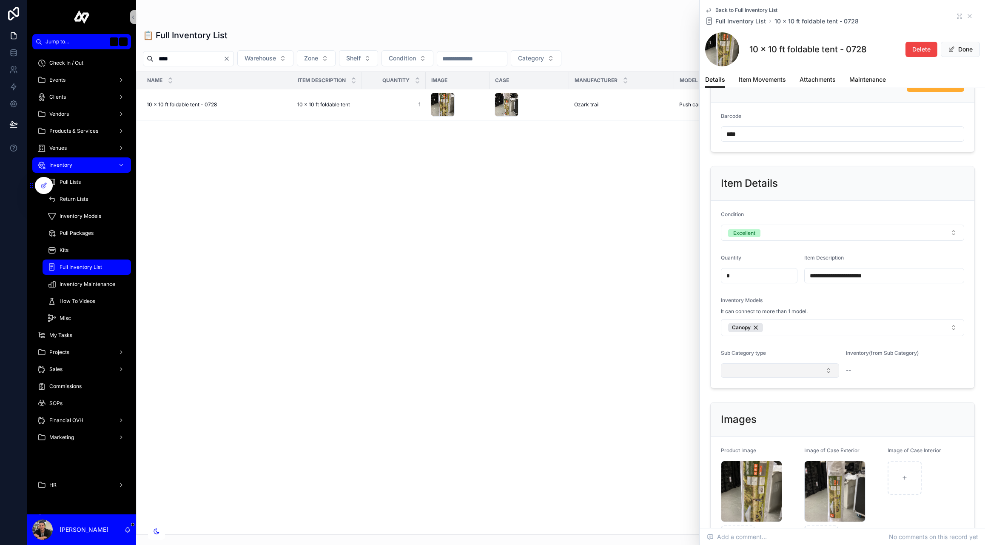
click at [769, 372] on button "Select Button" at bounding box center [780, 370] width 118 height 14
type input "***"
click at [744, 416] on span "Hand Tools" at bounding box center [742, 417] width 31 height 9
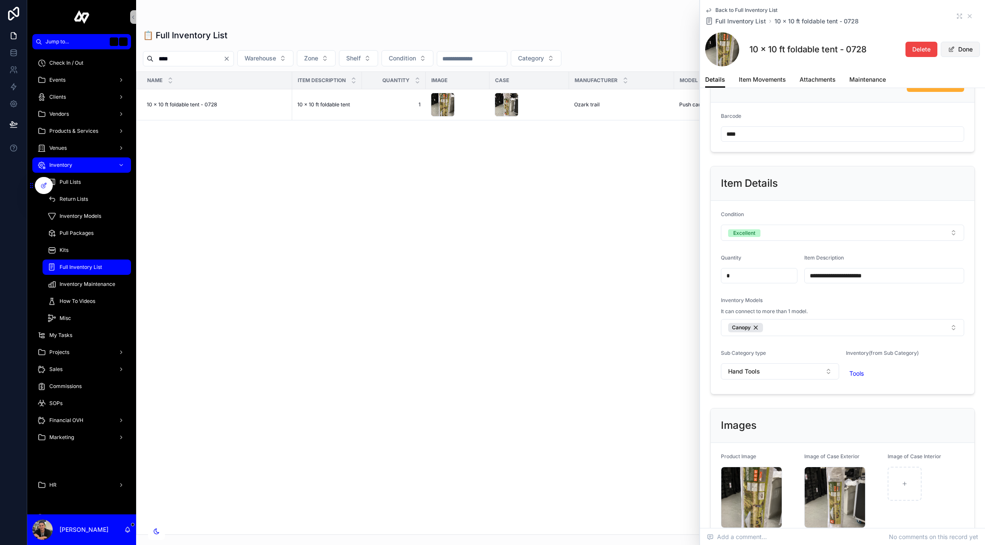
click at [959, 51] on button "Done" at bounding box center [960, 49] width 39 height 15
click at [199, 60] on input "****" at bounding box center [189, 59] width 70 height 12
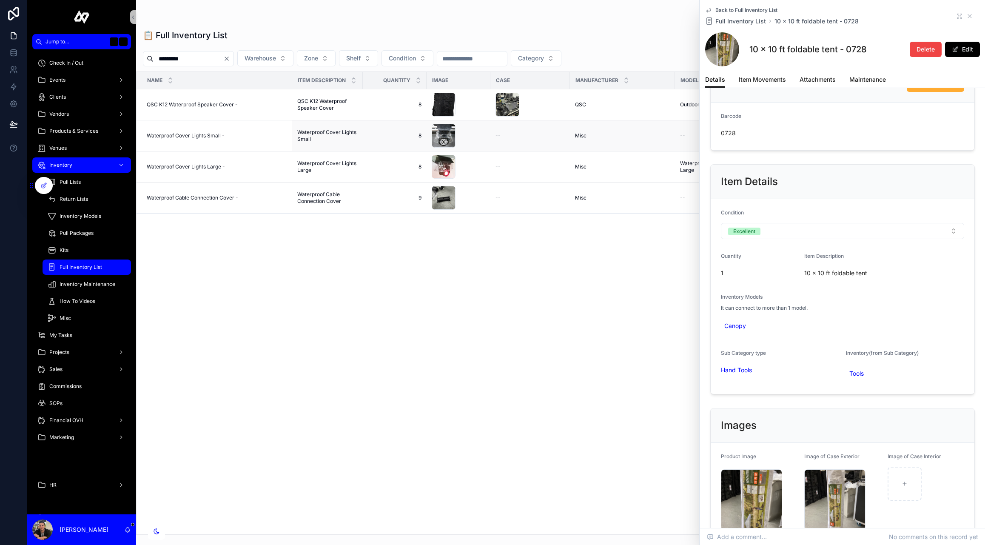
type input "*********"
click at [189, 136] on span "Waterproof Cover Lights Small -" at bounding box center [186, 135] width 78 height 7
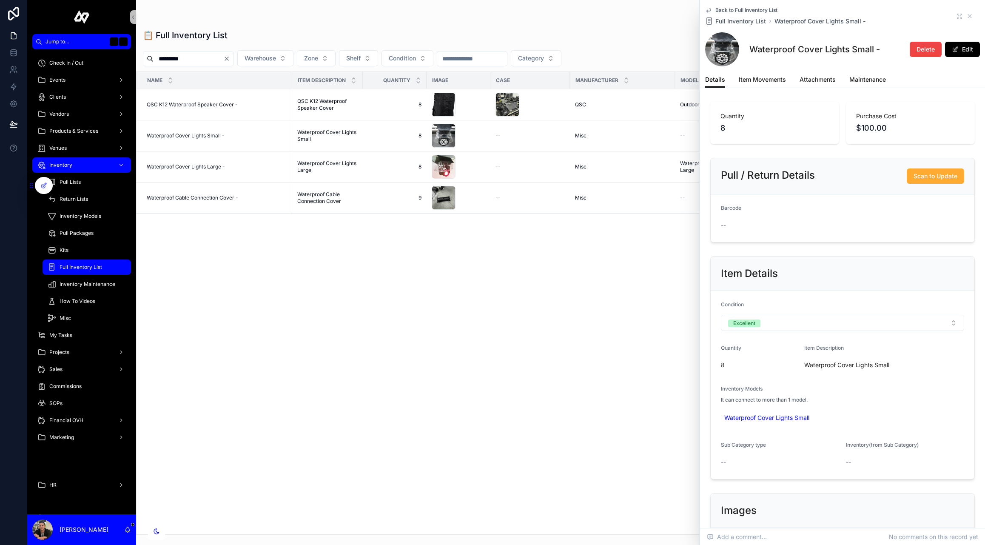
click at [966, 42] on button "Edit" at bounding box center [962, 49] width 35 height 15
click at [775, 464] on button "Select Button" at bounding box center [780, 462] width 118 height 14
type input "***"
click at [767, 499] on span "Lighting Accessories" at bounding box center [756, 496] width 58 height 9
click at [956, 50] on button "Done" at bounding box center [960, 49] width 39 height 15
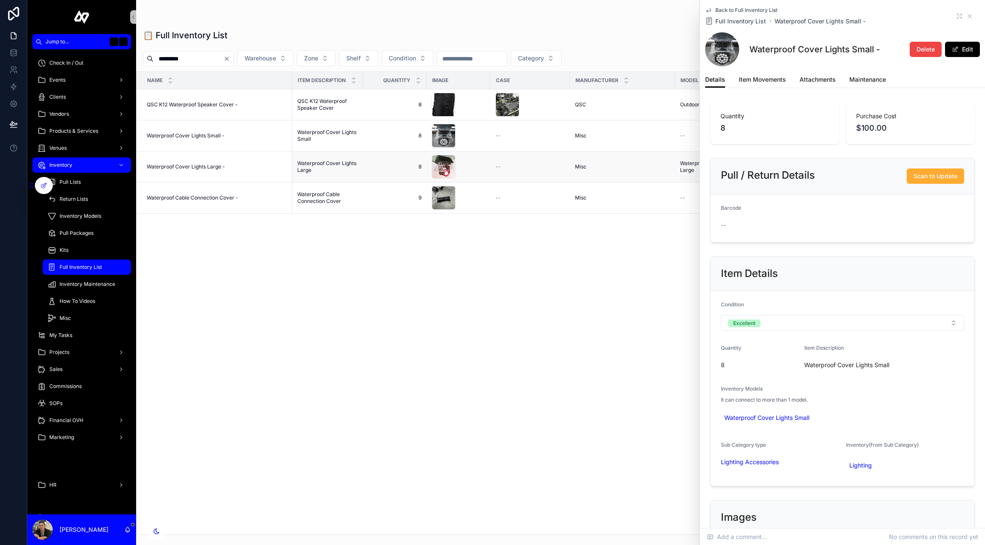
click at [216, 170] on td "Waterproof Cover Lights Large - Waterproof Cover Lights Large -" at bounding box center [215, 166] width 156 height 31
click at [211, 165] on span "Waterproof Cover Lights Large -" at bounding box center [186, 166] width 78 height 7
click at [221, 58] on input "*********" at bounding box center [189, 59] width 70 height 12
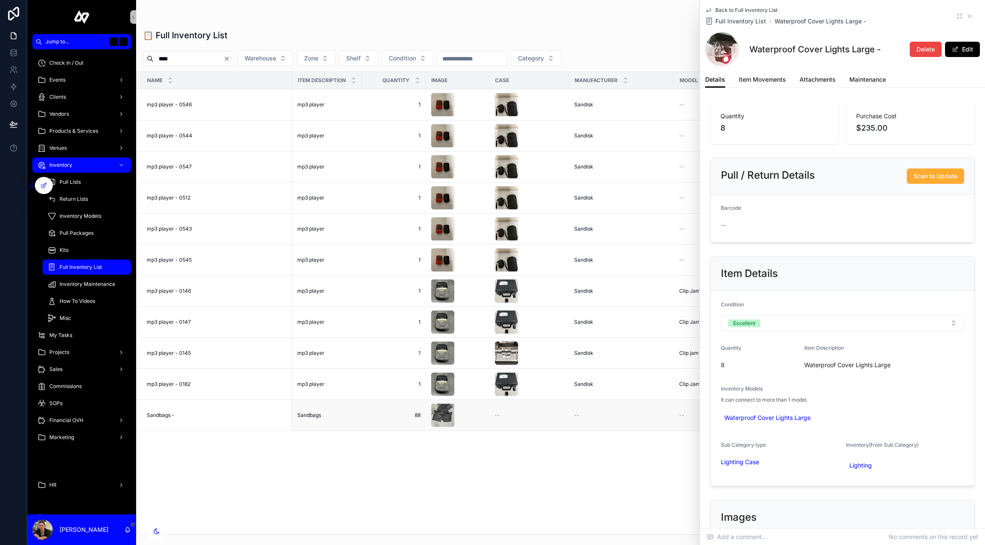
type input "****"
click at [168, 413] on span "Sandbags -" at bounding box center [161, 415] width 28 height 7
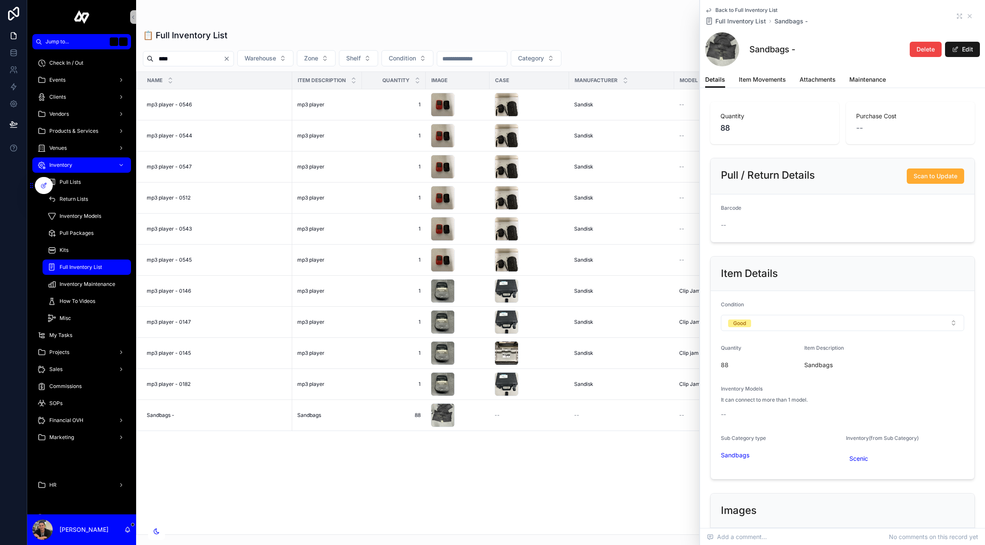
click at [967, 48] on button "Edit" at bounding box center [962, 49] width 35 height 15
click at [788, 416] on button "Select Button" at bounding box center [842, 418] width 243 height 14
type input "****"
click at [743, 451] on span "Sandbags" at bounding box center [741, 451] width 28 height 9
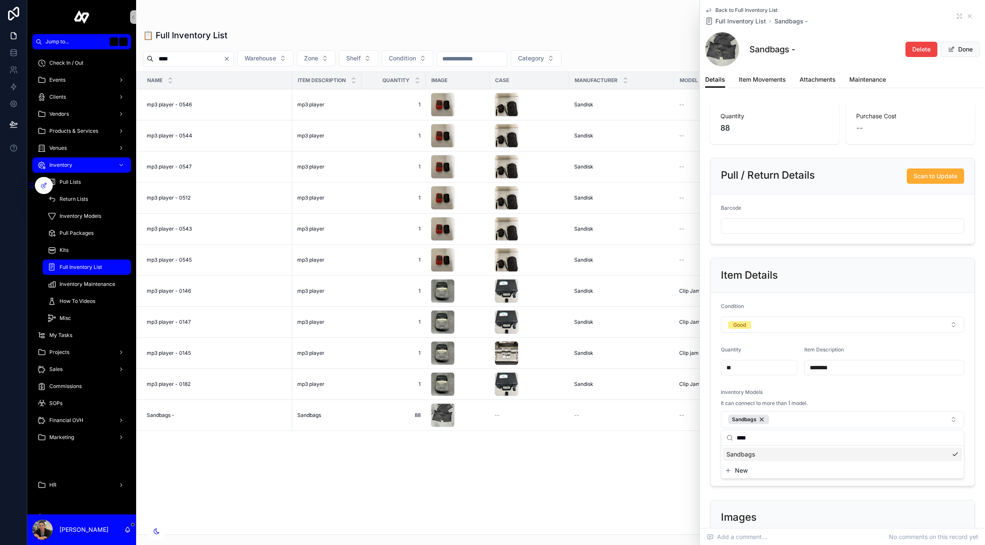
click at [963, 48] on button "Done" at bounding box center [960, 49] width 39 height 15
click at [222, 58] on input "****" at bounding box center [189, 59] width 70 height 12
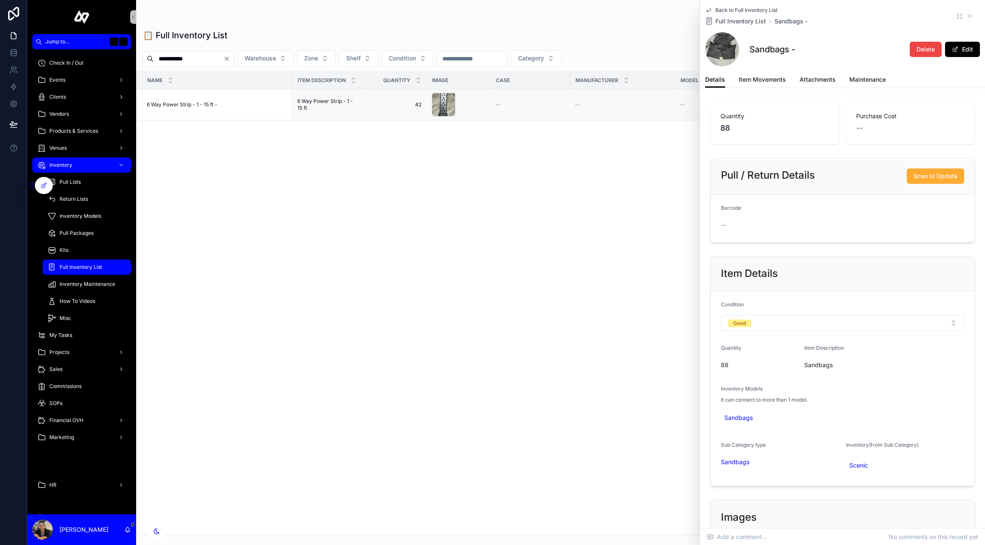
type input "**********"
click at [189, 109] on td "6 Way Power Strip - 1 - 15 ft - 6 Way Power Strip - 1 - 15 ft -" at bounding box center [215, 104] width 156 height 31
click at [189, 101] on span "6 Way Power Strip - 1 - 15 ft -" at bounding box center [182, 104] width 71 height 7
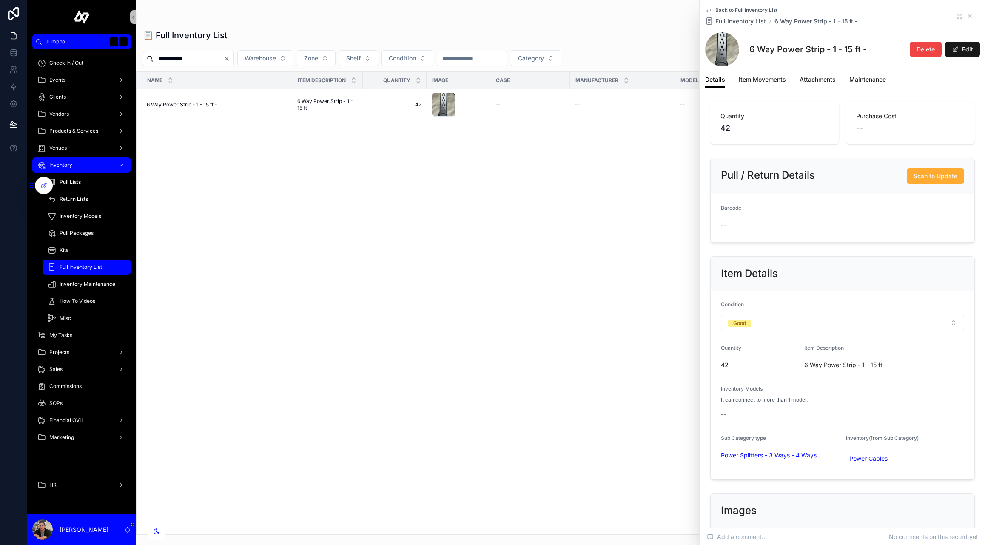
click at [960, 49] on button "Edit" at bounding box center [962, 49] width 35 height 15
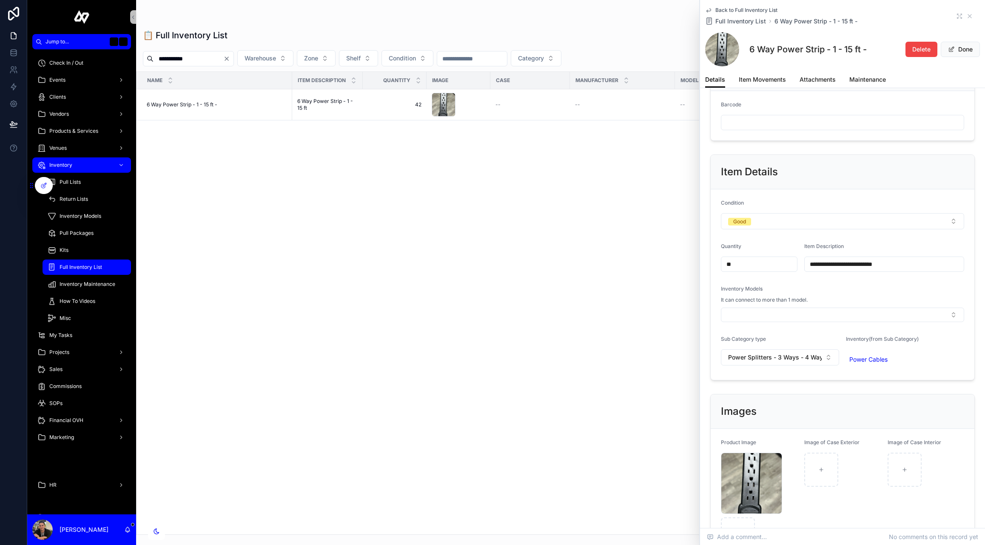
scroll to position [136, 0]
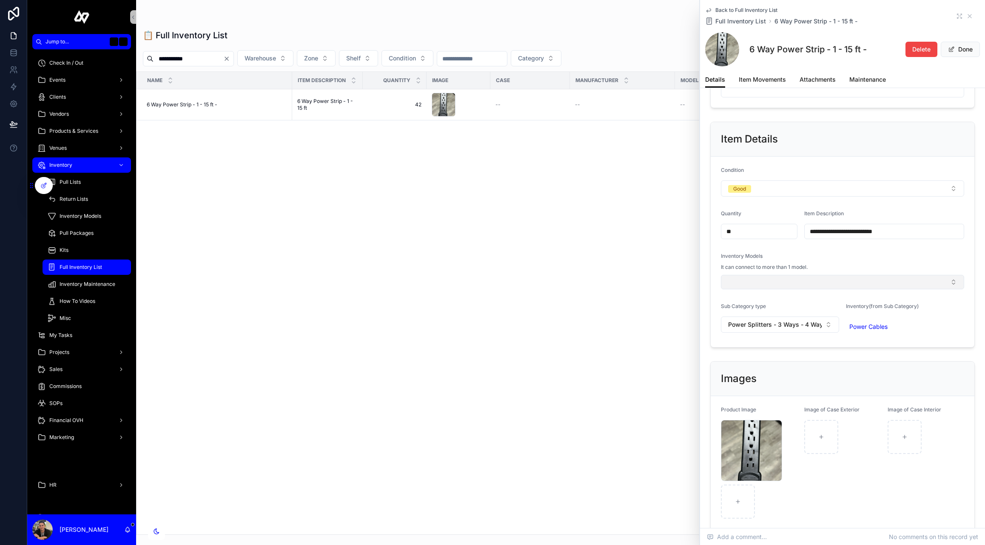
click at [756, 284] on button "Select Button" at bounding box center [842, 282] width 243 height 14
type input "*****"
click at [764, 342] on span "6 Way Power Strip - 1 - 15 ft" at bounding box center [766, 343] width 78 height 9
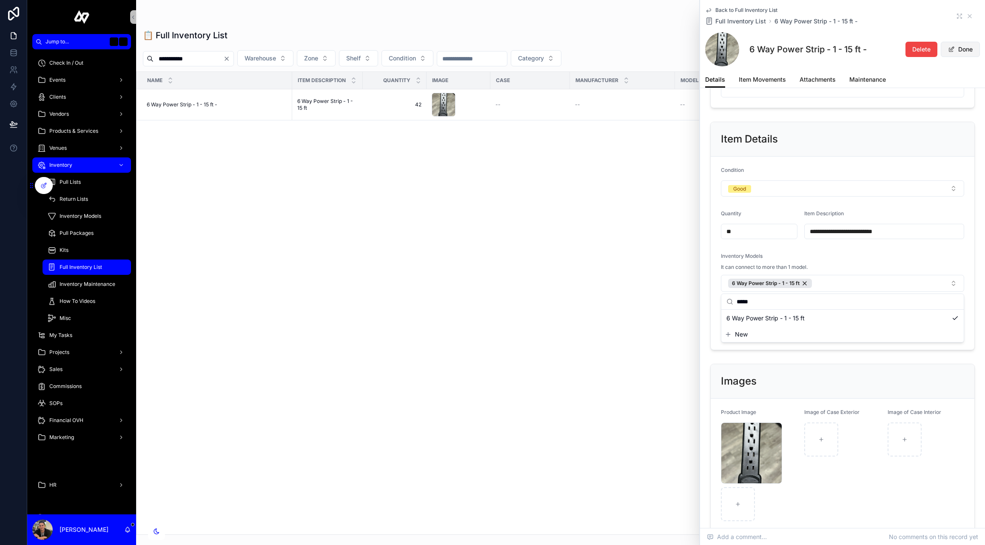
click at [958, 53] on button "Done" at bounding box center [960, 49] width 39 height 15
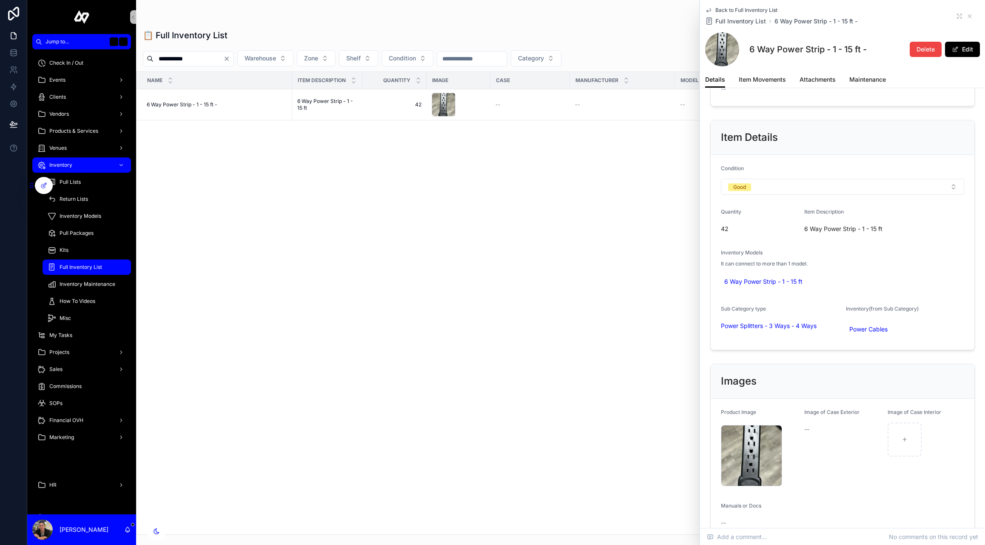
click at [228, 59] on icon "Clear" at bounding box center [226, 58] width 3 height 3
click at [196, 59] on input "text" at bounding box center [189, 59] width 70 height 12
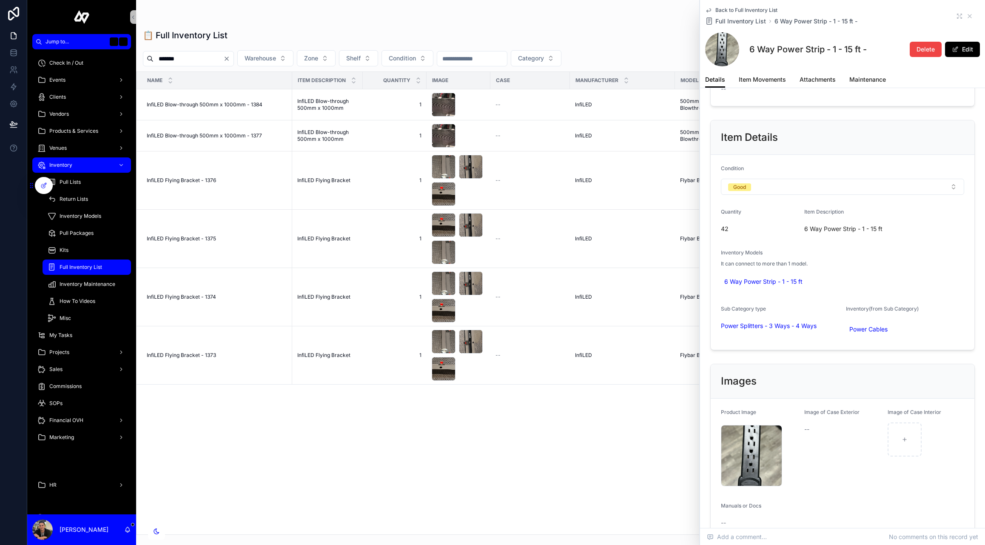
type input "*******"
click at [230, 57] on icon "Clear" at bounding box center [226, 58] width 7 height 7
click at [219, 57] on input "text" at bounding box center [189, 59] width 70 height 12
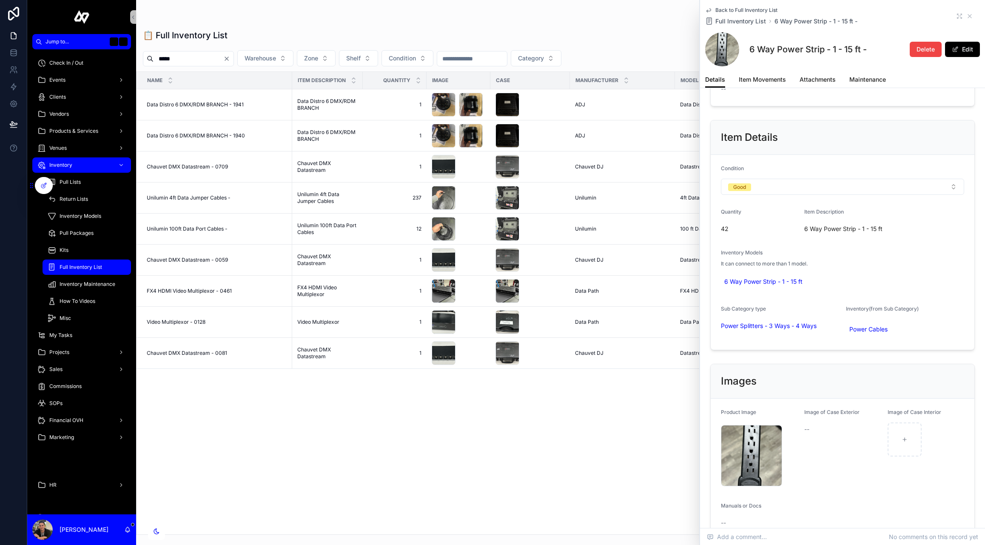
click at [191, 54] on input "****" at bounding box center [189, 59] width 70 height 12
paste input "**********"
type input "**********"
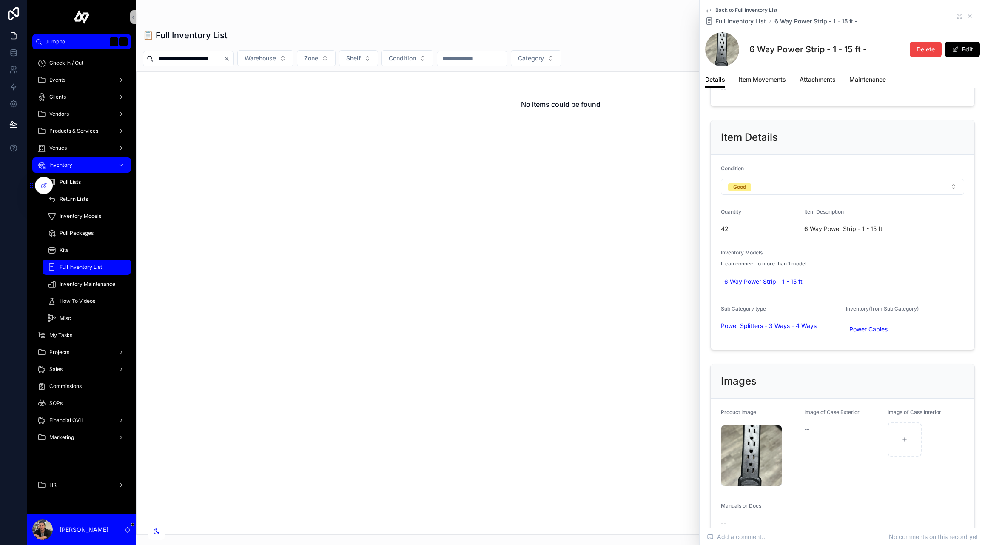
click at [230, 59] on icon "Clear" at bounding box center [226, 58] width 7 height 7
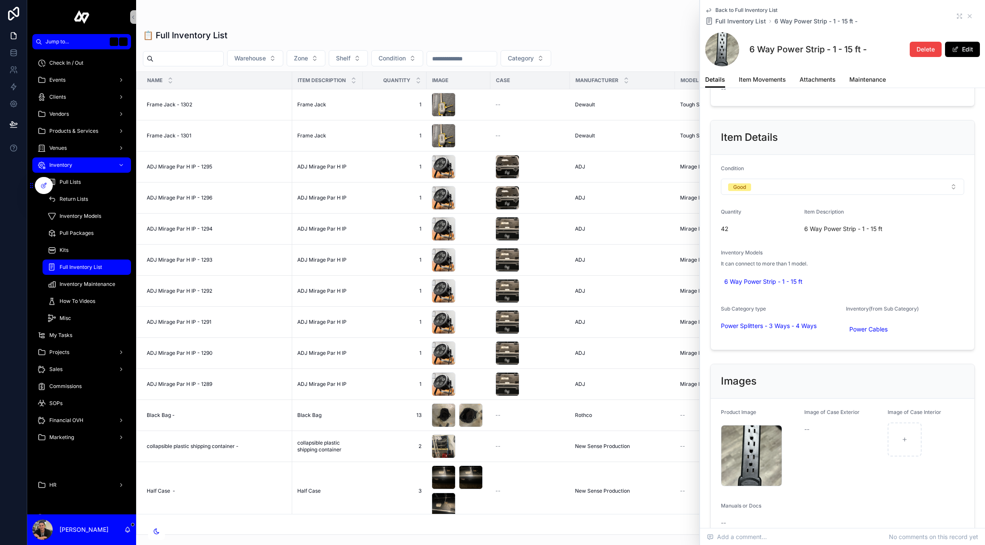
click at [194, 57] on input "text" at bounding box center [189, 59] width 70 height 12
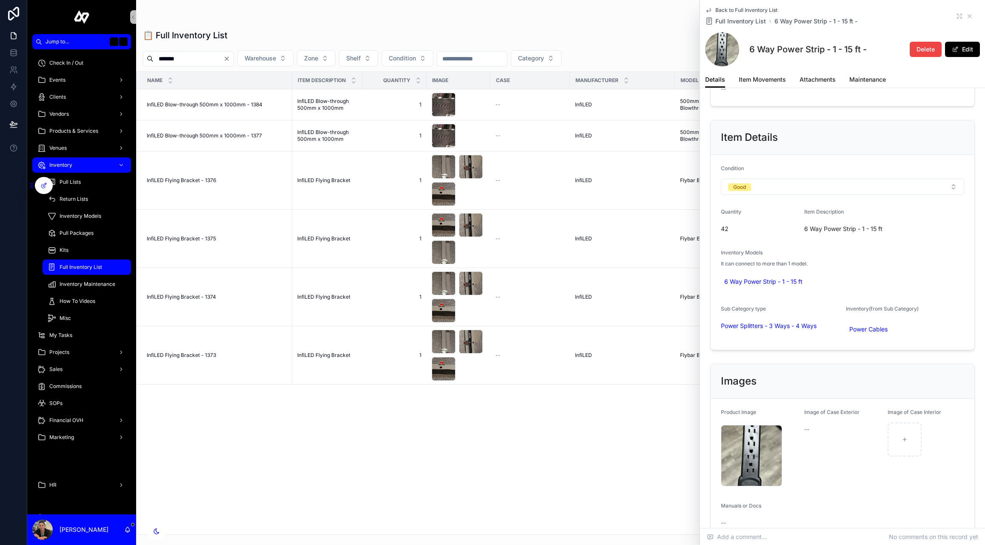
click at [316, 31] on div "📋 Full Inventory List New Inventory" at bounding box center [560, 36] width 835 height 20
click at [91, 264] on span "Full Inventory List" at bounding box center [81, 267] width 43 height 7
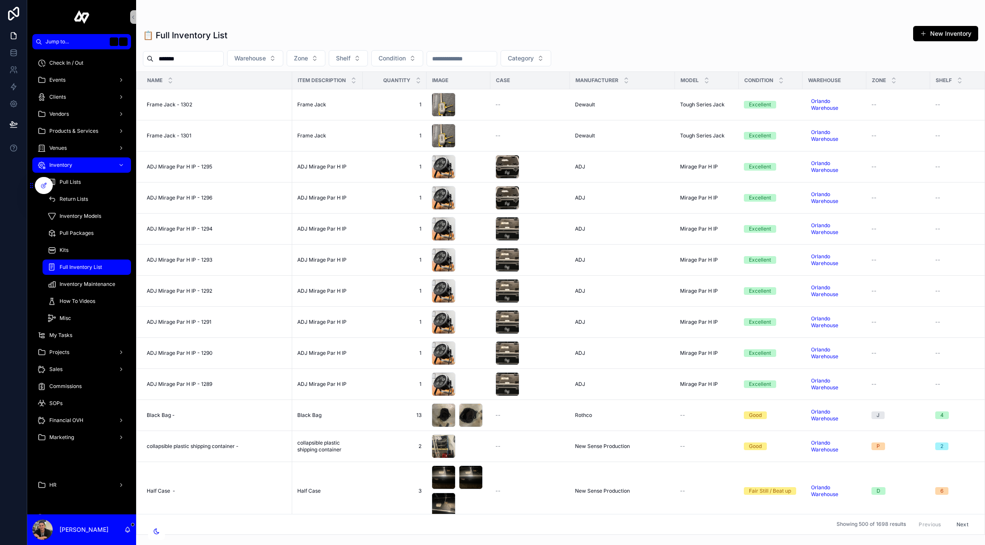
click at [182, 57] on input "*******" at bounding box center [189, 59] width 70 height 12
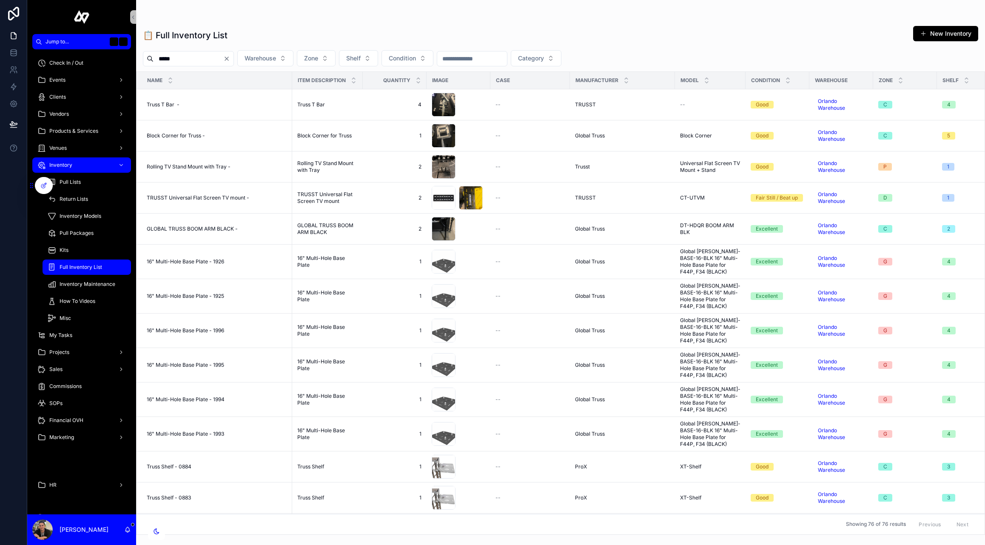
drag, startPoint x: 187, startPoint y: 57, endPoint x: 146, endPoint y: 52, distance: 40.7
click at [146, 52] on div "*****" at bounding box center [188, 58] width 91 height 15
type input "*******"
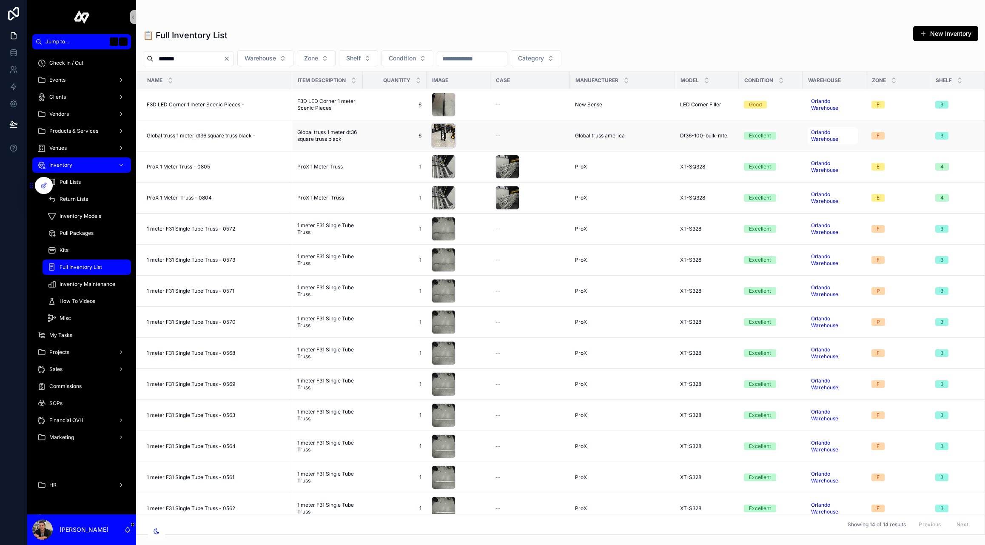
click at [448, 131] on div at bounding box center [444, 136] width 24 height 24
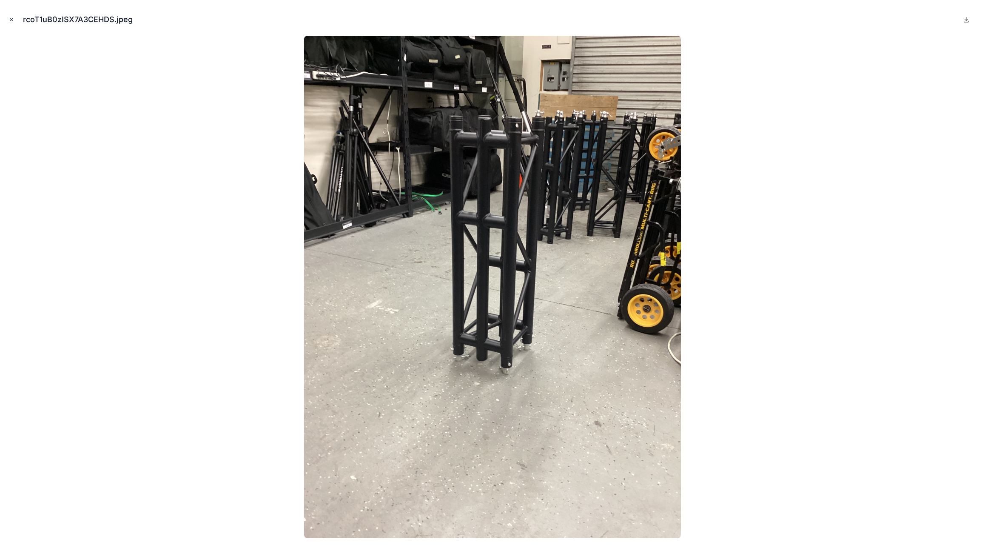
click at [9, 17] on icon "Close modal" at bounding box center [12, 20] width 6 height 6
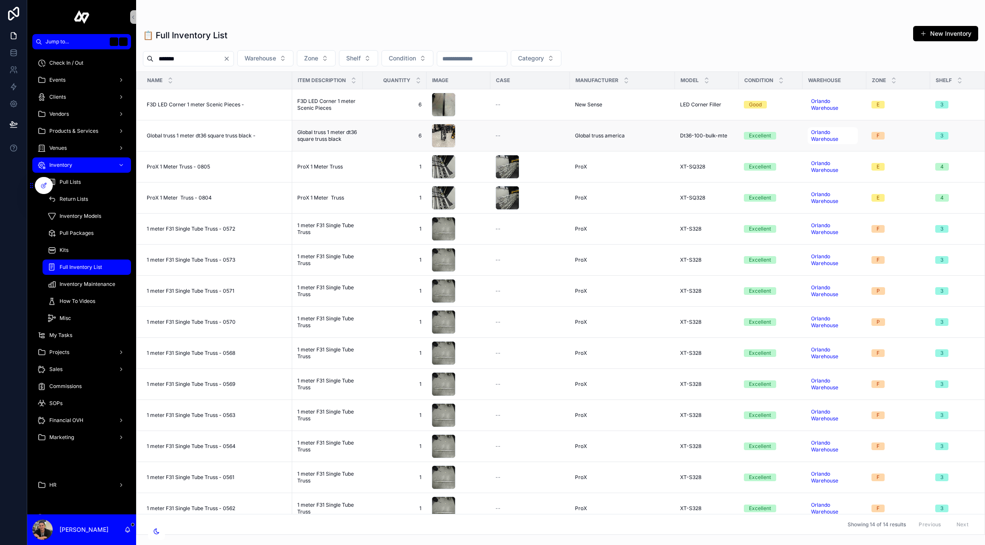
click at [206, 136] on span "Global truss 1 meter dt36 square truss black -" at bounding box center [201, 135] width 109 height 7
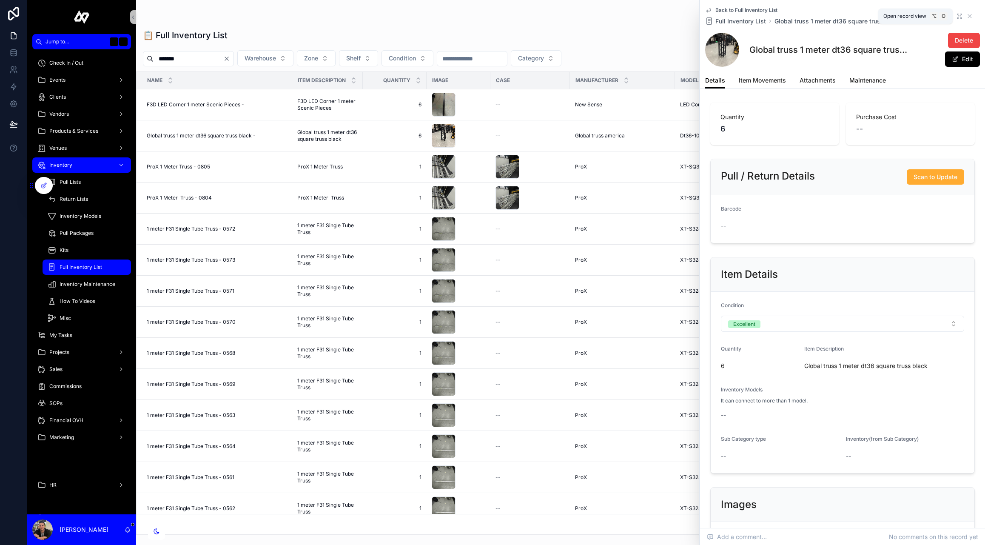
click at [960, 16] on icon at bounding box center [961, 15] width 2 height 2
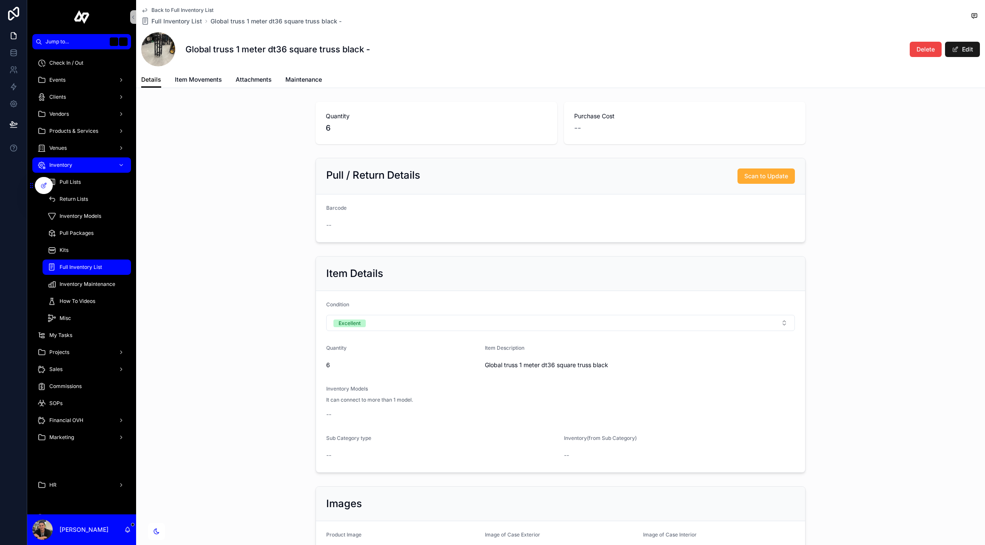
click at [968, 50] on button "Edit" at bounding box center [962, 49] width 35 height 15
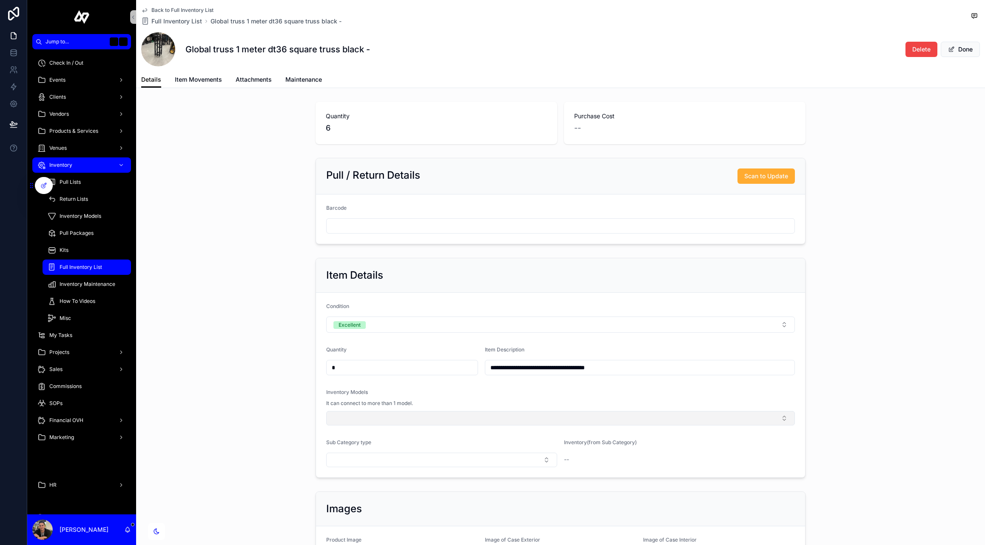
click at [489, 416] on button "Select Button" at bounding box center [560, 418] width 469 height 14
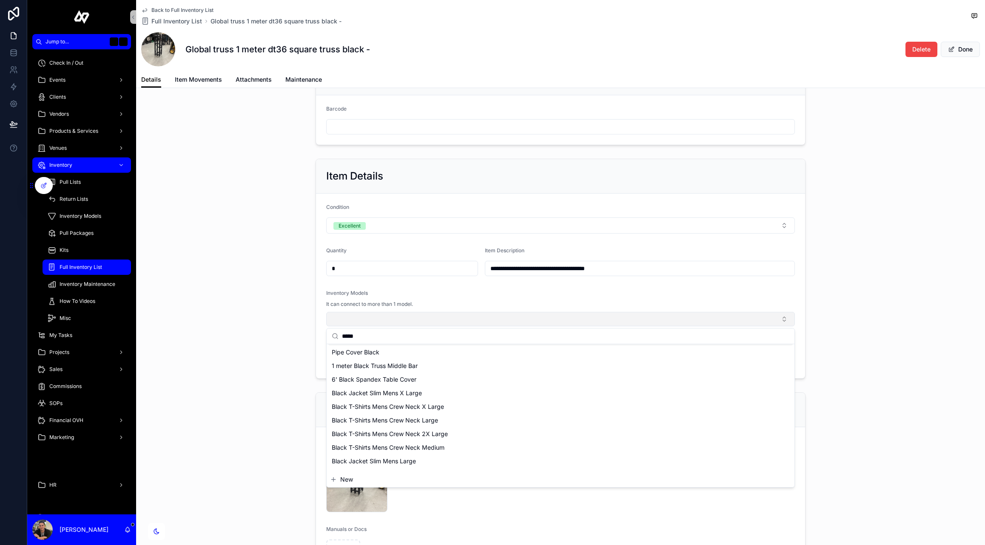
scroll to position [11, 0]
type input "*****"
click at [388, 366] on span "1 meter Black Truss Middle Bar" at bounding box center [375, 369] width 86 height 9
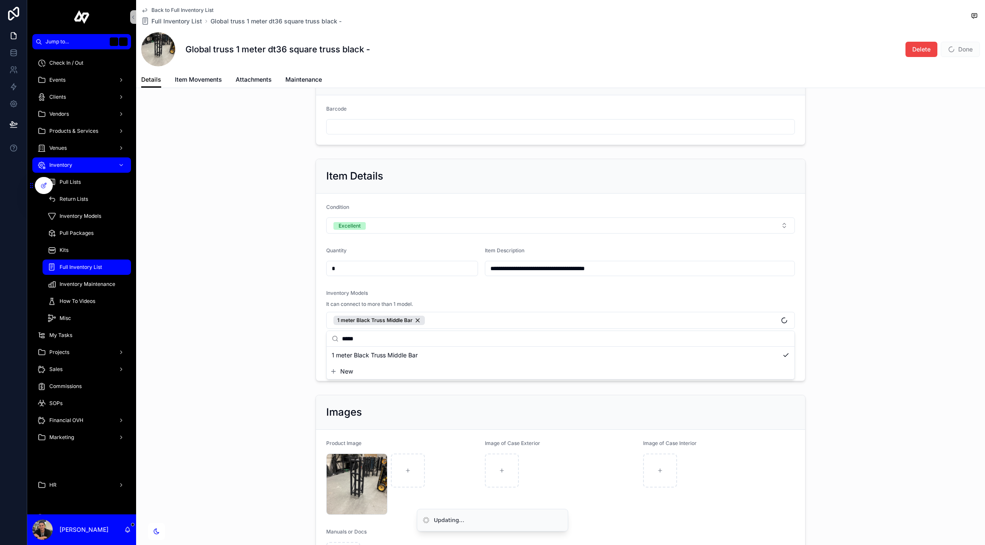
click at [470, 292] on div "Inventory Models" at bounding box center [560, 295] width 469 height 10
click at [423, 359] on button "Select Button" at bounding box center [441, 363] width 231 height 14
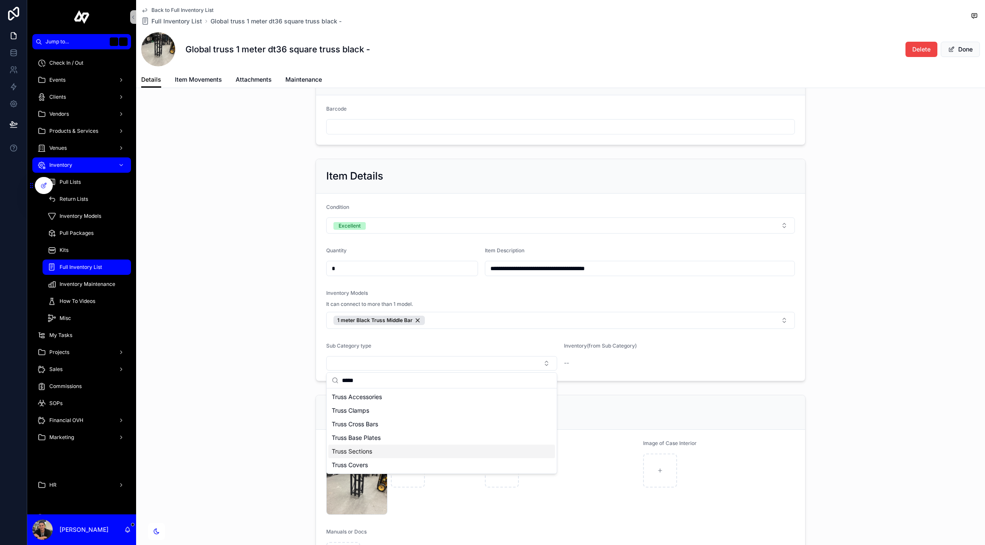
type input "*****"
click at [386, 447] on div "Truss Sections" at bounding box center [441, 452] width 227 height 14
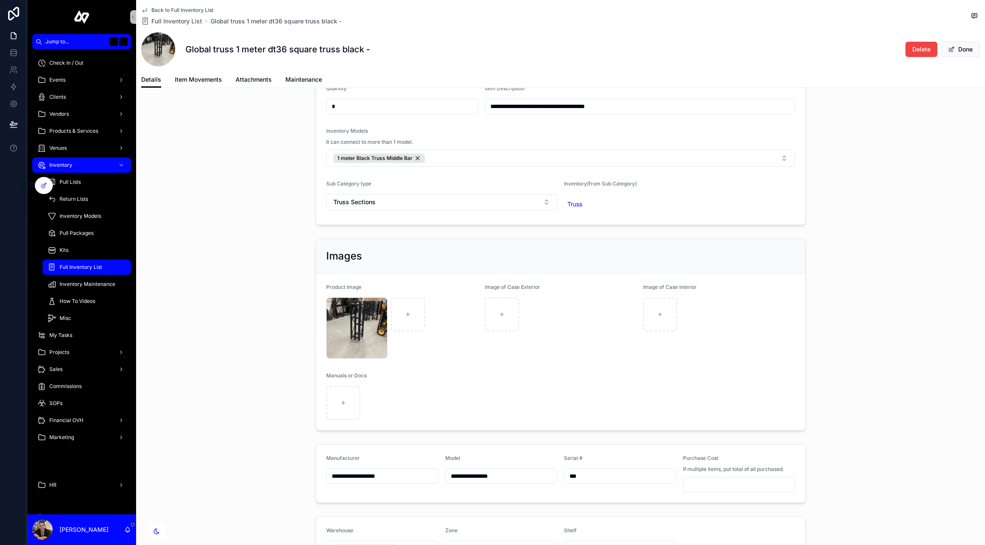
scroll to position [367, 0]
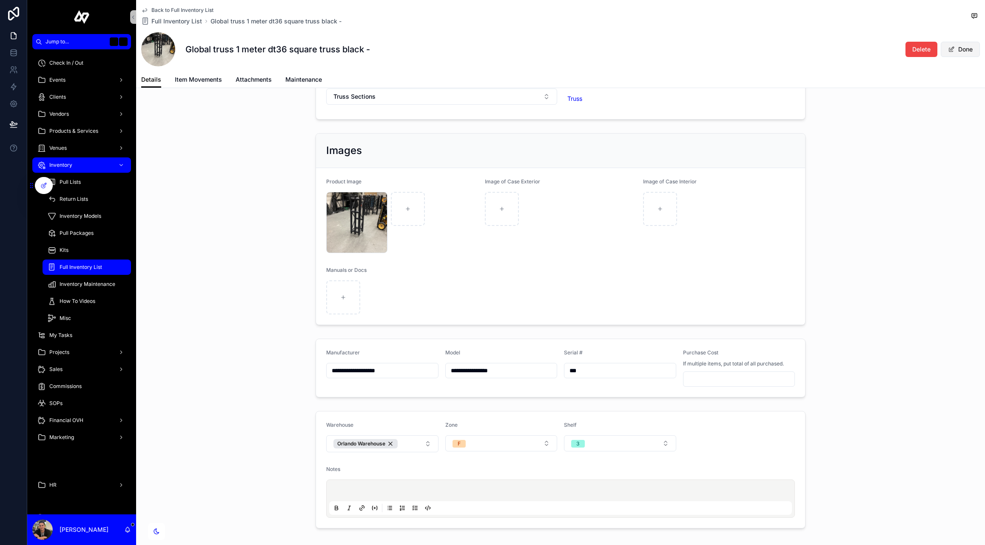
click at [969, 46] on button "Done" at bounding box center [960, 49] width 39 height 15
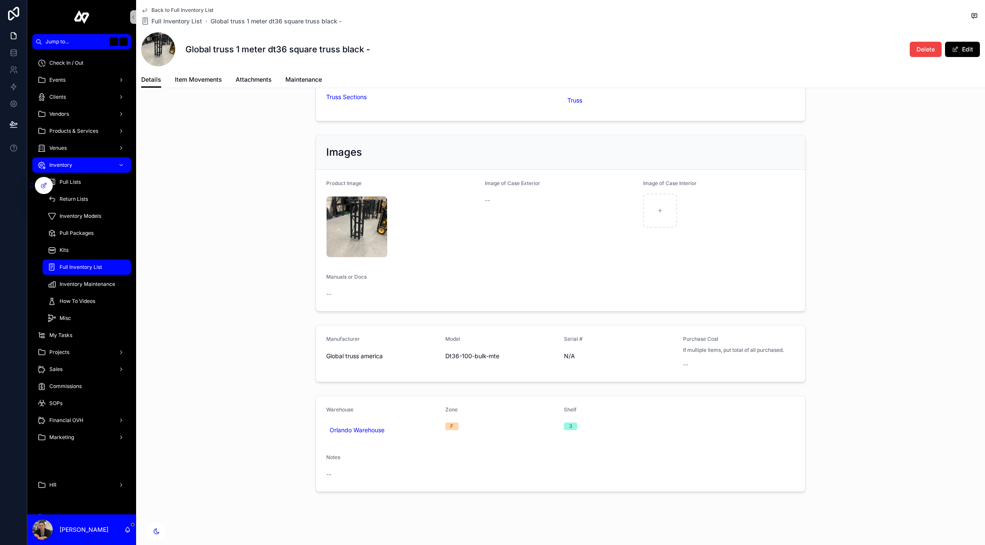
click at [83, 265] on span "Full Inventory List" at bounding box center [81, 267] width 43 height 7
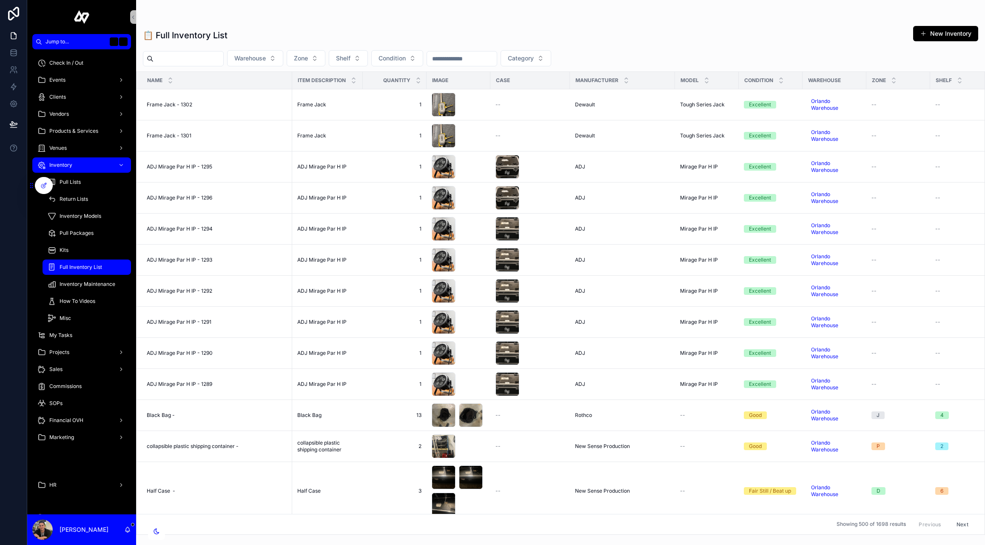
click at [195, 55] on input "text" at bounding box center [189, 59] width 70 height 12
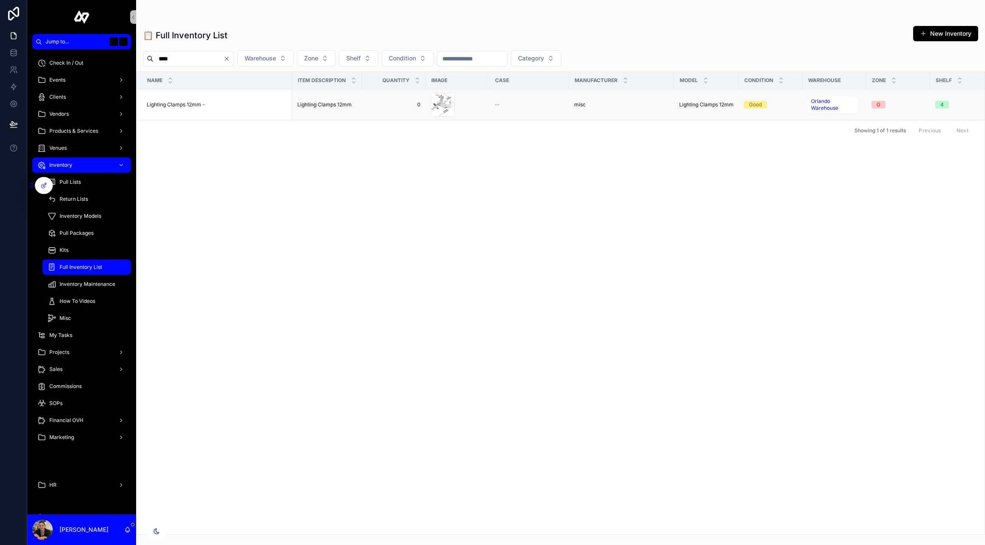
type input "****"
click at [184, 105] on span "Lighting Clamps 12mm -" at bounding box center [176, 104] width 58 height 7
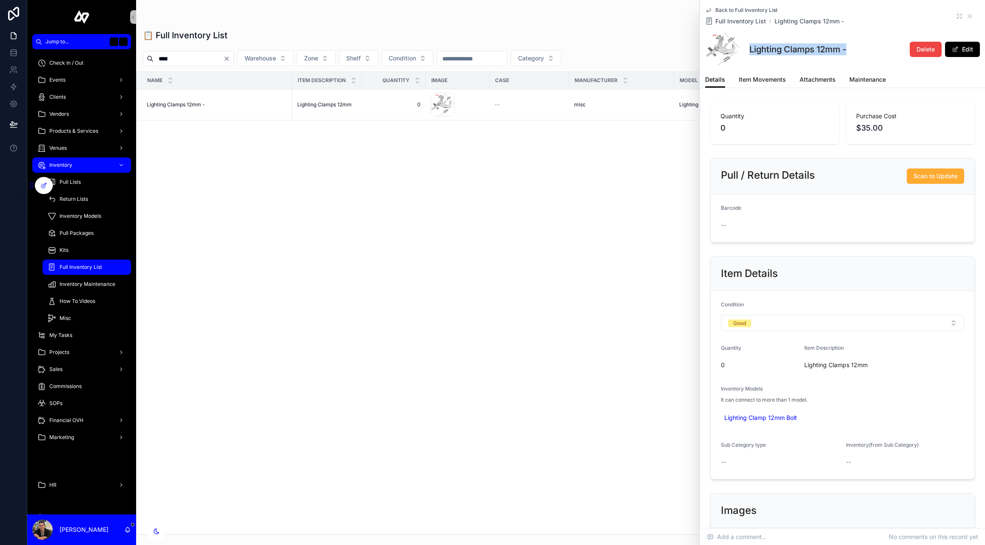
drag, startPoint x: 849, startPoint y: 49, endPoint x: 748, endPoint y: 46, distance: 100.4
click at [748, 46] on div "Lighting Clamps 12mm - Delete Edit" at bounding box center [842, 49] width 275 height 34
copy h1 "Lighting Clamps 12mm -"
click at [866, 25] on div "Back to Full Inventory List Full Inventory List Lighting Clamps 12mm -" at bounding box center [842, 16] width 275 height 19
